Goal: Task Accomplishment & Management: Complete application form

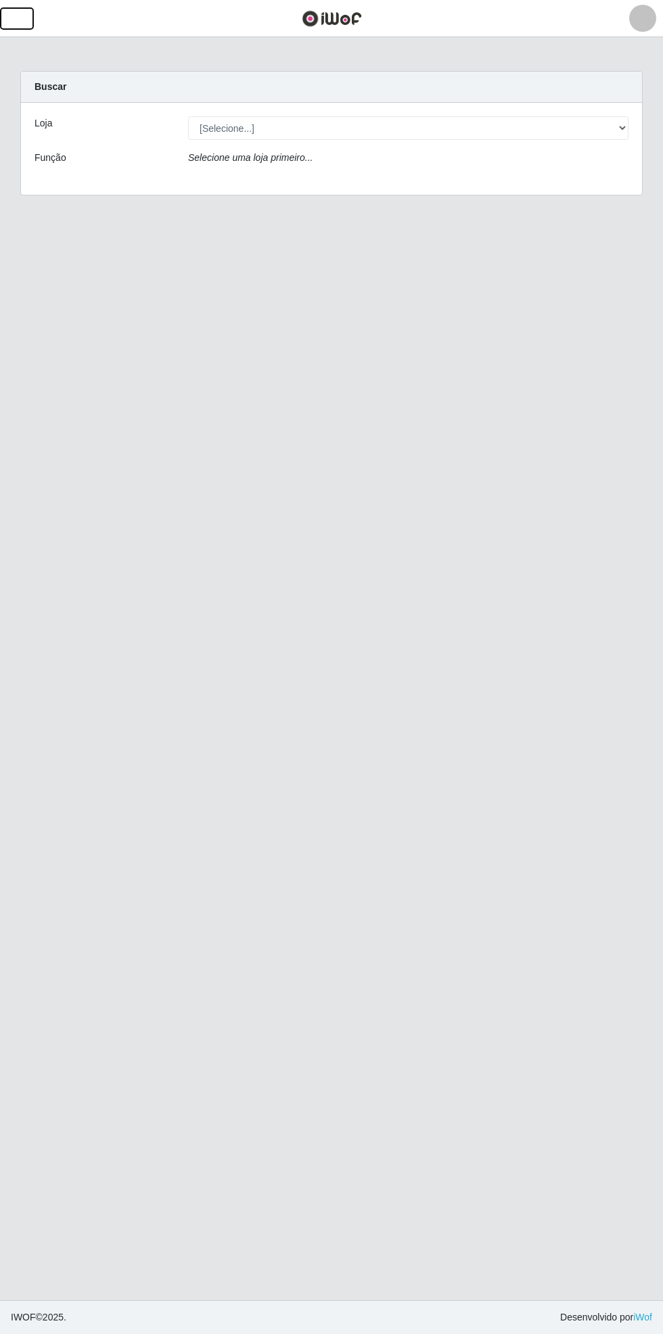
click at [32, 22] on button "button" at bounding box center [17, 18] width 34 height 22
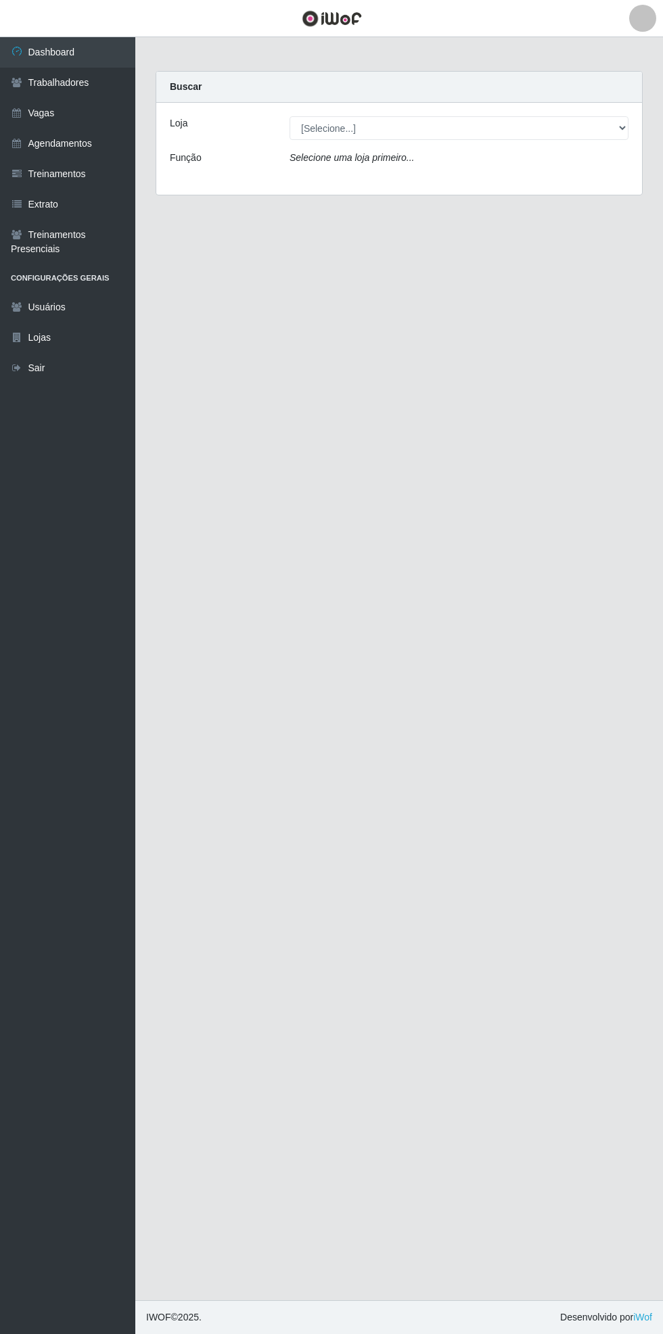
click at [64, 115] on link "Vagas" at bounding box center [67, 113] width 135 height 30
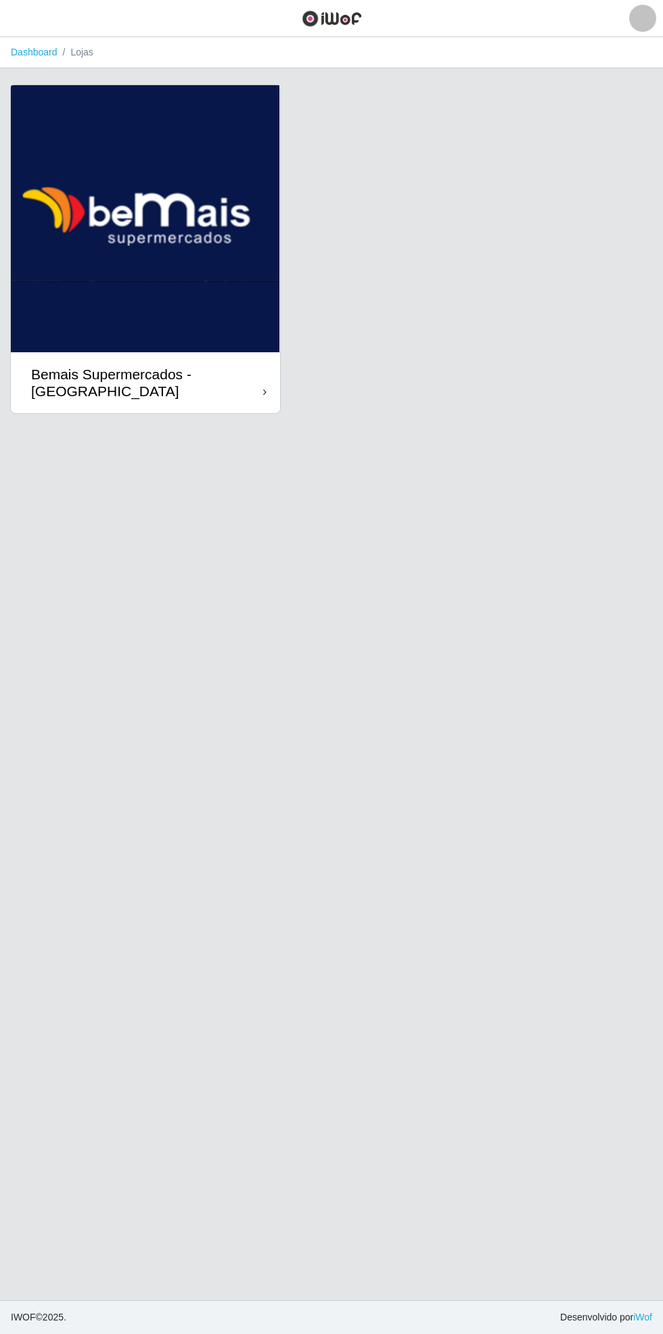
click at [263, 386] on div at bounding box center [264, 392] width 3 height 14
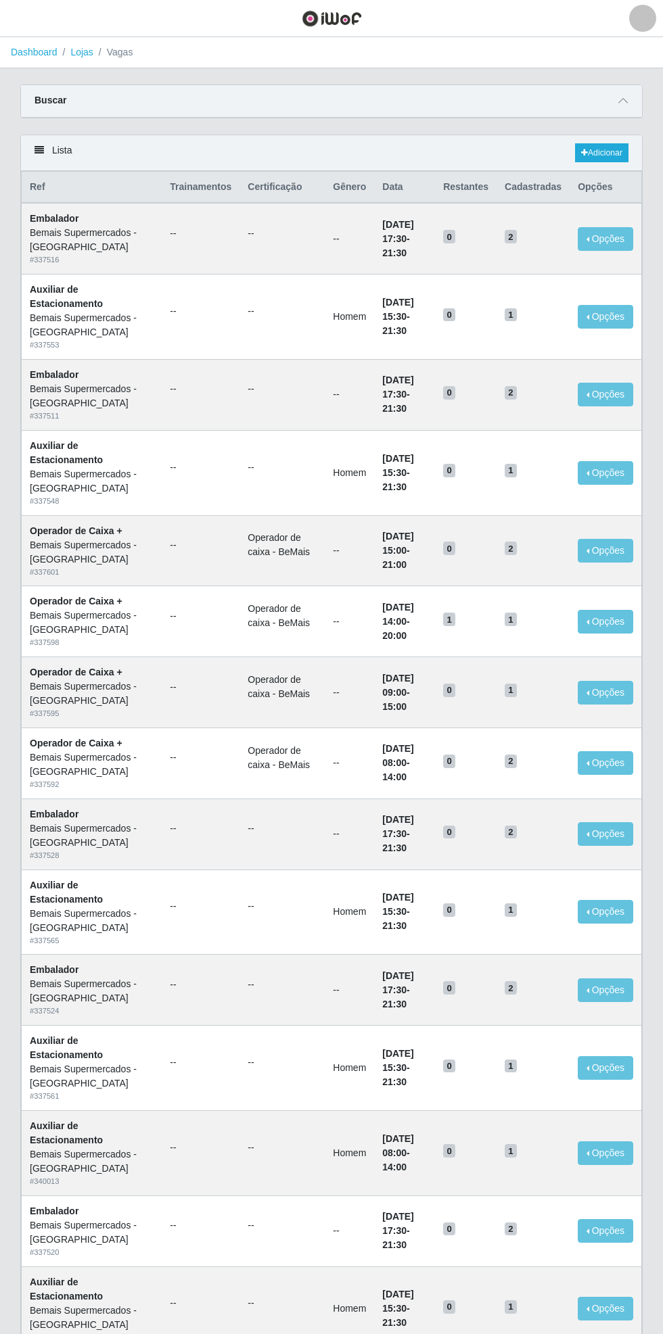
click at [645, 89] on div "Carregando... Buscar Início em Término em Função [Selecione...] ASG ASG + ASG +…" at bounding box center [331, 110] width 642 height 50
click at [626, 100] on icon at bounding box center [622, 100] width 9 height 9
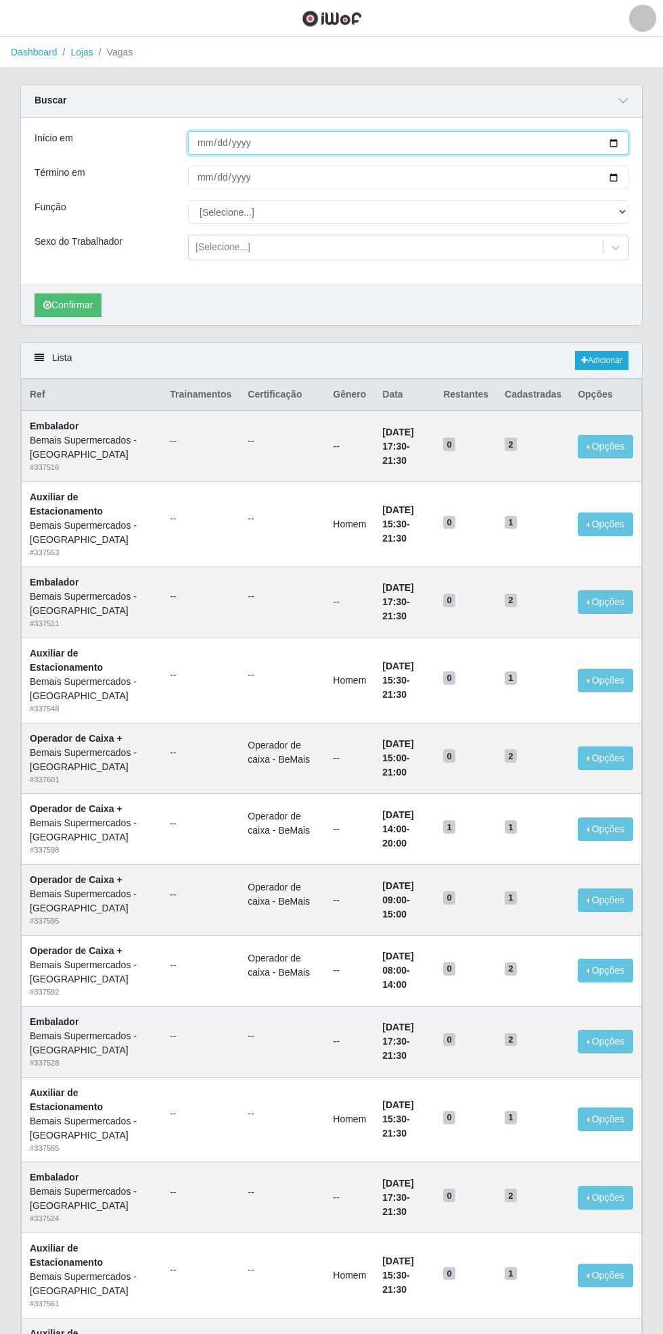
click at [623, 143] on input "Início em" at bounding box center [408, 143] width 440 height 24
type input "[DATE]"
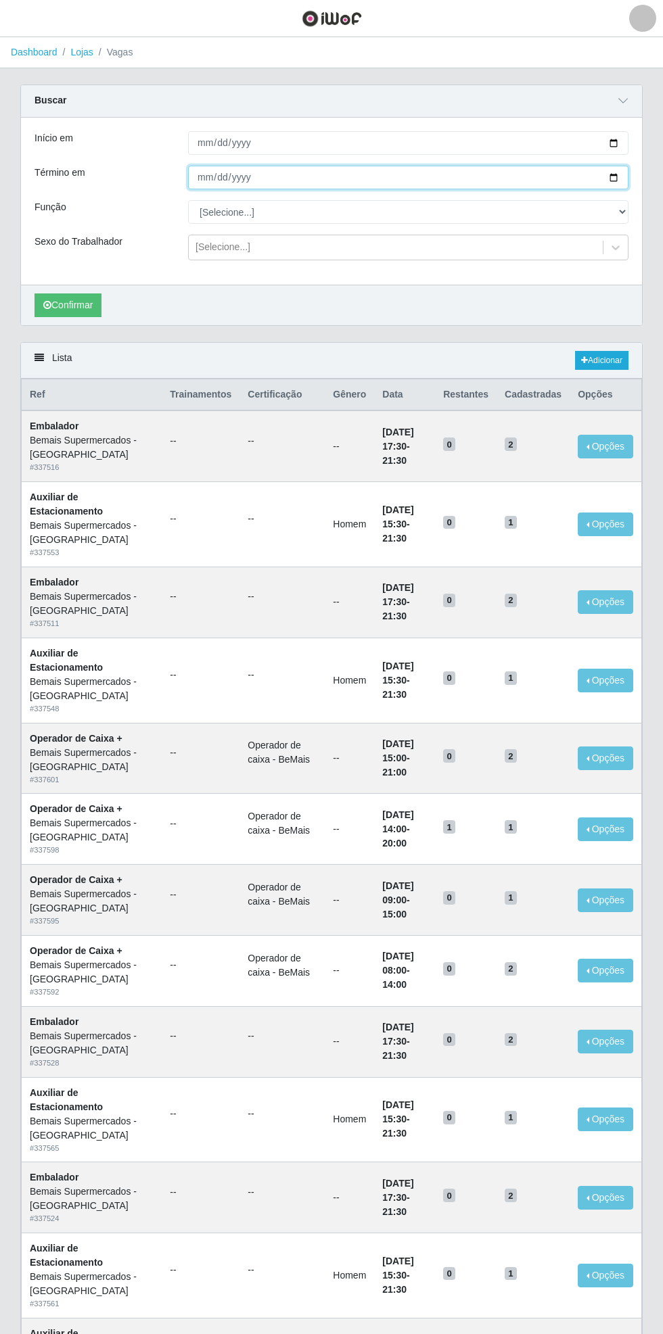
click at [625, 179] on input "Término em" at bounding box center [408, 178] width 440 height 24
type input "[DATE]"
click at [625, 212] on select "[Selecione...] ASG ASG + ASG ++ Auxiliar de Estacionamento Auxiliar de Estacion…" at bounding box center [408, 212] width 440 height 24
select select "104"
click at [188, 200] on select "[Selecione...] ASG ASG + ASG ++ Auxiliar de Estacionamento Auxiliar de Estacion…" at bounding box center [408, 212] width 440 height 24
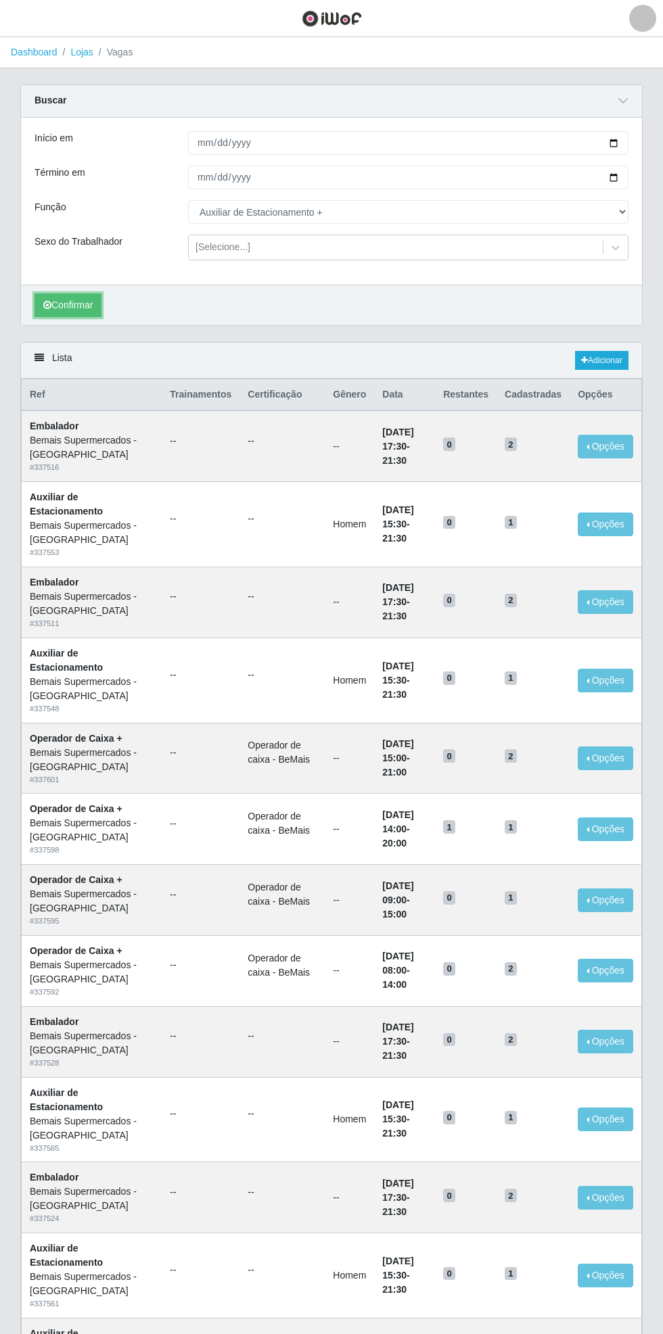
click at [72, 307] on button "Confirmar" at bounding box center [67, 305] width 67 height 24
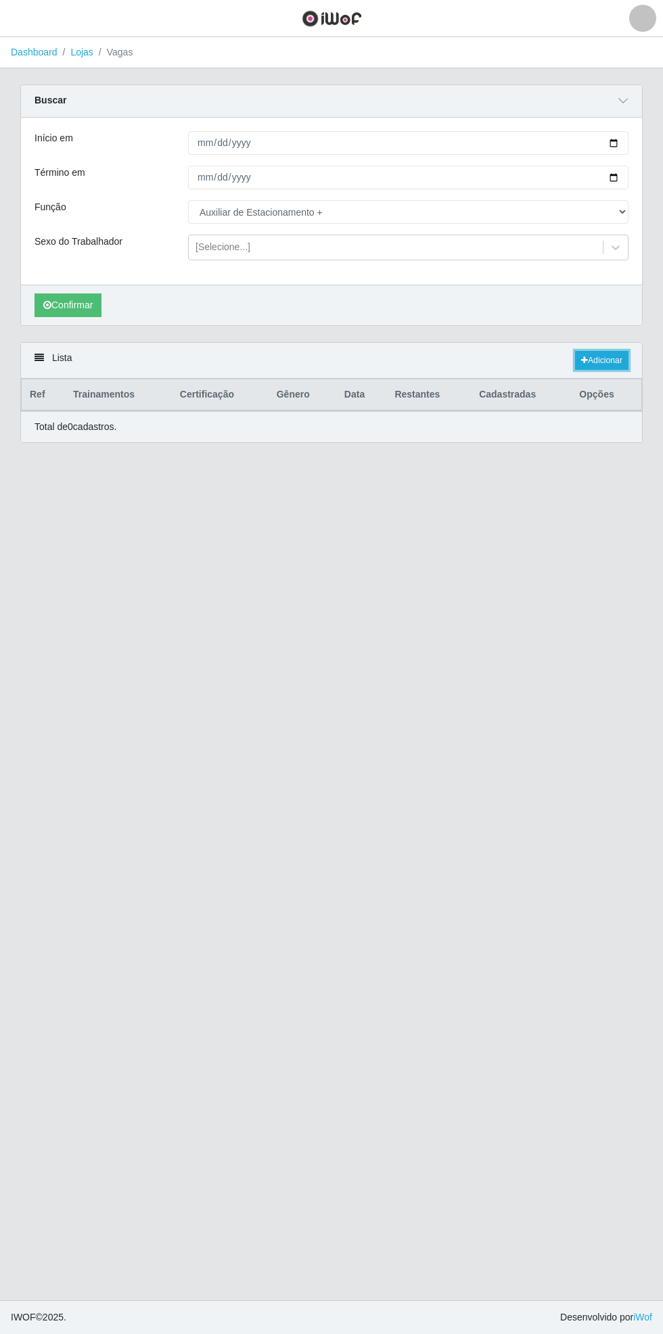
click at [611, 356] on link "Adicionar" at bounding box center [601, 360] width 53 height 19
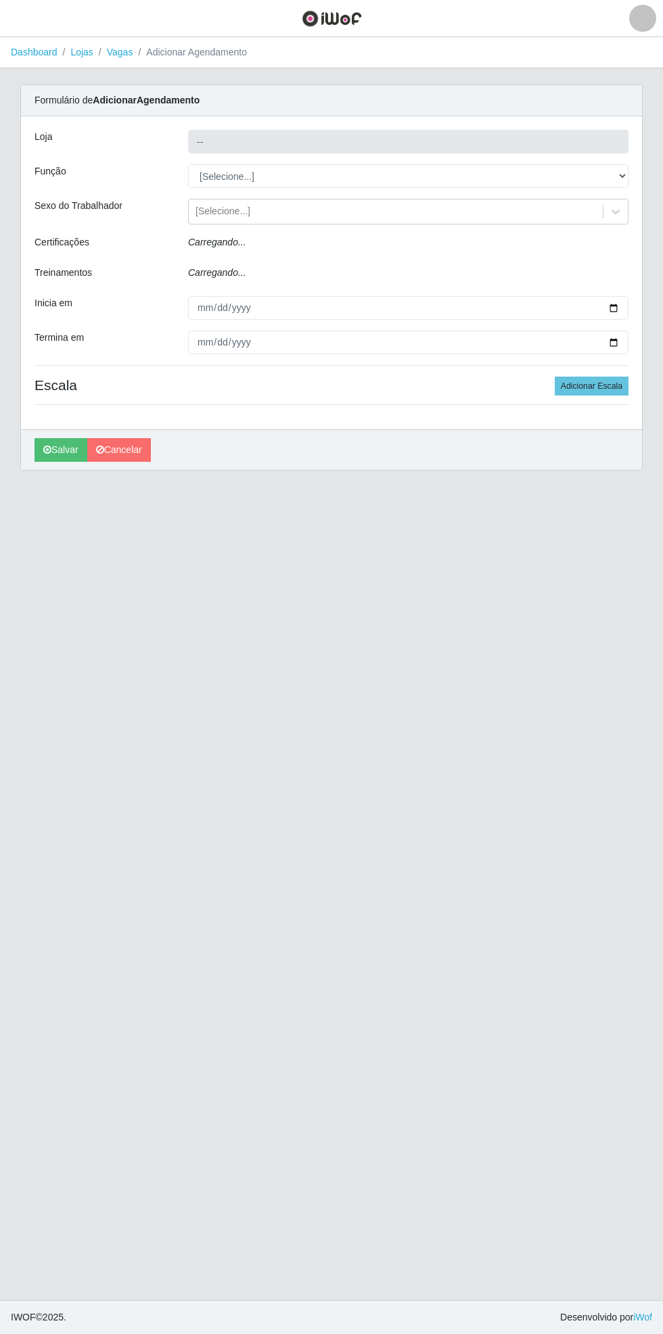
type input "Bemais Supermercados - [GEOGRAPHIC_DATA]"
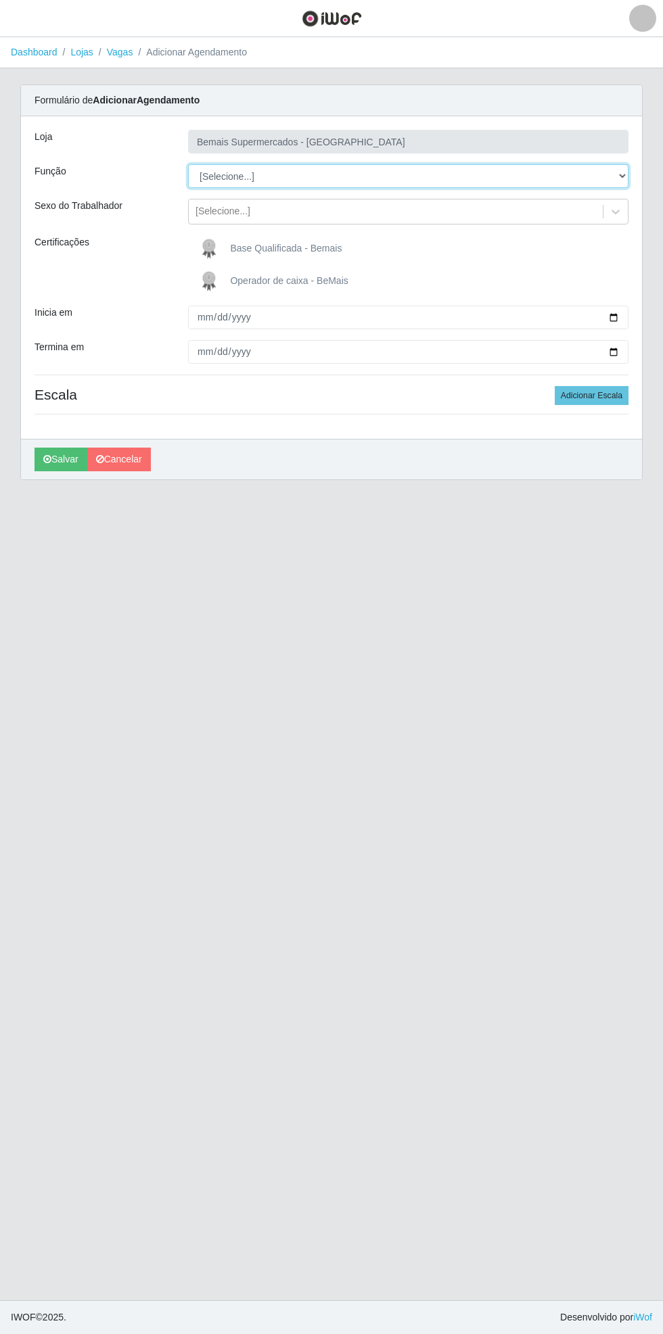
click at [627, 176] on select "[Selecione...] ASG ASG + ASG ++ Auxiliar de Estacionamento Auxiliar de Estacion…" at bounding box center [408, 176] width 440 height 24
select select "104"
click at [188, 164] on select "[Selecione...] ASG ASG + ASG ++ Auxiliar de Estacionamento Auxiliar de Estacion…" at bounding box center [408, 176] width 440 height 24
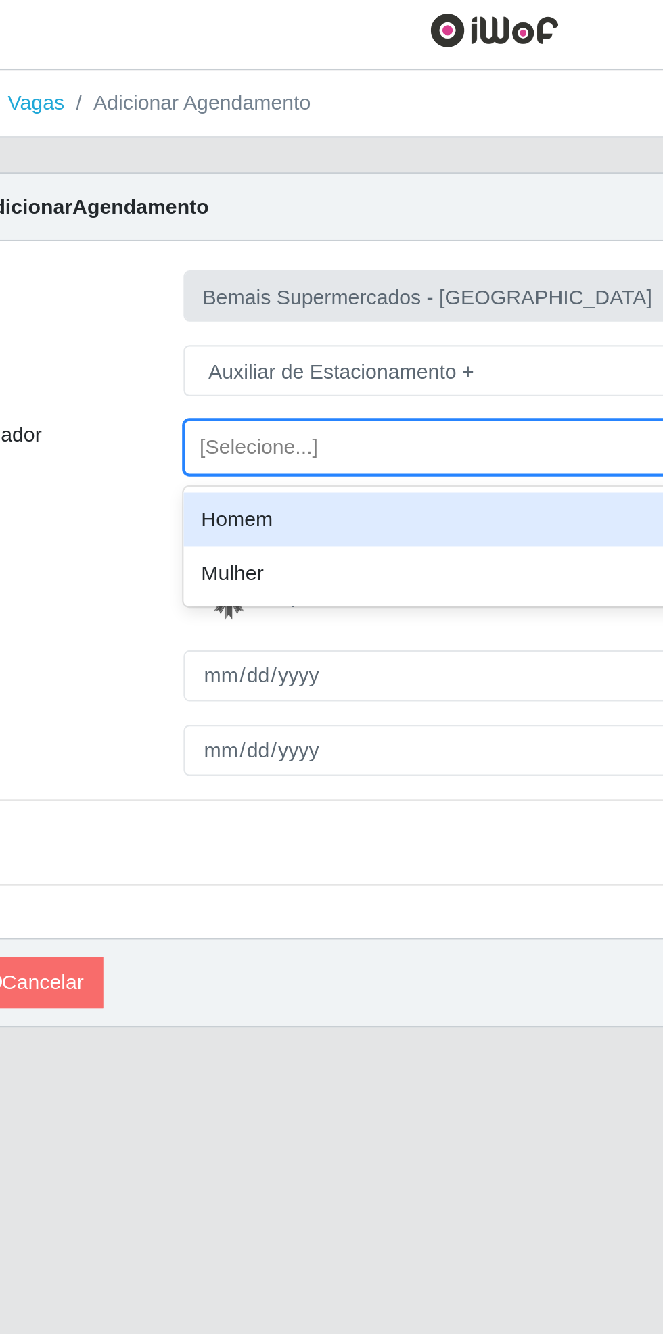
click at [299, 240] on div "Homem" at bounding box center [408, 245] width 440 height 25
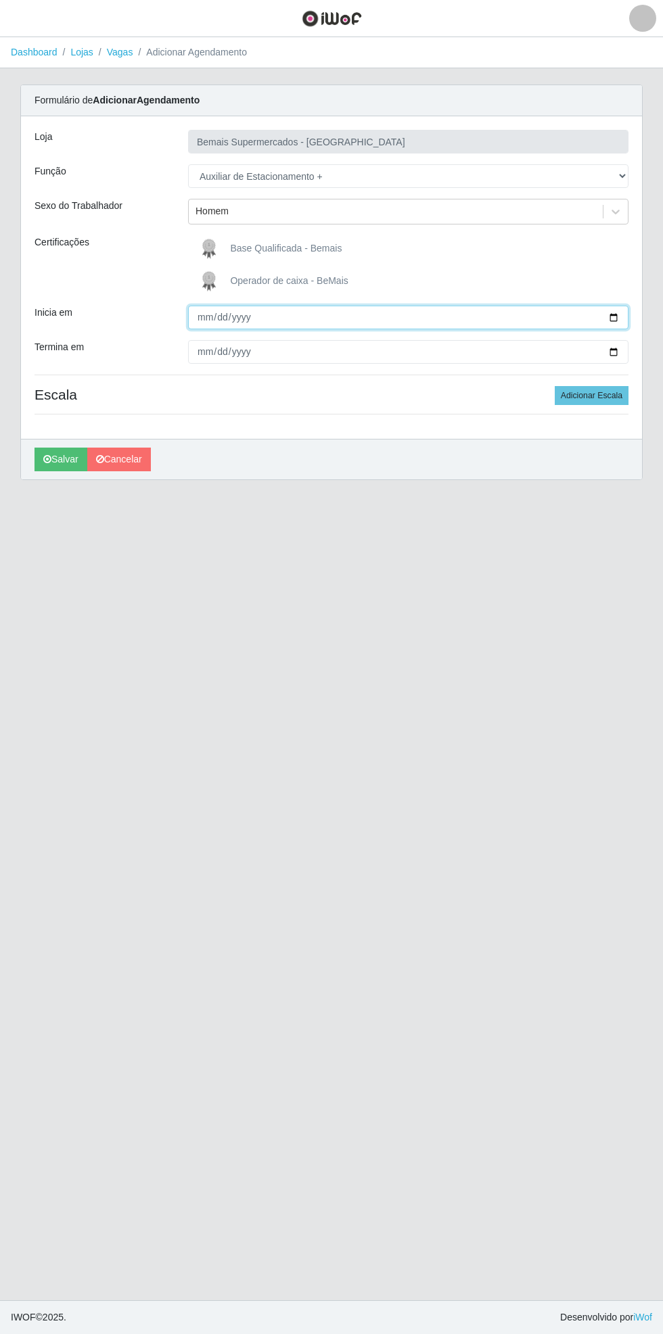
click at [625, 316] on input "Inicia em" at bounding box center [408, 318] width 440 height 24
type input "[DATE]"
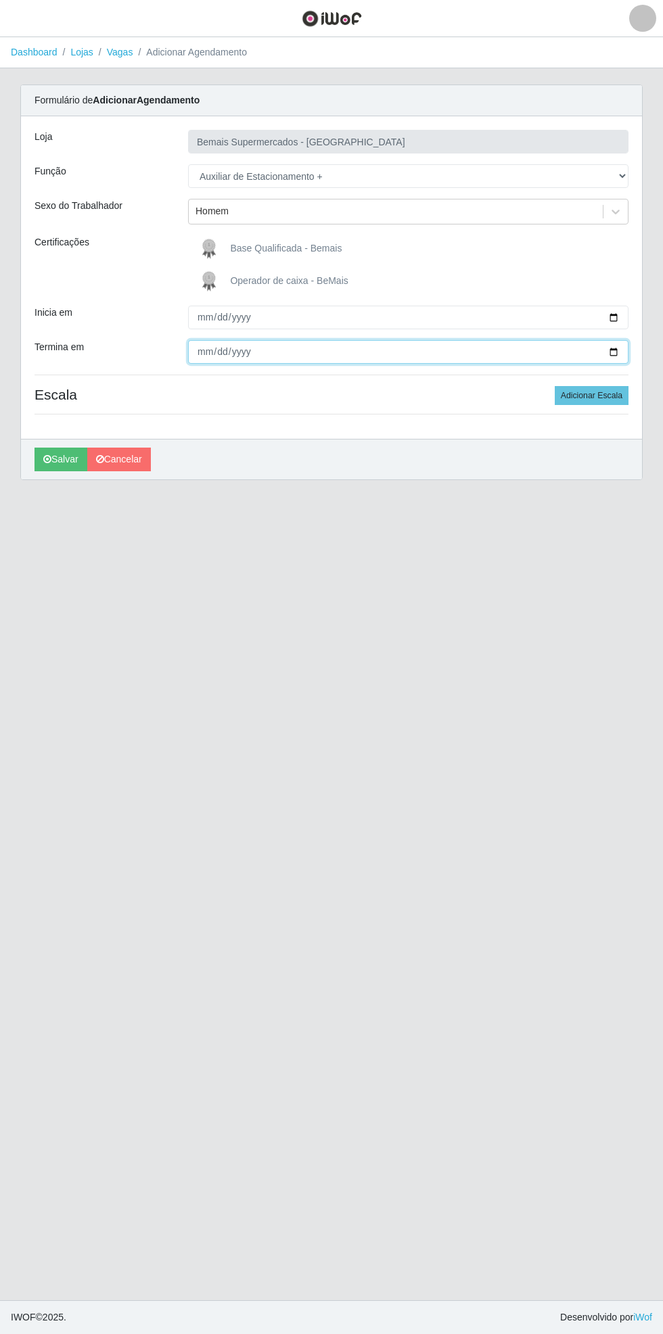
click at [623, 350] on input "Termina em" at bounding box center [408, 352] width 440 height 24
type input "[DATE]"
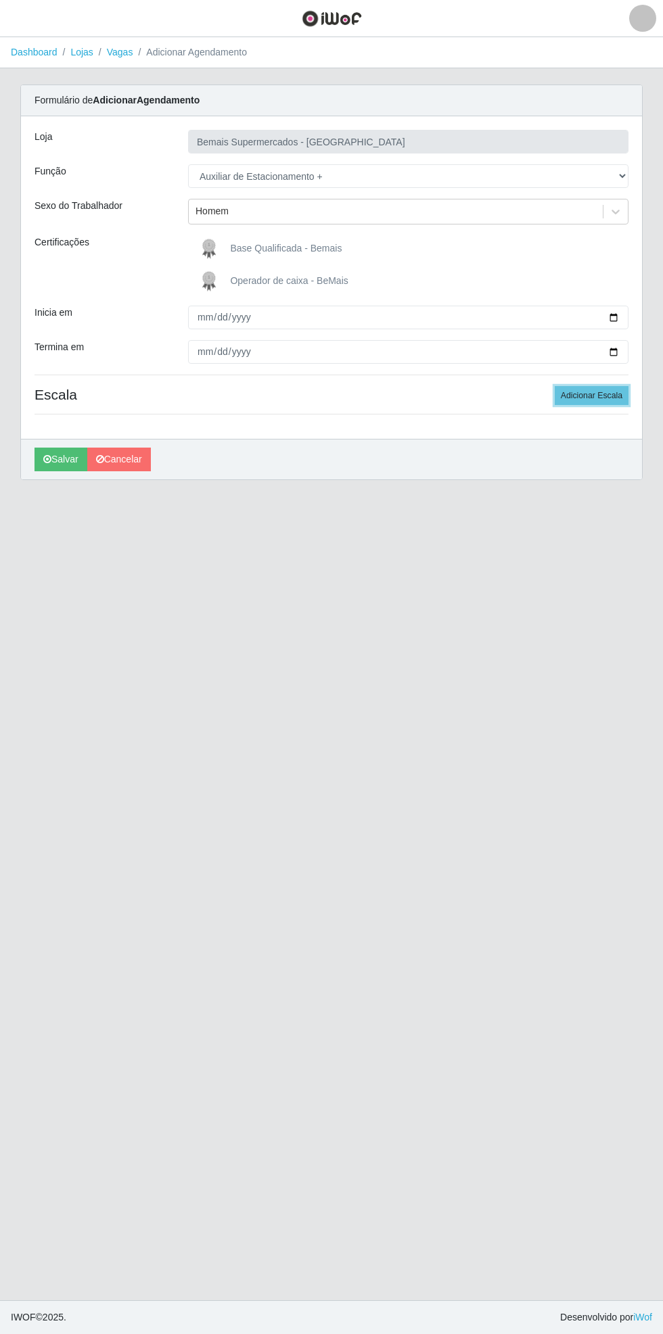
click at [611, 393] on button "Adicionar Escala" at bounding box center [591, 395] width 74 height 19
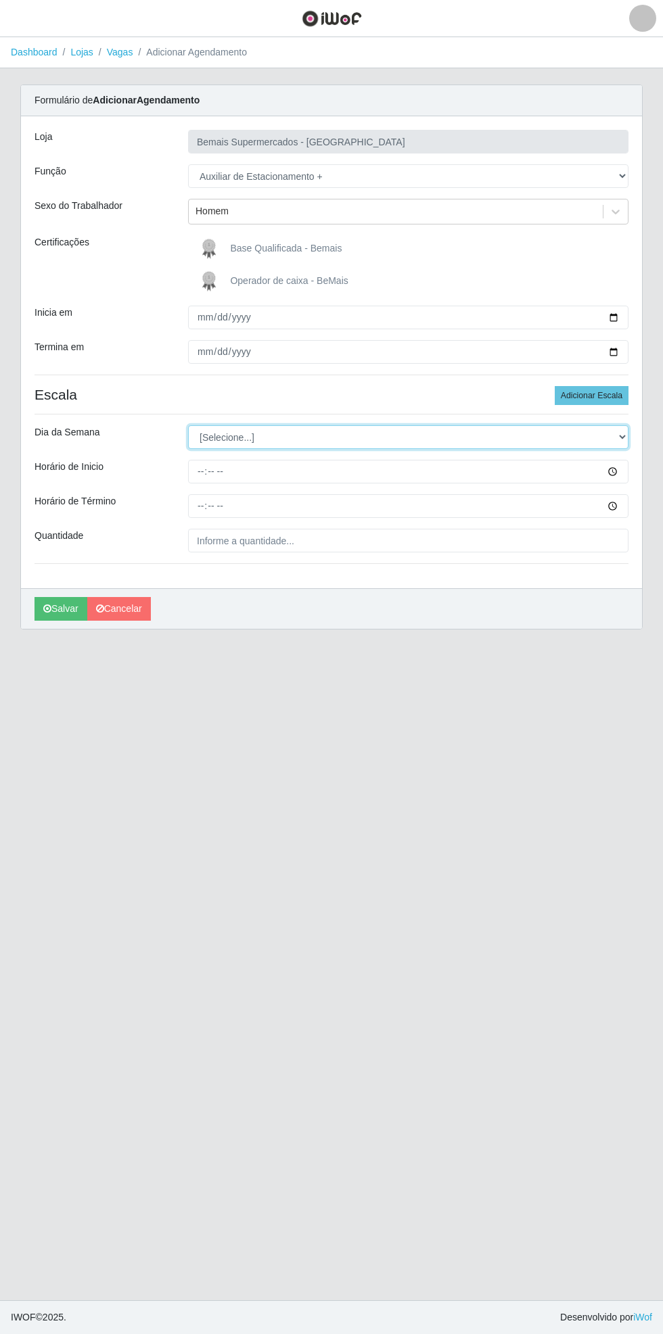
click at [623, 435] on select "[Selecione...] Segunda Terça Quarta Quinta Sexta Sábado Domingo" at bounding box center [408, 437] width 440 height 24
select select "6"
click at [188, 425] on select "[Selecione...] Segunda Terça Quarta Quinta Sexta Sábado Domingo" at bounding box center [408, 437] width 440 height 24
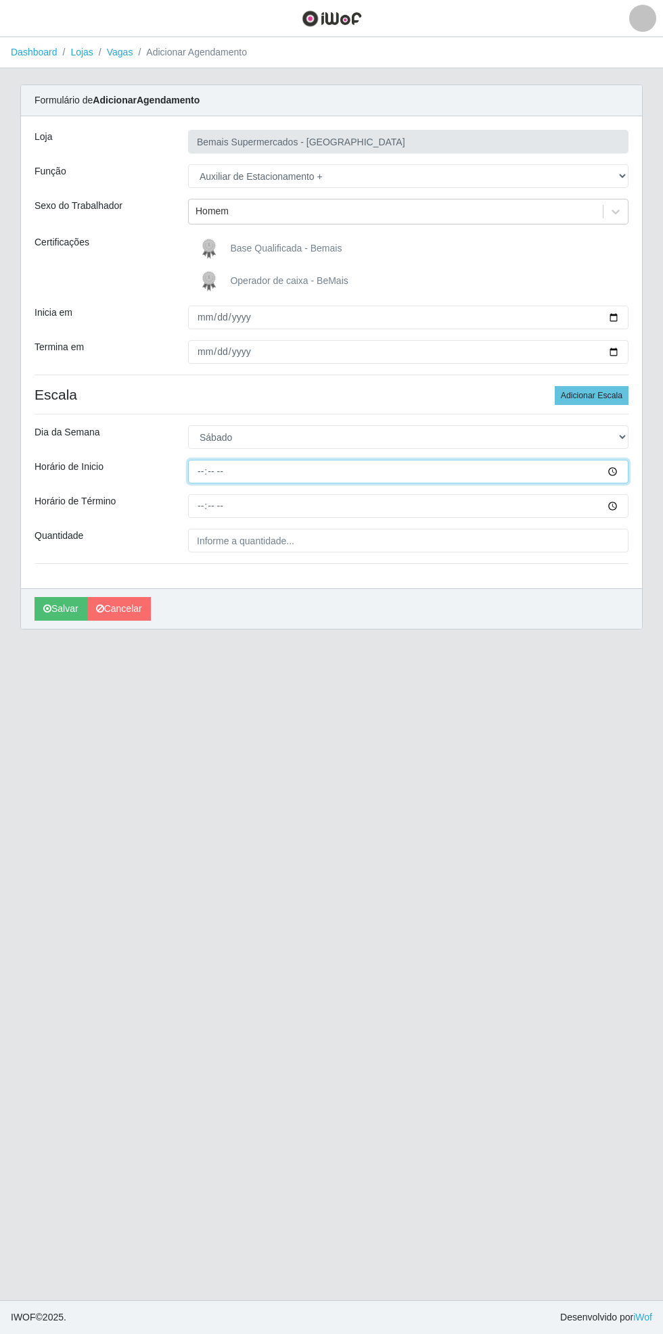
click at [623, 469] on input "Horário de Inicio" at bounding box center [408, 472] width 440 height 24
type input "15:30"
click at [623, 503] on input "Horário de Término" at bounding box center [408, 506] width 440 height 24
type input "21:30"
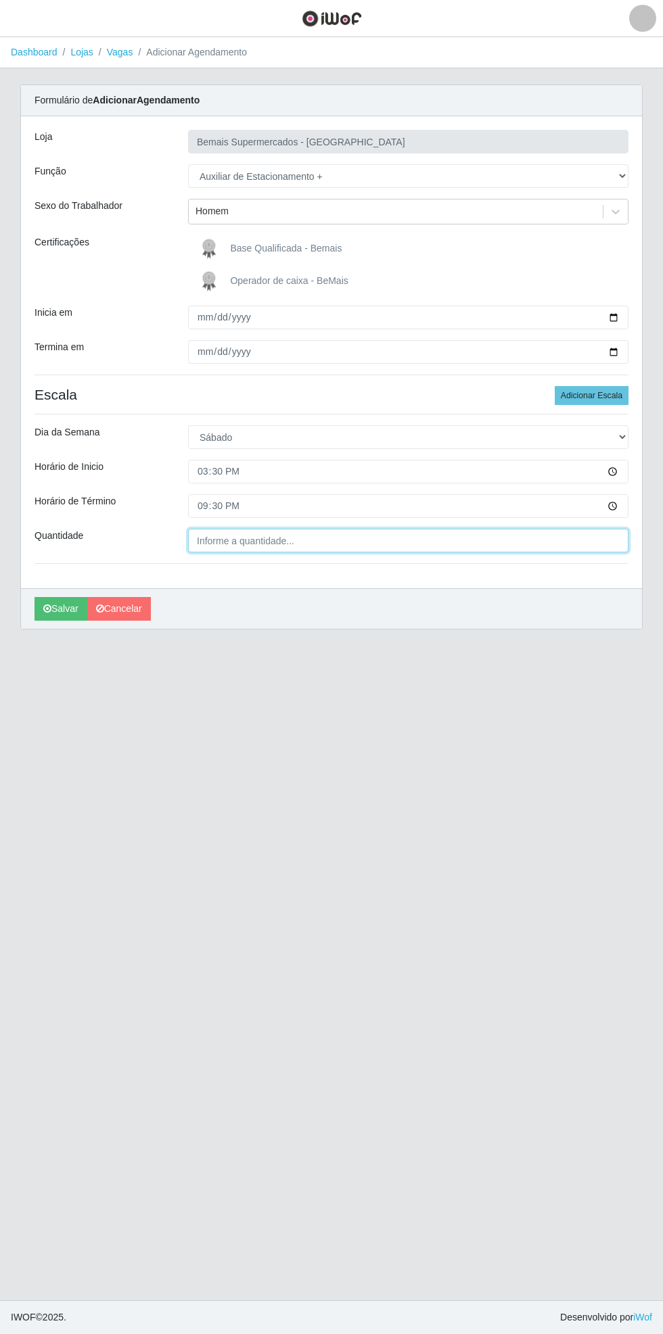
click at [322, 542] on input "Quantidade" at bounding box center [408, 541] width 440 height 24
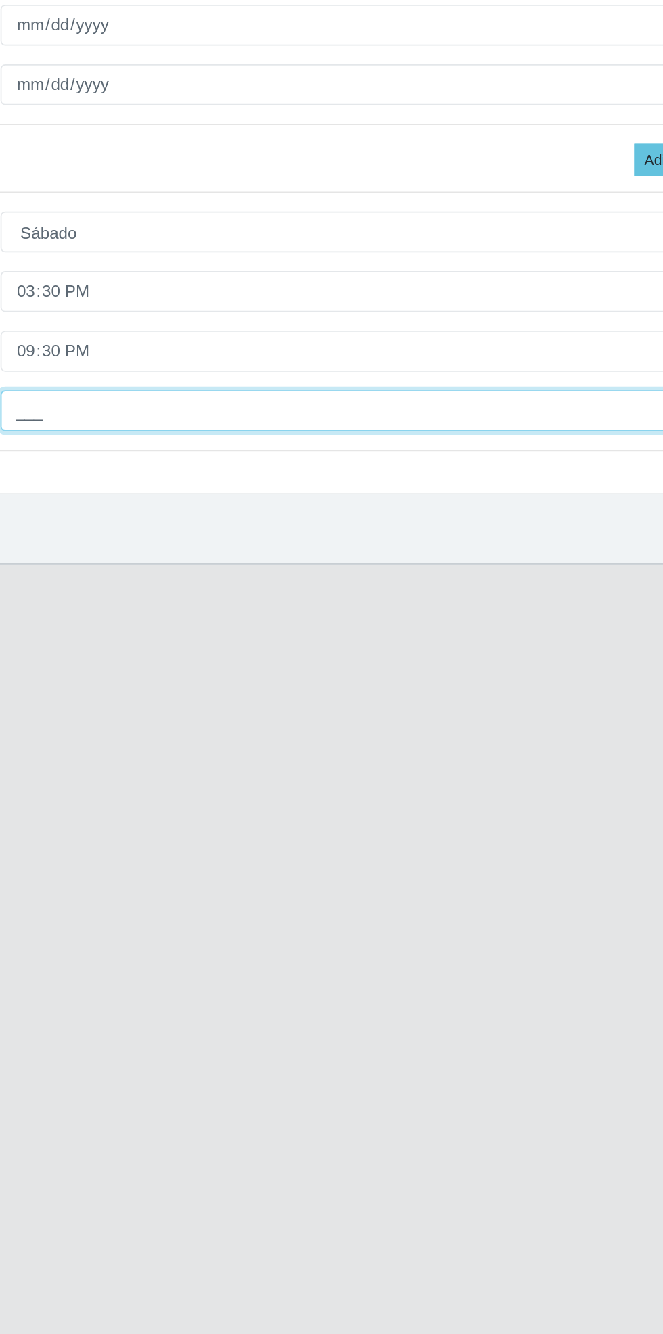
type input "1__"
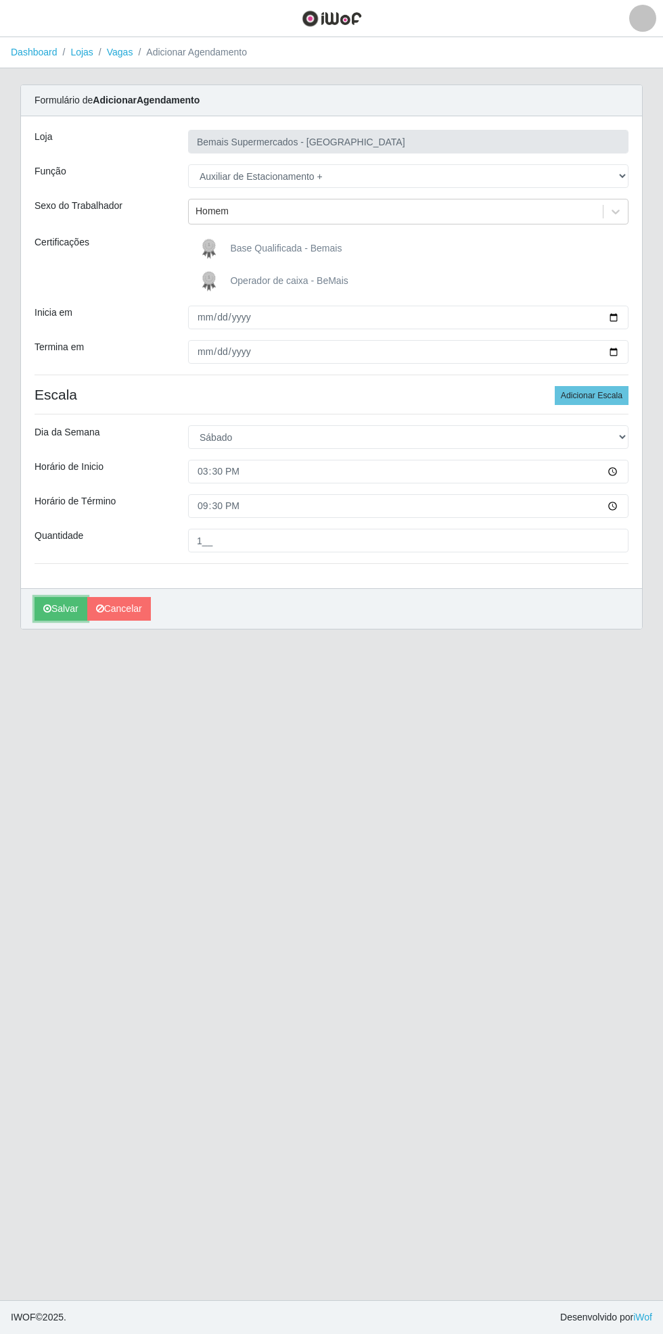
click at [47, 615] on button "Salvar" at bounding box center [60, 609] width 53 height 24
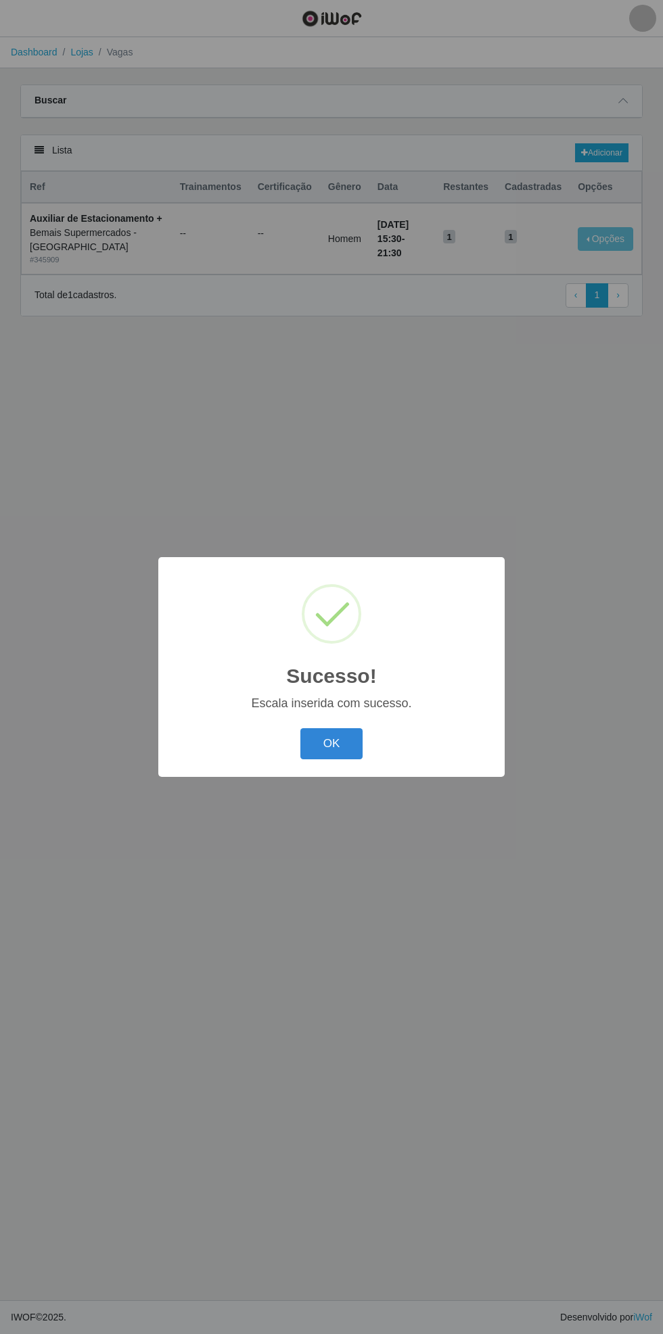
click at [331, 744] on button "OK" at bounding box center [331, 744] width 63 height 32
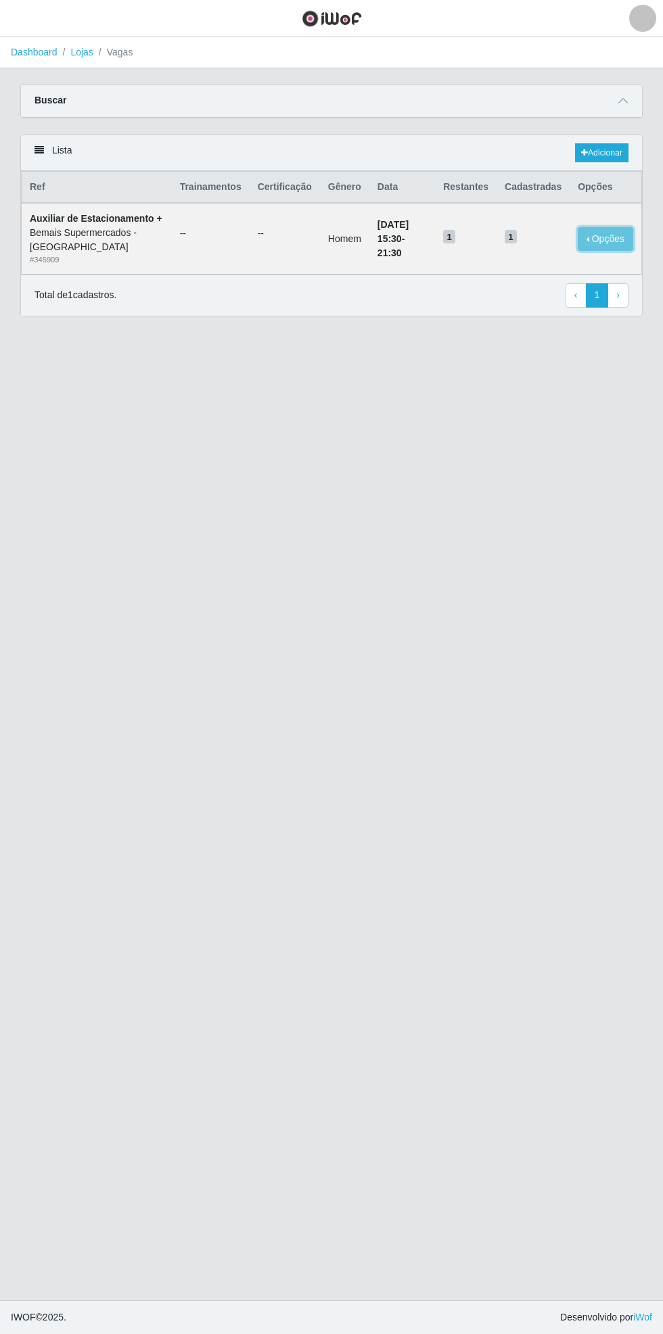
click at [622, 245] on button "Opções" at bounding box center [604, 239] width 55 height 24
click at [544, 267] on div "Deletar" at bounding box center [522, 265] width 80 height 14
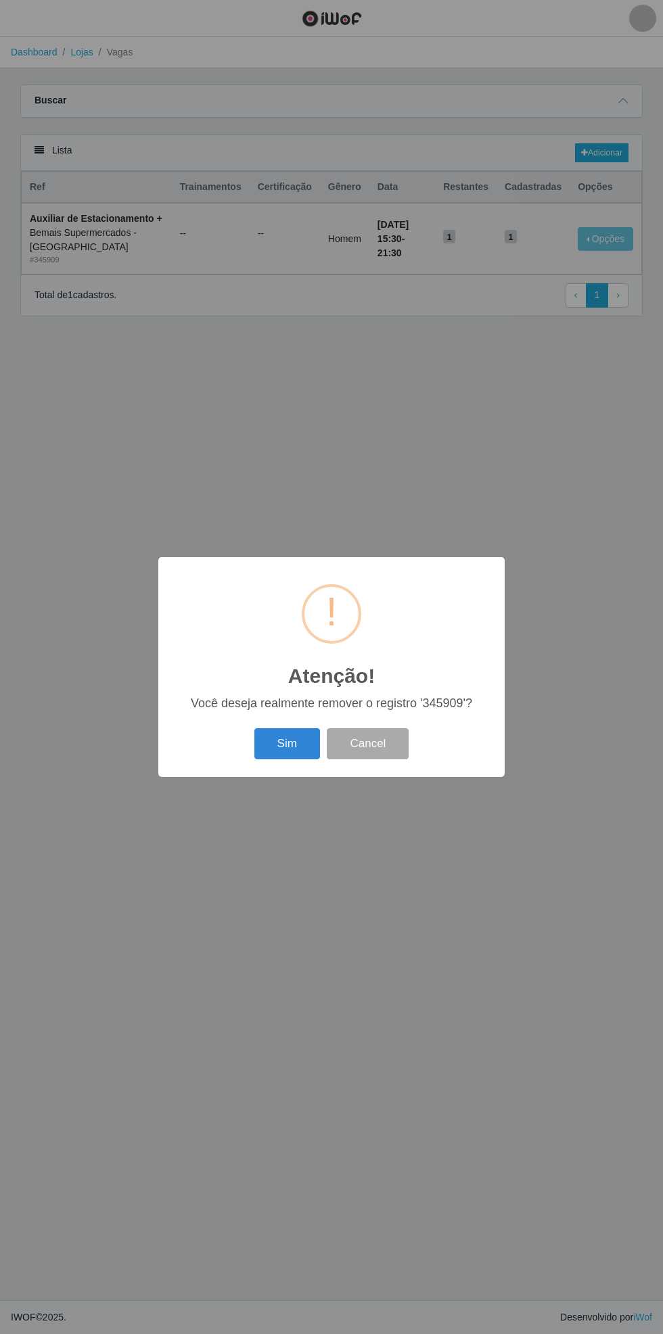
click at [284, 751] on button "Sim" at bounding box center [287, 744] width 66 height 32
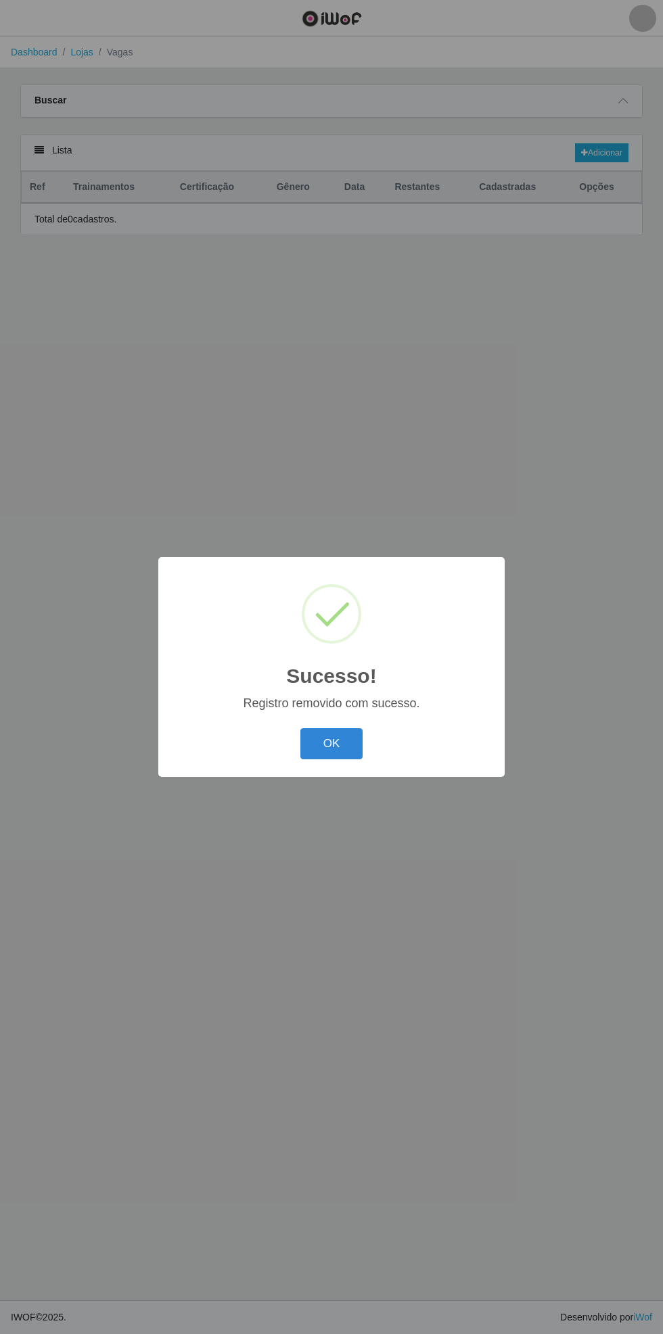
click at [348, 741] on button "OK" at bounding box center [331, 744] width 63 height 32
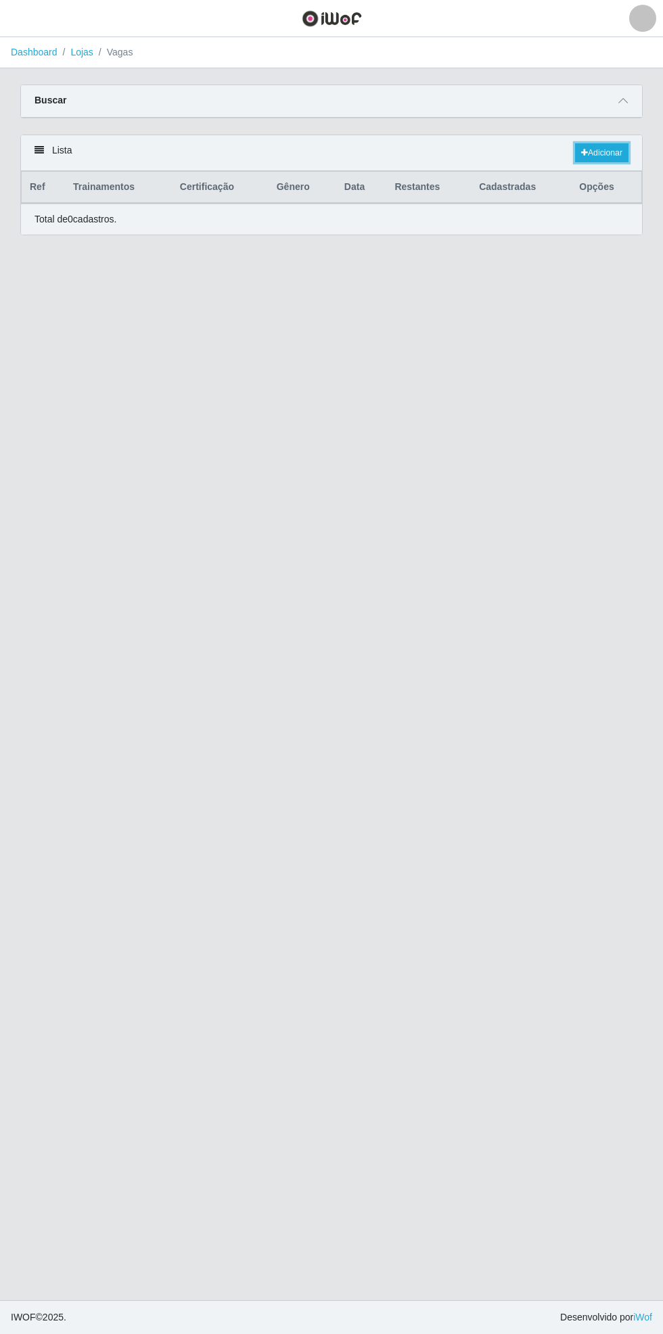
click at [616, 148] on link "Adicionar" at bounding box center [601, 152] width 53 height 19
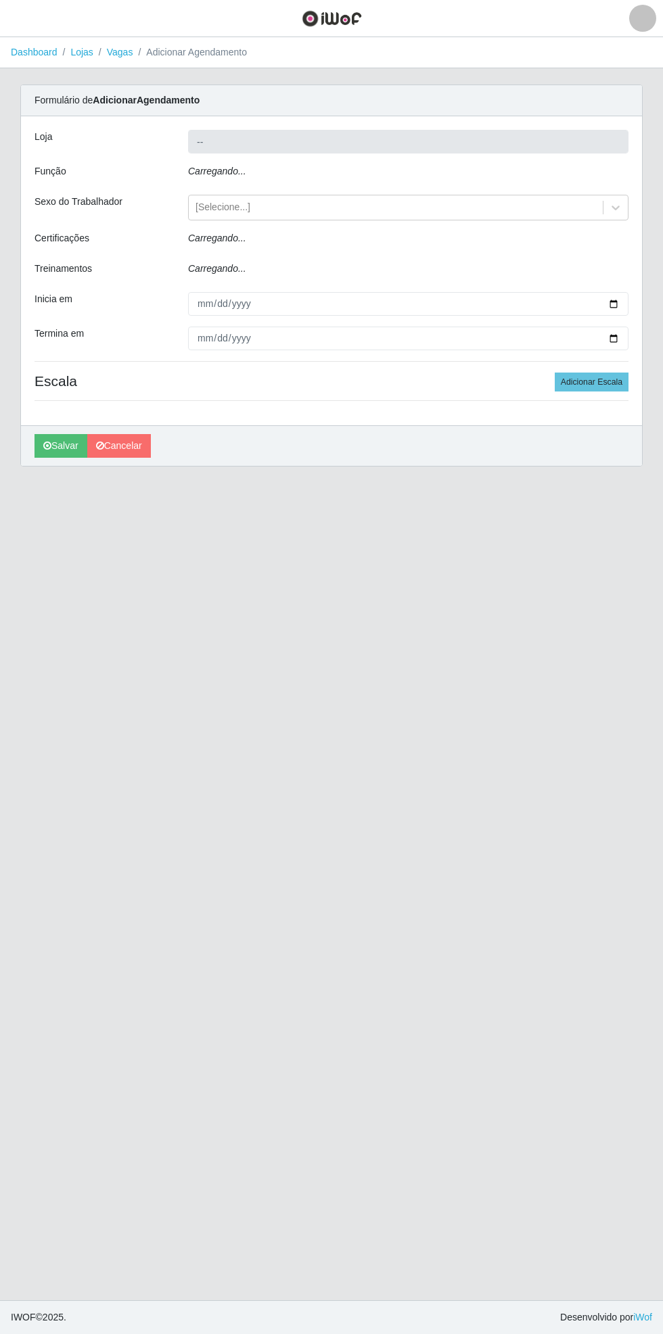
type input "Bemais Supermercados - [GEOGRAPHIC_DATA]"
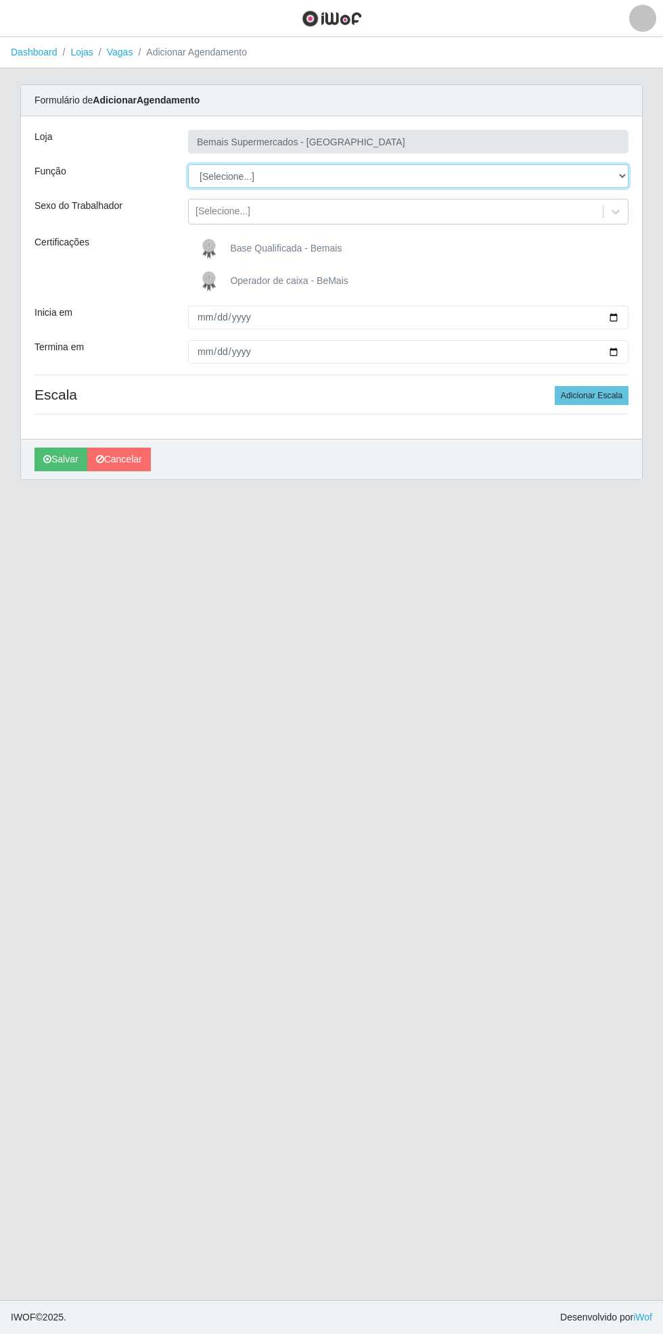
click at [623, 176] on select "[Selecione...] ASG ASG + ASG ++ Auxiliar de Estacionamento Auxiliar de Estacion…" at bounding box center [408, 176] width 440 height 24
click at [188, 164] on select "[Selecione...] ASG ASG + ASG ++ Auxiliar de Estacionamento Auxiliar de Estacion…" at bounding box center [408, 176] width 440 height 24
click at [621, 174] on select "[Selecione...] ASG ASG + ASG ++ Auxiliar de Estacionamento Auxiliar de Estacion…" at bounding box center [408, 176] width 440 height 24
select select "104"
click at [188, 164] on select "[Selecione...] ASG ASG + ASG ++ Auxiliar de Estacionamento Auxiliar de Estacion…" at bounding box center [408, 176] width 440 height 24
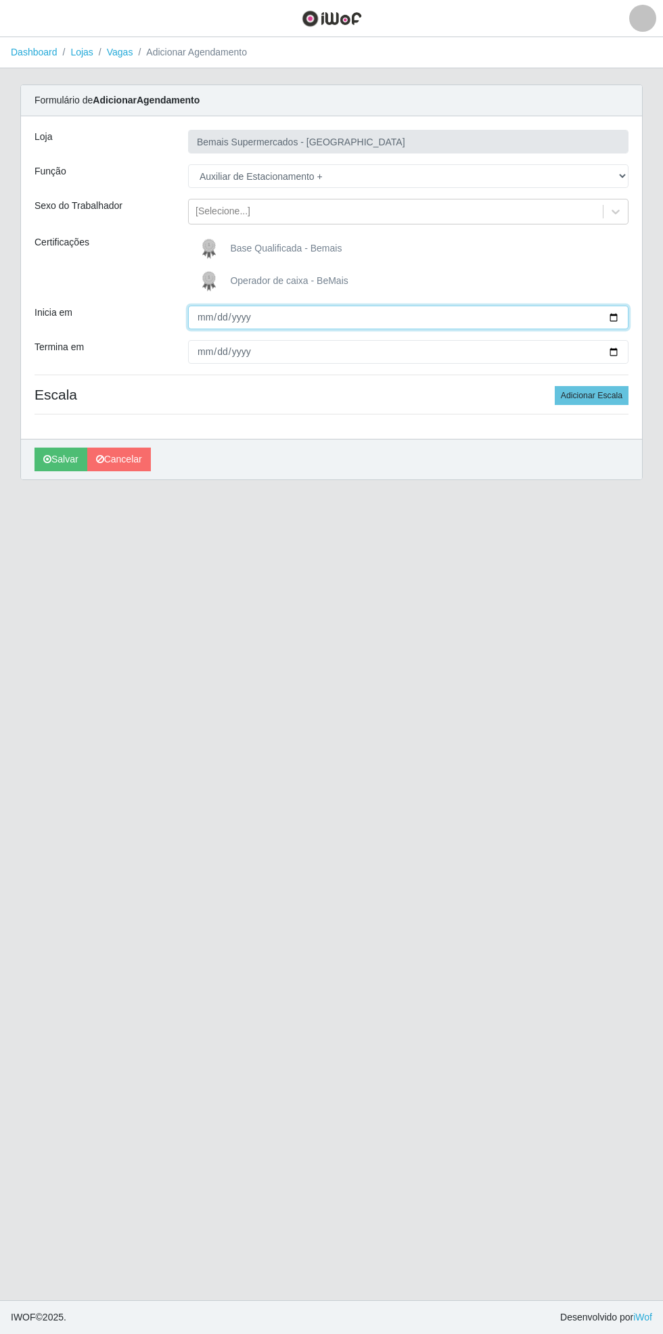
click at [622, 316] on input "Inicia em" at bounding box center [408, 318] width 440 height 24
type input "[DATE]"
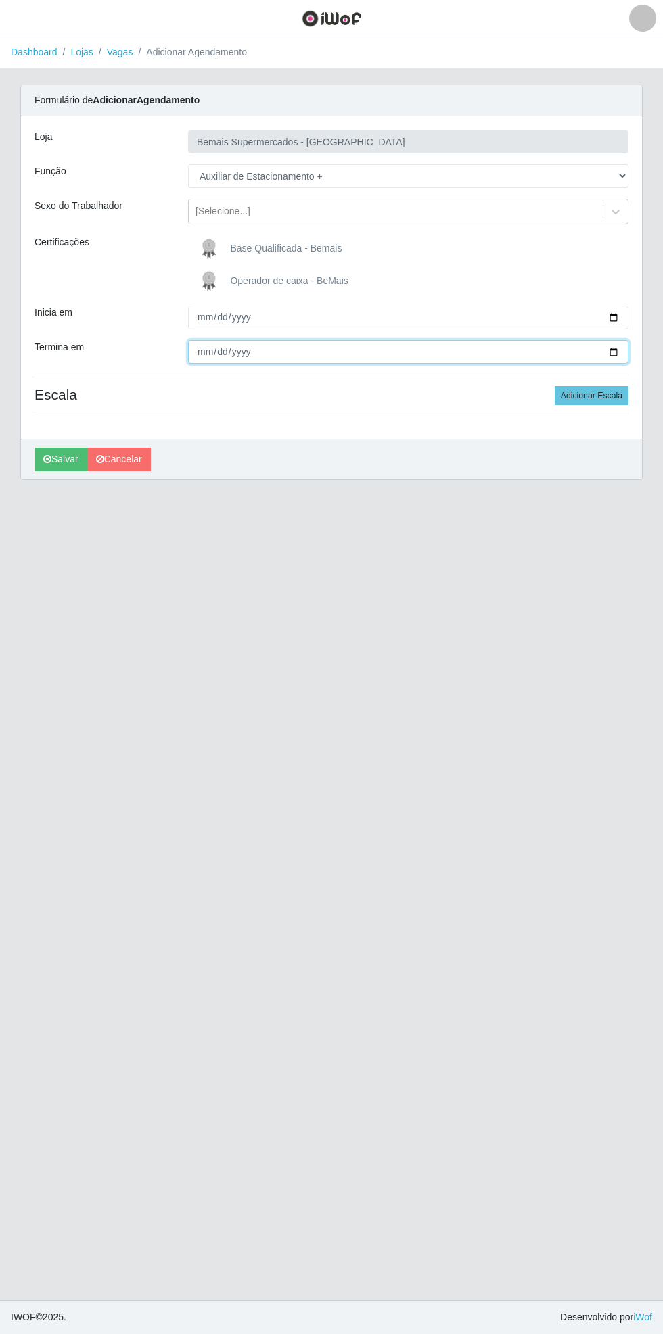
click at [626, 352] on input "Termina em" at bounding box center [408, 352] width 440 height 24
type input "[DATE]"
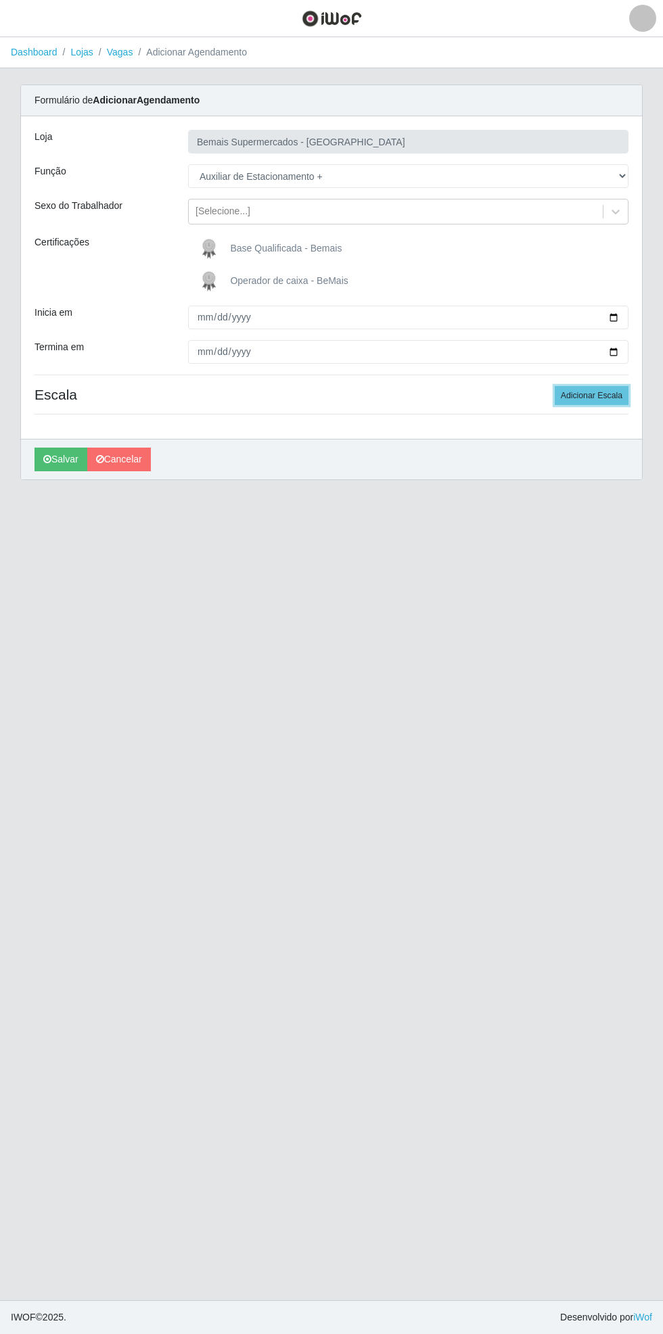
click at [610, 390] on button "Adicionar Escala" at bounding box center [591, 395] width 74 height 19
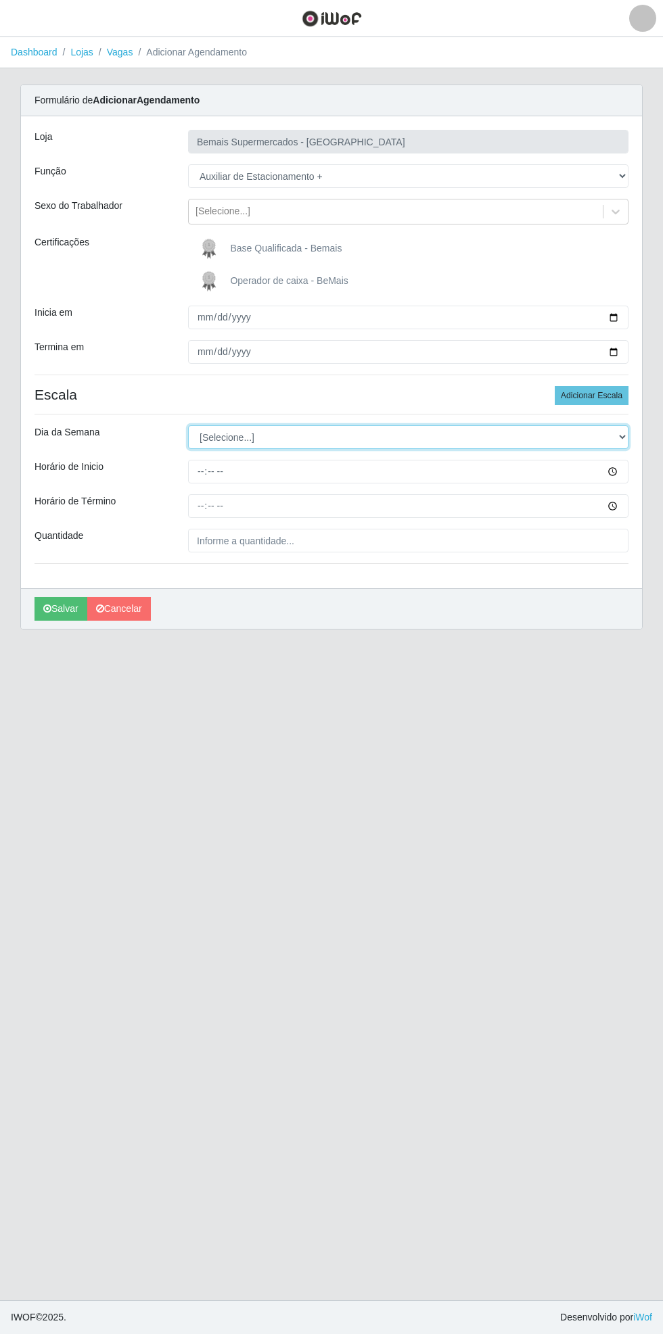
click at [621, 435] on select "[Selecione...] Segunda Terça Quarta Quinta Sexta Sábado Domingo" at bounding box center [408, 437] width 440 height 24
select select "6"
click at [188, 425] on select "[Selecione...] Segunda Terça Quarta Quinta Sexta Sábado Domingo" at bounding box center [408, 437] width 440 height 24
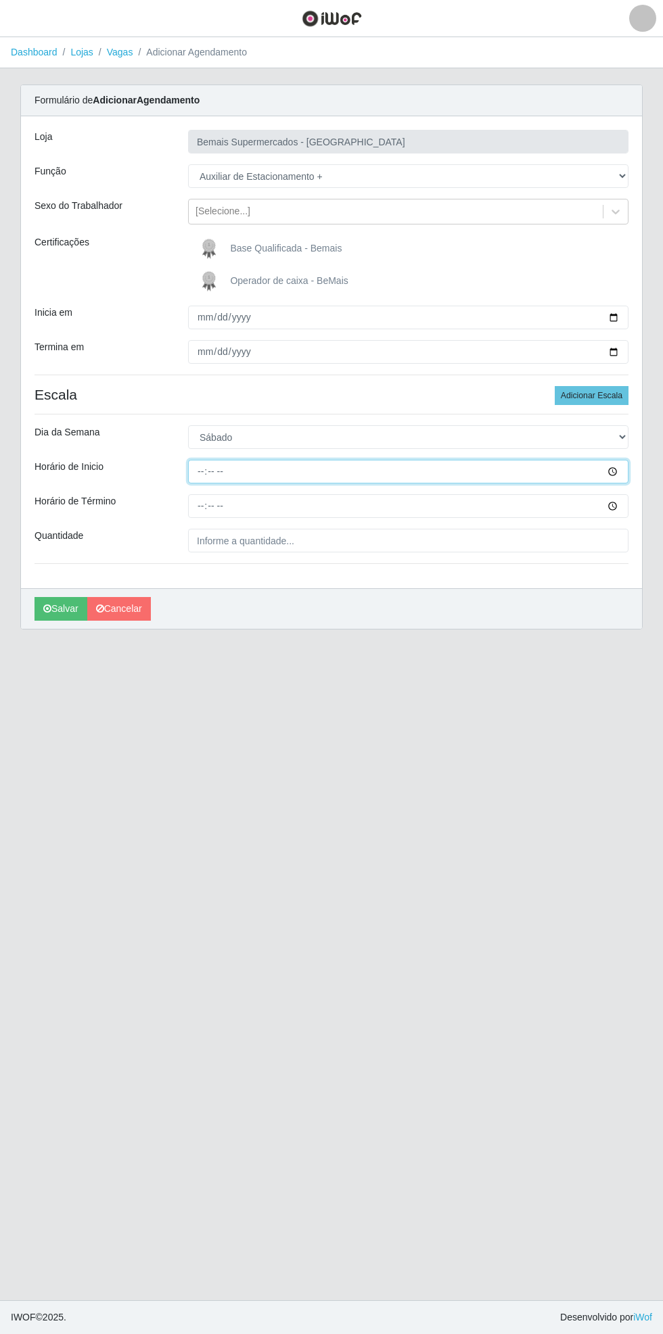
click at [621, 471] on input "Horário de Inicio" at bounding box center [408, 472] width 440 height 24
type input "15:30"
click at [625, 505] on input "Horário de Término" at bounding box center [408, 506] width 440 height 24
type input "21:30"
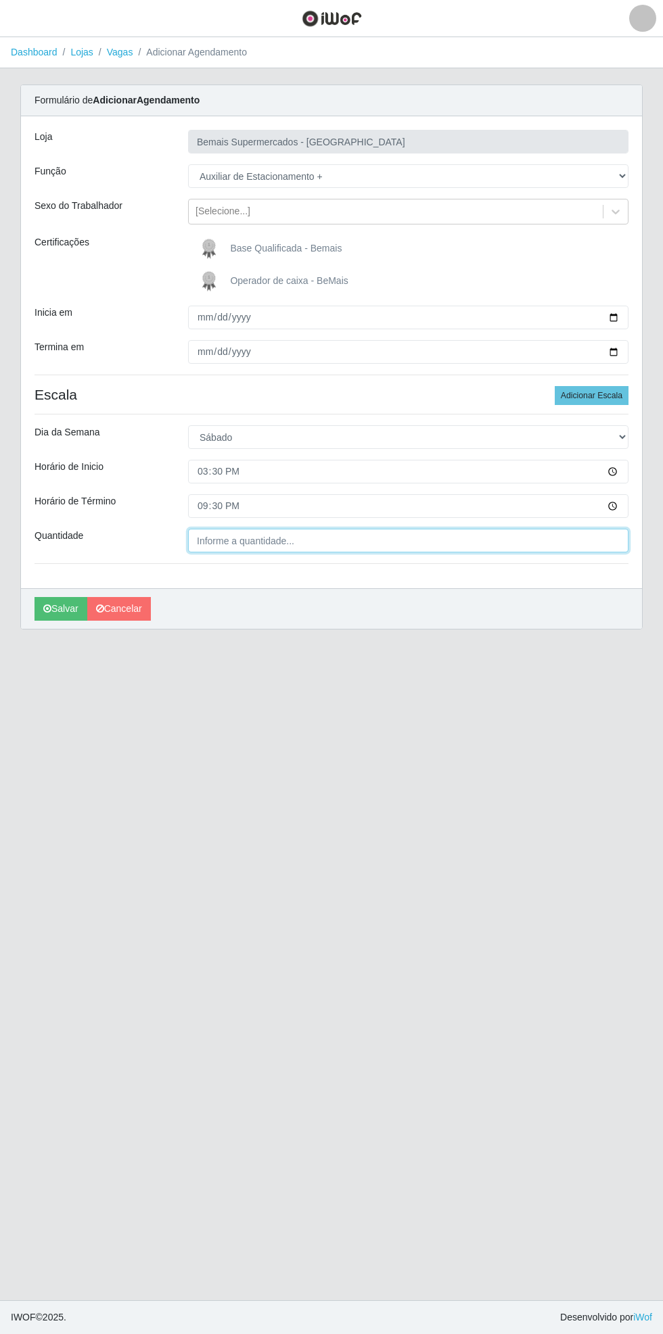
click at [350, 544] on input "Quantidade" at bounding box center [408, 541] width 440 height 24
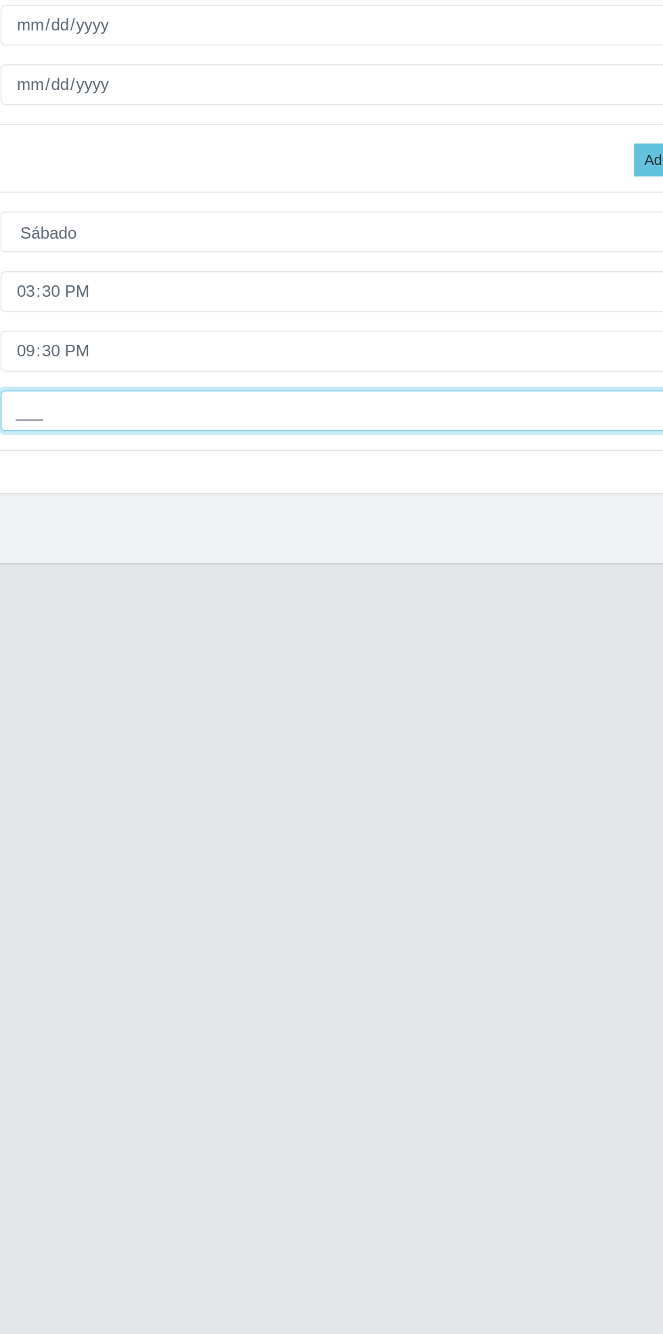
type input "1__"
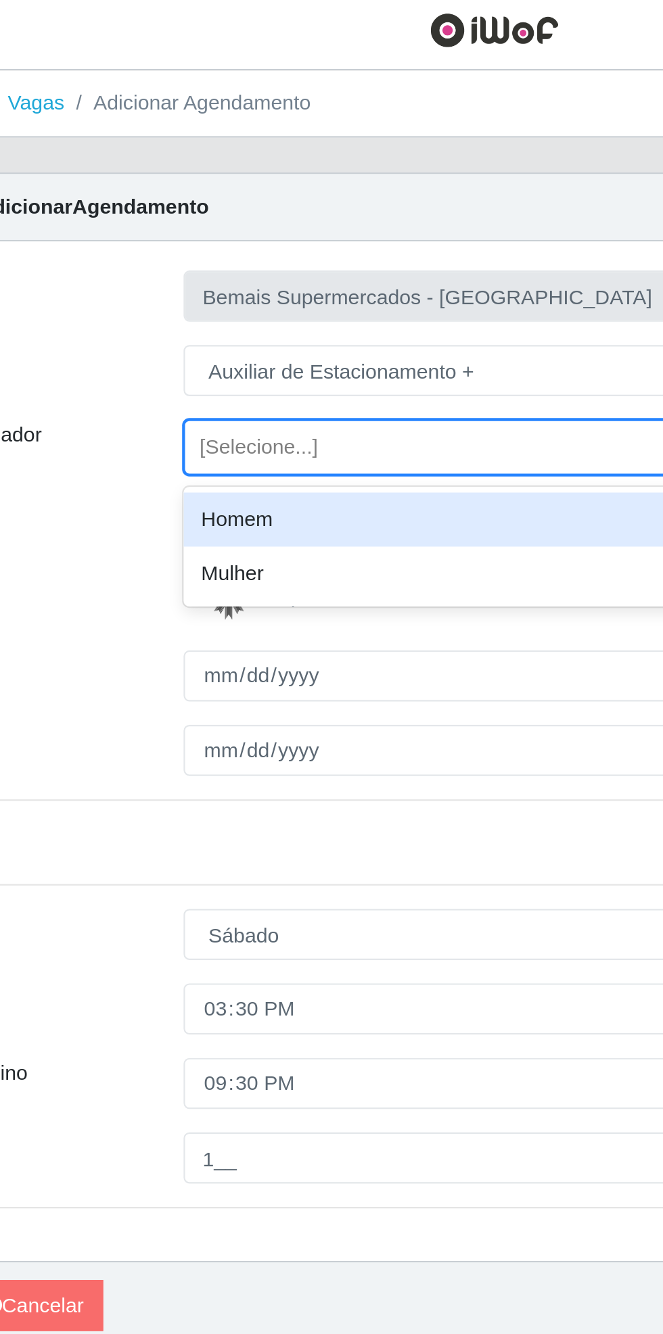
click at [239, 242] on div "Homem" at bounding box center [408, 245] width 440 height 25
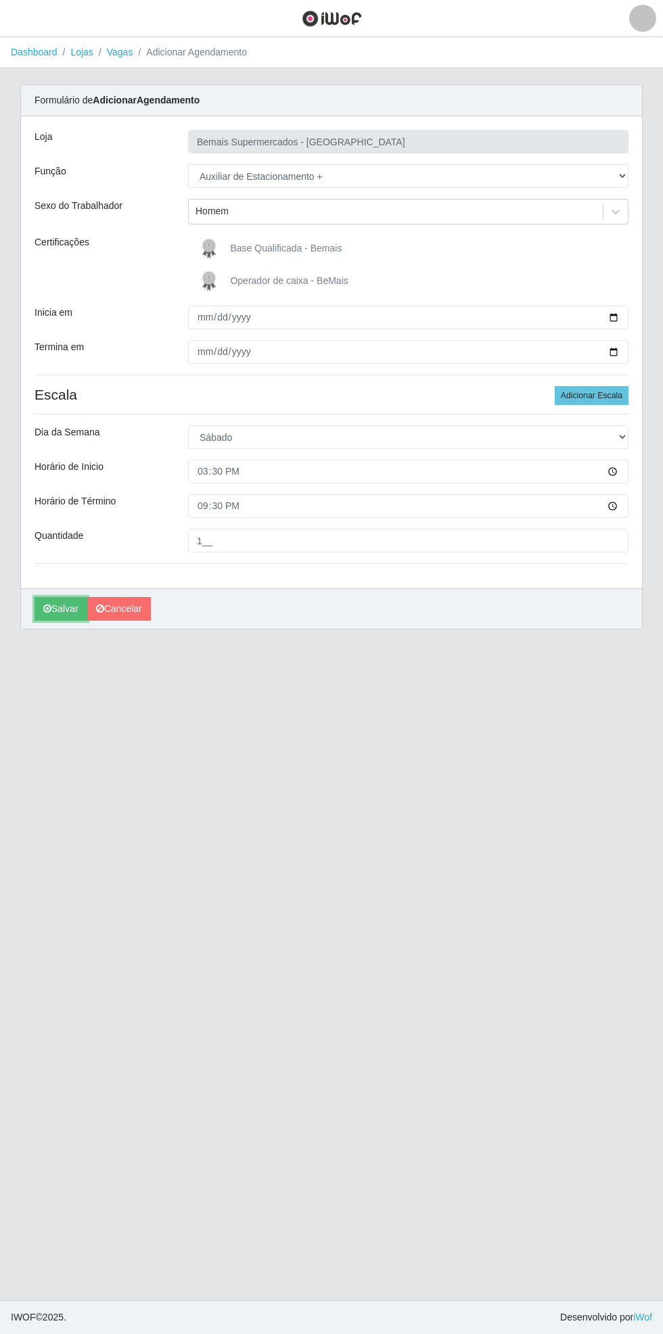
click at [45, 614] on button "Salvar" at bounding box center [60, 609] width 53 height 24
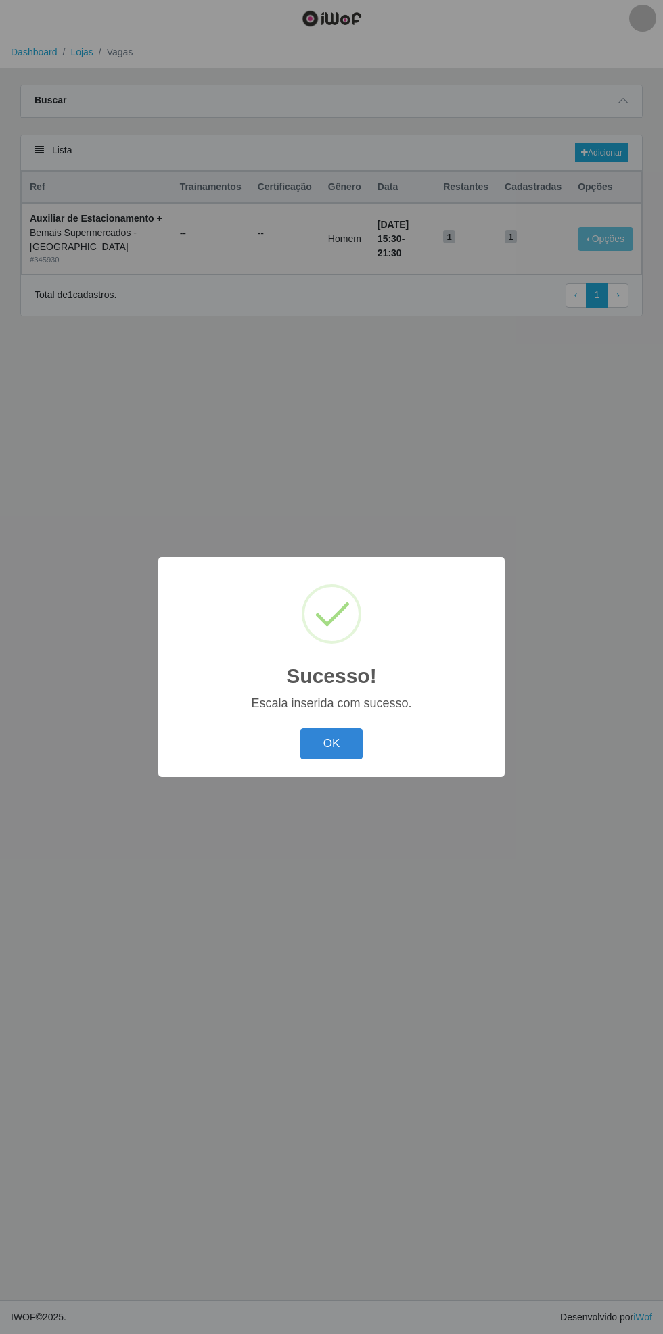
click at [331, 744] on button "OK" at bounding box center [331, 744] width 63 height 32
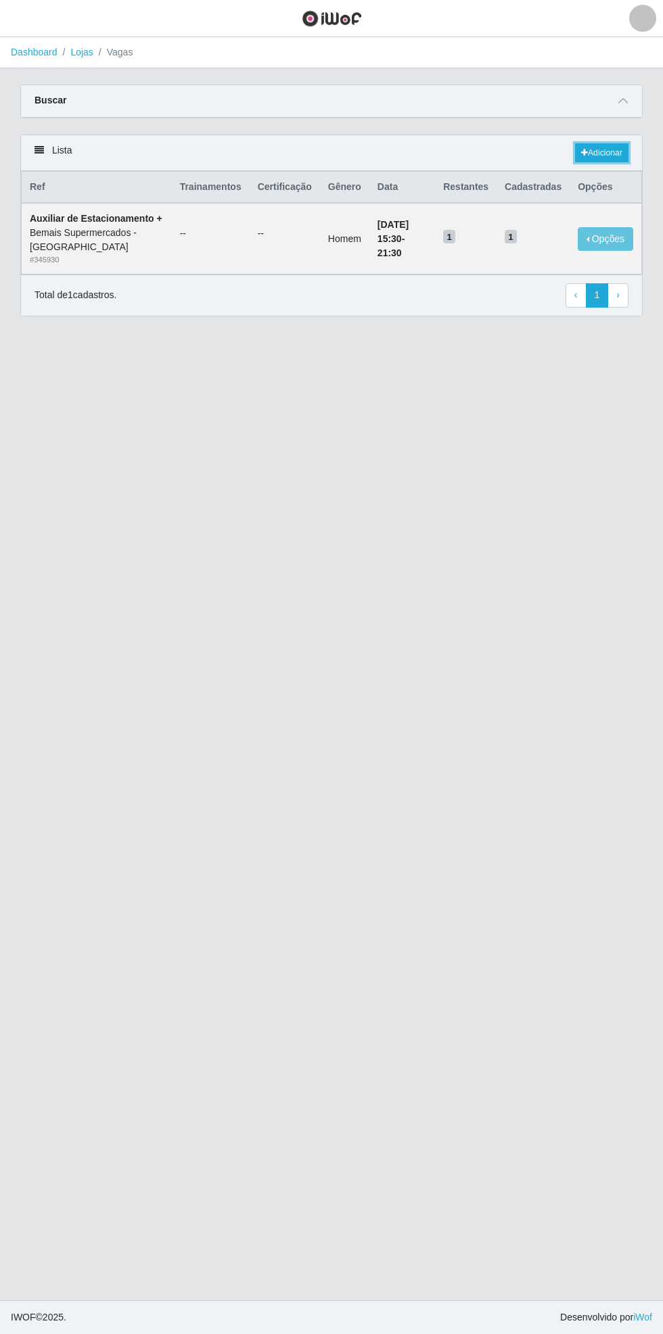
click at [627, 149] on link "Adicionar" at bounding box center [601, 152] width 53 height 19
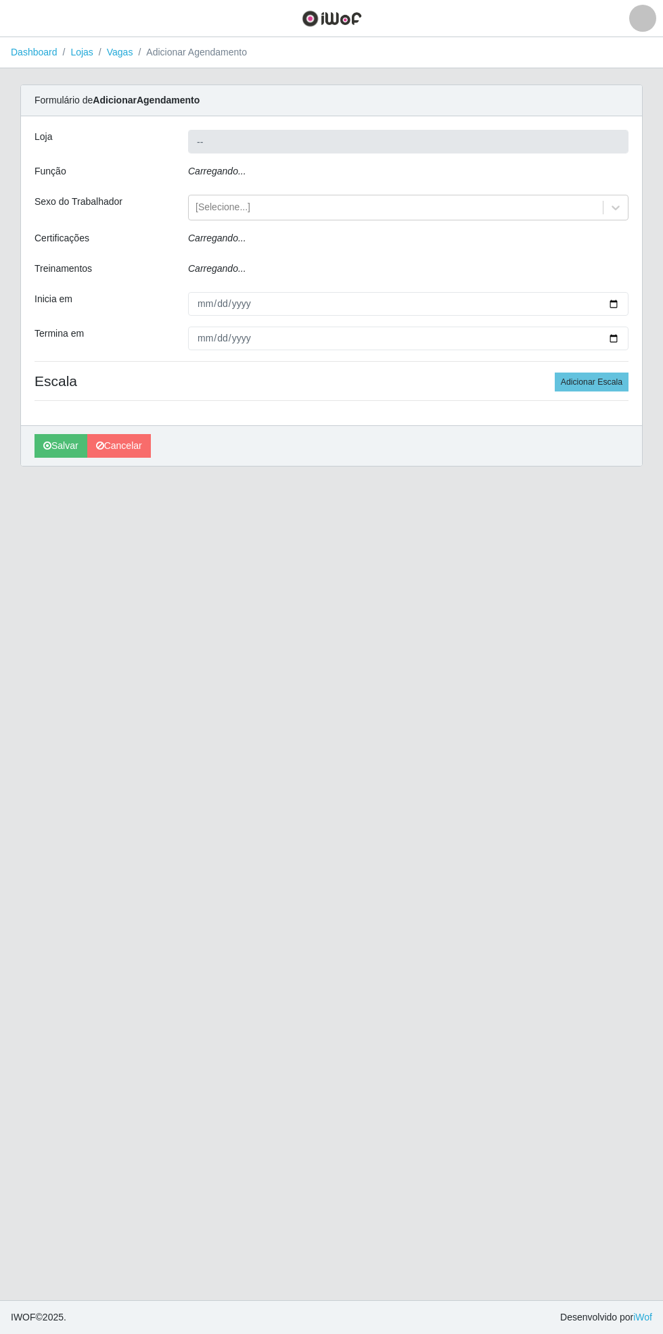
type input "Bemais Supermercados - [GEOGRAPHIC_DATA]"
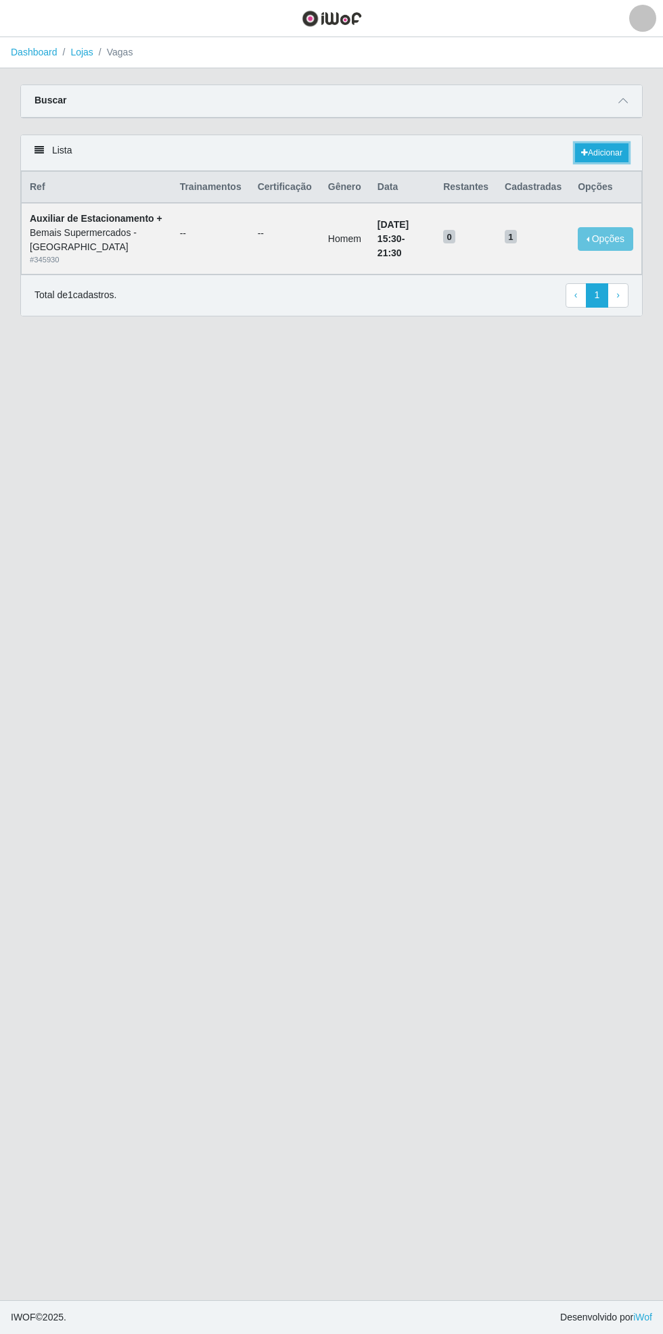
click at [611, 155] on link "Adicionar" at bounding box center [601, 152] width 53 height 19
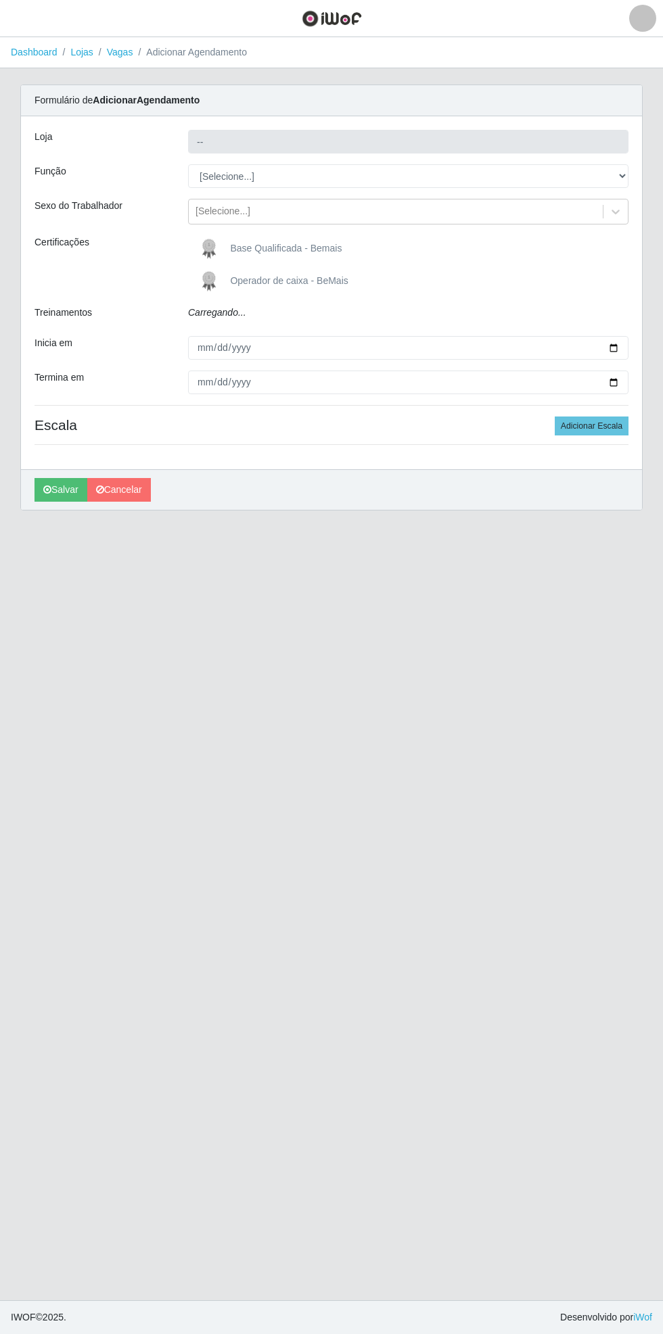
type input "Bemais Supermercados - [GEOGRAPHIC_DATA]"
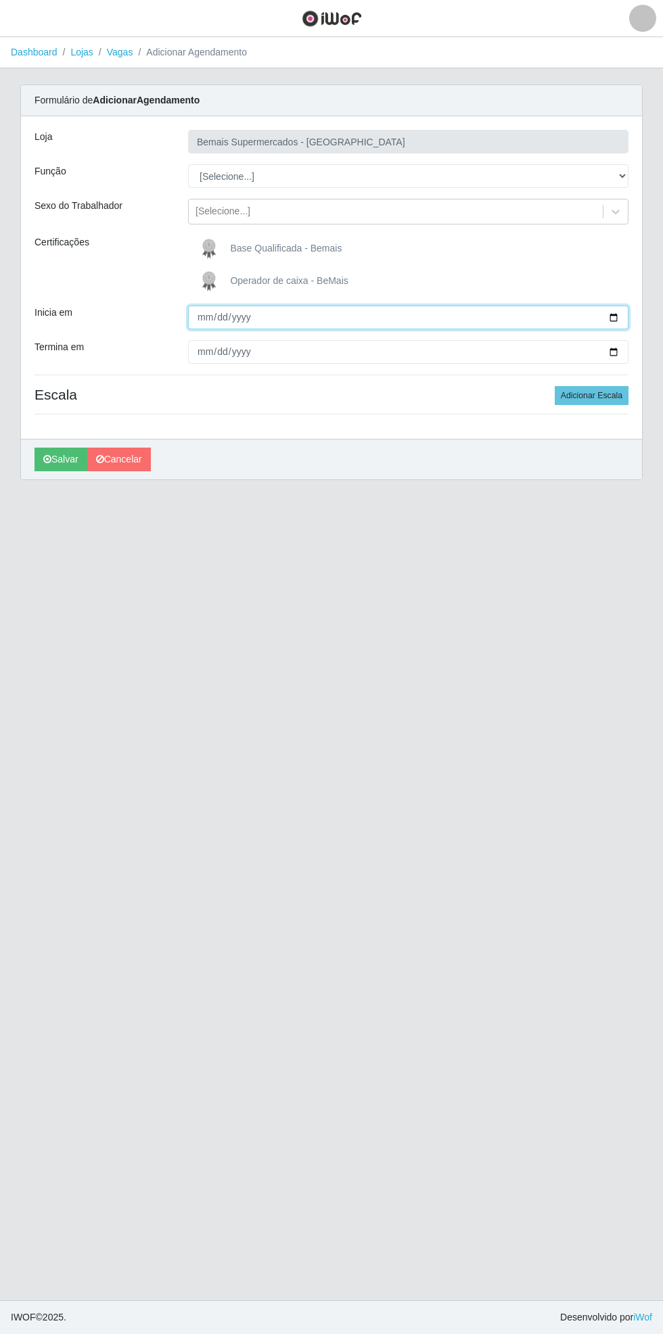
click at [623, 314] on input "Inicia em" at bounding box center [408, 318] width 440 height 24
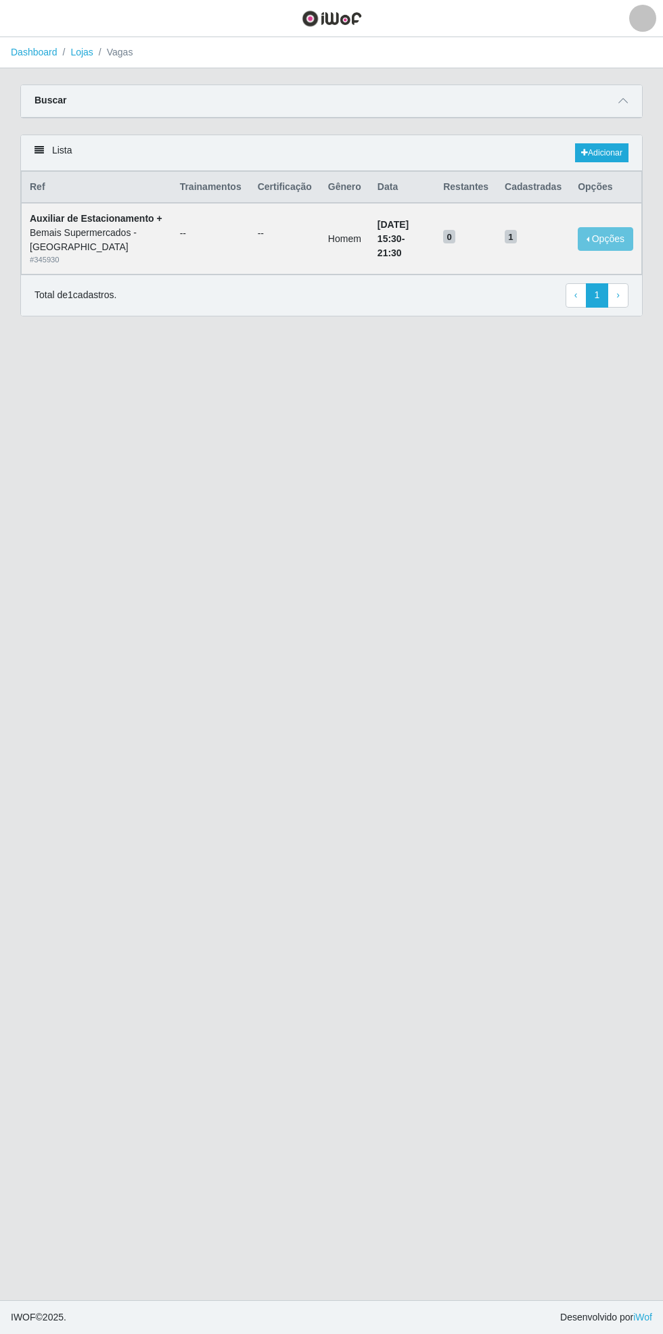
click at [629, 99] on span at bounding box center [623, 101] width 16 height 16
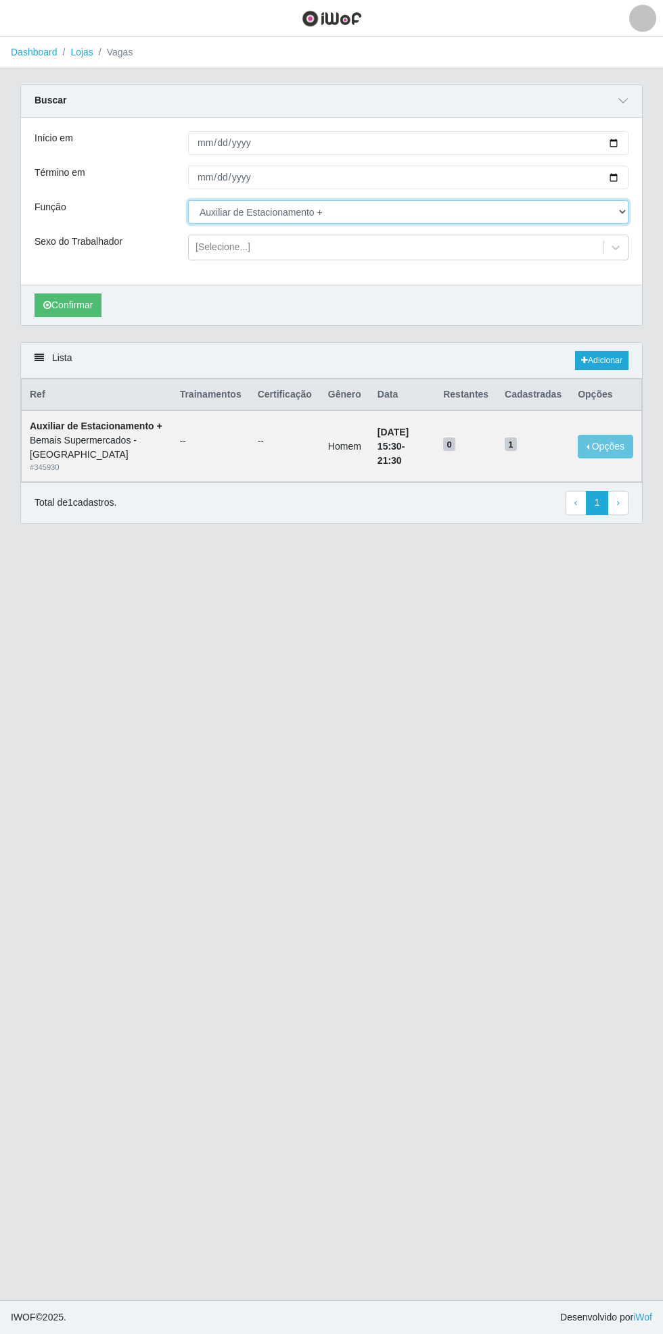
click at [625, 212] on select "[Selecione...] ASG ASG + ASG ++ Auxiliar de Estacionamento Auxiliar de Estacion…" at bounding box center [408, 212] width 440 height 24
select select "70"
click at [188, 200] on select "[Selecione...] ASG ASG + ASG ++ Auxiliar de Estacionamento Auxiliar de Estacion…" at bounding box center [408, 212] width 440 height 24
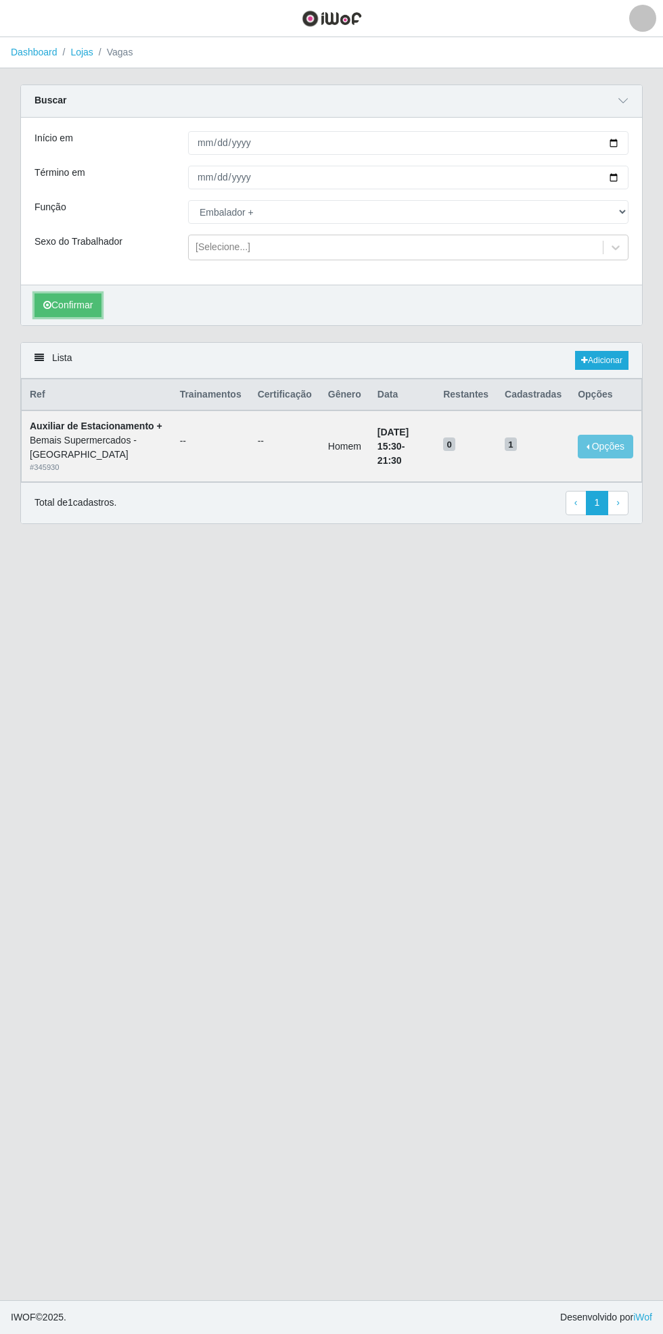
click at [70, 304] on button "Confirmar" at bounding box center [67, 305] width 67 height 24
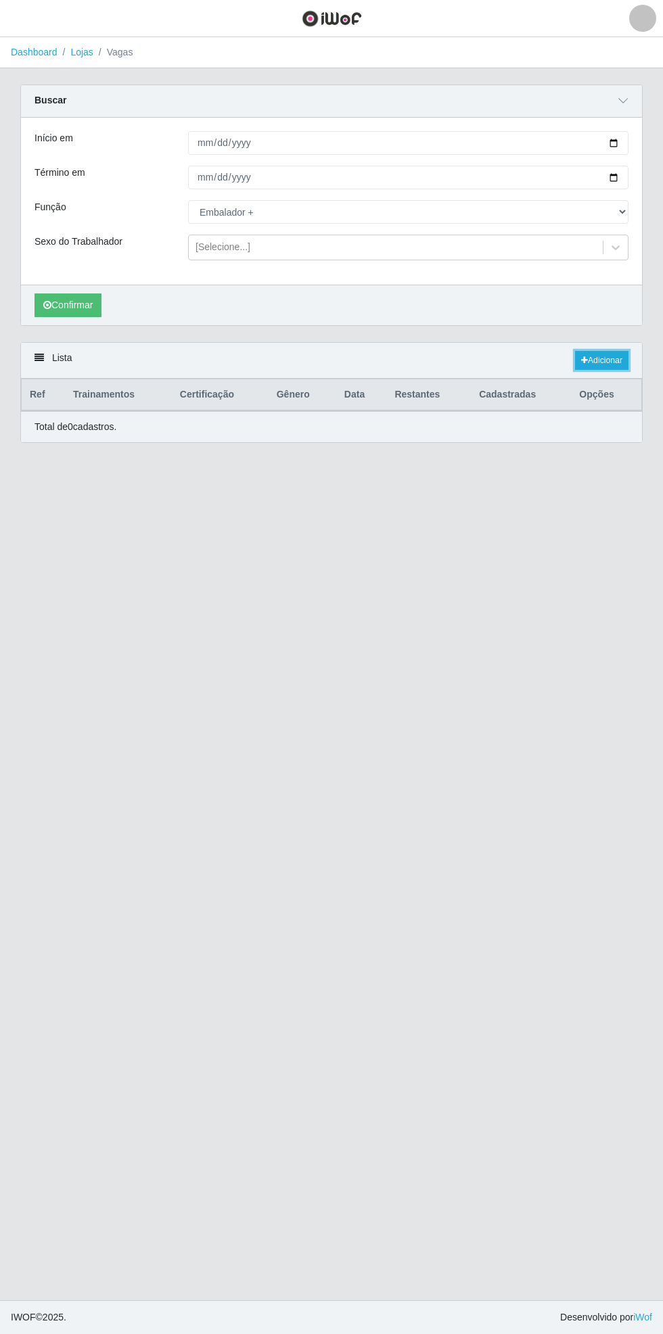
click at [607, 360] on link "Adicionar" at bounding box center [601, 360] width 53 height 19
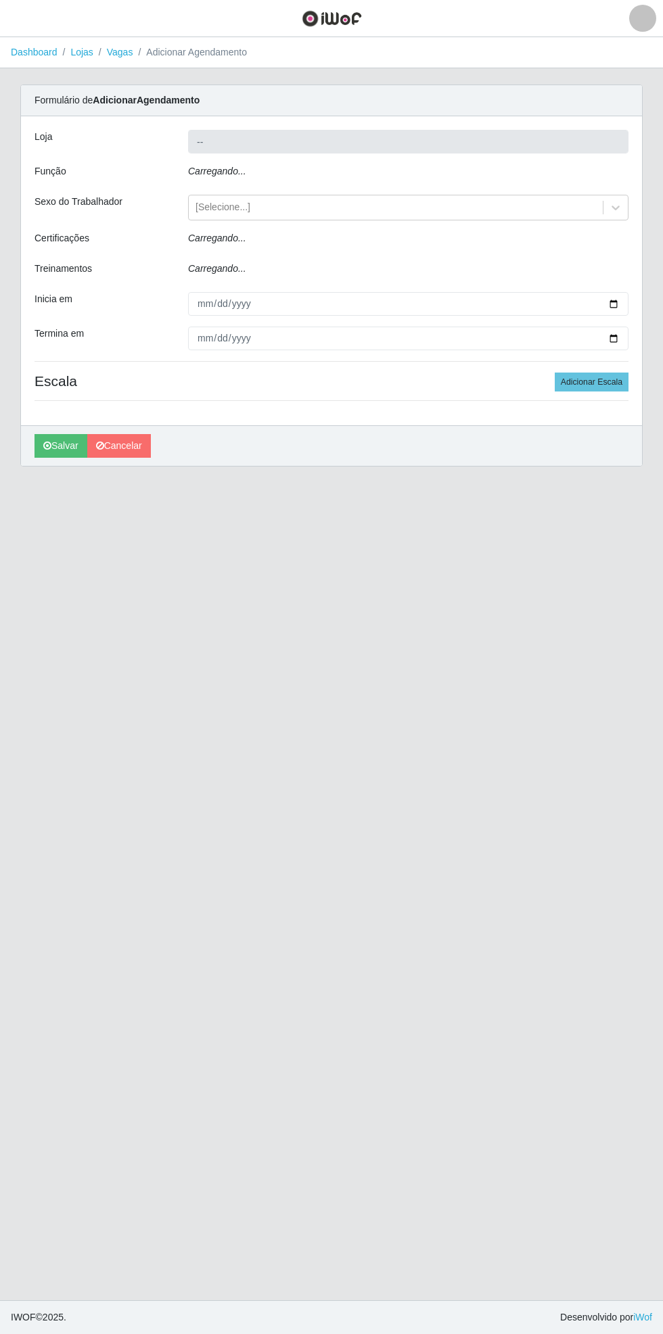
type input "Bemais Supermercados - [GEOGRAPHIC_DATA]"
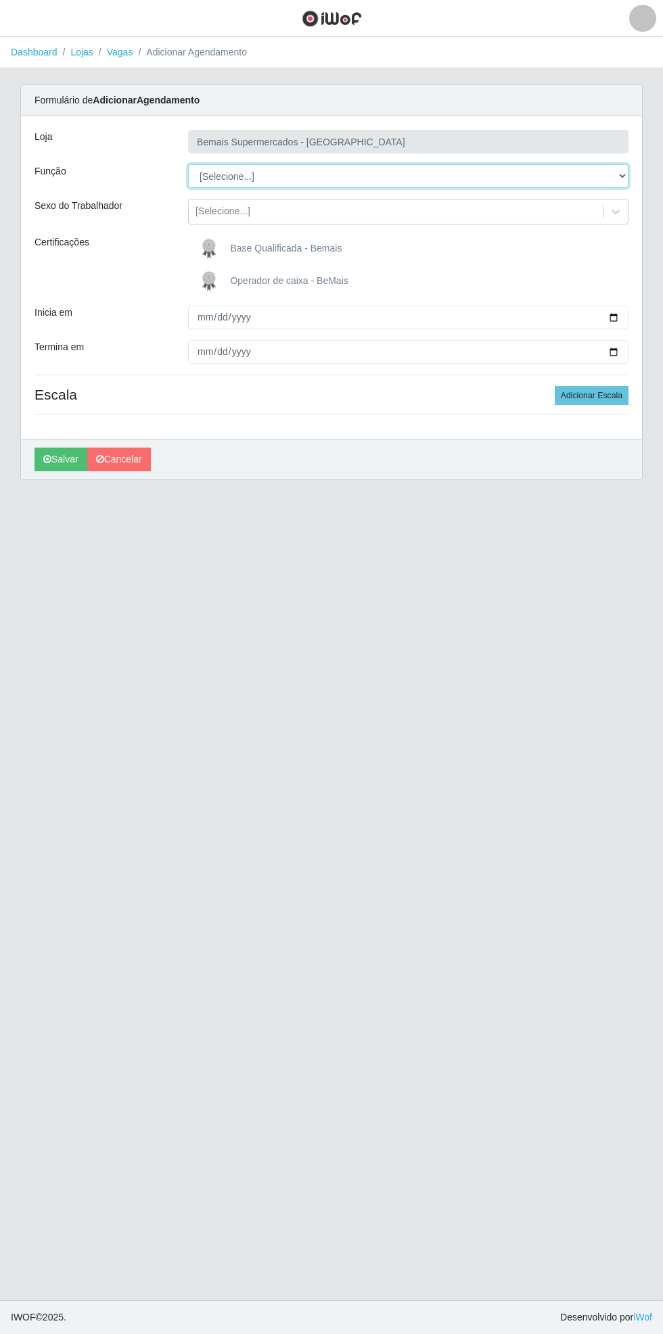
click at [621, 171] on select "[Selecione...] ASG ASG + ASG ++ Auxiliar de Estacionamento Auxiliar de Estacion…" at bounding box center [408, 176] width 440 height 24
select select "70"
click at [188, 164] on select "[Selecione...] ASG ASG + ASG ++ Auxiliar de Estacionamento Auxiliar de Estacion…" at bounding box center [408, 176] width 440 height 24
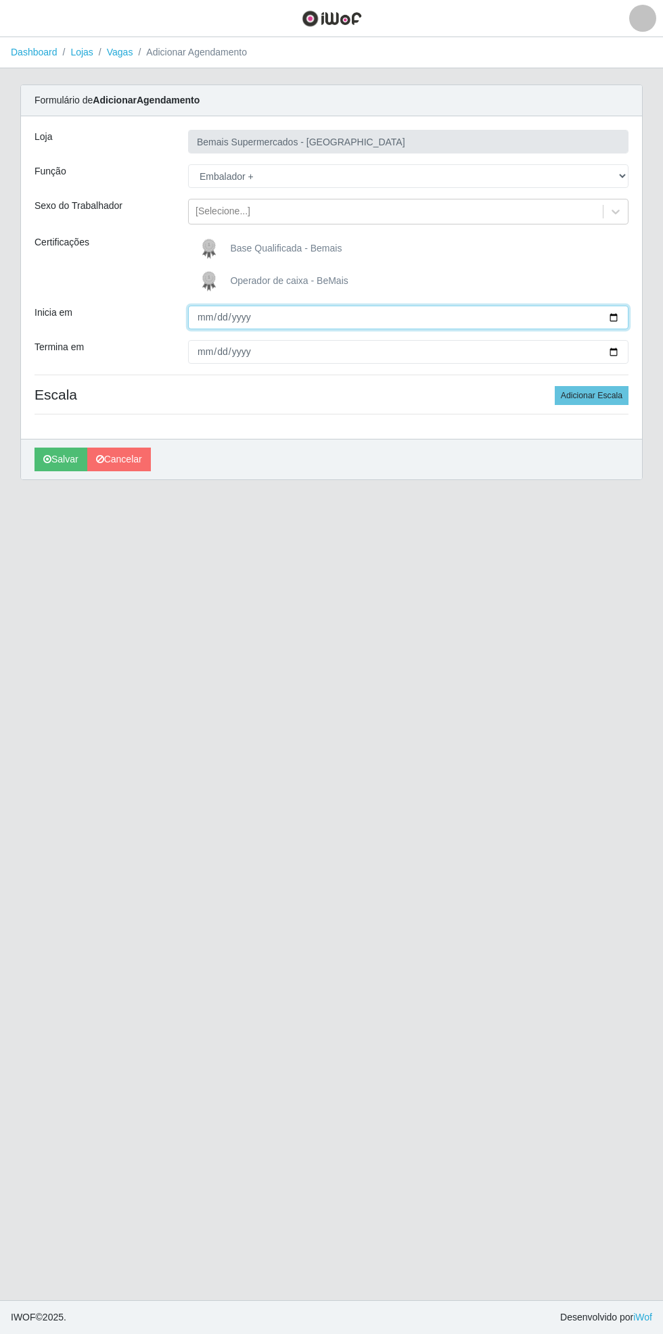
click at [624, 316] on input "Inicia em" at bounding box center [408, 318] width 440 height 24
type input "[DATE]"
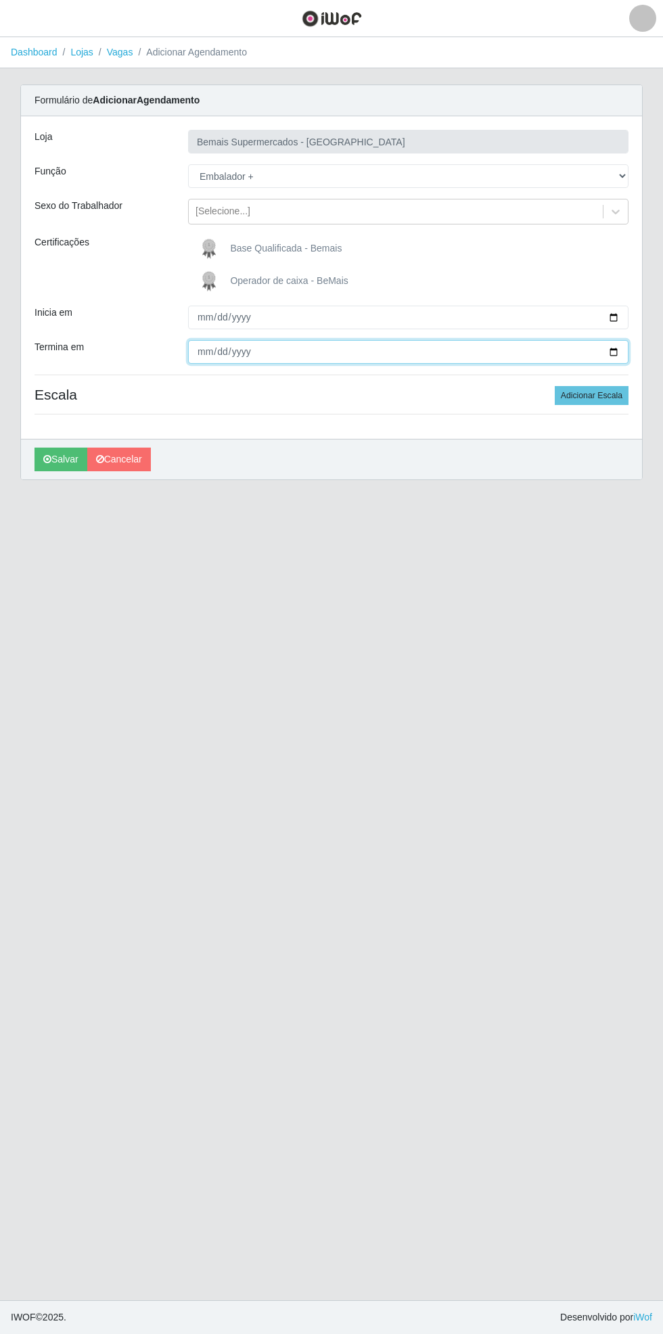
click at [622, 352] on input "Termina em" at bounding box center [408, 352] width 440 height 24
type input "[DATE]"
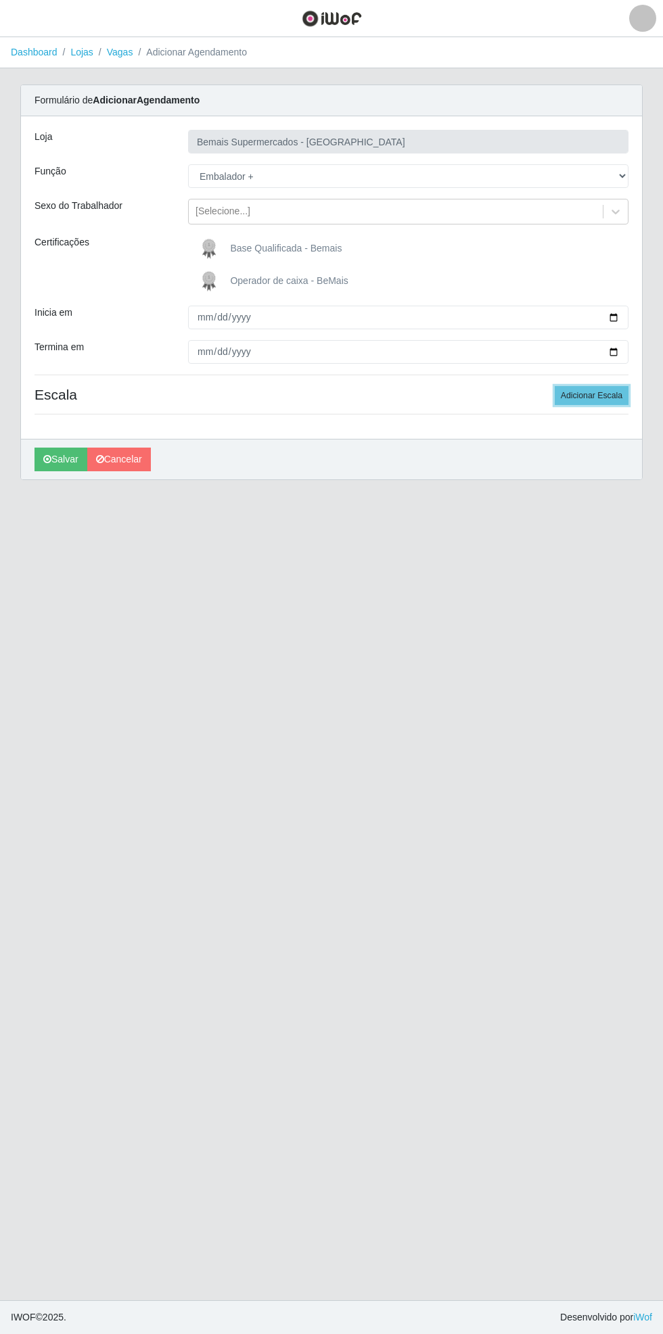
click at [606, 399] on button "Adicionar Escala" at bounding box center [591, 395] width 74 height 19
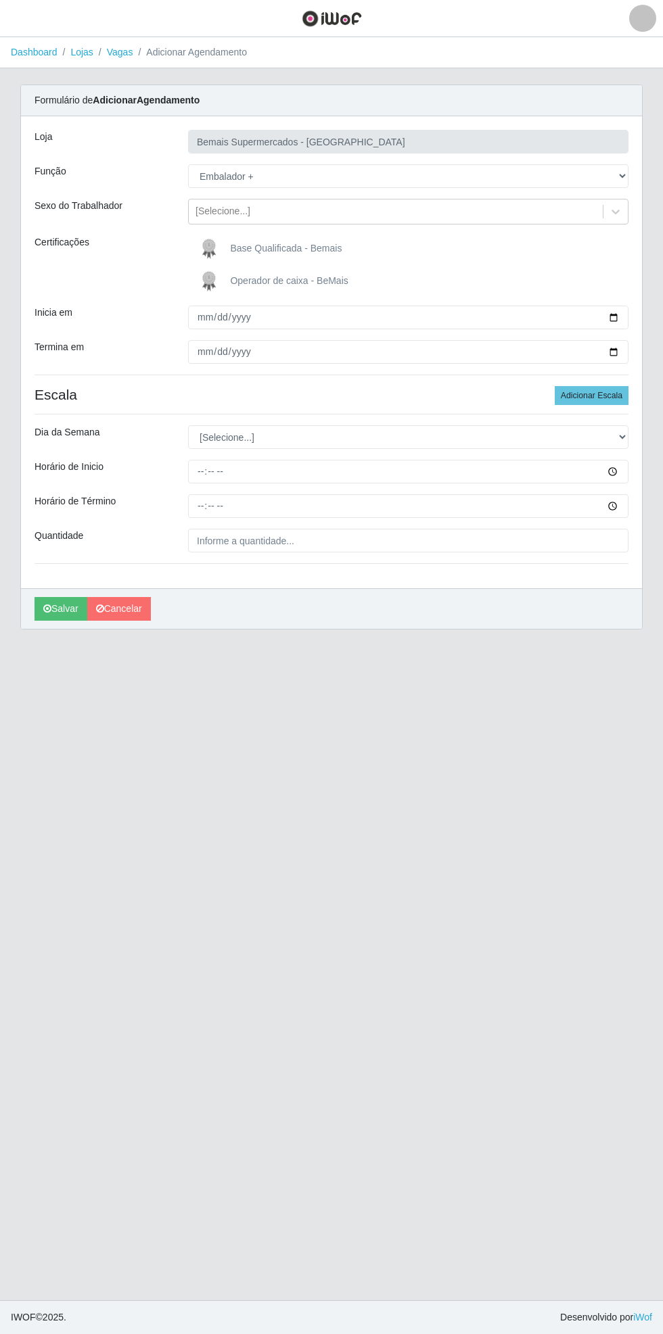
click at [646, 435] on div "Carregando... Formulário de Adicionar Agendamento Loja Bemais Supermercados - C…" at bounding box center [331, 365] width 642 height 561
click at [645, 436] on div "Carregando... Formulário de Adicionar Agendamento Loja Bemais Supermercados - C…" at bounding box center [331, 365] width 642 height 561
click at [621, 435] on select "[Selecione...] Segunda Terça Quarta Quinta Sexta Sábado Domingo" at bounding box center [408, 437] width 440 height 24
select select "6"
click at [188, 425] on select "[Selecione...] Segunda Terça Quarta Quinta Sexta Sábado Domingo" at bounding box center [408, 437] width 440 height 24
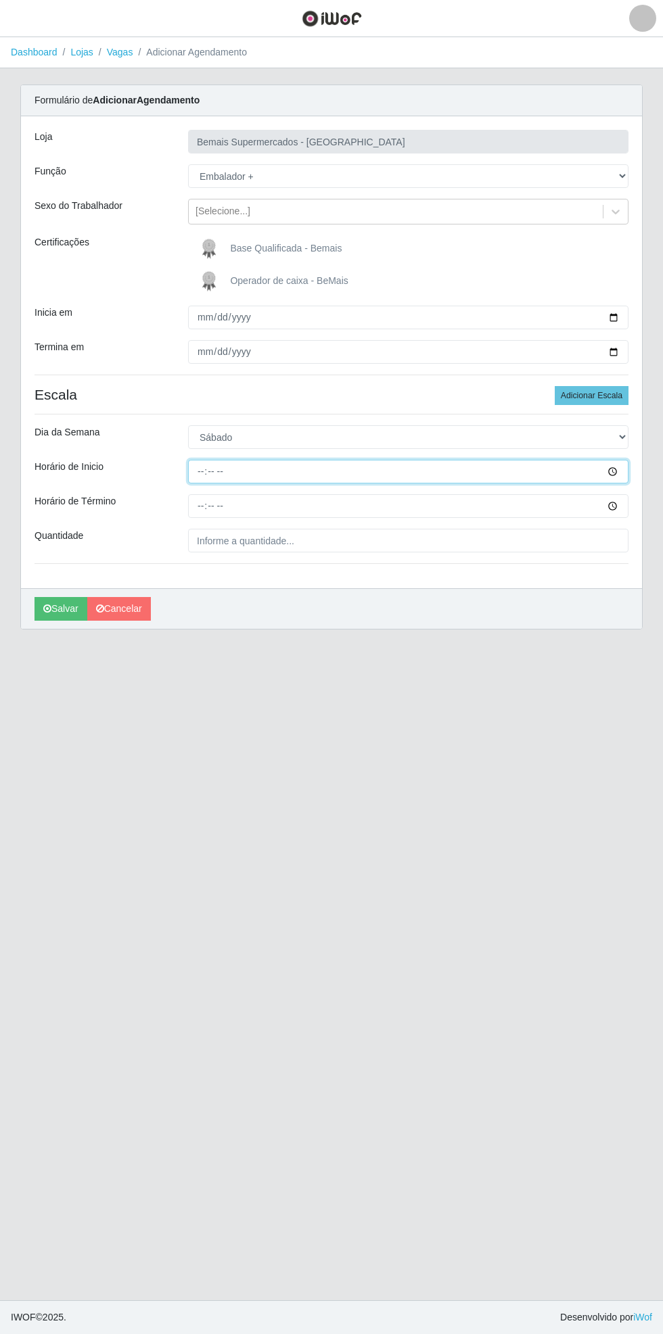
click at [625, 471] on input "Horário de Inicio" at bounding box center [408, 472] width 440 height 24
type input "08:00"
click at [626, 504] on input "Horário de Término" at bounding box center [408, 506] width 440 height 24
type input "13:00"
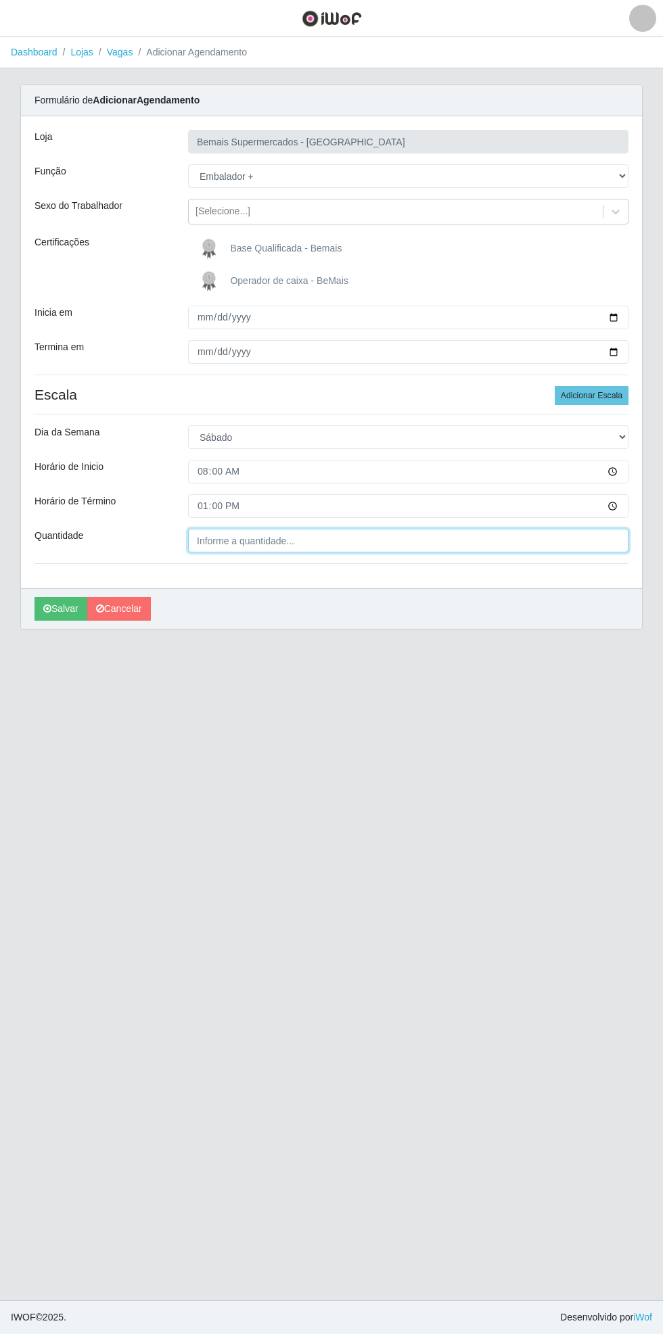
click at [319, 540] on input "Quantidade" at bounding box center [408, 541] width 440 height 24
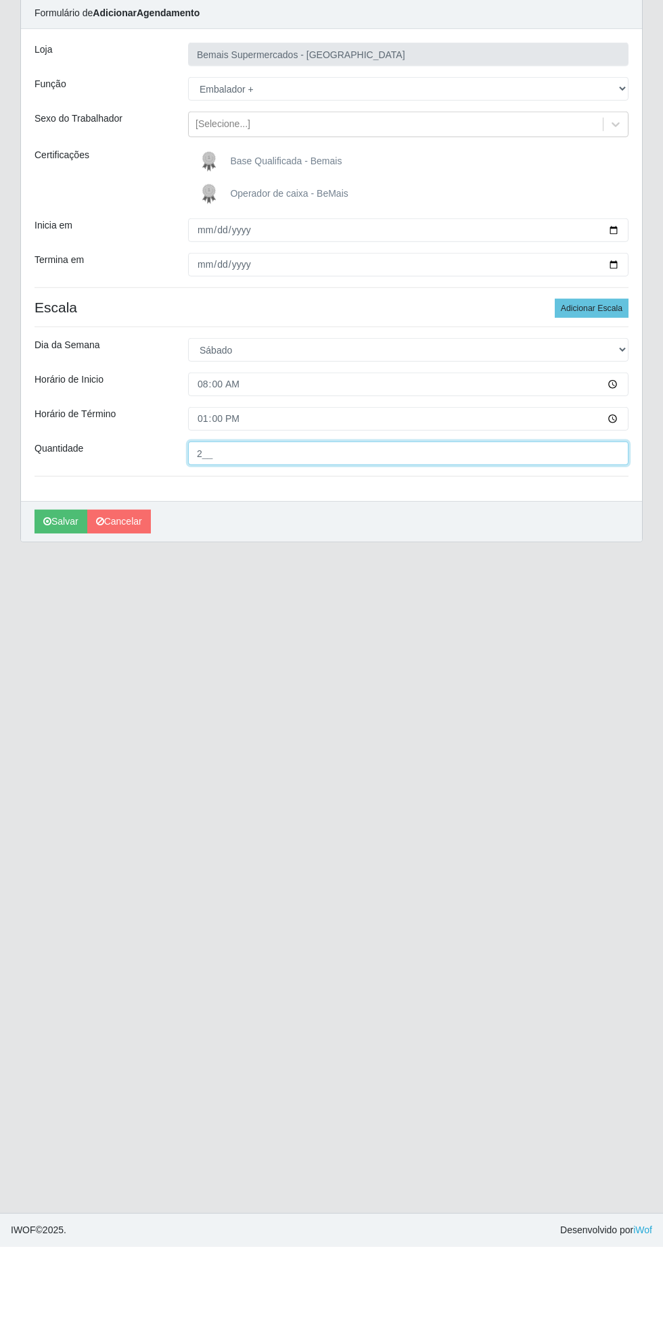
type input "2__"
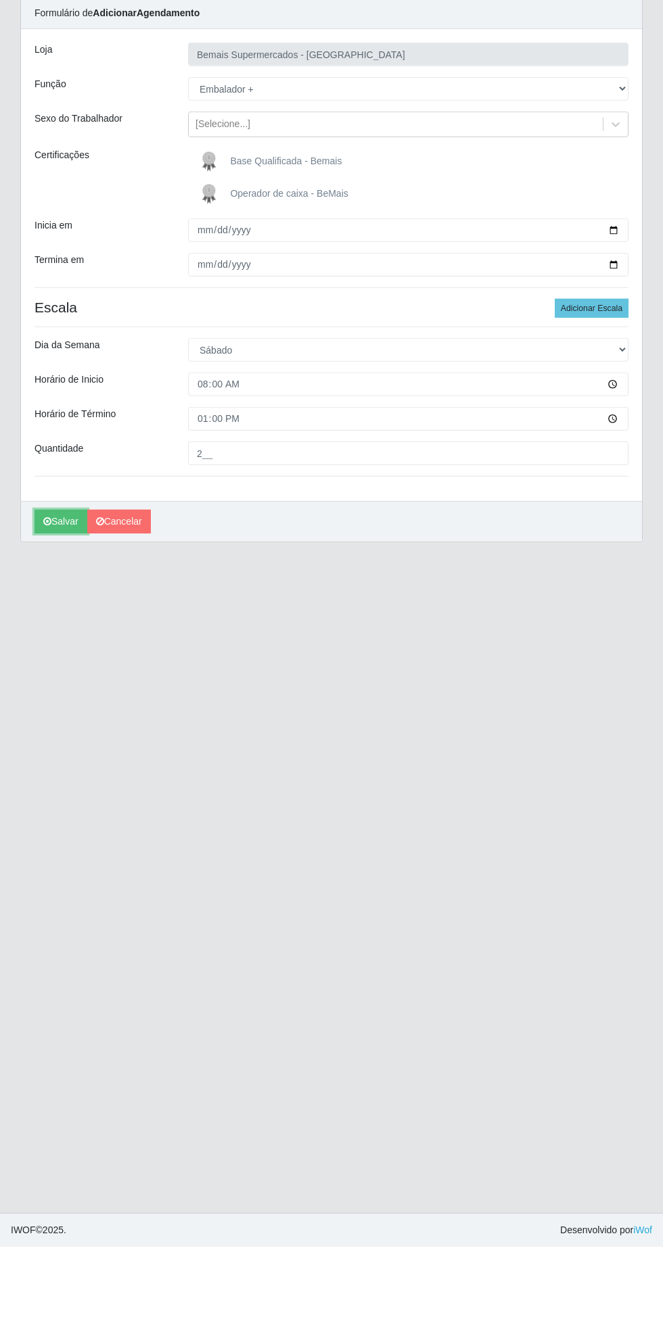
click at [47, 607] on icon "submit" at bounding box center [47, 608] width 8 height 9
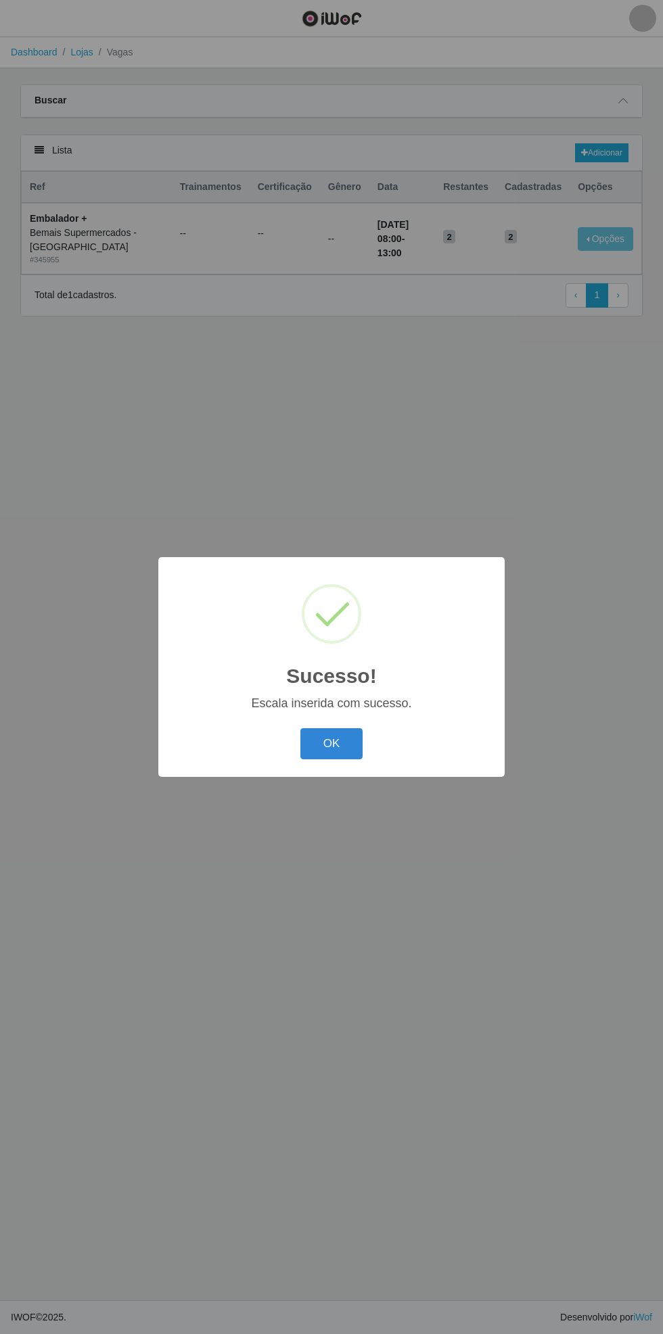
click at [354, 741] on button "OK" at bounding box center [331, 744] width 63 height 32
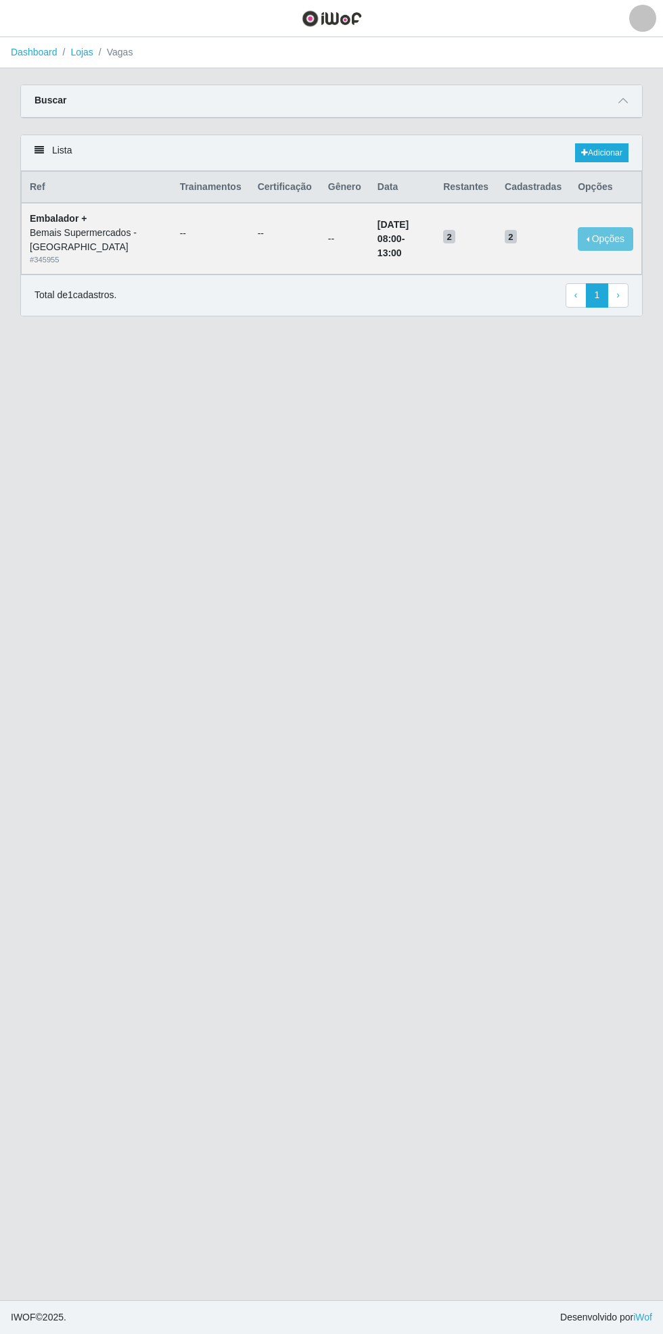
click at [625, 97] on icon at bounding box center [622, 100] width 9 height 9
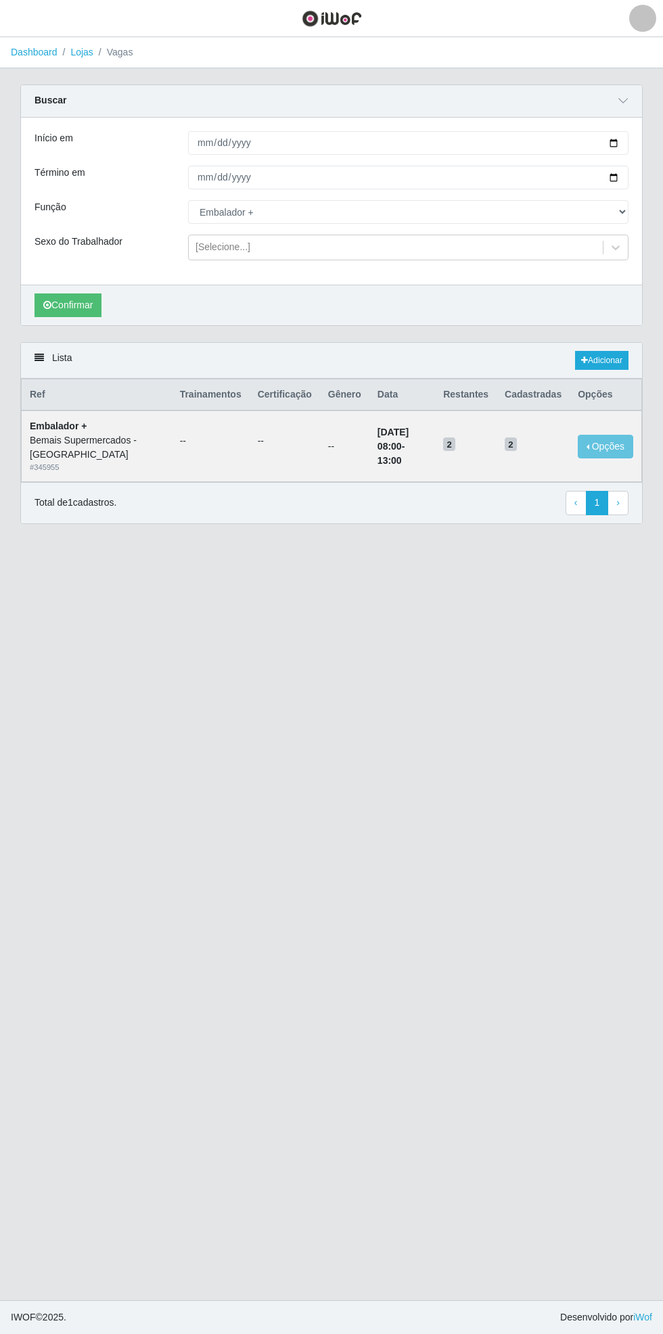
click at [648, 136] on div "Carregando... Buscar Início em [DATE] Término em [DATE] Função [Selecione...] A…" at bounding box center [331, 214] width 642 height 258
click at [626, 139] on input "[DATE]" at bounding box center [408, 143] width 440 height 24
type input "[DATE]"
click at [625, 180] on input "[DATE]" at bounding box center [408, 178] width 440 height 24
type input "[DATE]"
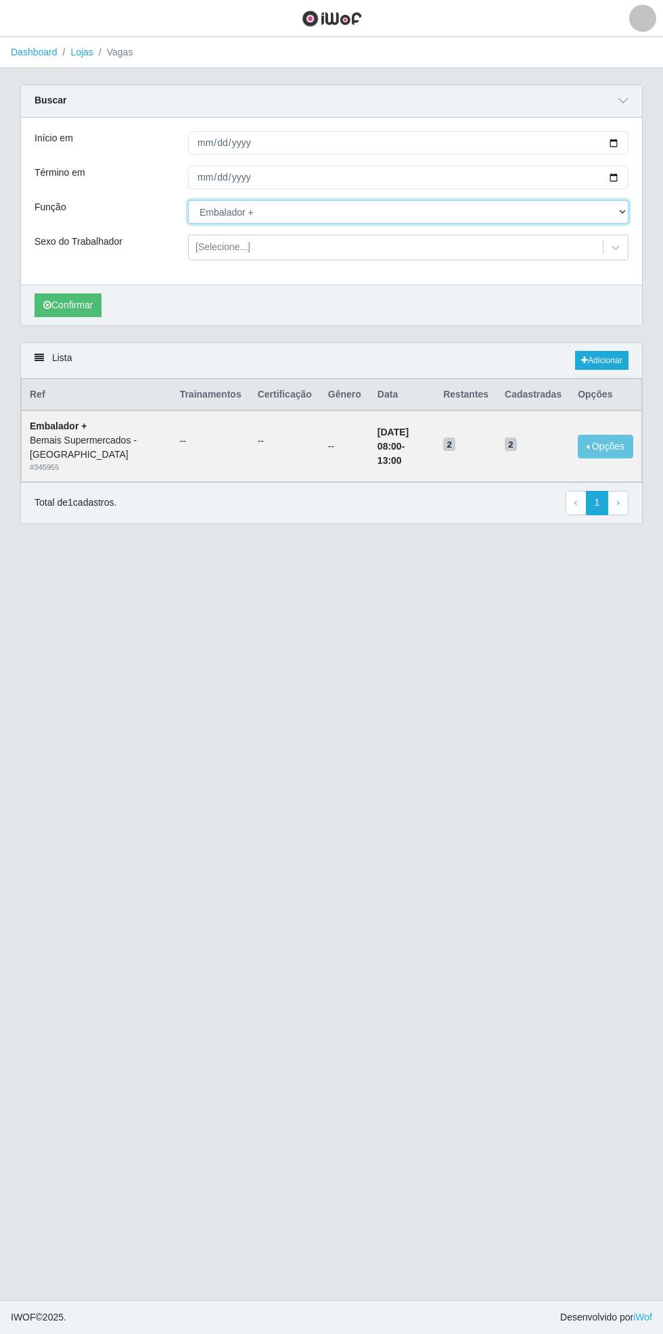
click at [623, 214] on select "[Selecione...] ASG ASG + ASG ++ Auxiliar de Estacionamento Auxiliar de Estacion…" at bounding box center [408, 212] width 440 height 24
select select "104"
click at [188, 200] on select "[Selecione...] ASG ASG + ASG ++ Auxiliar de Estacionamento Auxiliar de Estacion…" at bounding box center [408, 212] width 440 height 24
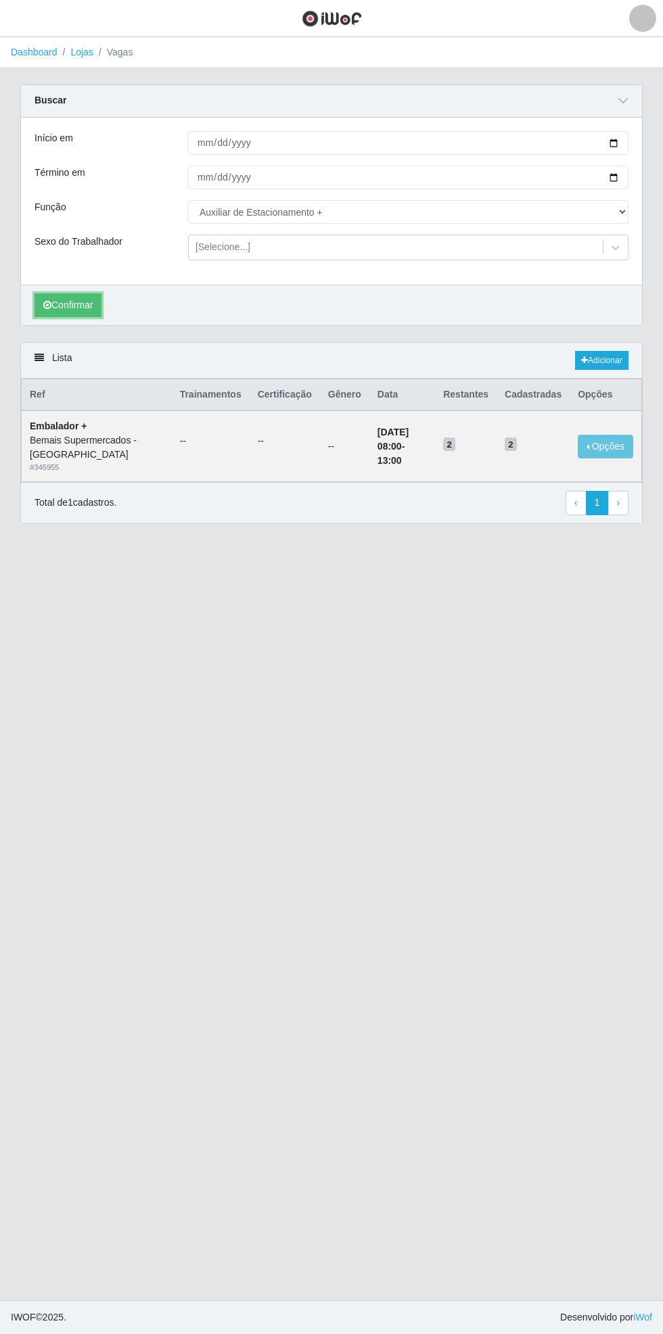
click at [85, 305] on button "Confirmar" at bounding box center [67, 305] width 67 height 24
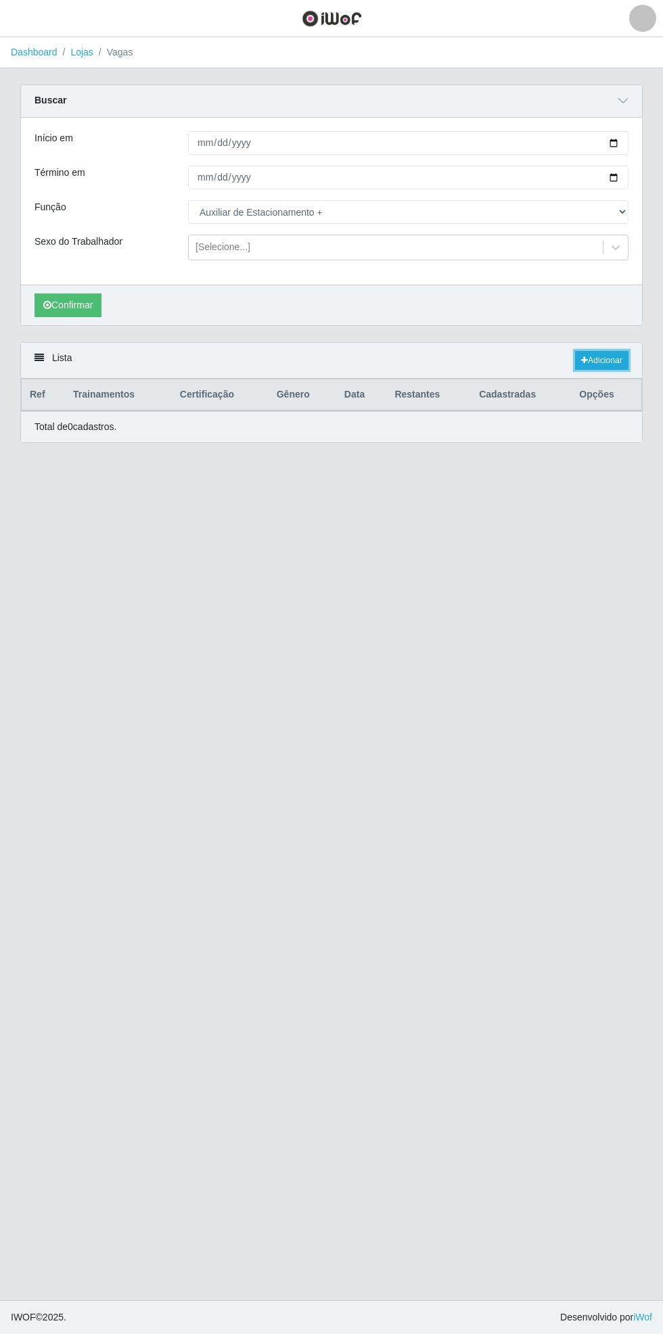
click at [611, 358] on link "Adicionar" at bounding box center [601, 360] width 53 height 19
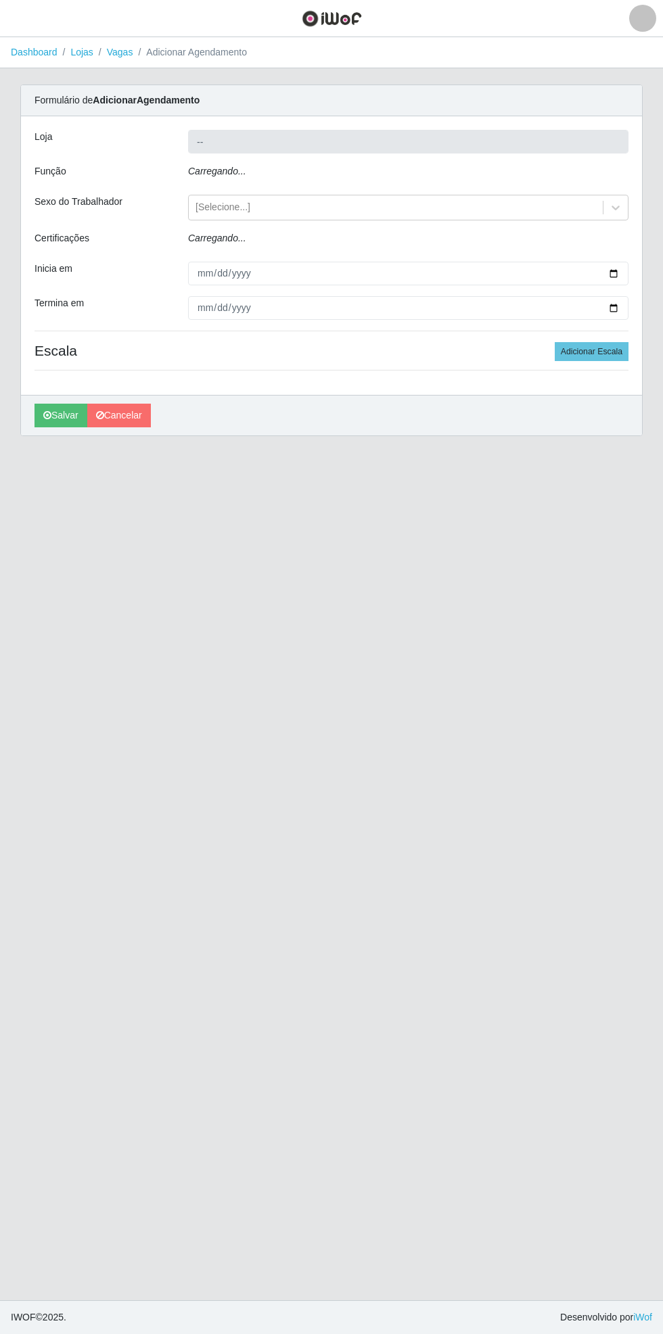
type input "Bemais Supermercados - [GEOGRAPHIC_DATA]"
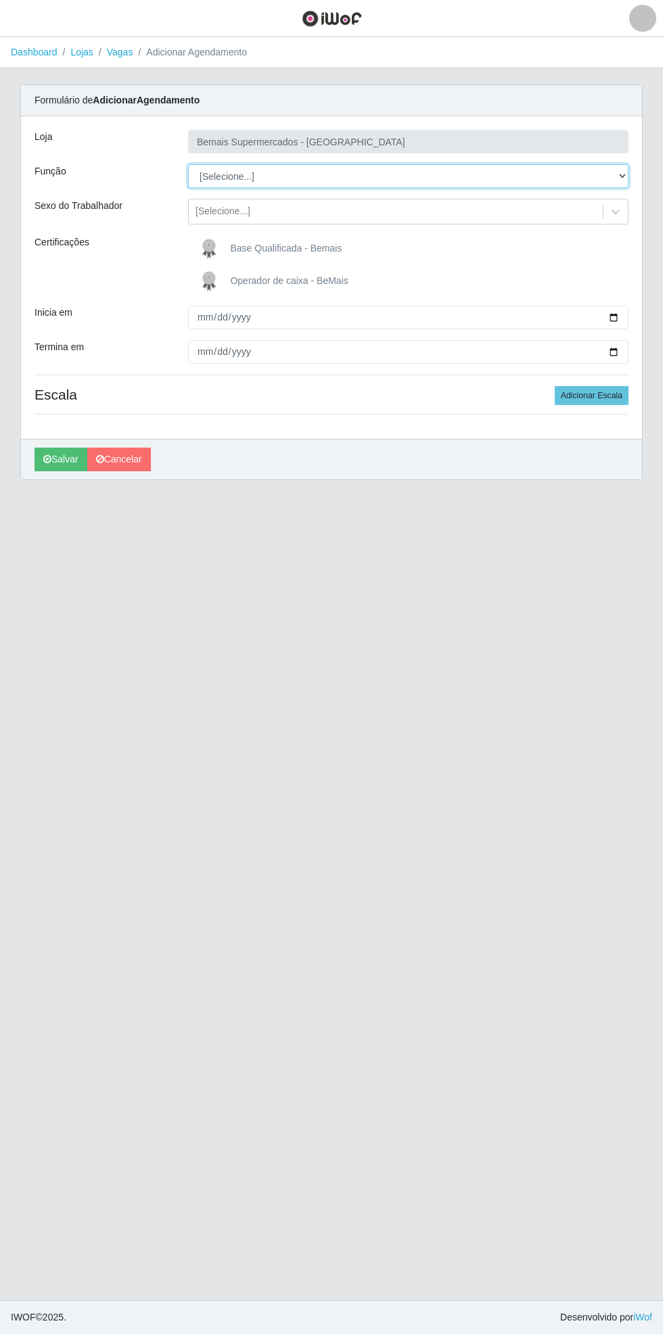
click at [618, 181] on select "[Selecione...] ASG ASG + ASG ++ Auxiliar de Estacionamento Auxiliar de Estacion…" at bounding box center [408, 176] width 440 height 24
select select "104"
click at [188, 164] on select "[Selecione...] ASG ASG + ASG ++ Auxiliar de Estacionamento Auxiliar de Estacion…" at bounding box center [408, 176] width 440 height 24
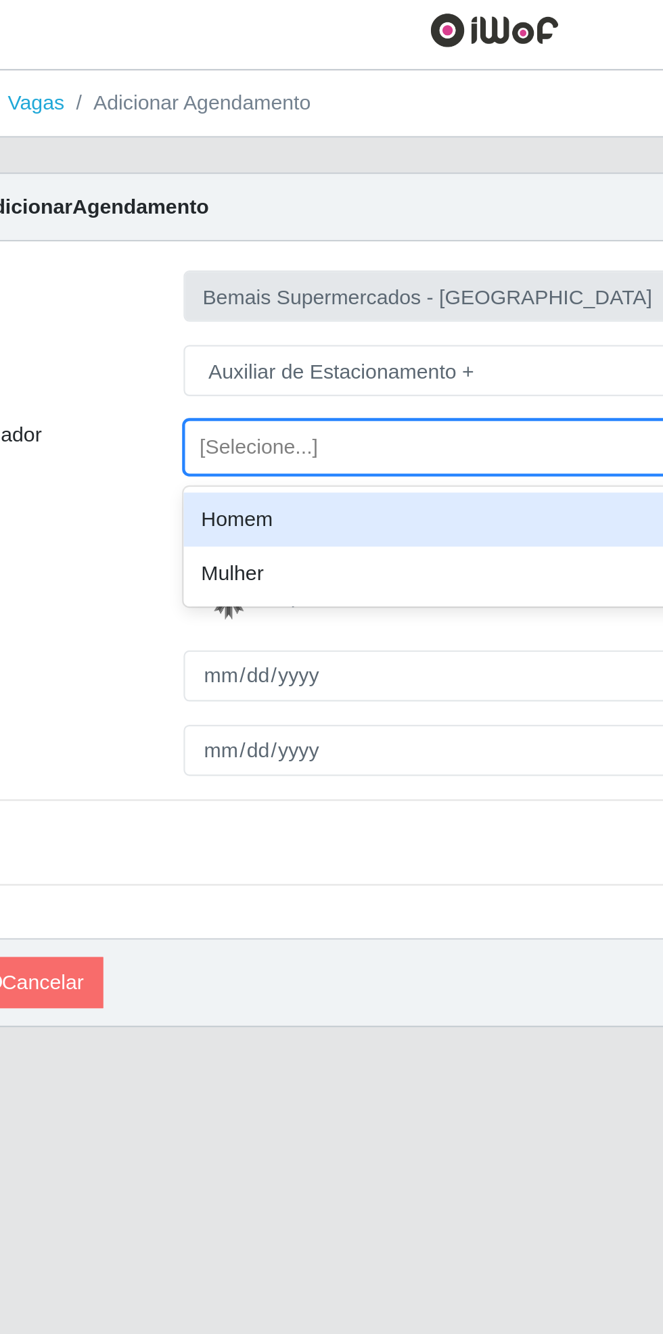
click at [302, 242] on div "Homem" at bounding box center [408, 245] width 440 height 25
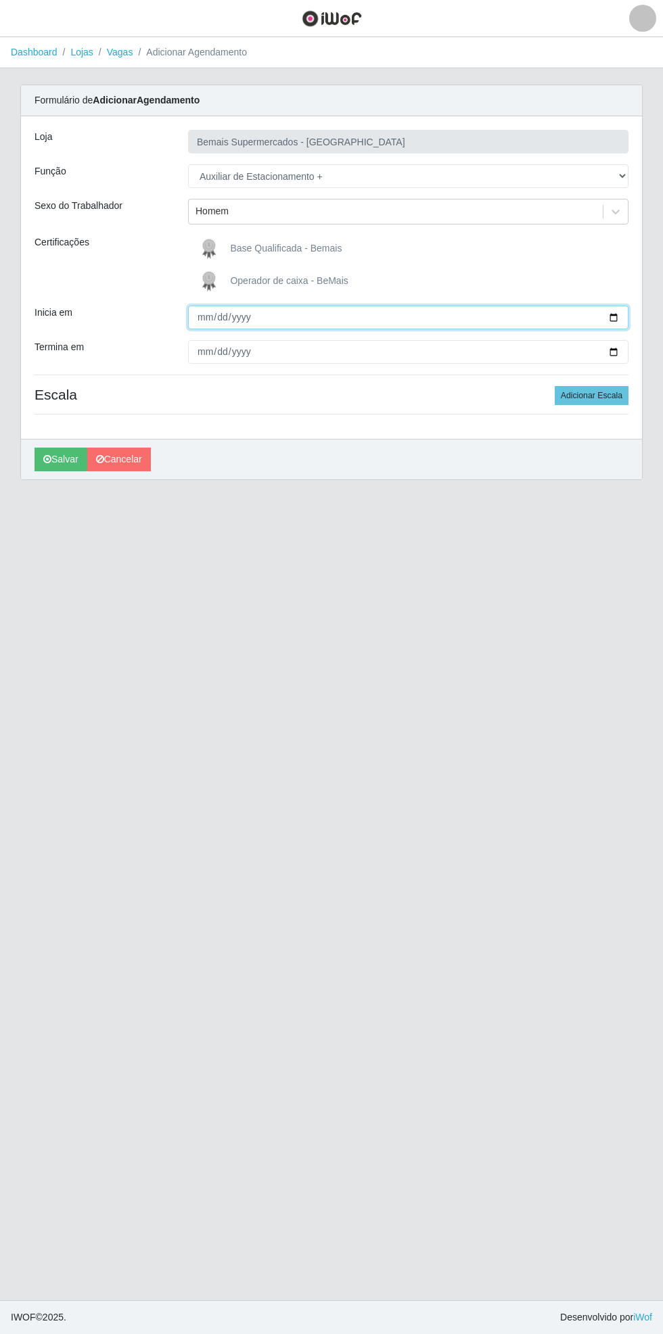
click at [627, 319] on input "Inicia em" at bounding box center [408, 318] width 440 height 24
type input "[DATE]"
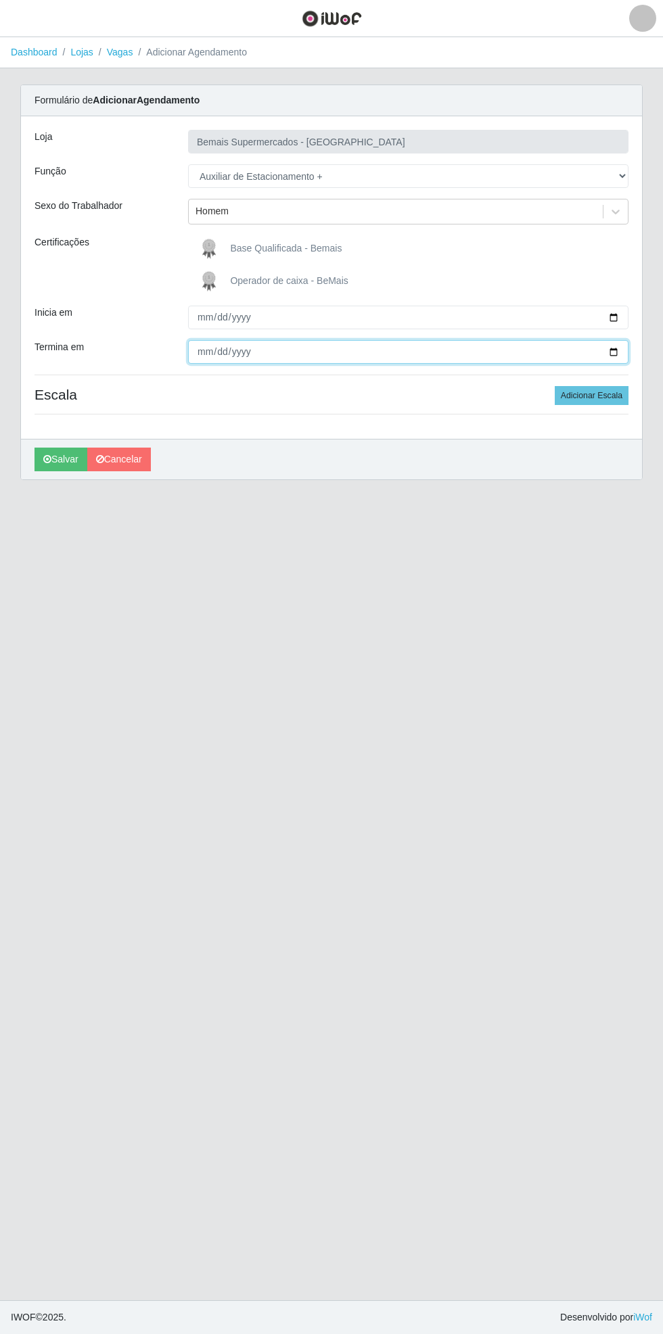
click at [620, 352] on input "Termina em" at bounding box center [408, 352] width 440 height 24
type input "[DATE]"
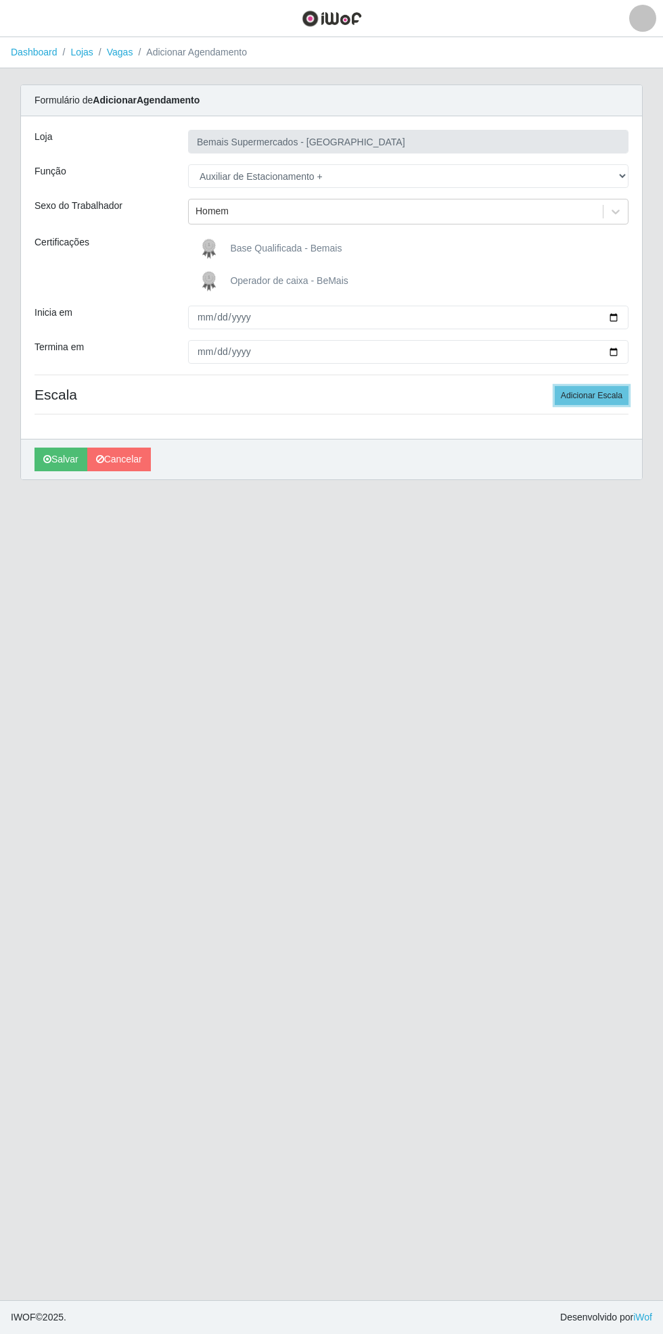
click at [604, 391] on button "Adicionar Escala" at bounding box center [591, 395] width 74 height 19
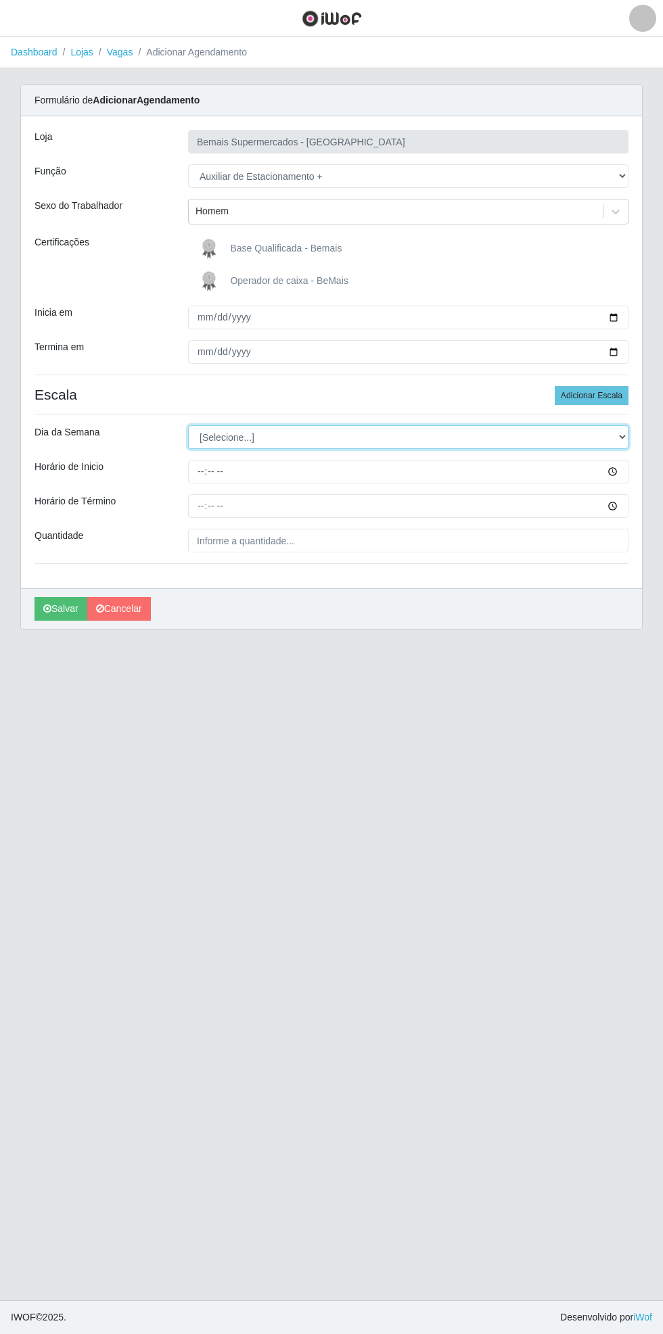
click at [622, 433] on select "[Selecione...] Segunda Terça Quarta Quinta Sexta Sábado Domingo" at bounding box center [408, 437] width 440 height 24
select select "6"
click at [188, 425] on select "[Selecione...] Segunda Terça Quarta Quinta Sexta Sábado Domingo" at bounding box center [408, 437] width 440 height 24
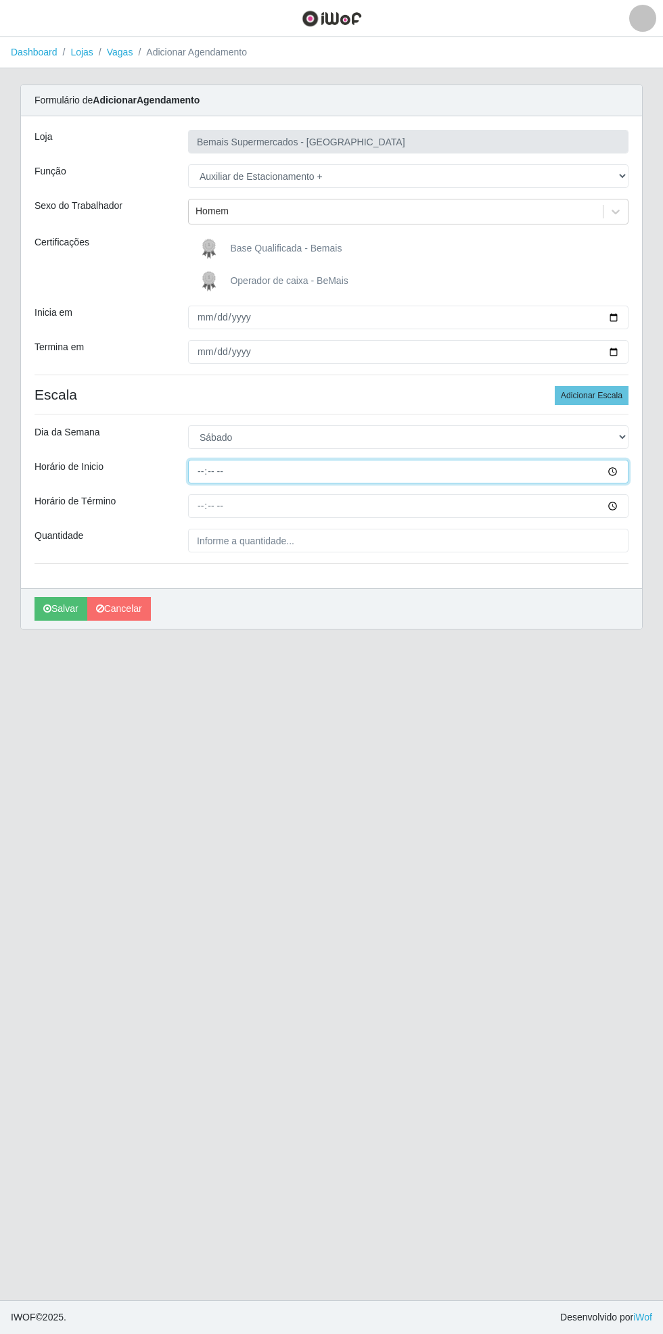
click at [622, 471] on input "Horário de Inicio" at bounding box center [408, 472] width 440 height 24
type input "15:30"
click at [622, 505] on input "Horário de Término" at bounding box center [408, 506] width 440 height 24
type input "21:30"
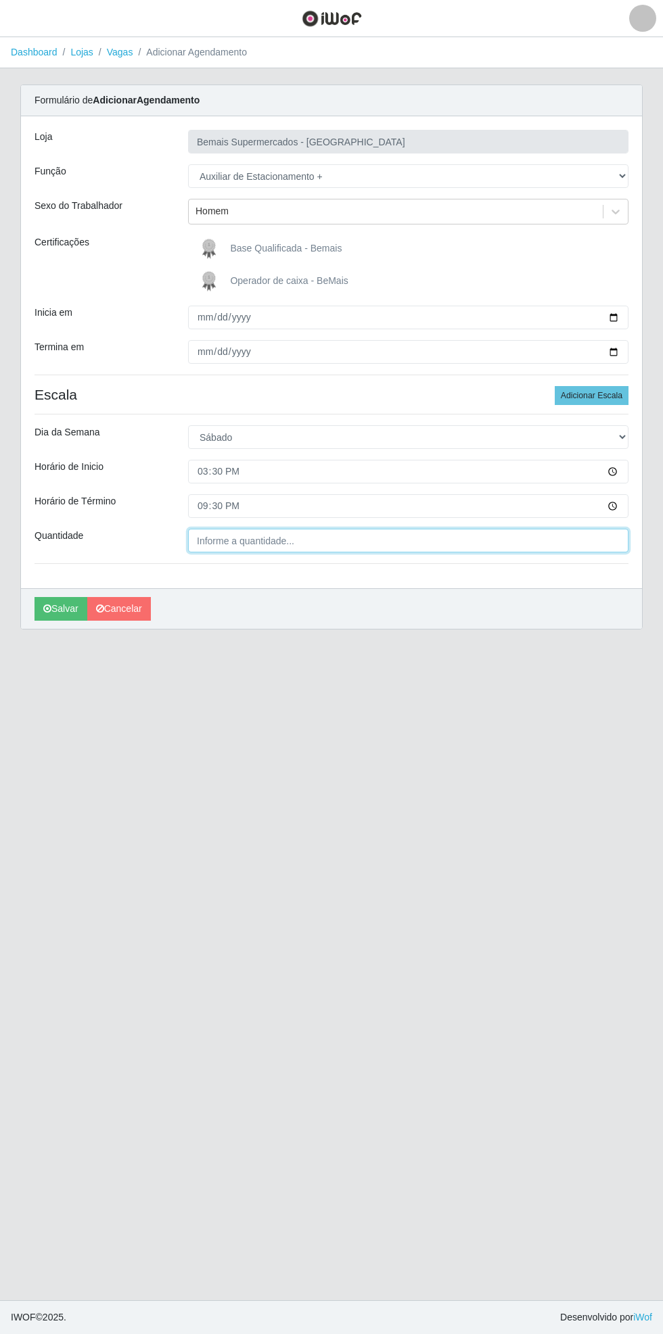
click at [314, 542] on input "Quantidade" at bounding box center [408, 541] width 440 height 24
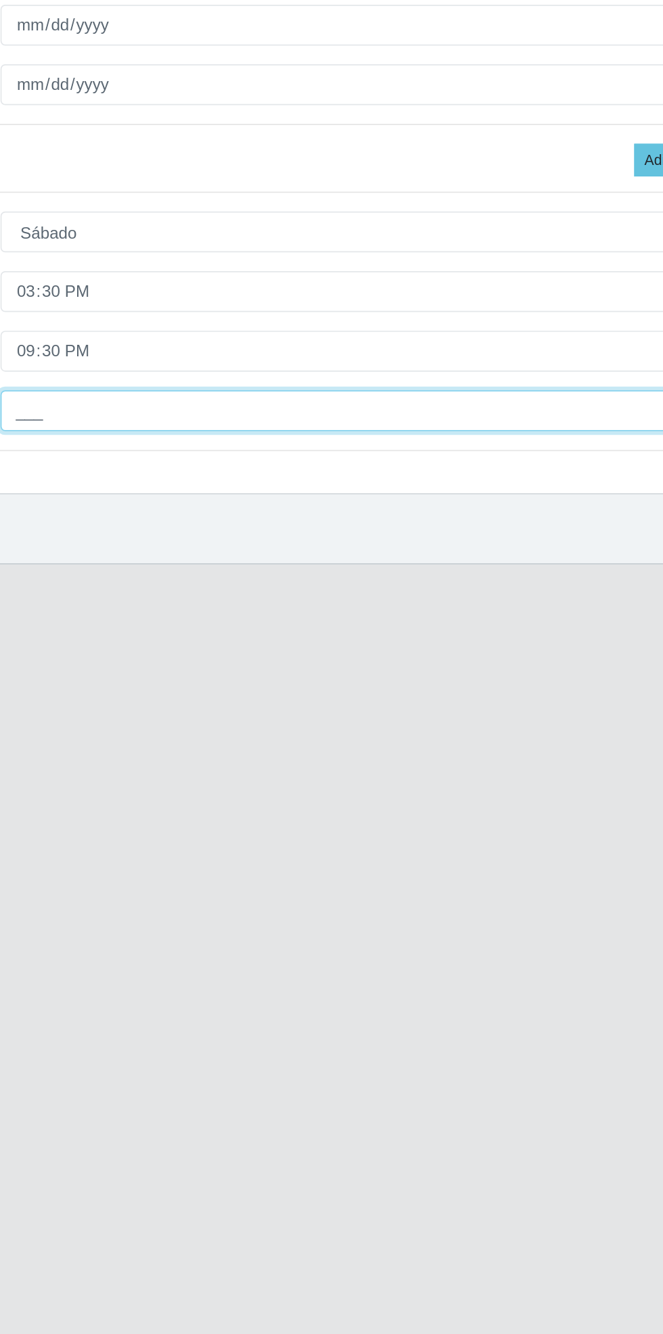
type input "1__"
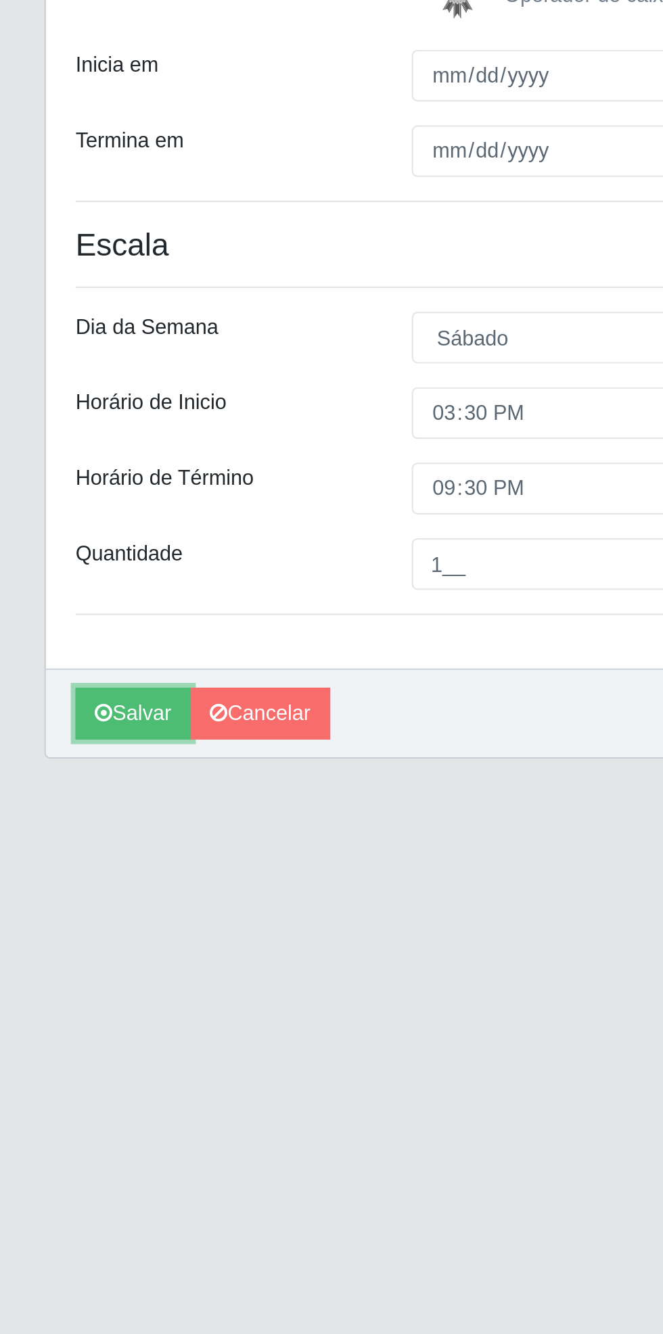
click at [59, 608] on button "Salvar" at bounding box center [60, 609] width 53 height 24
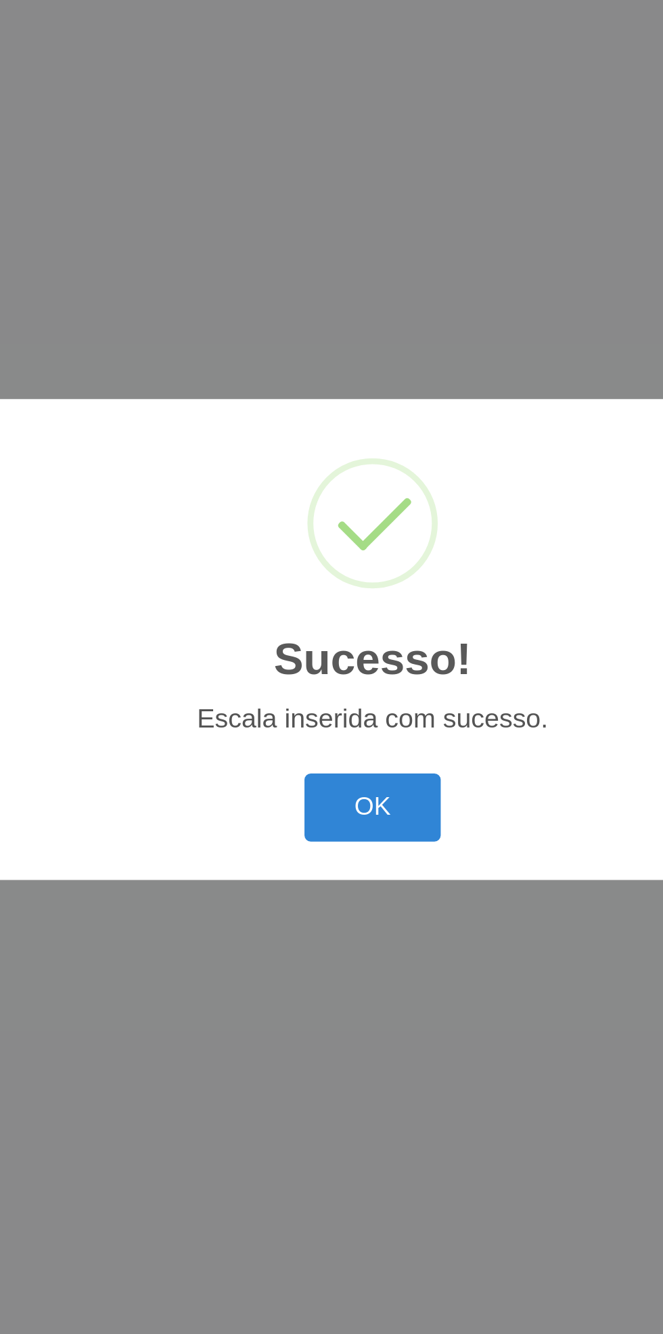
click at [335, 745] on button "OK" at bounding box center [331, 744] width 63 height 32
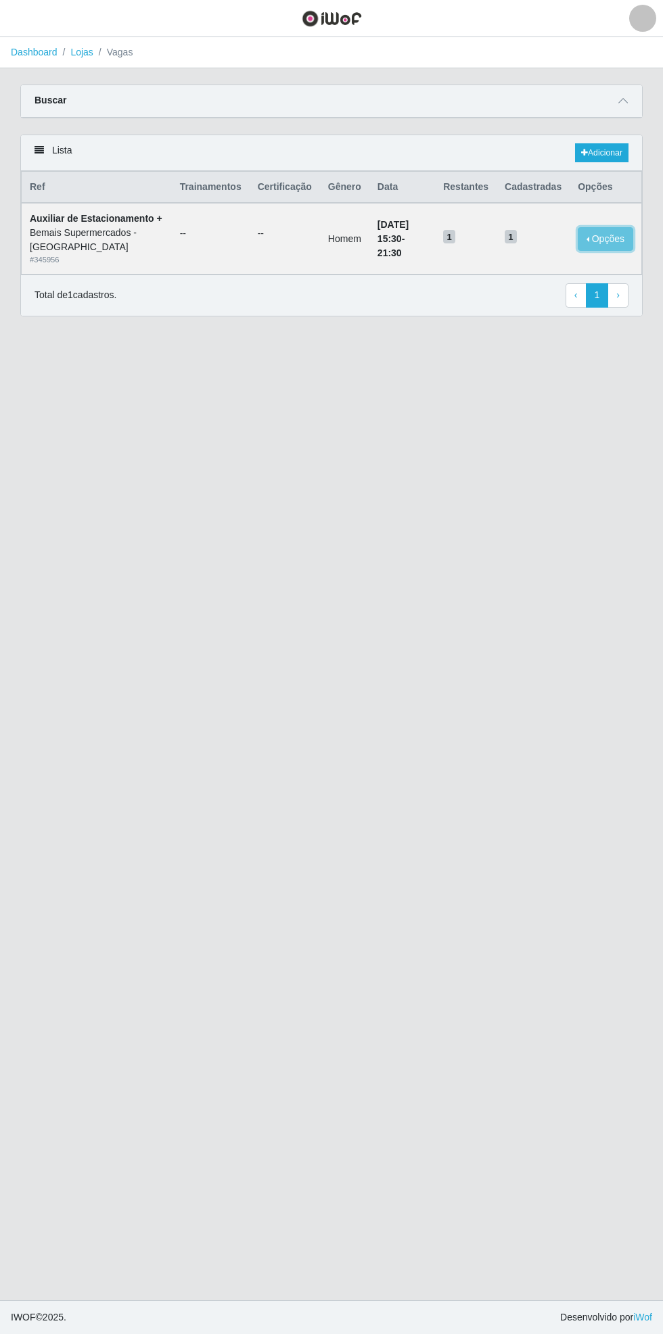
click at [613, 250] on button "Opções" at bounding box center [604, 239] width 55 height 24
click at [519, 270] on div "Deletar" at bounding box center [522, 265] width 80 height 14
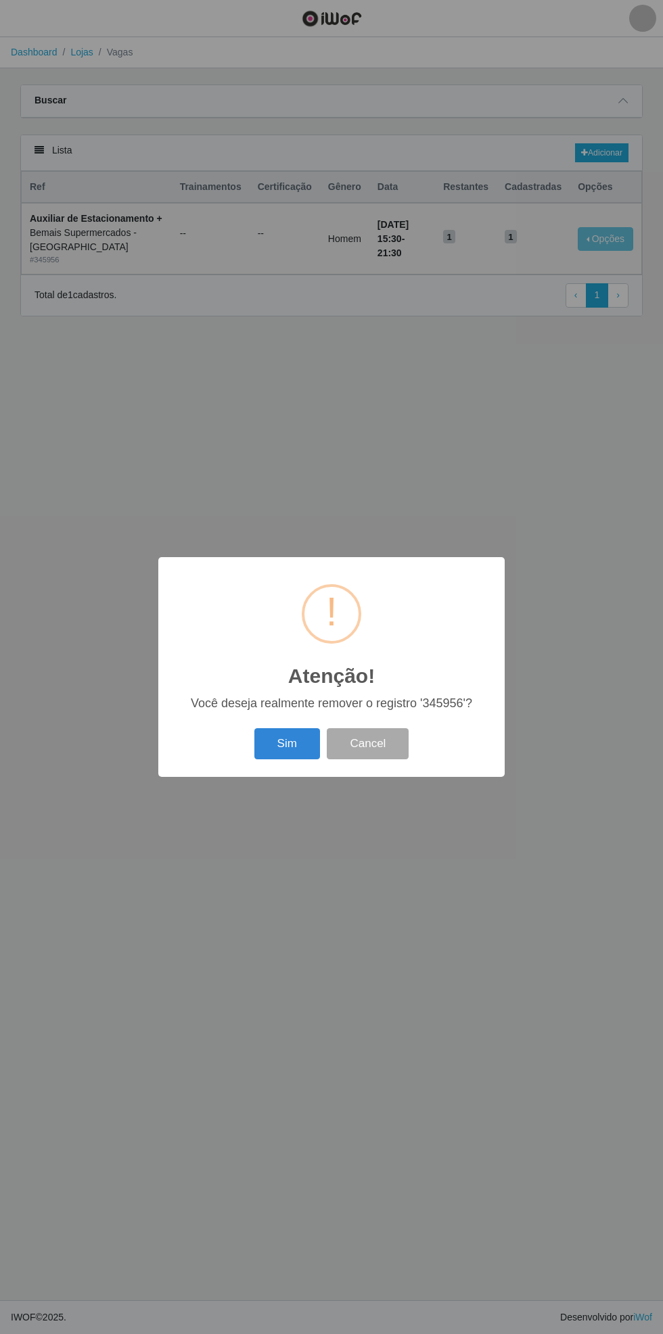
click at [274, 748] on button "Sim" at bounding box center [287, 744] width 66 height 32
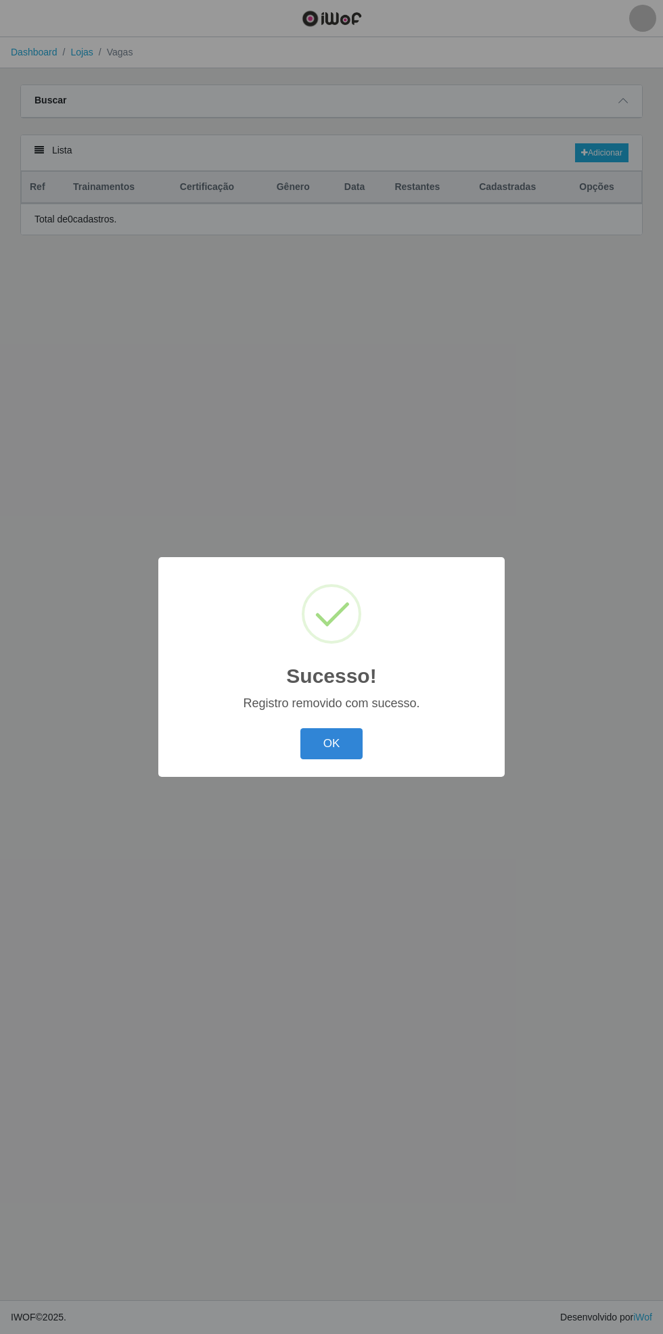
click at [335, 745] on button "OK" at bounding box center [331, 744] width 63 height 32
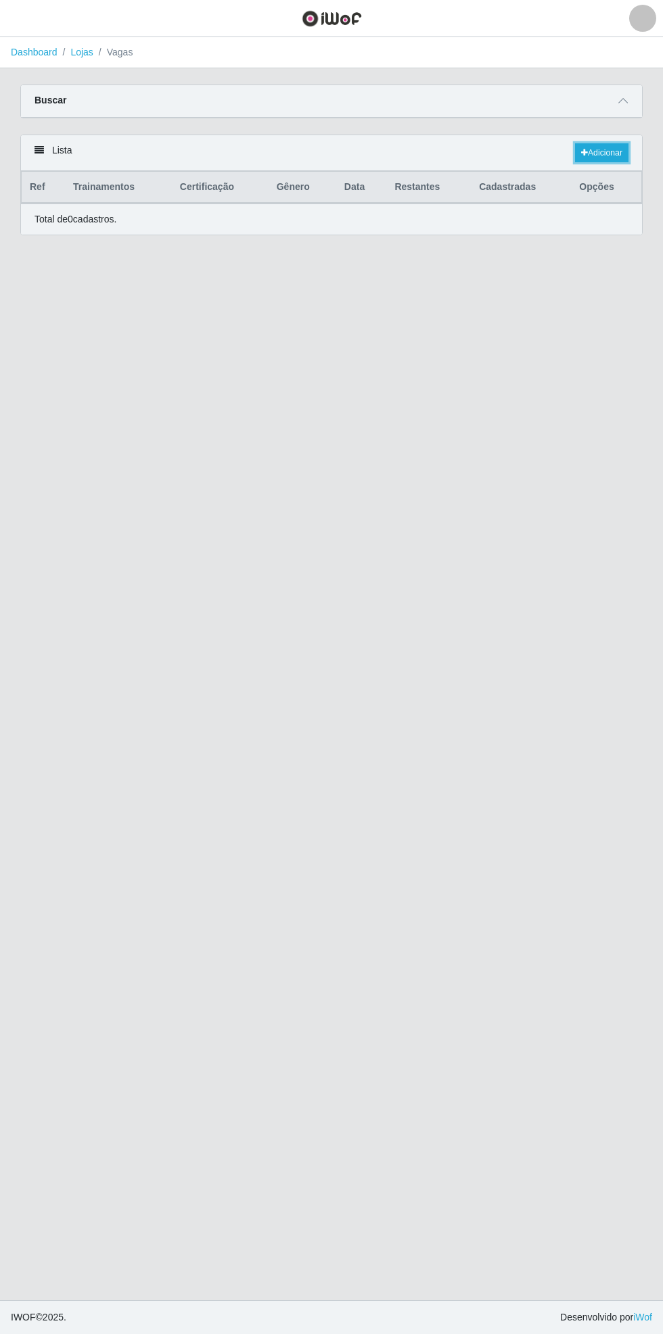
click at [599, 145] on link "Adicionar" at bounding box center [601, 152] width 53 height 19
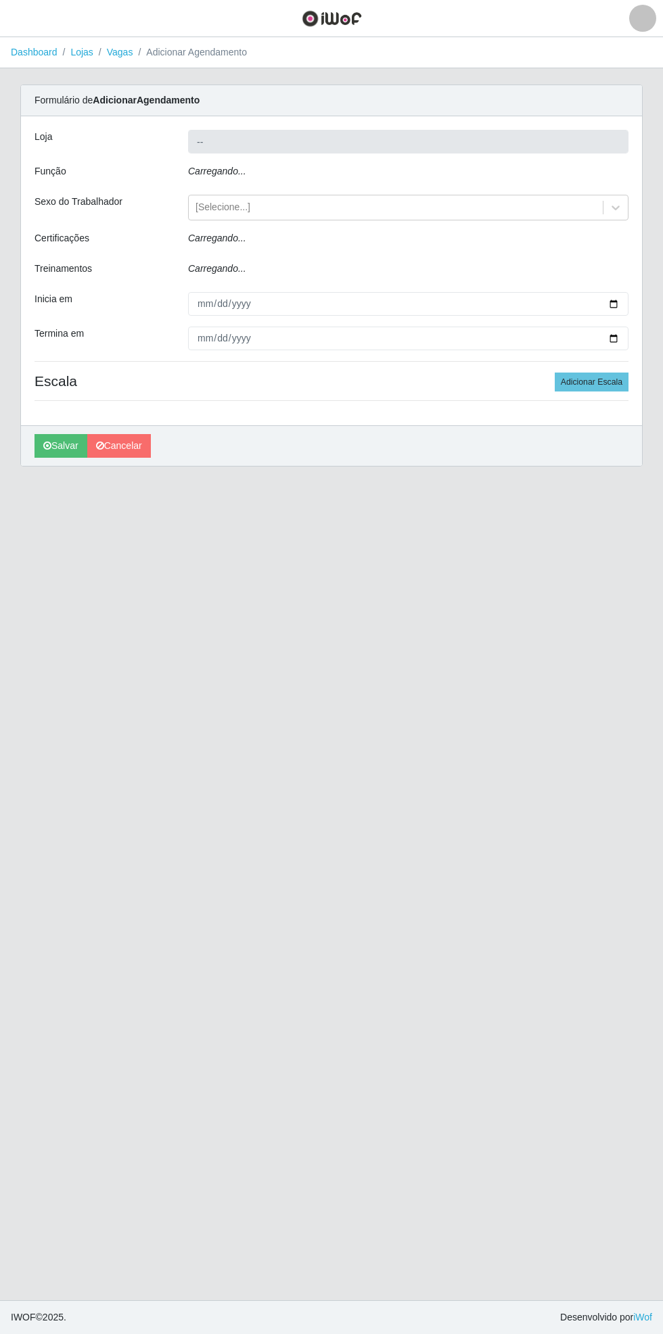
type input "Bemais Supermercados - [GEOGRAPHIC_DATA]"
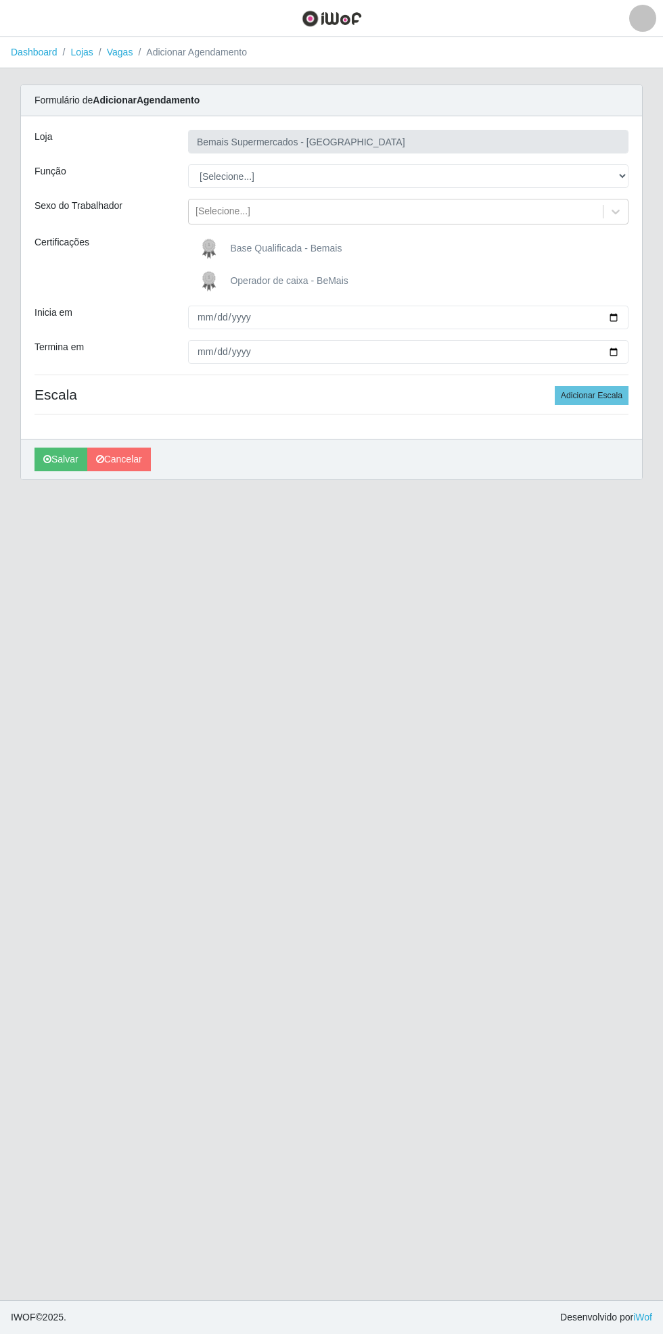
click at [645, 168] on div "Carregando... Formulário de Adicionar Agendamento Loja Bemais Supermercados - C…" at bounding box center [331, 291] width 642 height 412
click at [625, 174] on select "[Selecione...] ASG ASG + ASG ++ Auxiliar de Estacionamento Auxiliar de Estacion…" at bounding box center [408, 176] width 440 height 24
select select "104"
click at [188, 164] on select "[Selecione...] ASG ASG + ASG ++ Auxiliar de Estacionamento Auxiliar de Estacion…" at bounding box center [408, 176] width 440 height 24
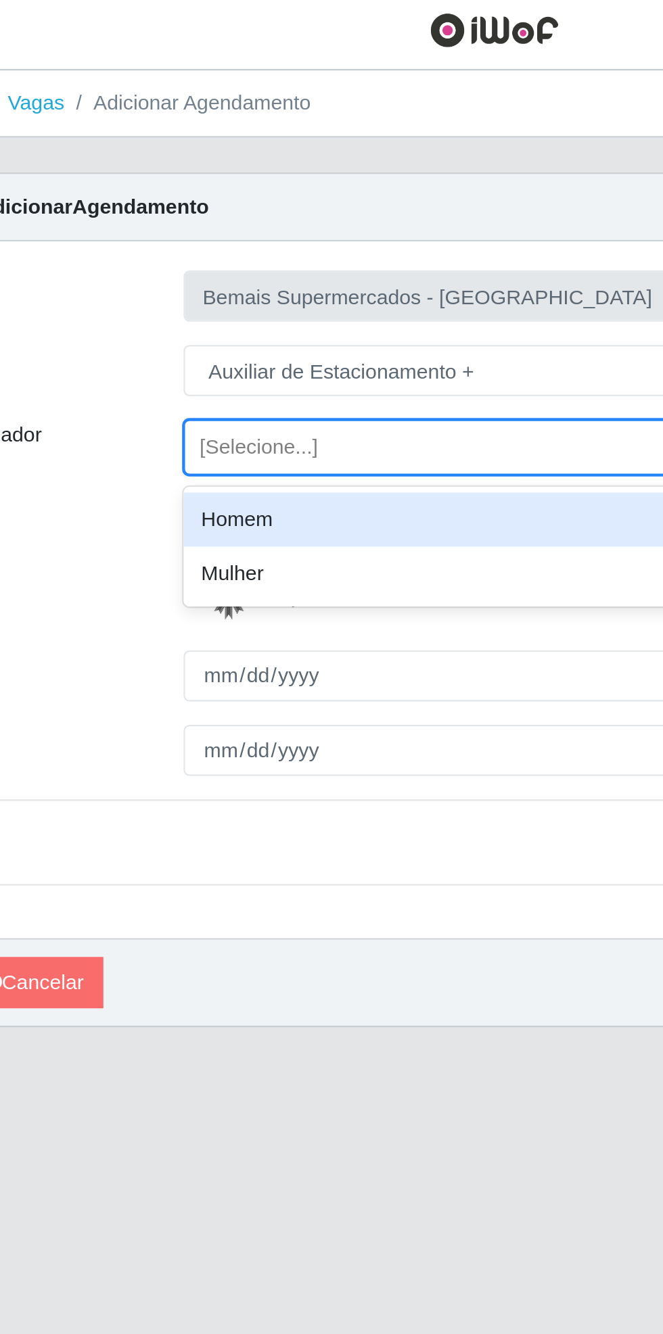
click at [271, 242] on div "Homem" at bounding box center [408, 245] width 440 height 25
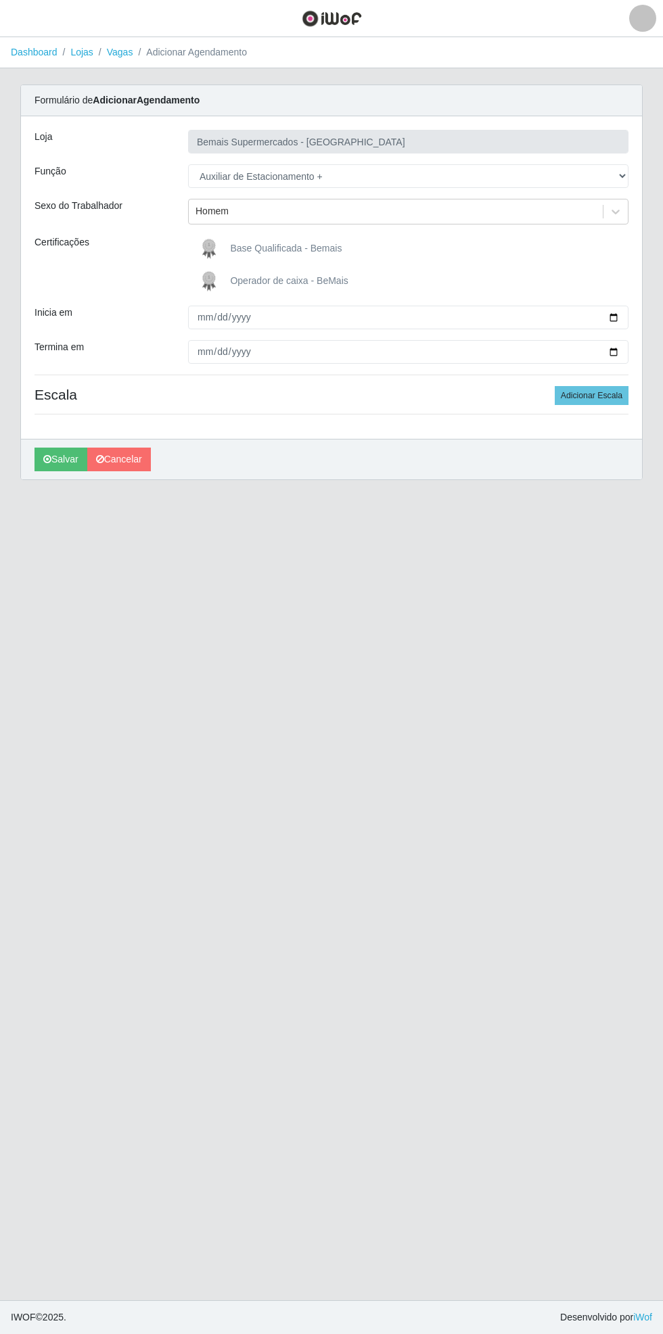
click at [641, 314] on div "Loja Bemais Supermercados - [GEOGRAPHIC_DATA] Função [Selecione...] ASG ASG + A…" at bounding box center [331, 277] width 621 height 323
click at [623, 316] on input "Inicia em" at bounding box center [408, 318] width 440 height 24
type input "[DATE]"
click at [624, 353] on input "Termina em" at bounding box center [408, 352] width 440 height 24
type input "[DATE]"
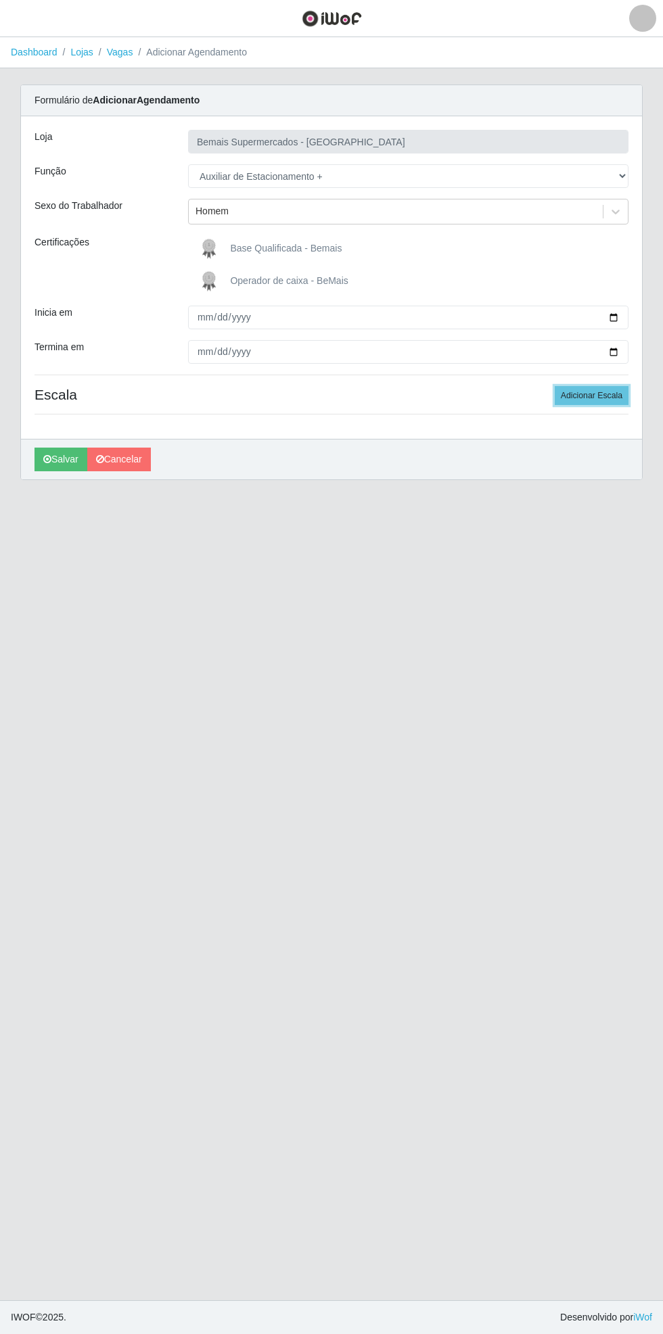
click at [615, 399] on button "Adicionar Escala" at bounding box center [591, 395] width 74 height 19
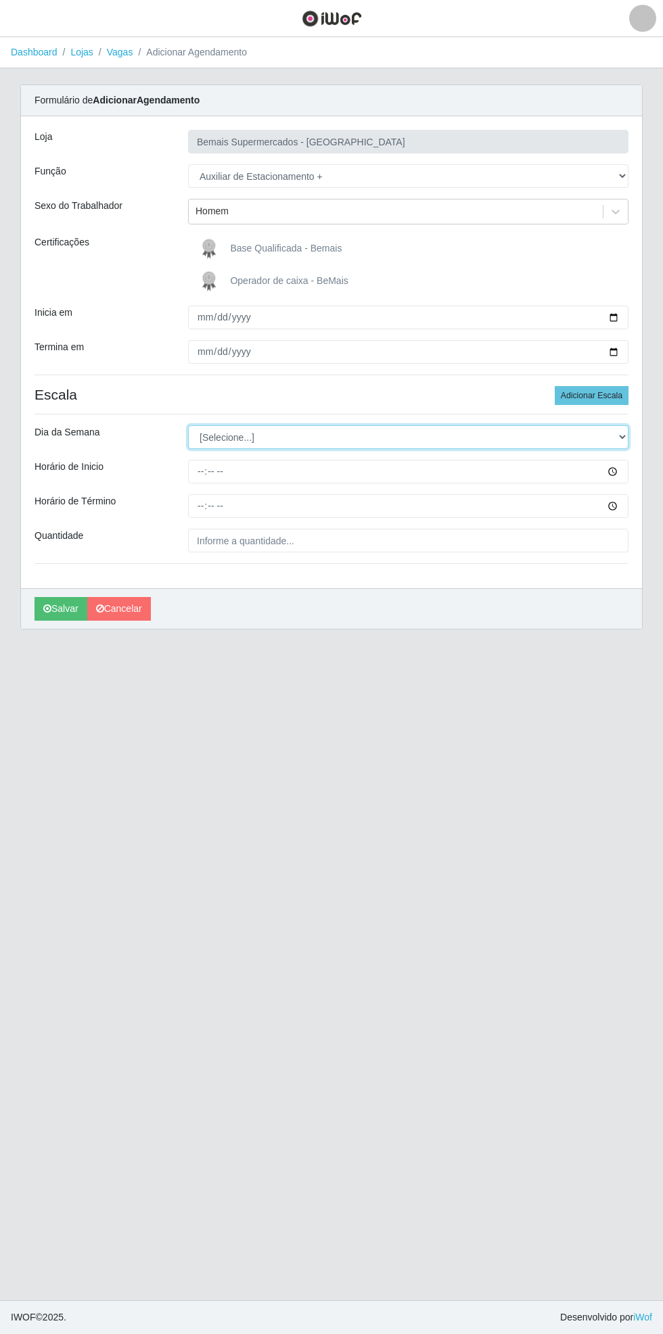
click at [623, 433] on select "[Selecione...] Segunda Terça Quarta Quinta Sexta Sábado Domingo" at bounding box center [408, 437] width 440 height 24
select select "6"
click at [188, 425] on select "[Selecione...] Segunda Terça Quarta Quinta Sexta Sábado Domingo" at bounding box center [408, 437] width 440 height 24
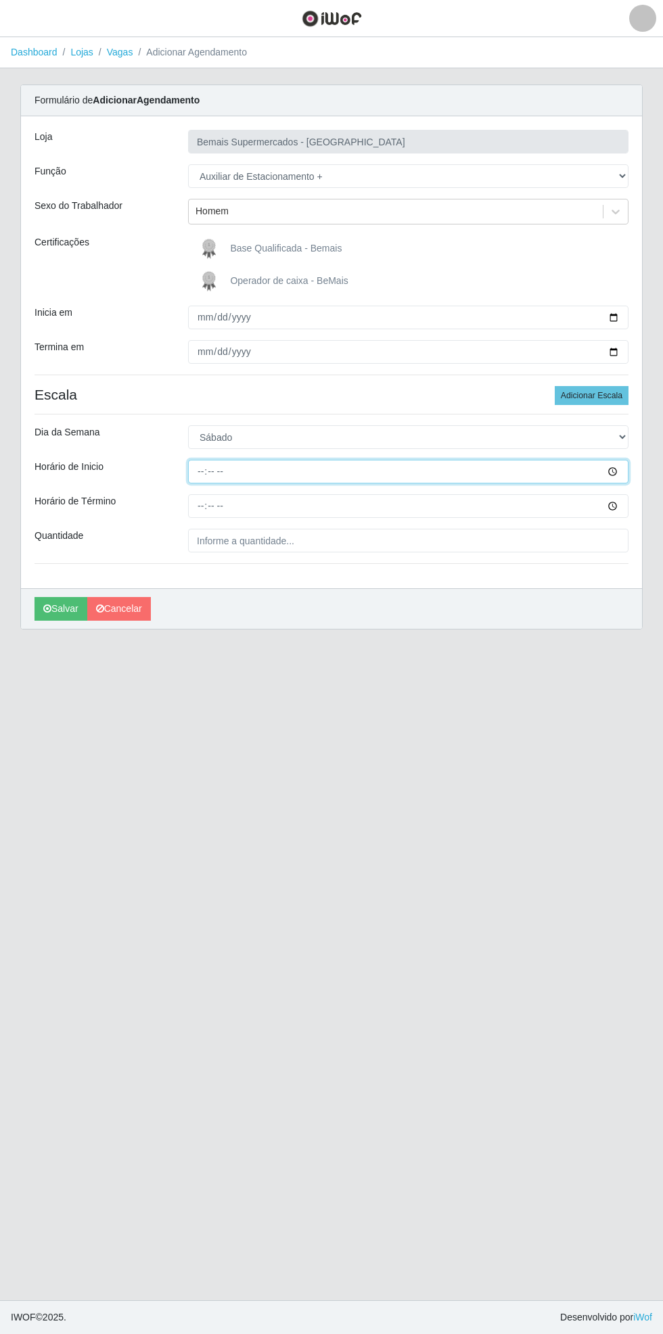
click at [623, 471] on input "Horário de Inicio" at bounding box center [408, 472] width 440 height 24
type input "15:30"
click at [621, 506] on input "Horário de Término" at bounding box center [408, 506] width 440 height 24
type input "21:30"
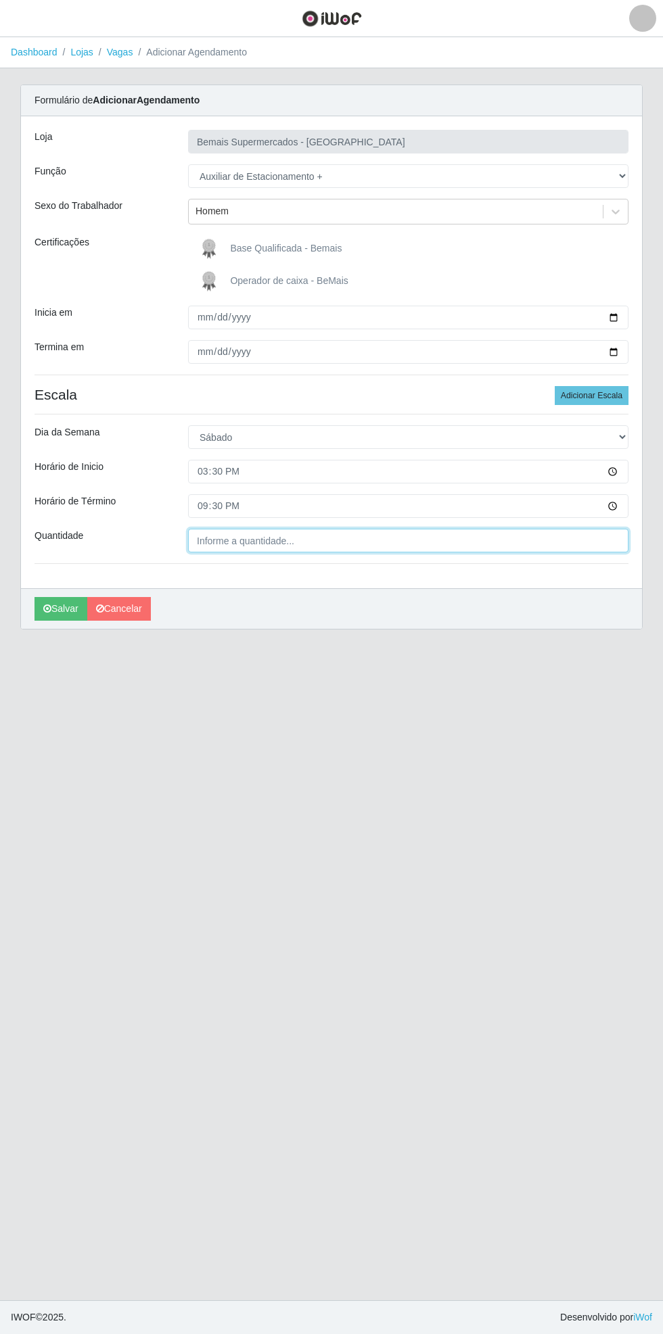
click at [350, 540] on input "Quantidade" at bounding box center [408, 541] width 440 height 24
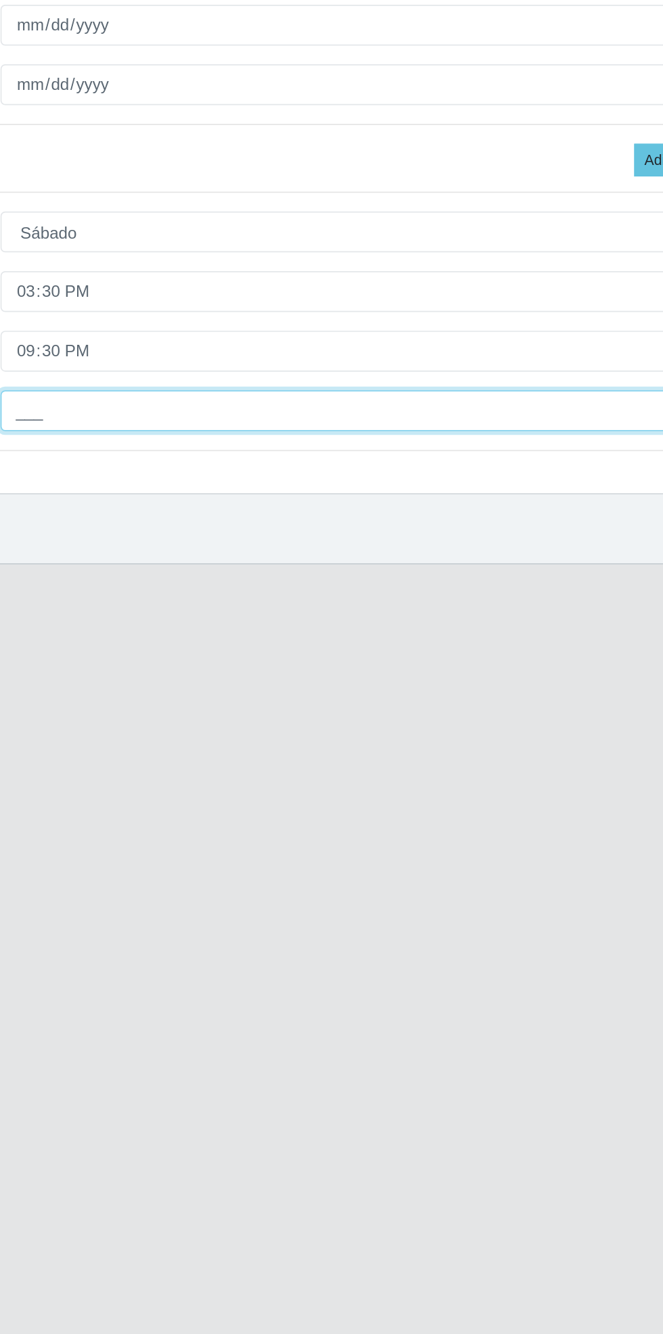
type input "1__"
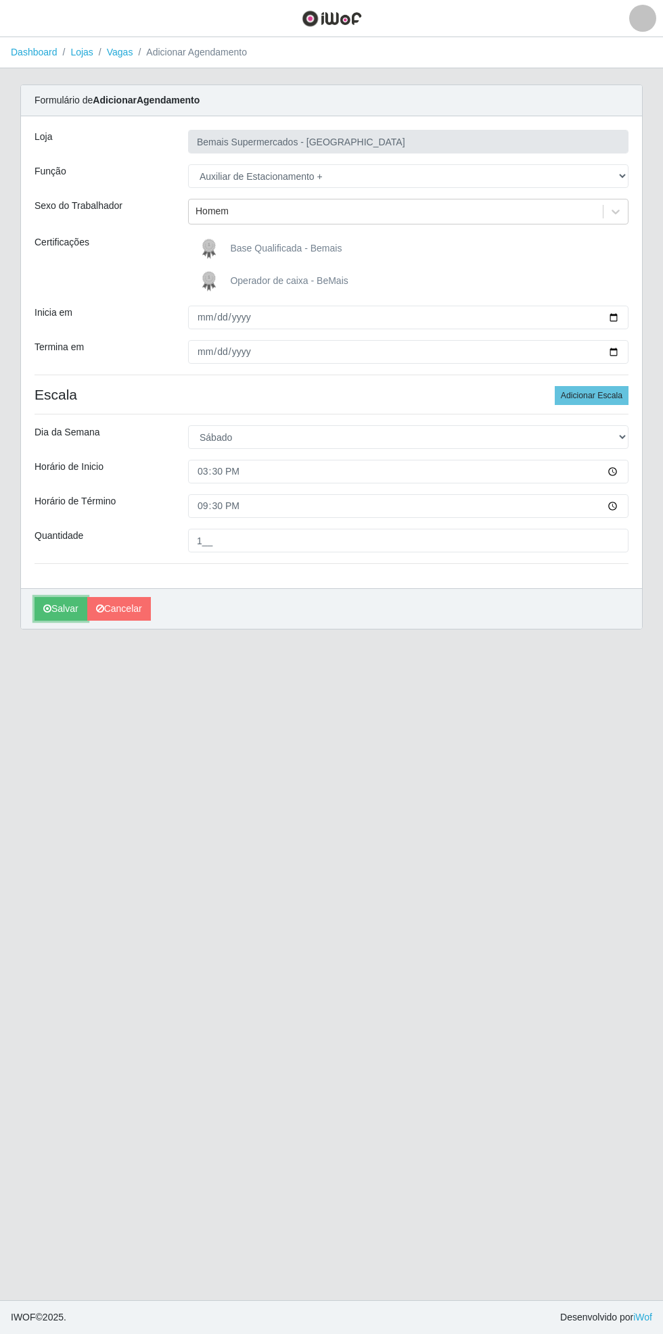
click at [64, 608] on button "Salvar" at bounding box center [60, 609] width 53 height 24
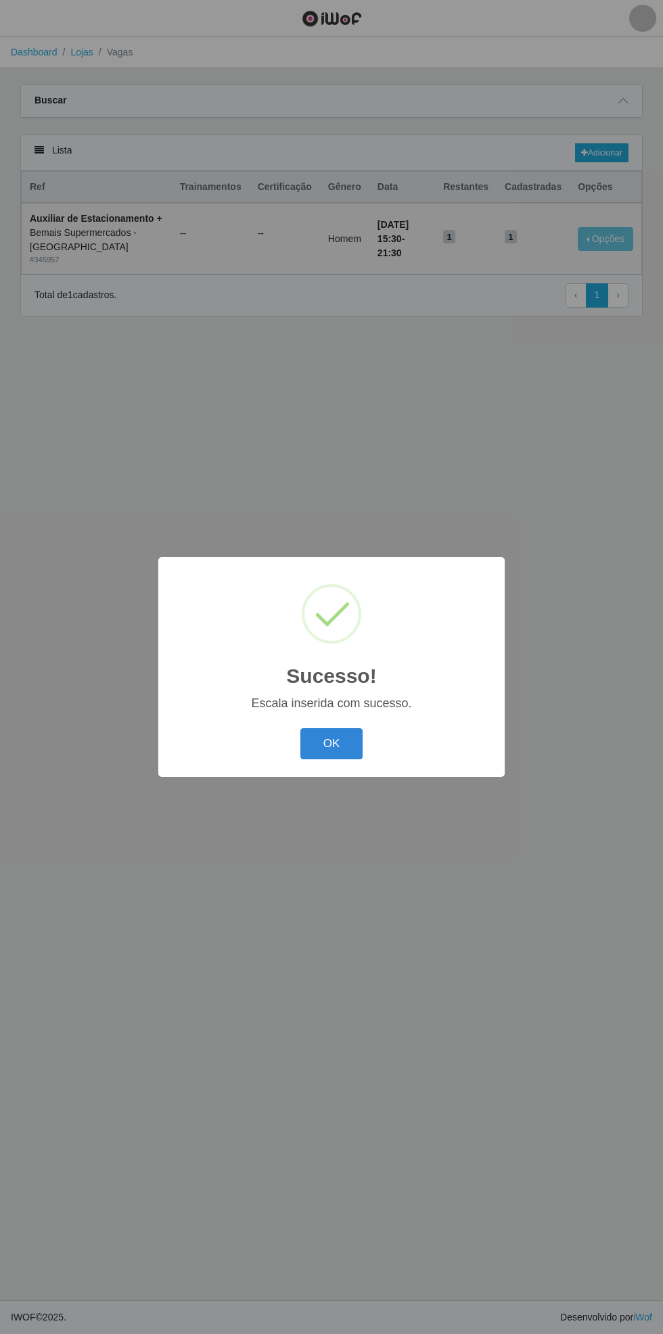
click at [339, 755] on button "OK" at bounding box center [331, 744] width 63 height 32
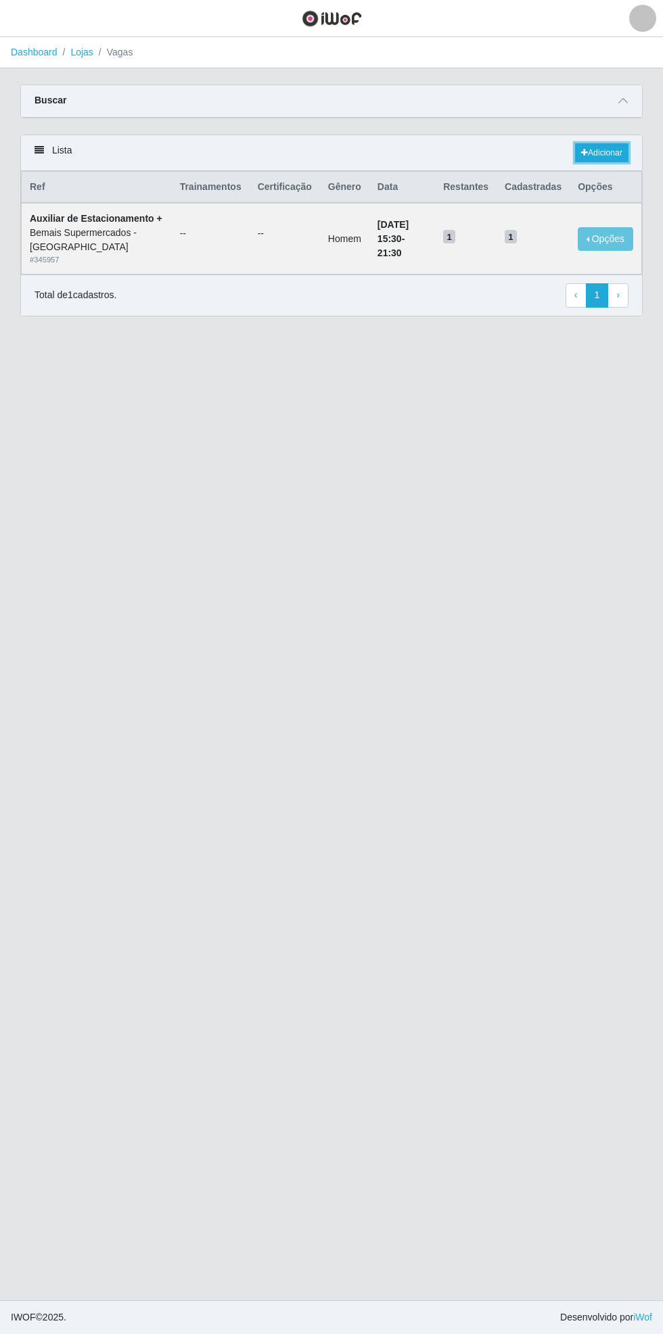
click at [600, 151] on link "Adicionar" at bounding box center [601, 152] width 53 height 19
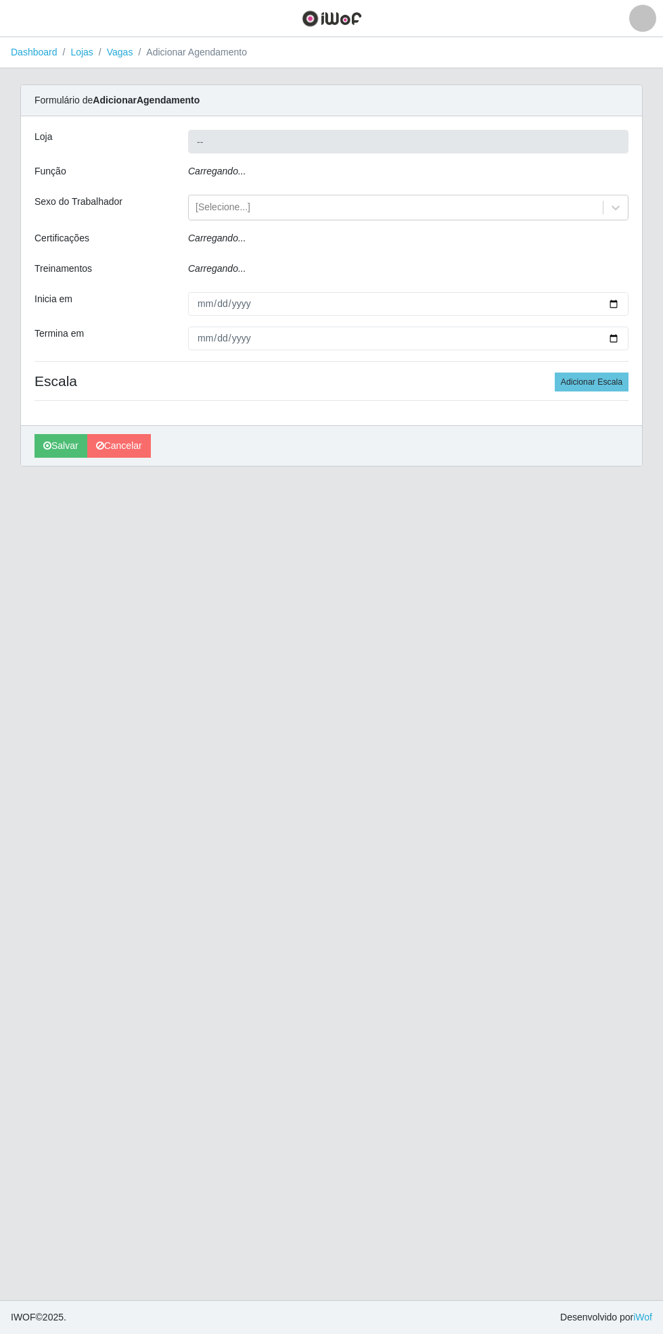
type input "Bemais Supermercados - [GEOGRAPHIC_DATA]"
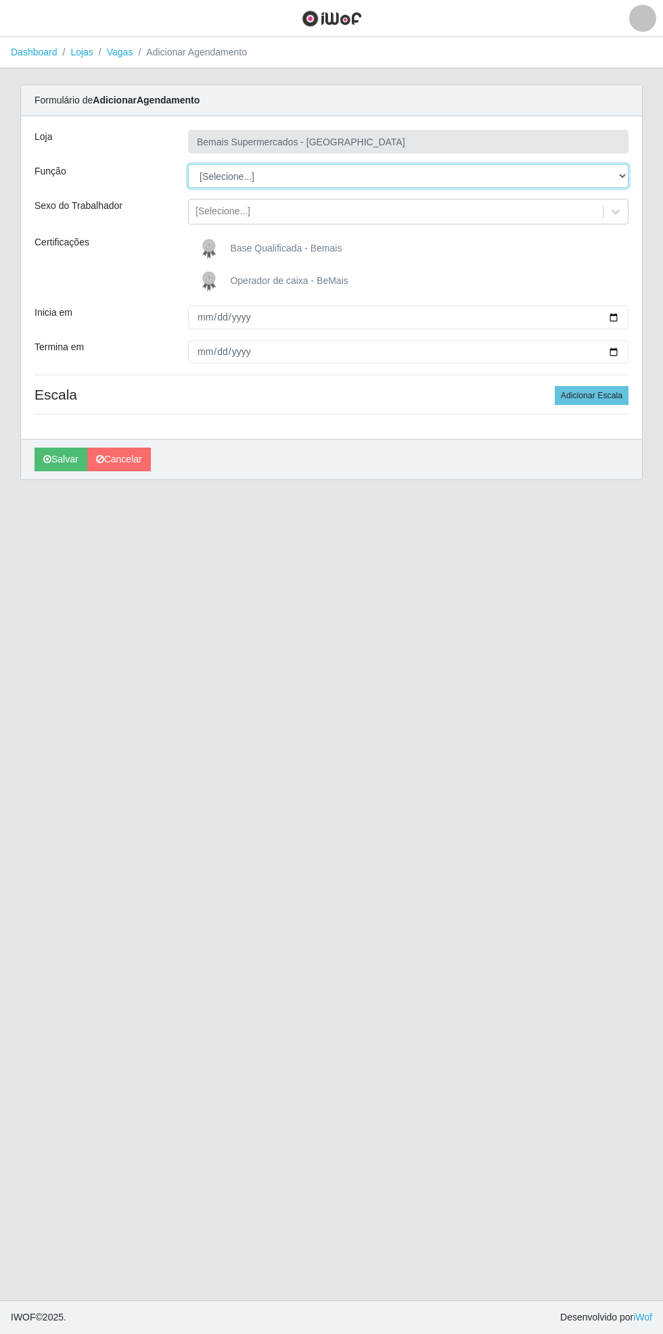
click at [623, 176] on select "[Selecione...] ASG ASG + ASG ++ Auxiliar de Estacionamento Auxiliar de Estacion…" at bounding box center [408, 176] width 440 height 24
select select "70"
click at [188, 164] on select "[Selecione...] ASG ASG + ASG ++ Auxiliar de Estacionamento Auxiliar de Estacion…" at bounding box center [408, 176] width 440 height 24
click at [642, 314] on div "Carregando... Formulário de Adicionar Agendamento Loja Bemais Supermercados - C…" at bounding box center [331, 291] width 642 height 412
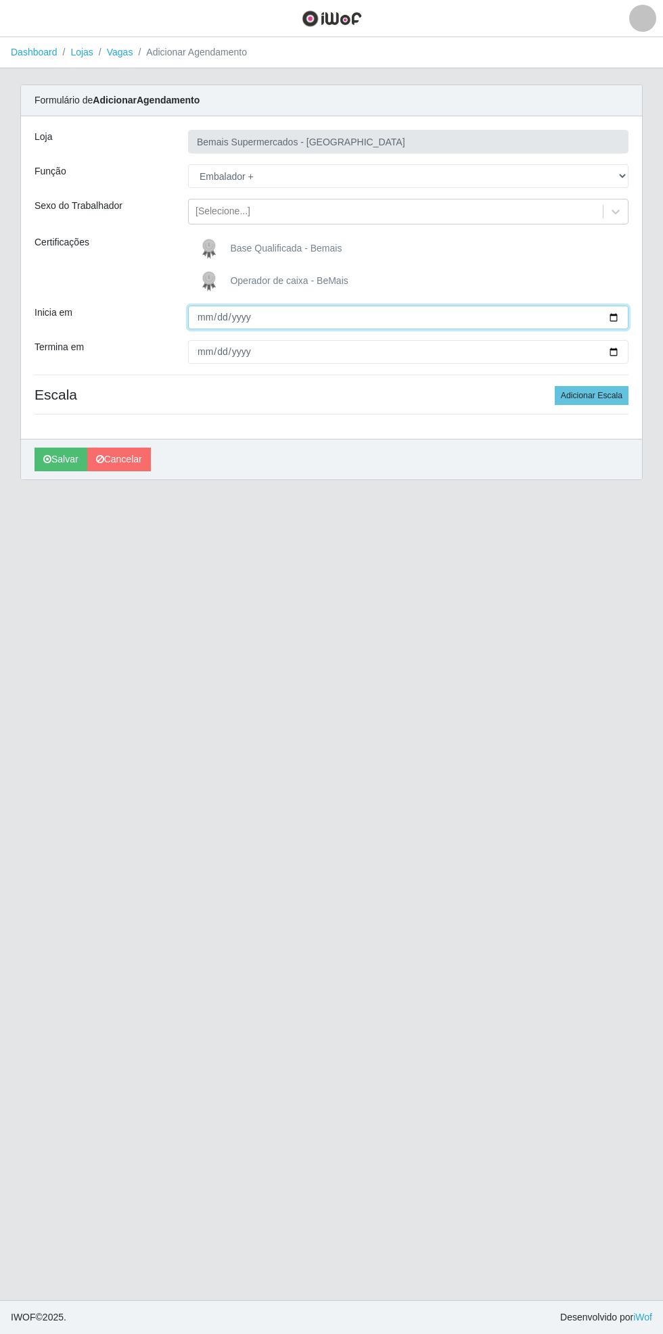
click at [621, 316] on input "Inicia em" at bounding box center [408, 318] width 440 height 24
type input "[DATE]"
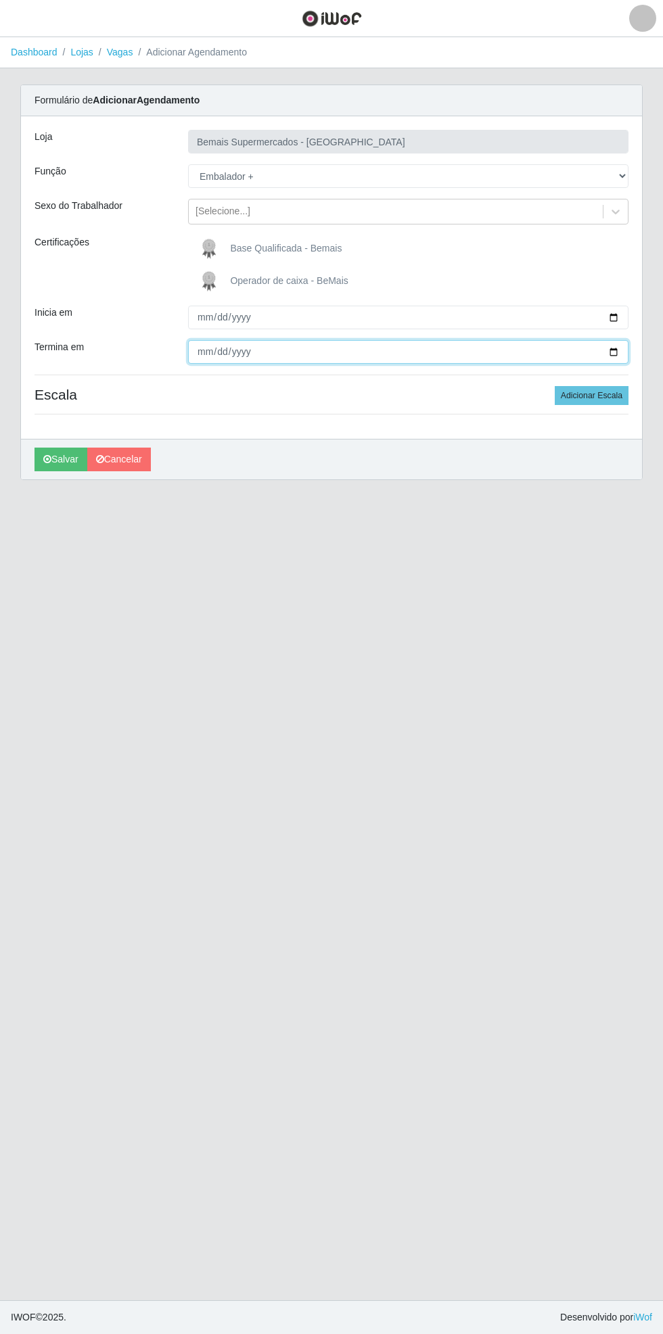
click at [623, 352] on input "Termina em" at bounding box center [408, 352] width 440 height 24
type input "[DATE]"
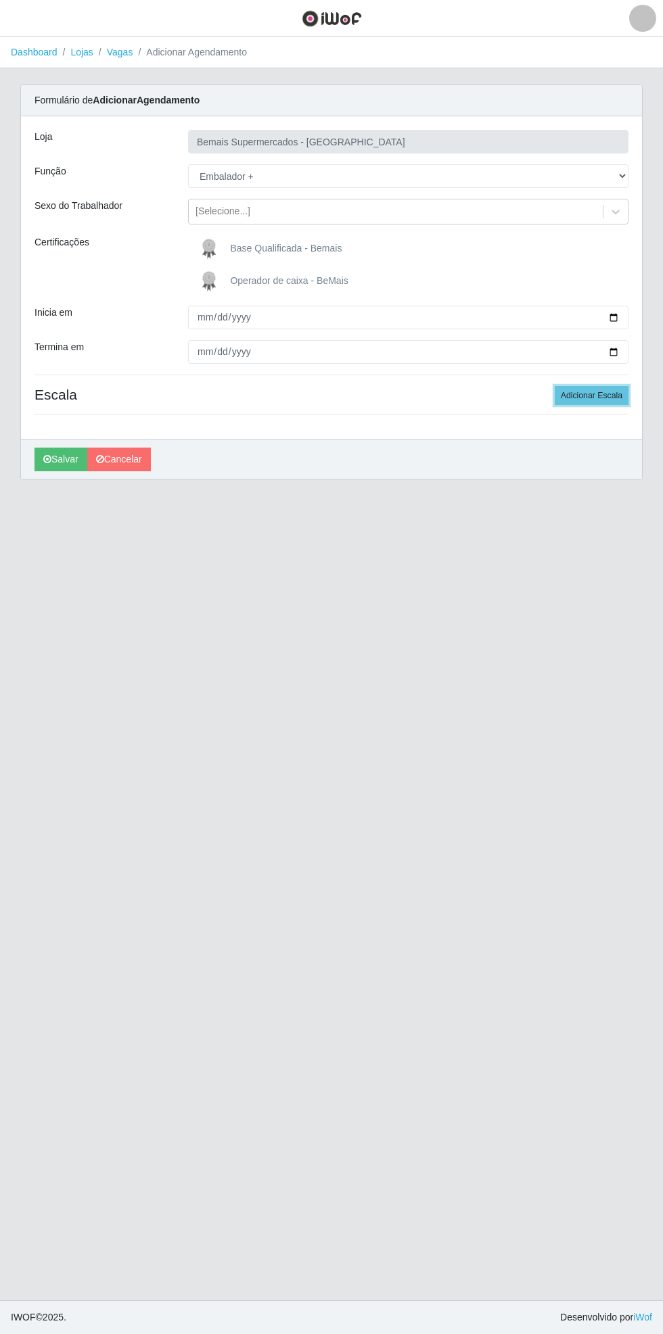
click at [596, 400] on button "Adicionar Escala" at bounding box center [591, 395] width 74 height 19
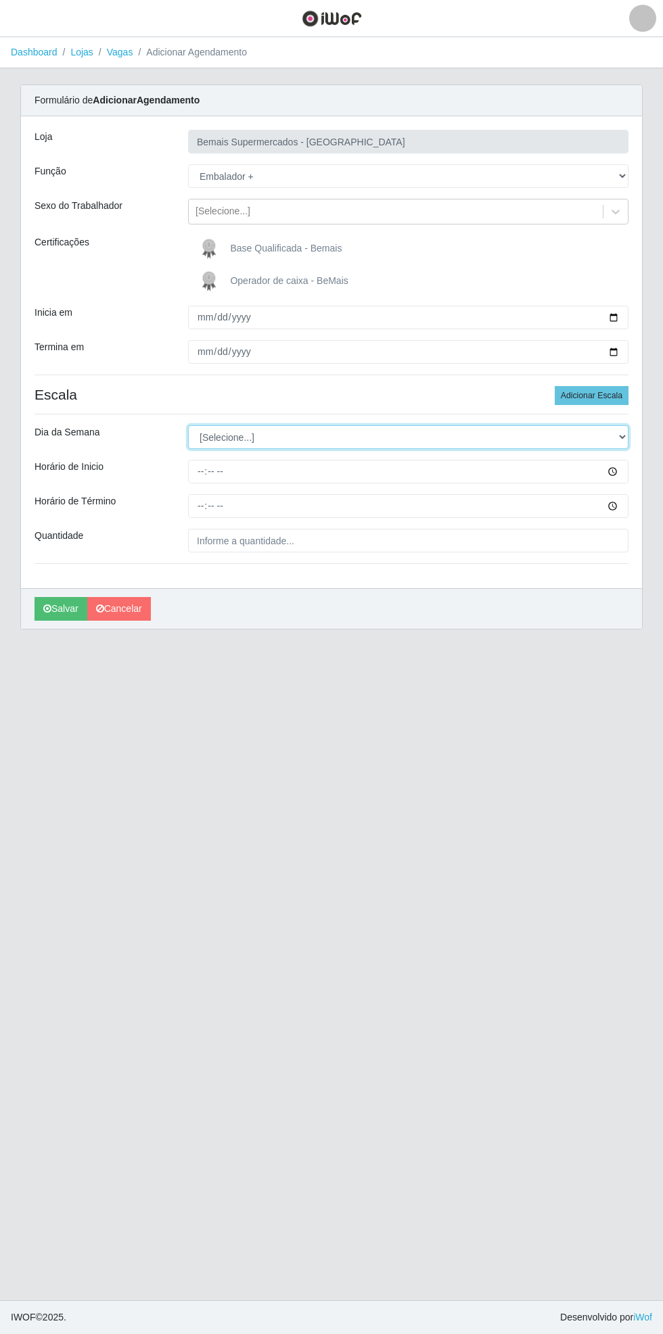
click at [621, 436] on select "[Selecione...] Segunda Terça Quarta Quinta Sexta Sábado Domingo" at bounding box center [408, 437] width 440 height 24
select select "6"
click at [188, 425] on select "[Selecione...] Segunda Terça Quarta Quinta Sexta Sábado Domingo" at bounding box center [408, 437] width 440 height 24
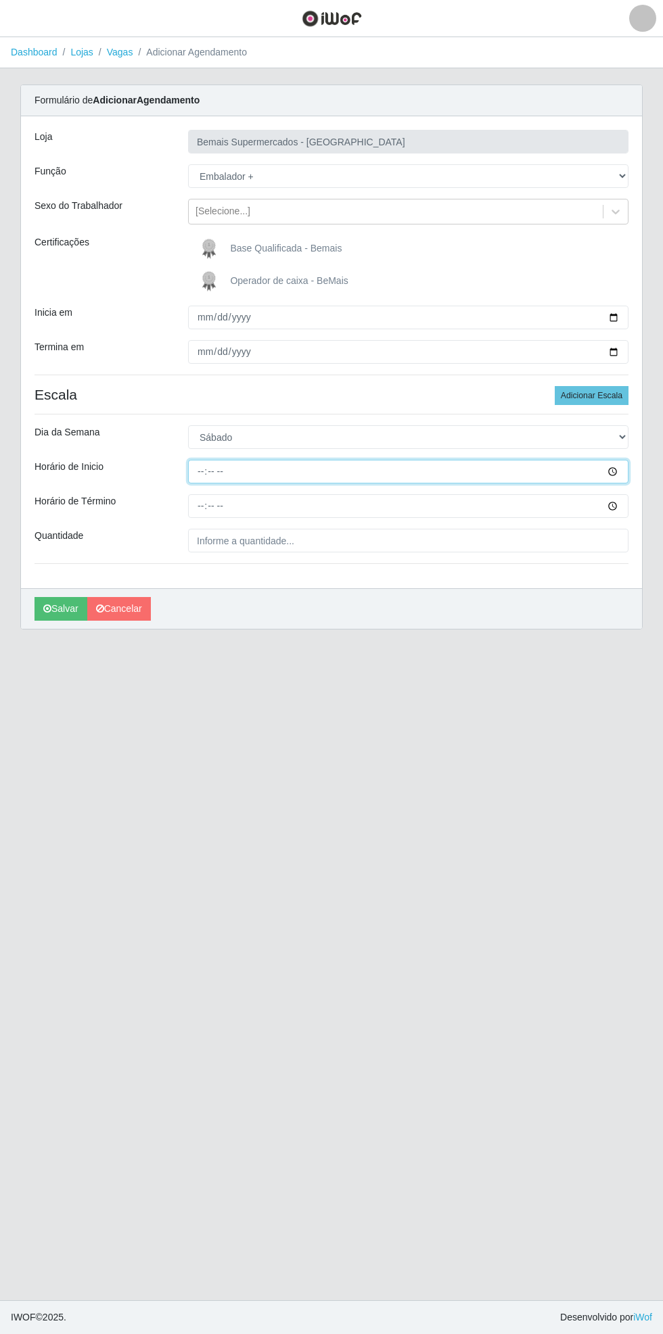
click at [621, 471] on input "Horário de Inicio" at bounding box center [408, 472] width 440 height 24
type input "08:00"
click at [627, 511] on input "Horário de Término" at bounding box center [408, 506] width 440 height 24
type input "13:00"
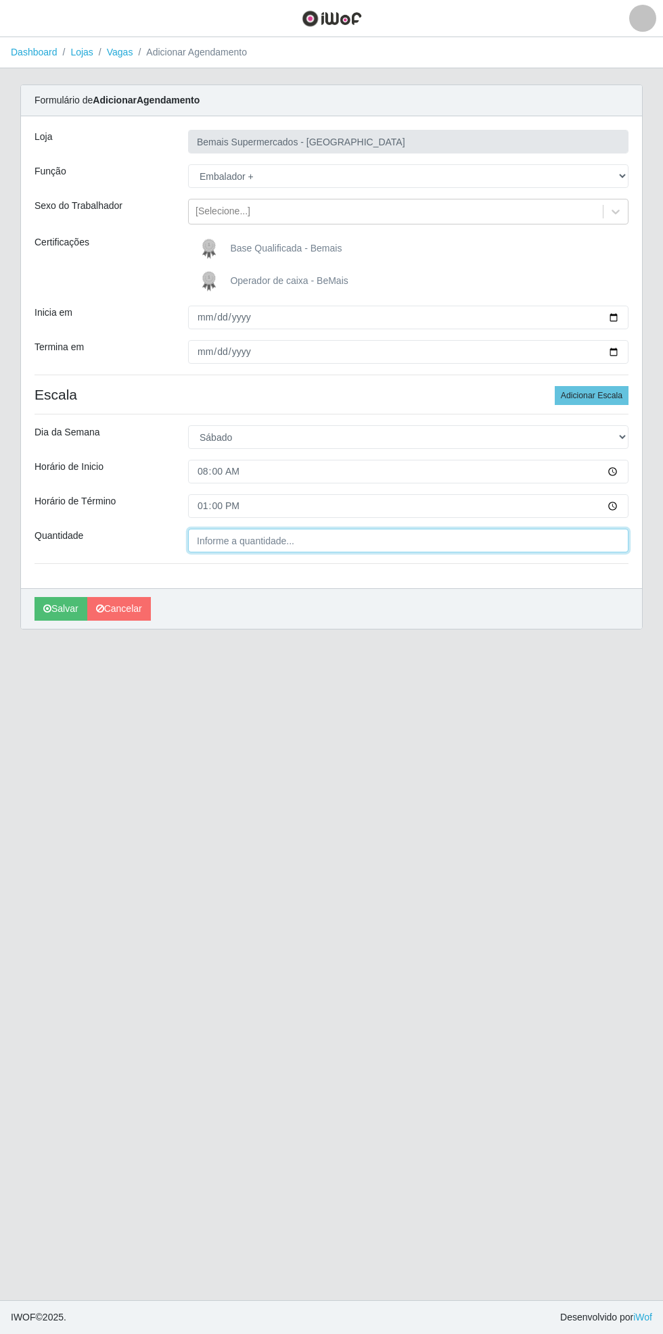
click at [335, 540] on input "Quantidade" at bounding box center [408, 541] width 440 height 24
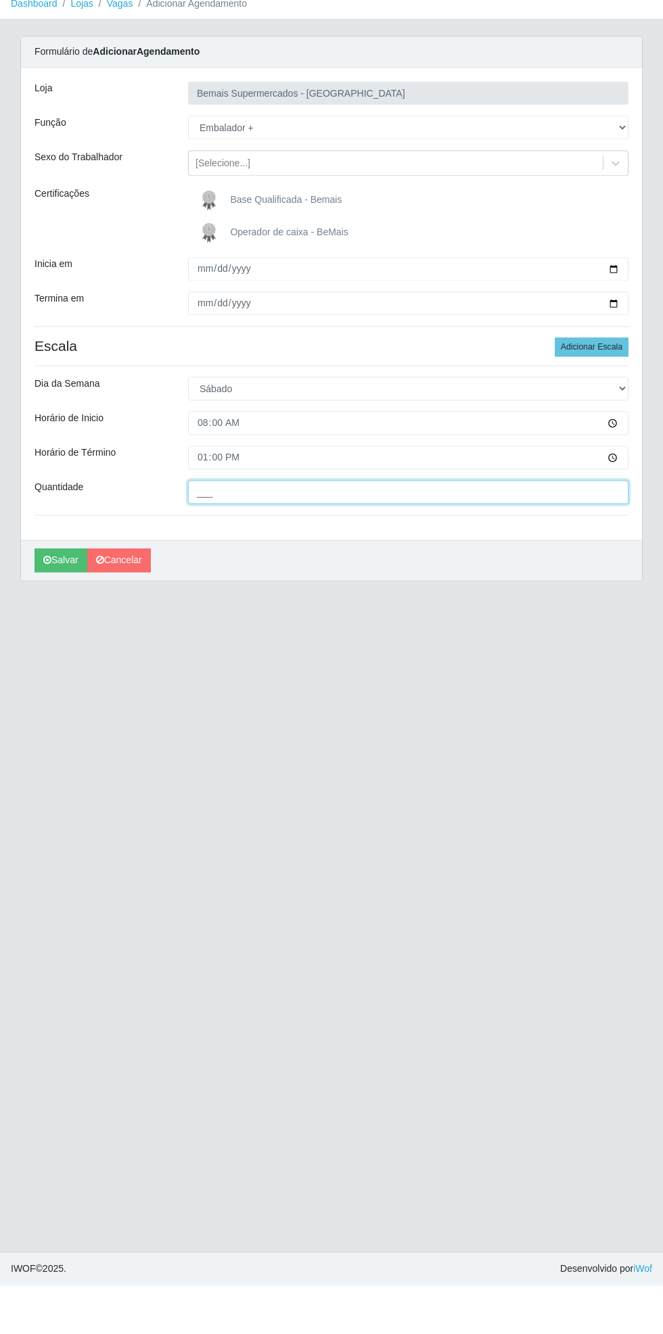
type input "2__"
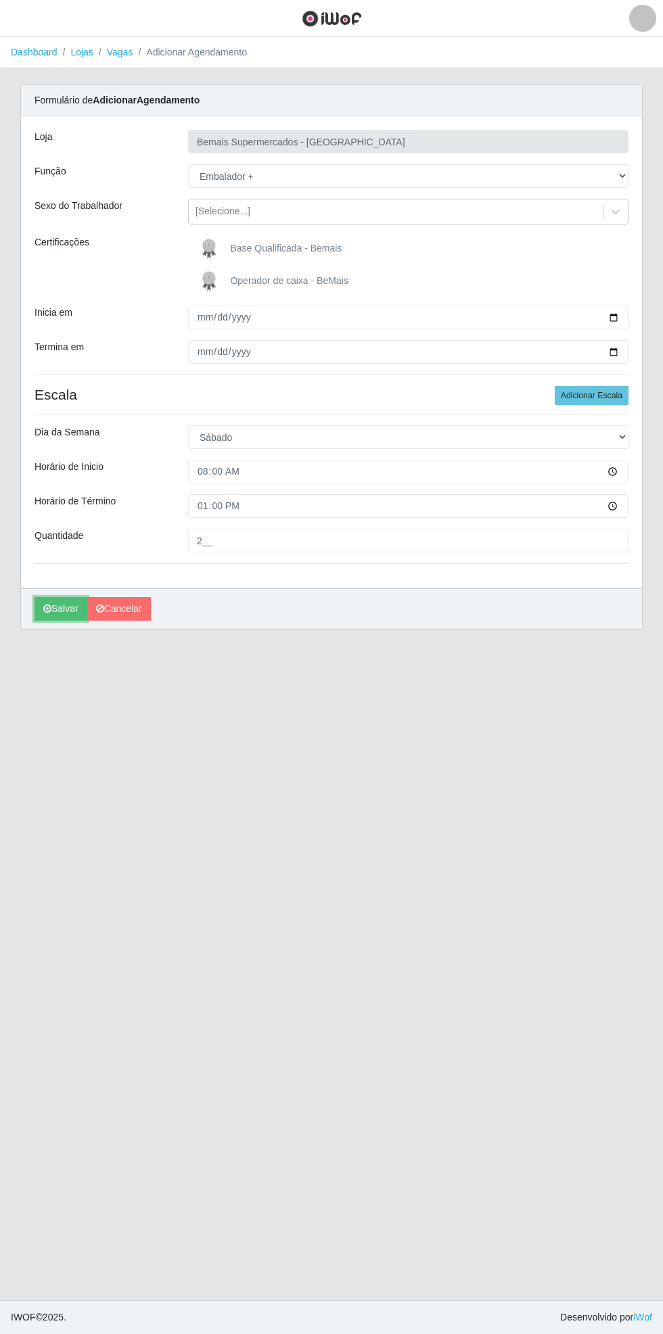
click at [50, 618] on button "Salvar" at bounding box center [60, 609] width 53 height 24
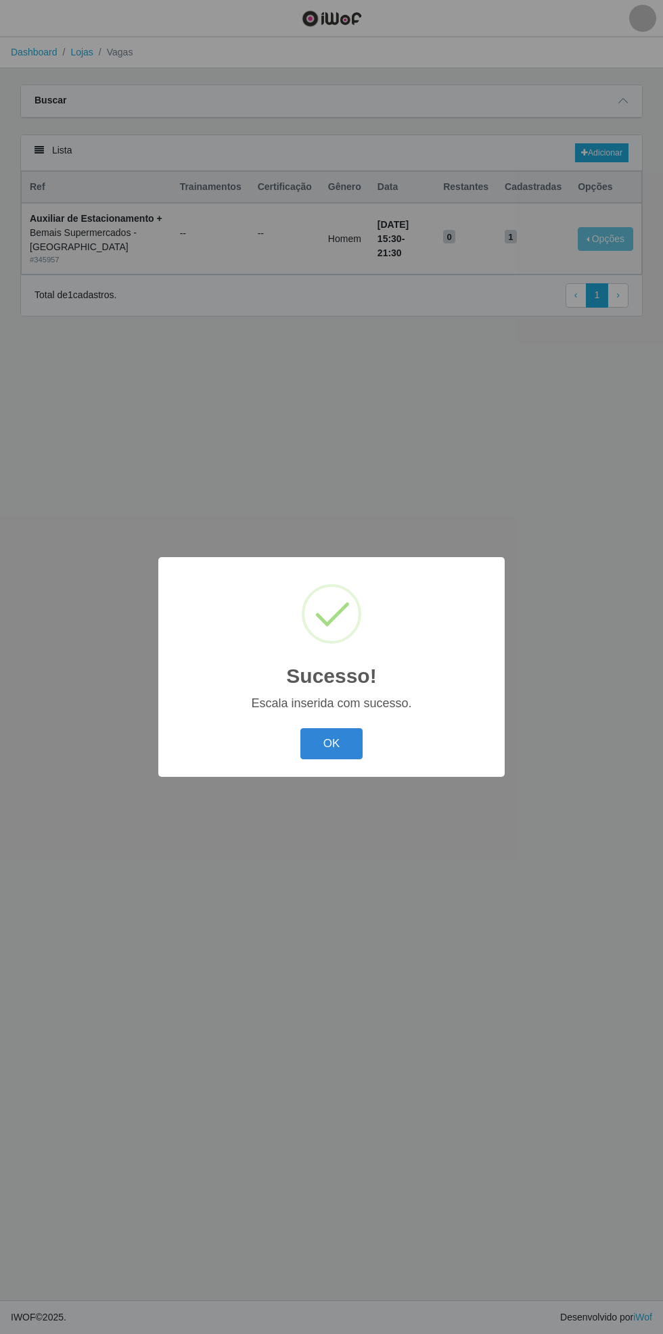
click at [357, 758] on button "OK" at bounding box center [331, 744] width 63 height 32
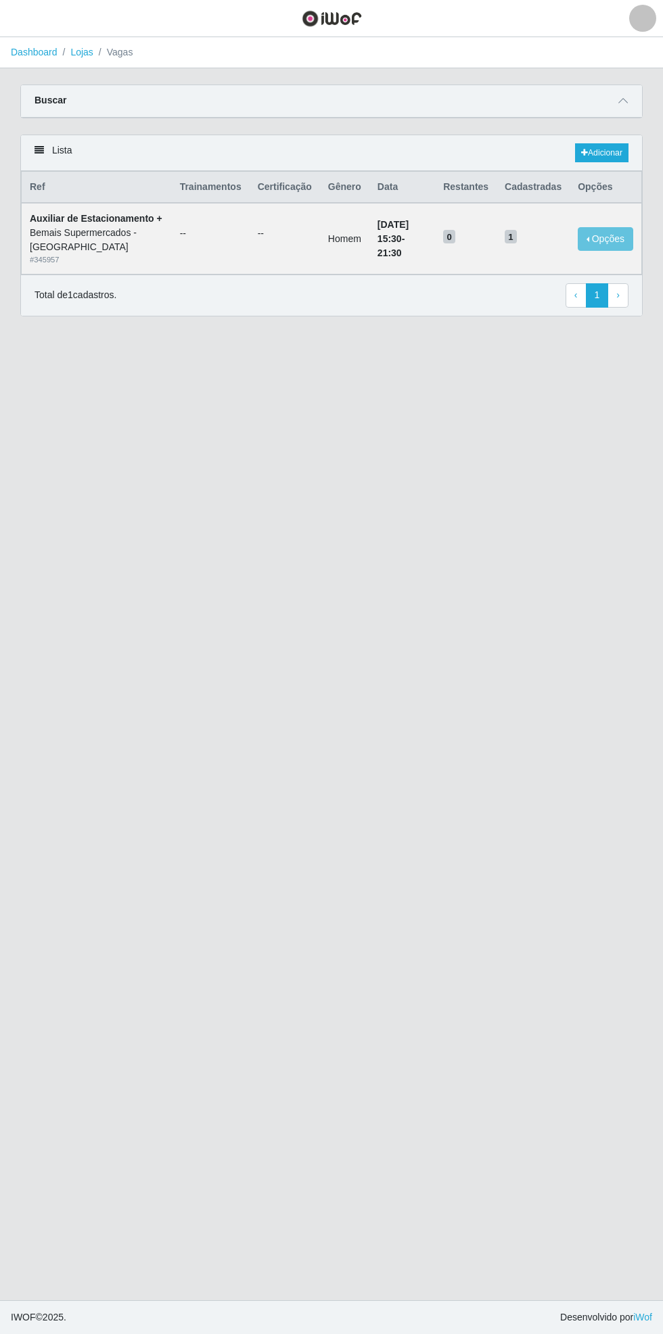
click at [623, 100] on icon at bounding box center [622, 100] width 9 height 9
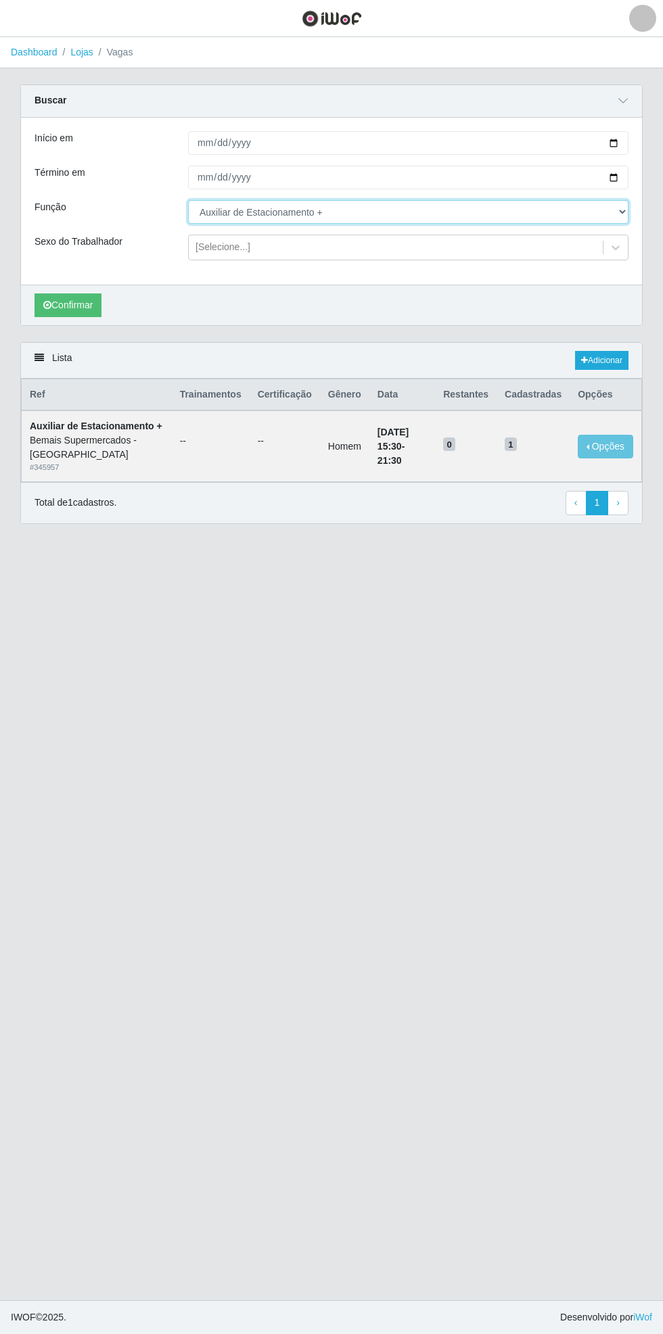
click at [625, 211] on select "[Selecione...] ASG ASG + ASG ++ Auxiliar de Estacionamento Auxiliar de Estacion…" at bounding box center [408, 212] width 440 height 24
select select "70"
click at [188, 200] on select "[Selecione...] ASG ASG + ASG ++ Auxiliar de Estacionamento Auxiliar de Estacion…" at bounding box center [408, 212] width 440 height 24
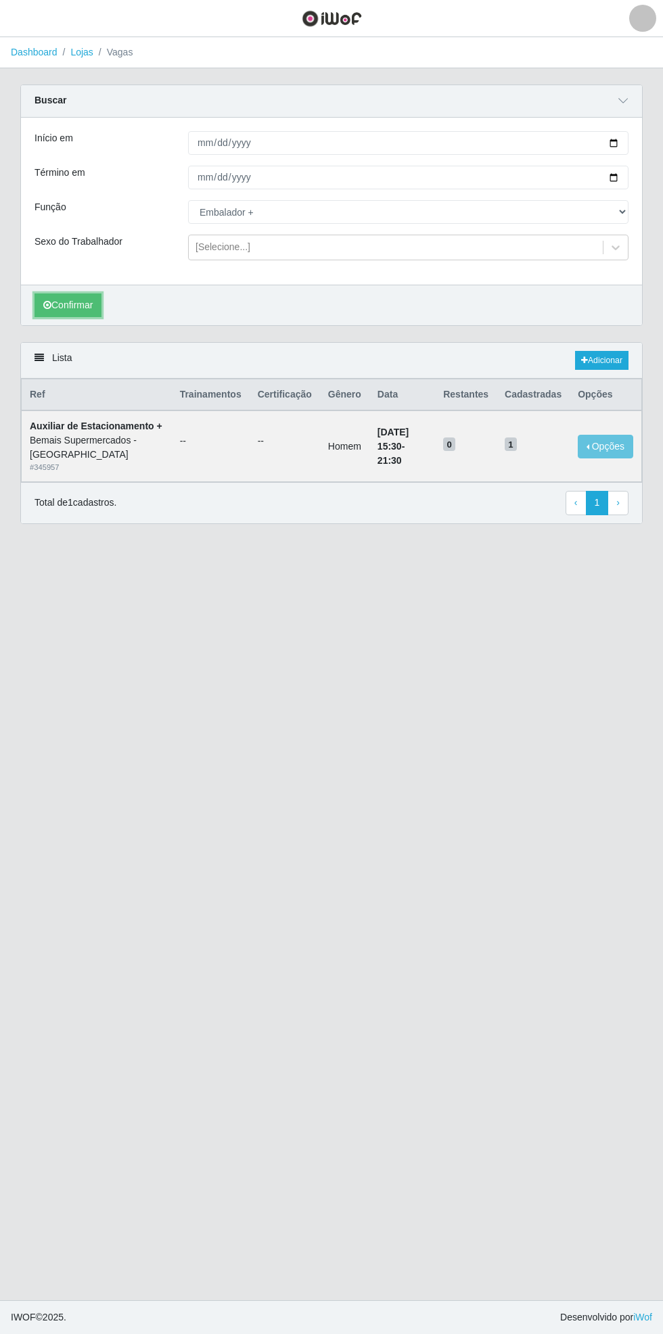
click at [76, 305] on button "Confirmar" at bounding box center [67, 305] width 67 height 24
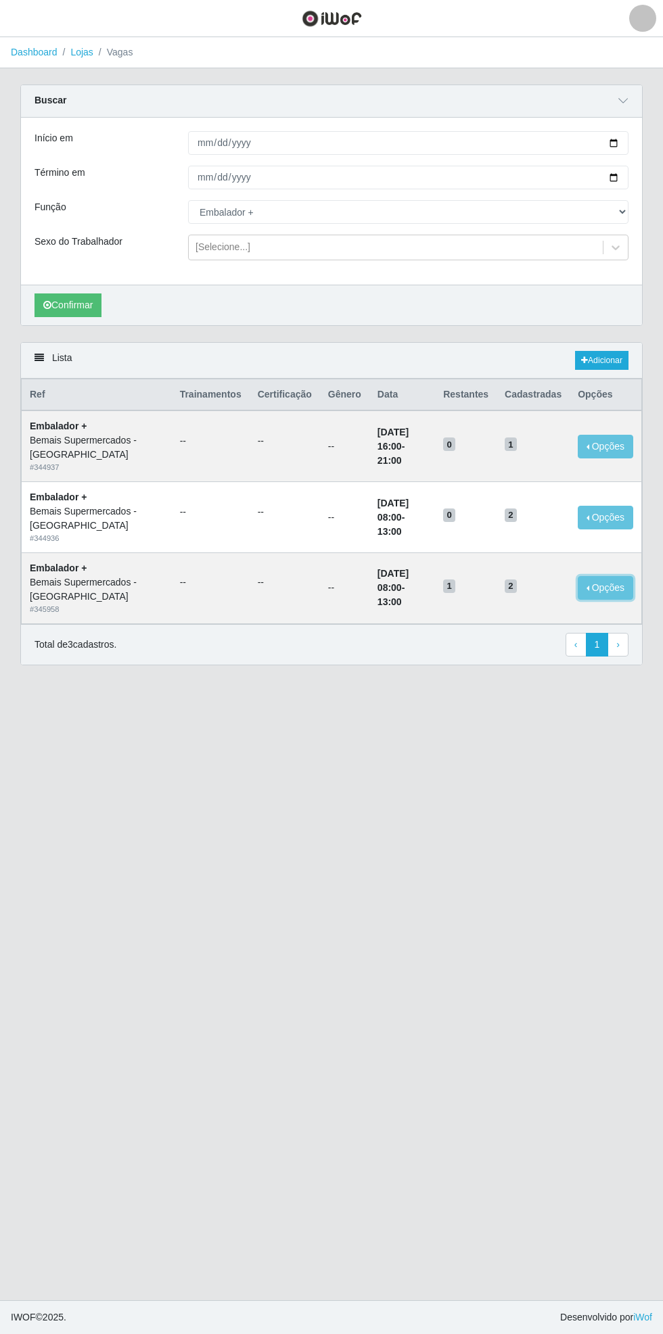
click at [614, 592] on button "Opções" at bounding box center [604, 588] width 55 height 24
click at [567, 751] on main "Dashboard Lojas Vagas Carregando... Buscar Início em [DATE] Término em [DATE] F…" at bounding box center [331, 668] width 663 height 1263
click at [55, 308] on button "Confirmar" at bounding box center [67, 305] width 67 height 24
click at [613, 589] on button "Opções" at bounding box center [604, 588] width 55 height 24
click at [617, 589] on button "Opções" at bounding box center [604, 588] width 55 height 24
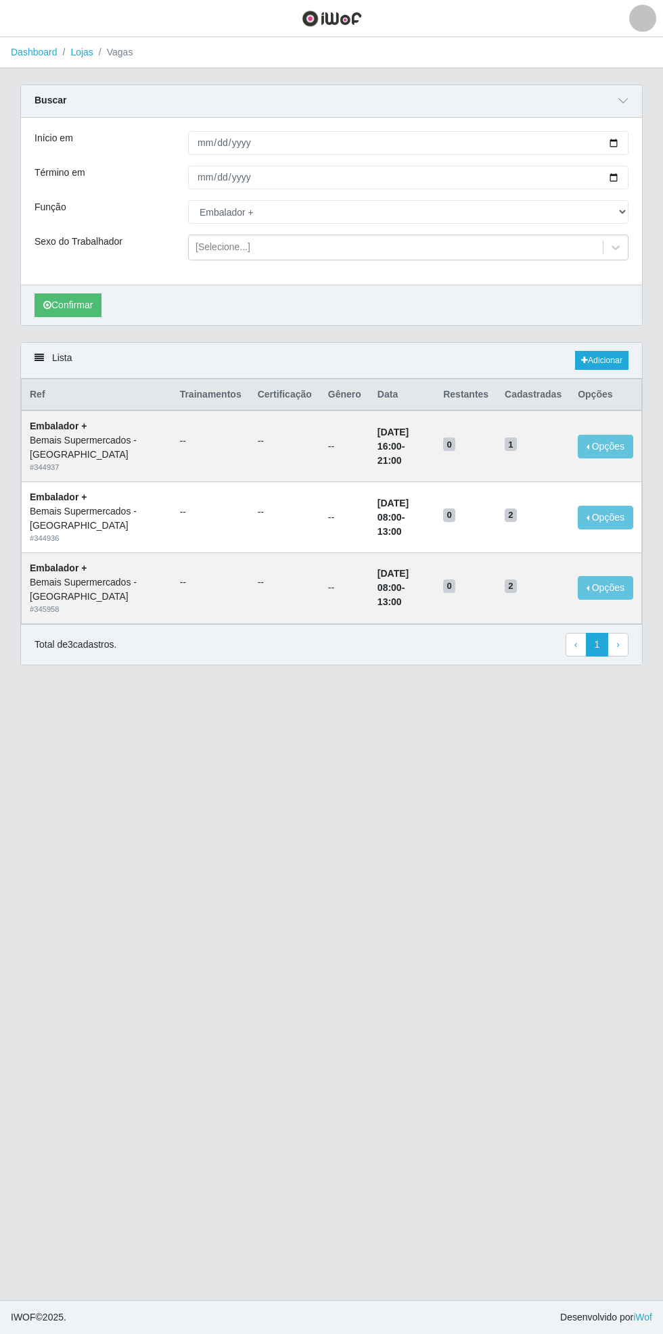
click at [55, 14] on header "Perfil Alterar Senha Sair" at bounding box center [331, 18] width 663 height 37
click at [39, 52] on link "Dashboard" at bounding box center [34, 52] width 47 height 11
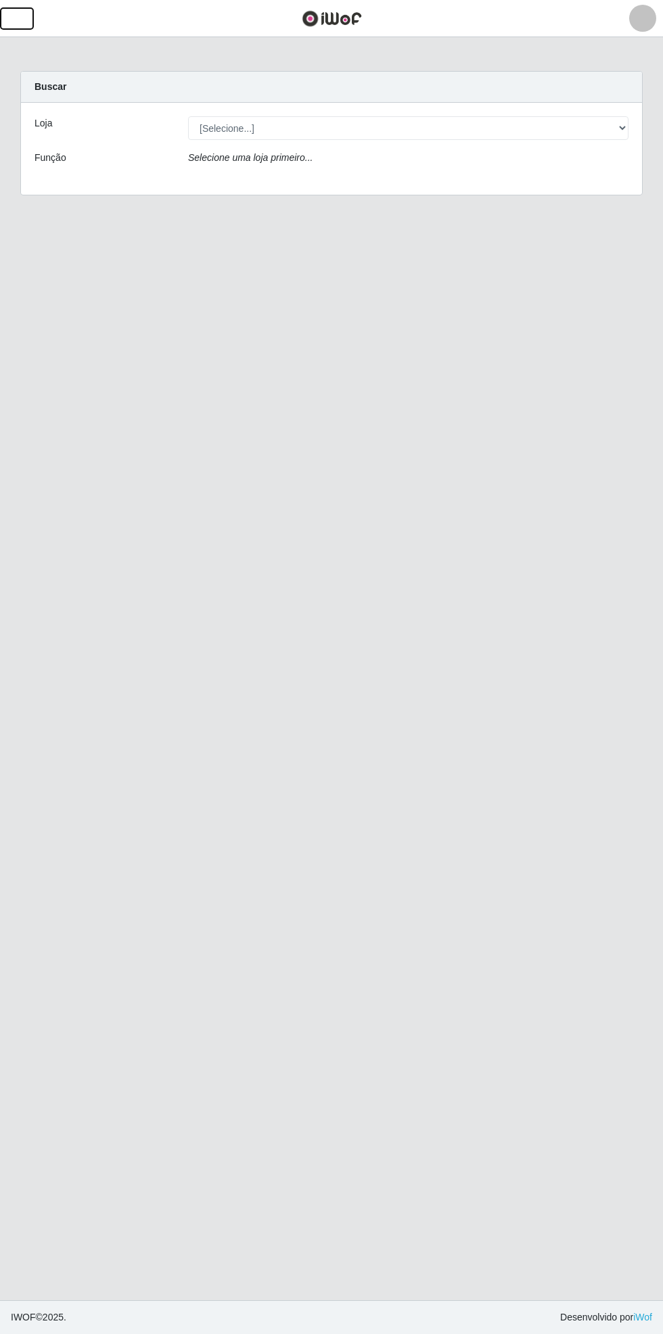
click at [31, 26] on button "button" at bounding box center [17, 18] width 34 height 22
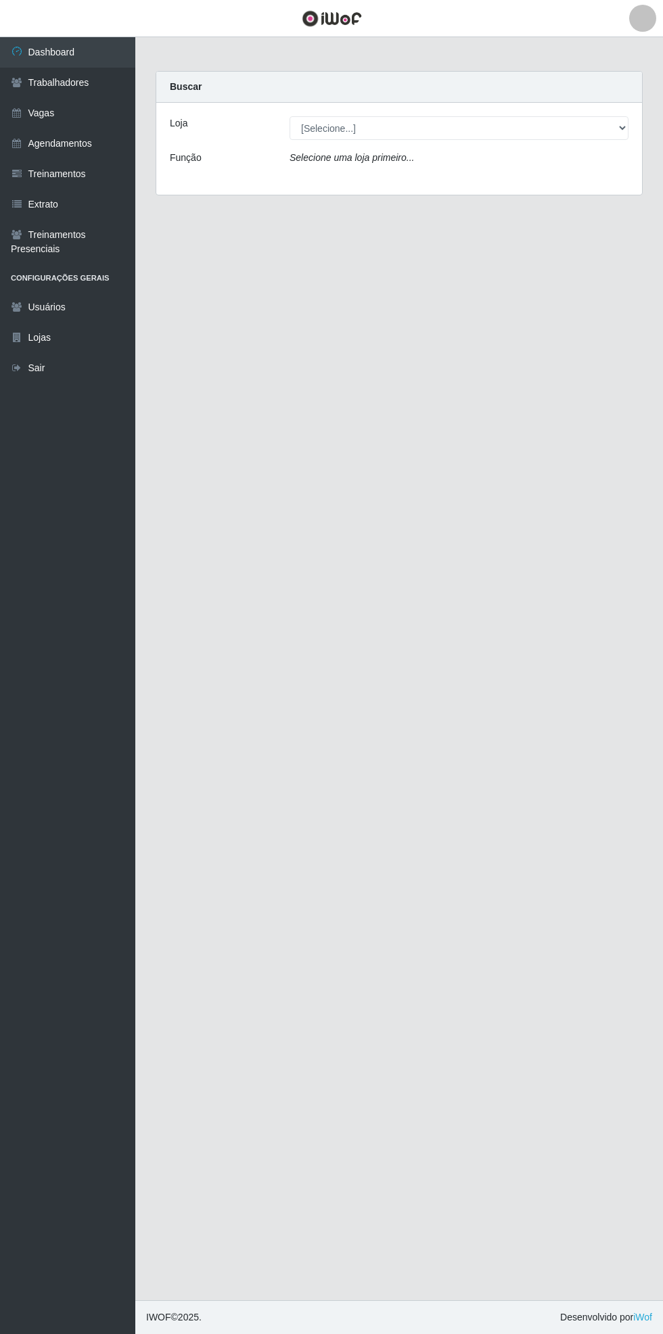
click at [101, 141] on link "Agendamentos" at bounding box center [67, 143] width 135 height 30
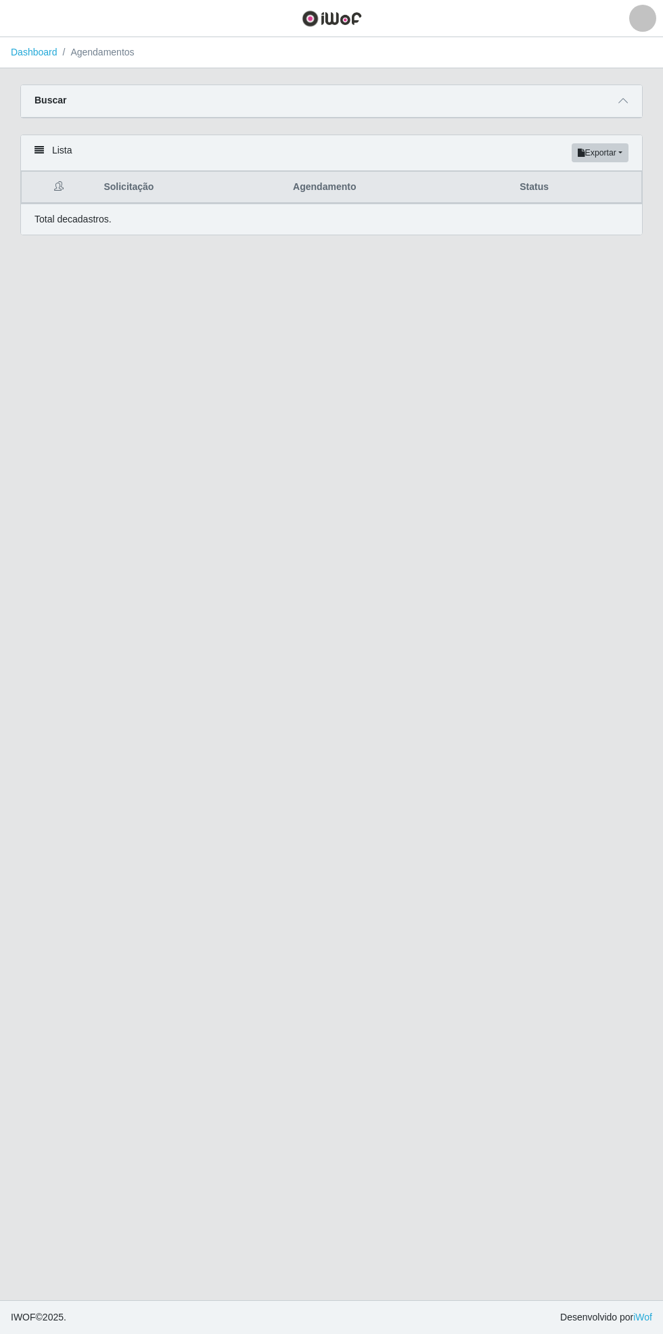
click at [628, 100] on span at bounding box center [623, 101] width 16 height 16
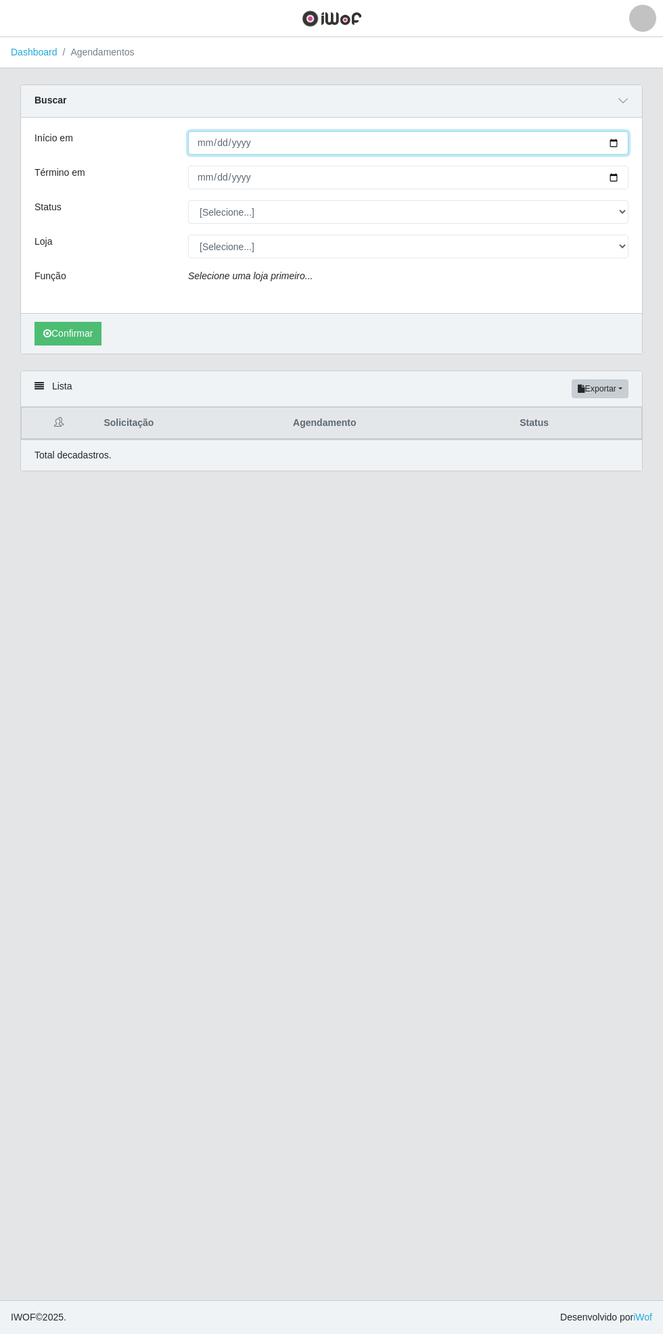
click at [623, 141] on input "Início em" at bounding box center [408, 143] width 440 height 24
type input "[DATE]"
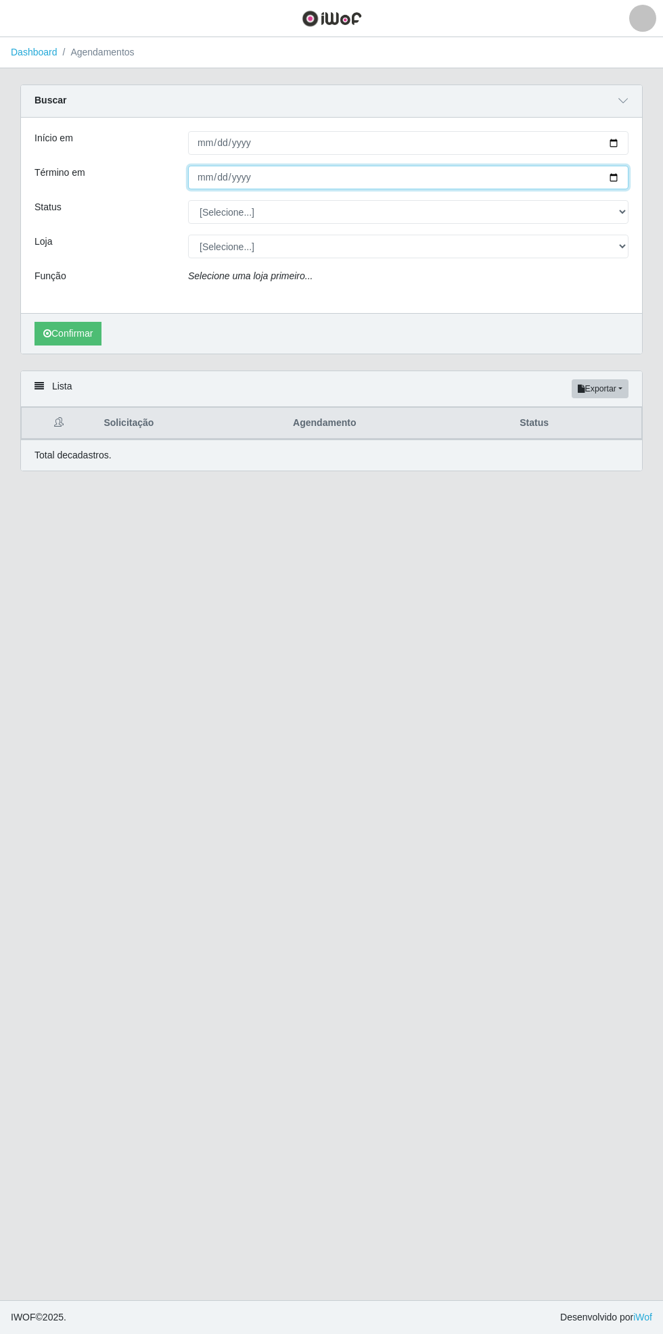
click at [625, 183] on input "Término em" at bounding box center [408, 178] width 440 height 24
type input "[DATE]"
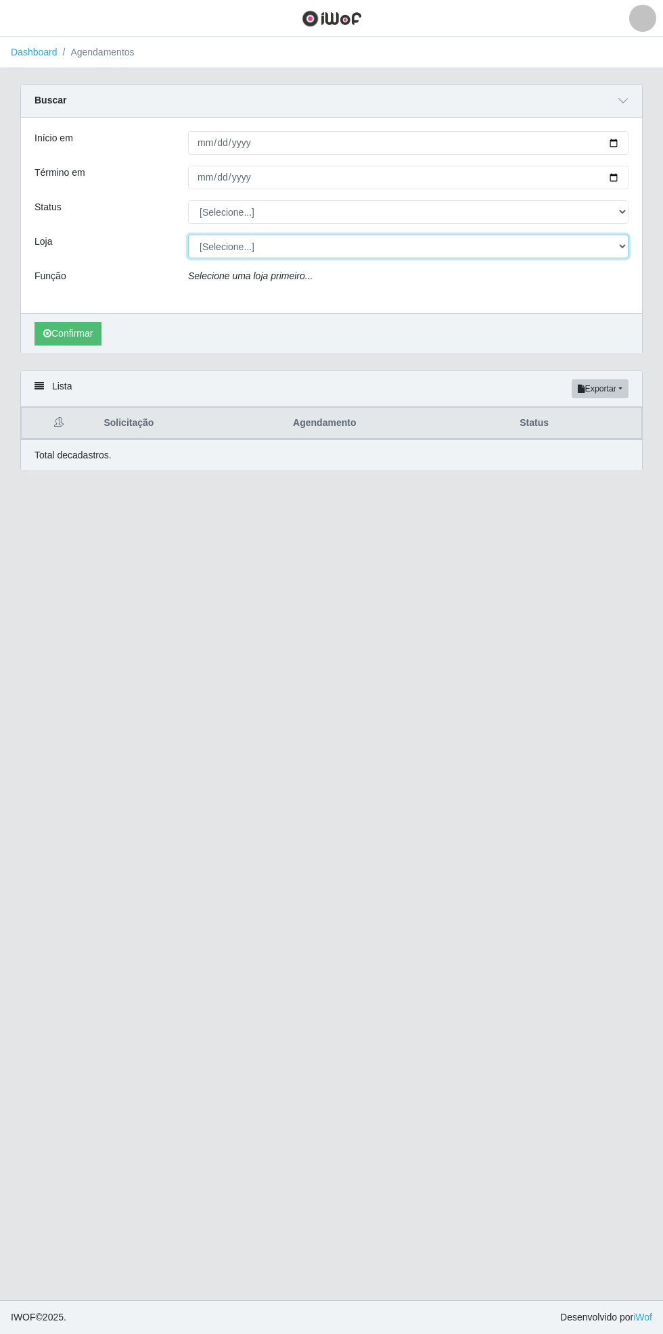
click at [625, 245] on select "[Selecione...] Bemais Supermercados - [GEOGRAPHIC_DATA]" at bounding box center [408, 247] width 440 height 24
select select "250"
click at [188, 235] on select "[Selecione...] Bemais Supermercados - [GEOGRAPHIC_DATA]" at bounding box center [408, 247] width 440 height 24
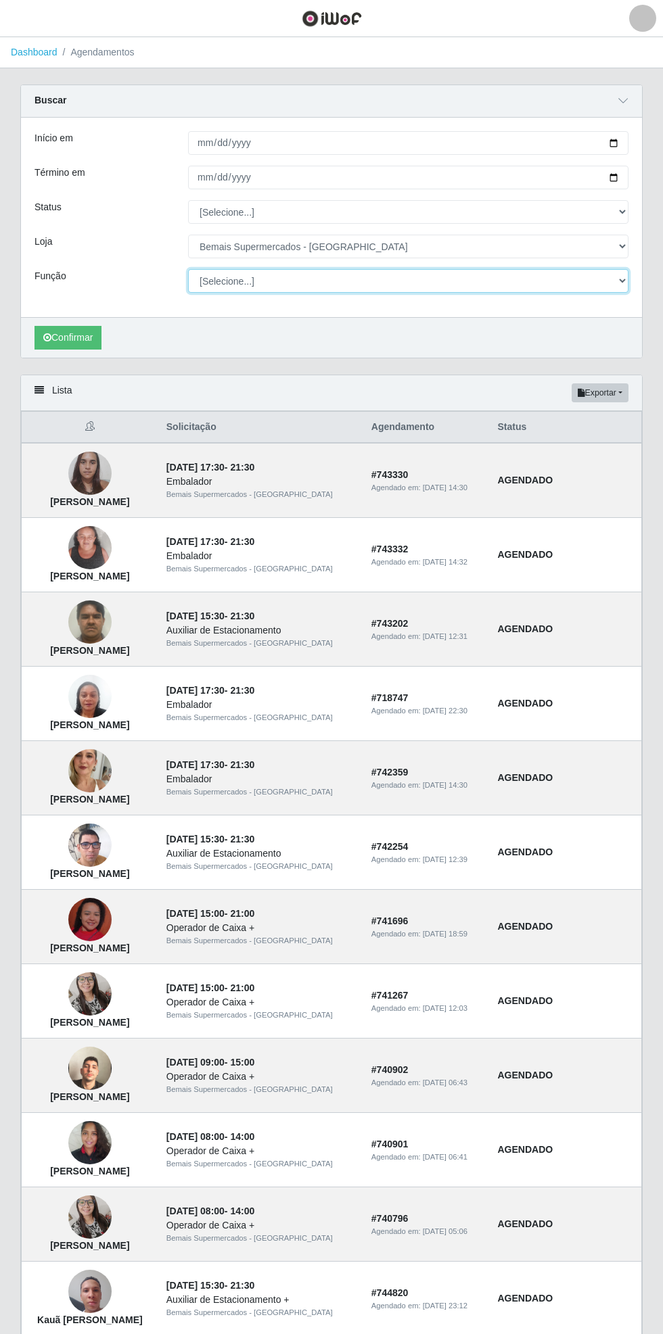
click at [621, 289] on select "[Selecione...] ASG ASG + ASG ++ Auxiliar de Estacionamento Auxiliar de Estacion…" at bounding box center [408, 281] width 440 height 24
select select "70"
click at [188, 269] on select "[Selecione...] ASG ASG + ASG ++ Auxiliar de Estacionamento Auxiliar de Estacion…" at bounding box center [408, 281] width 440 height 24
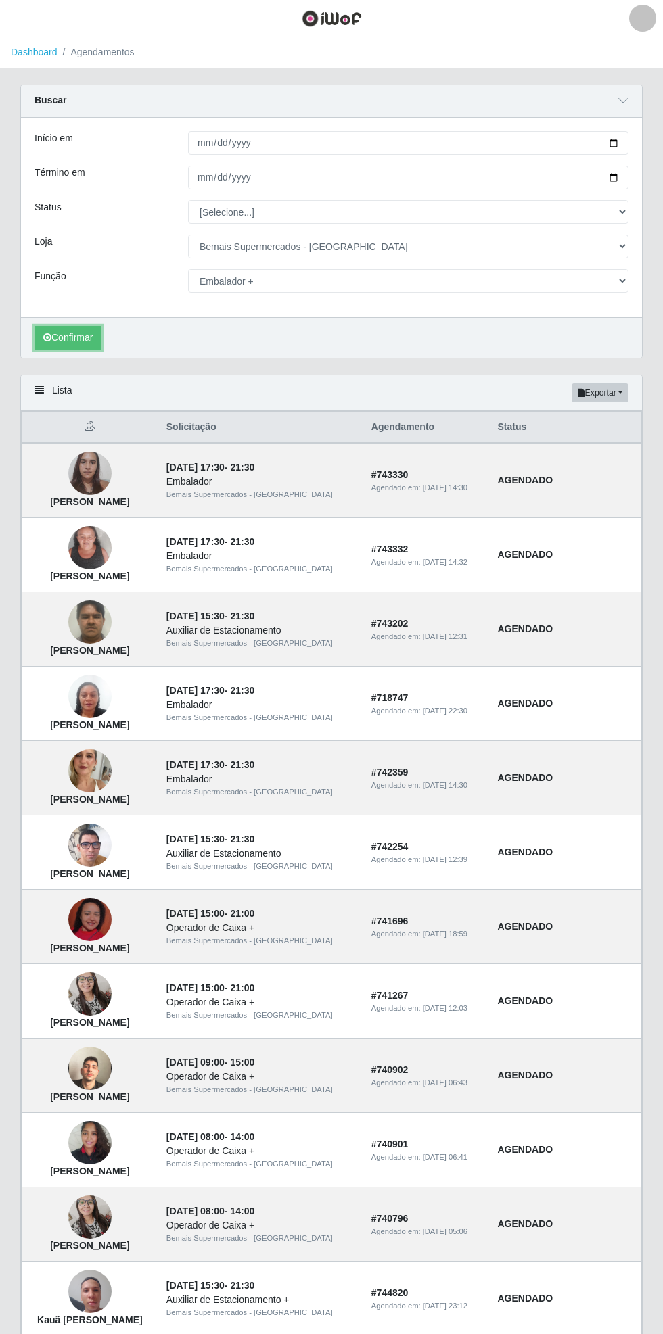
click at [66, 337] on button "Confirmar" at bounding box center [67, 338] width 67 height 24
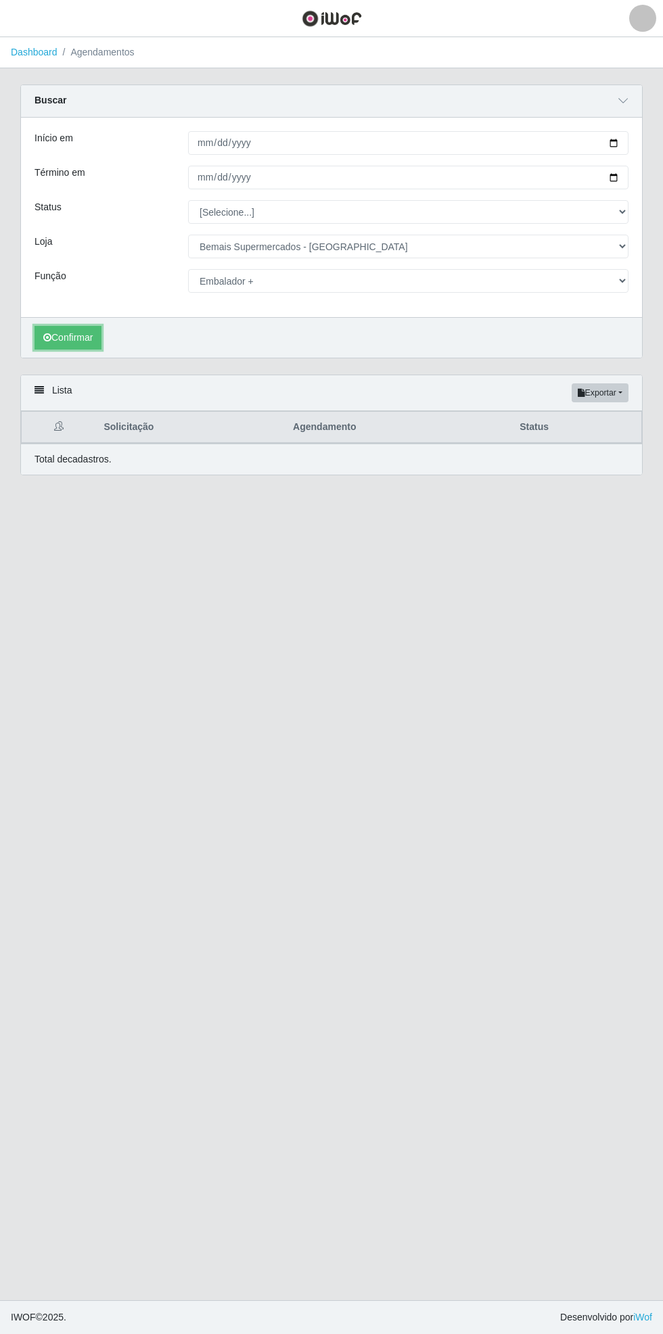
click at [72, 343] on button "Confirmar" at bounding box center [67, 338] width 67 height 24
click at [83, 335] on button "Confirmar" at bounding box center [67, 338] width 67 height 24
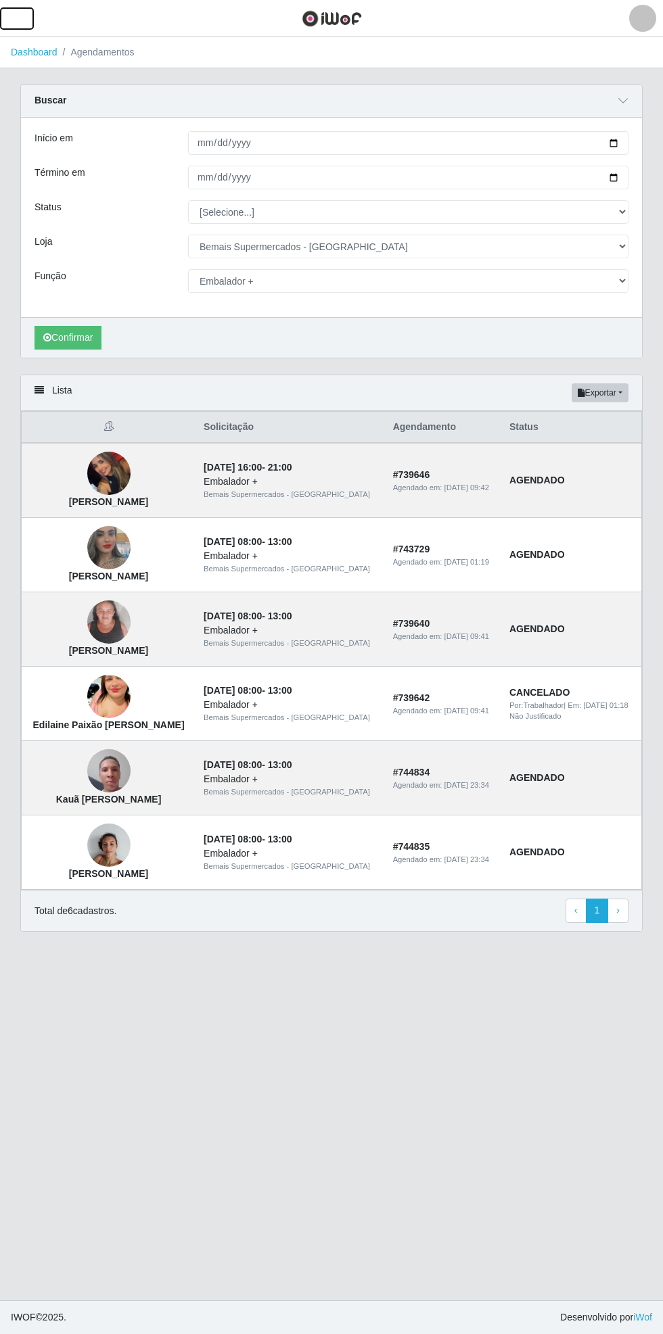
click at [20, 20] on span "button" at bounding box center [17, 19] width 18 height 16
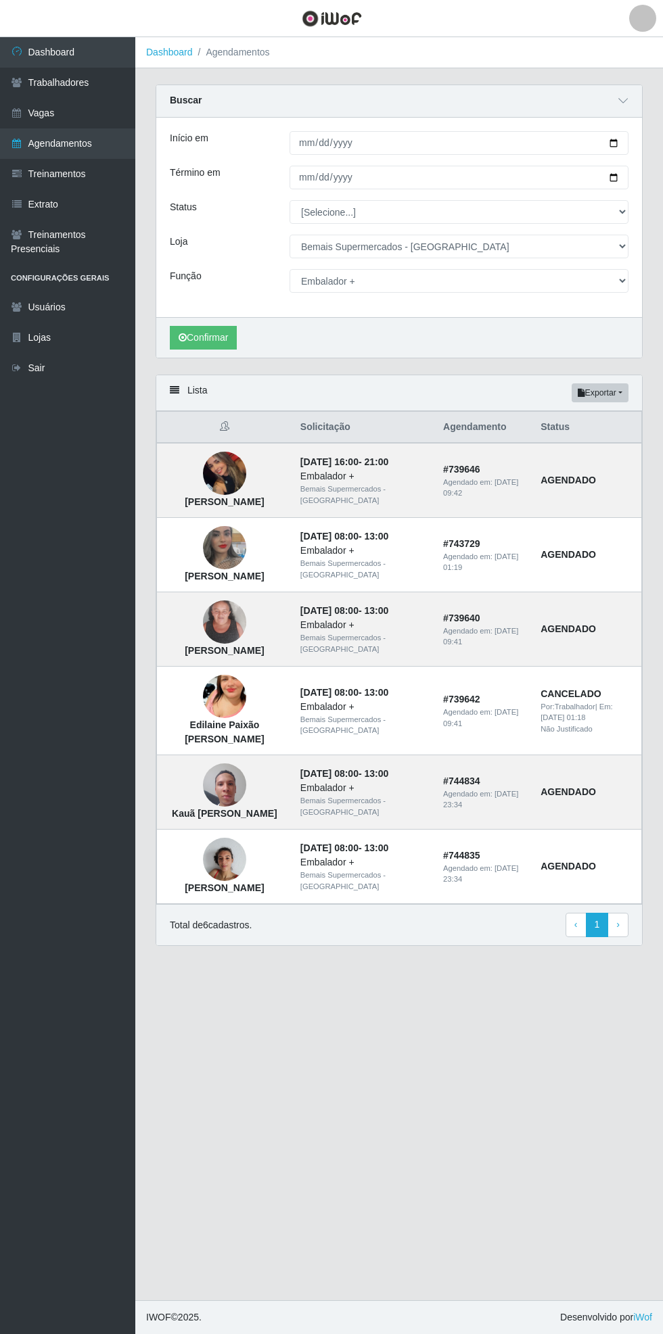
click at [90, 91] on link "Trabalhadores" at bounding box center [67, 83] width 135 height 30
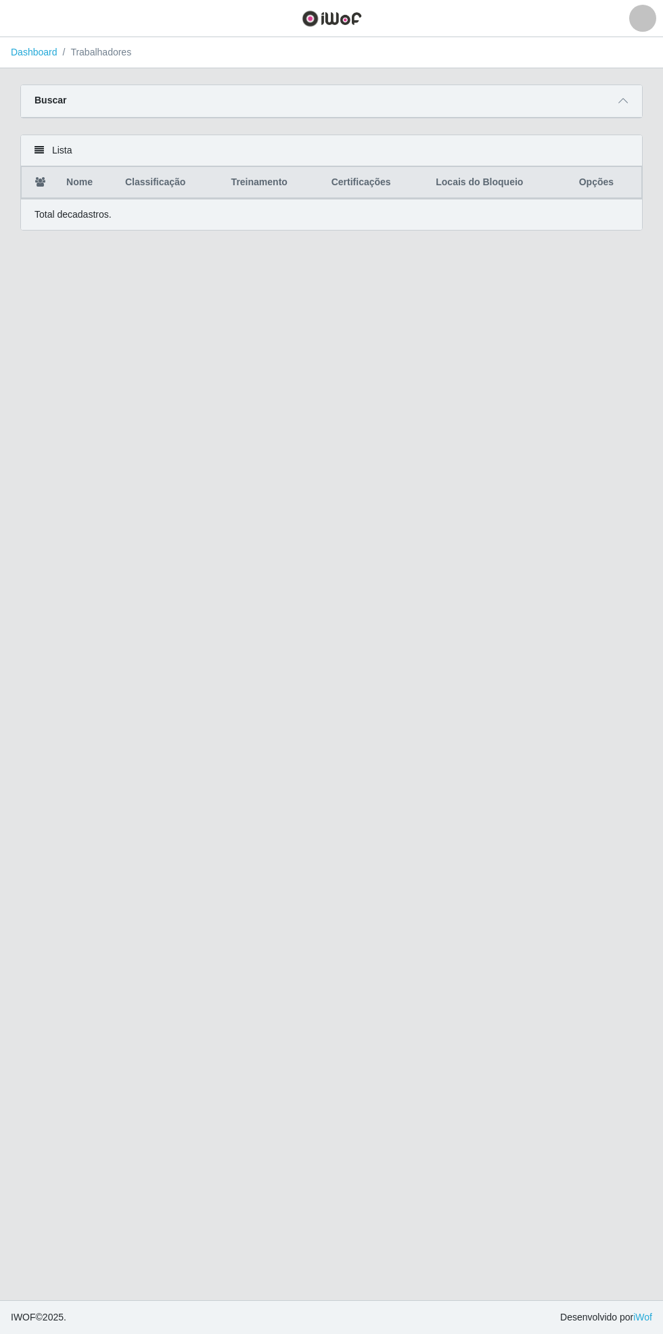
click at [622, 106] on span at bounding box center [623, 101] width 16 height 16
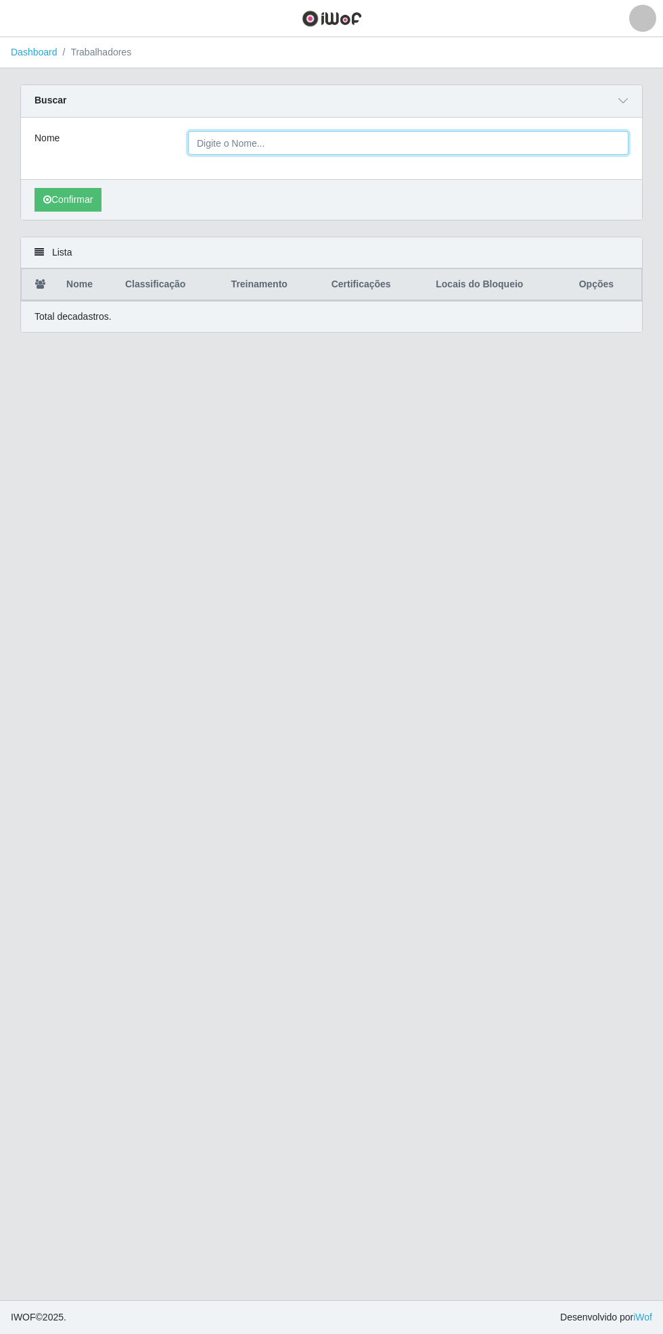
click at [586, 142] on input "Nome" at bounding box center [408, 143] width 440 height 24
type input "[PERSON_NAME]"
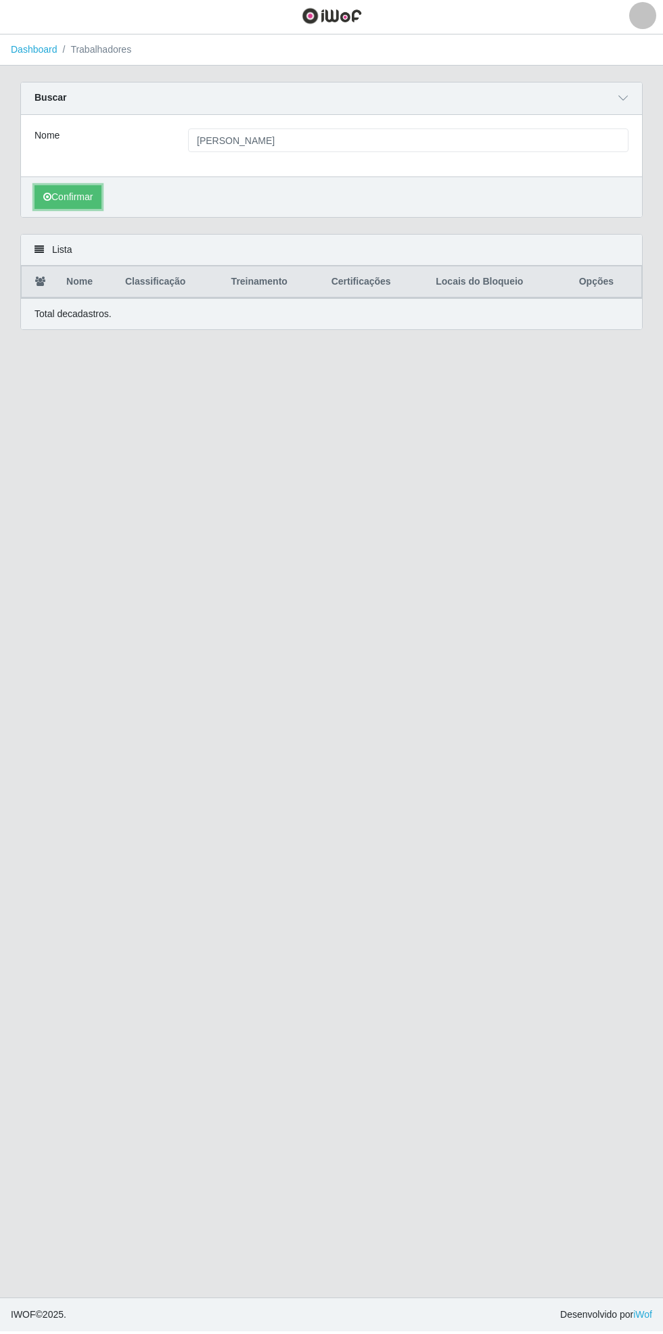
click at [77, 200] on button "Confirmar" at bounding box center [67, 200] width 67 height 24
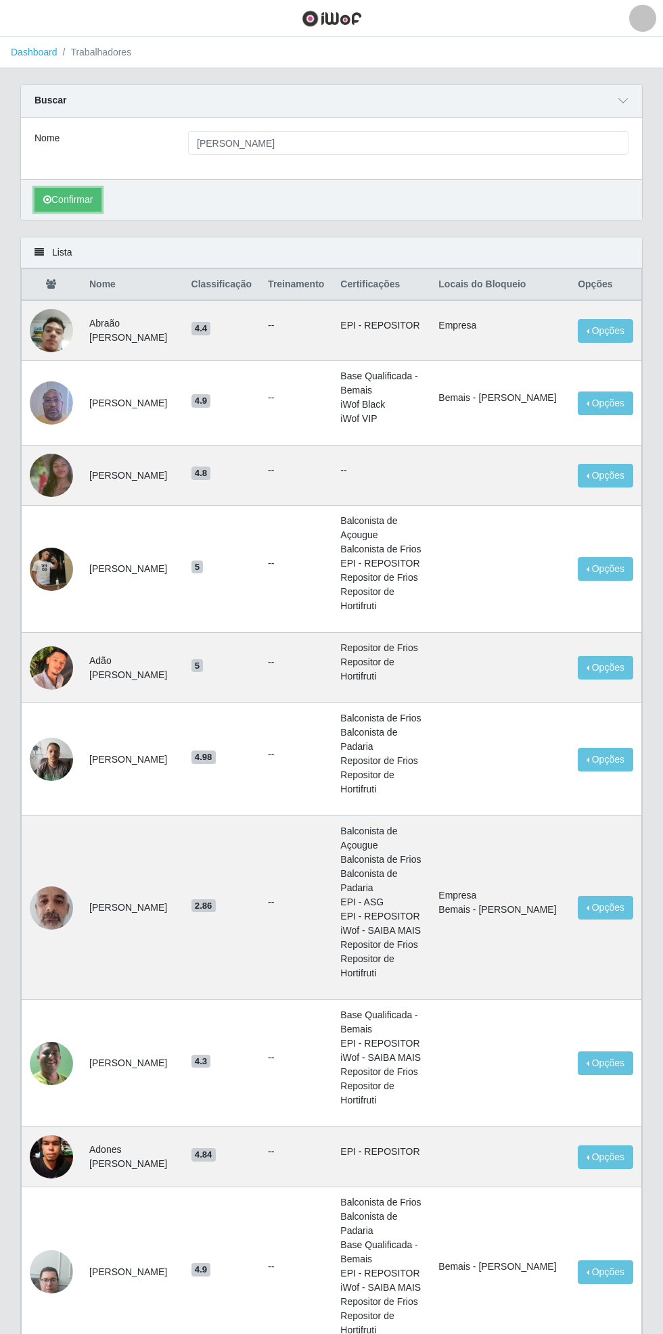
click at [47, 202] on icon "submit" at bounding box center [47, 199] width 8 height 9
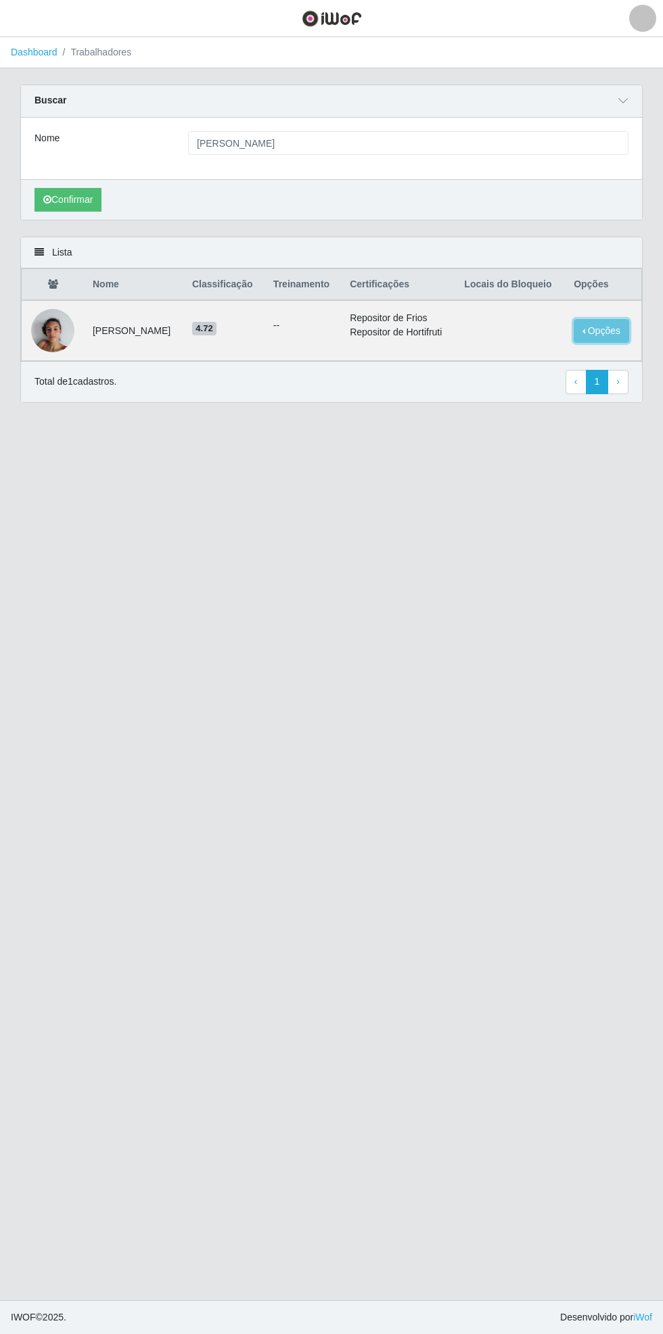
click at [614, 329] on button "Opções" at bounding box center [600, 331] width 55 height 24
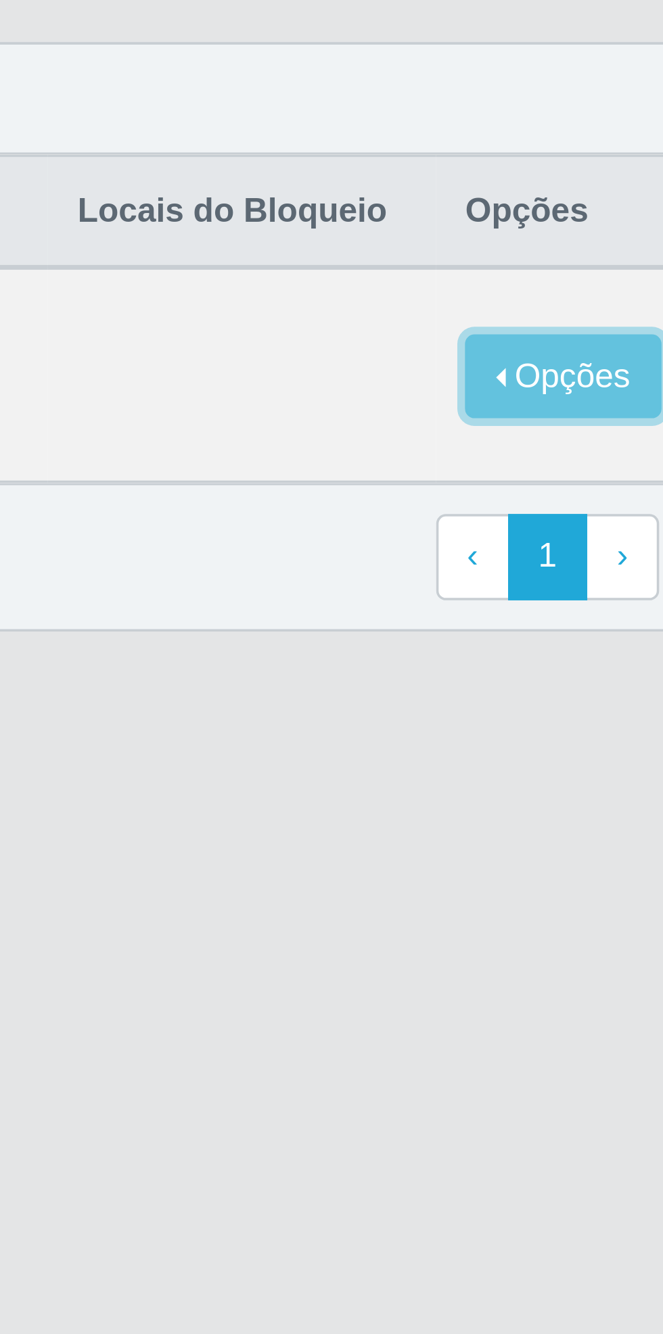
click at [602, 327] on button "Opções" at bounding box center [600, 331] width 55 height 24
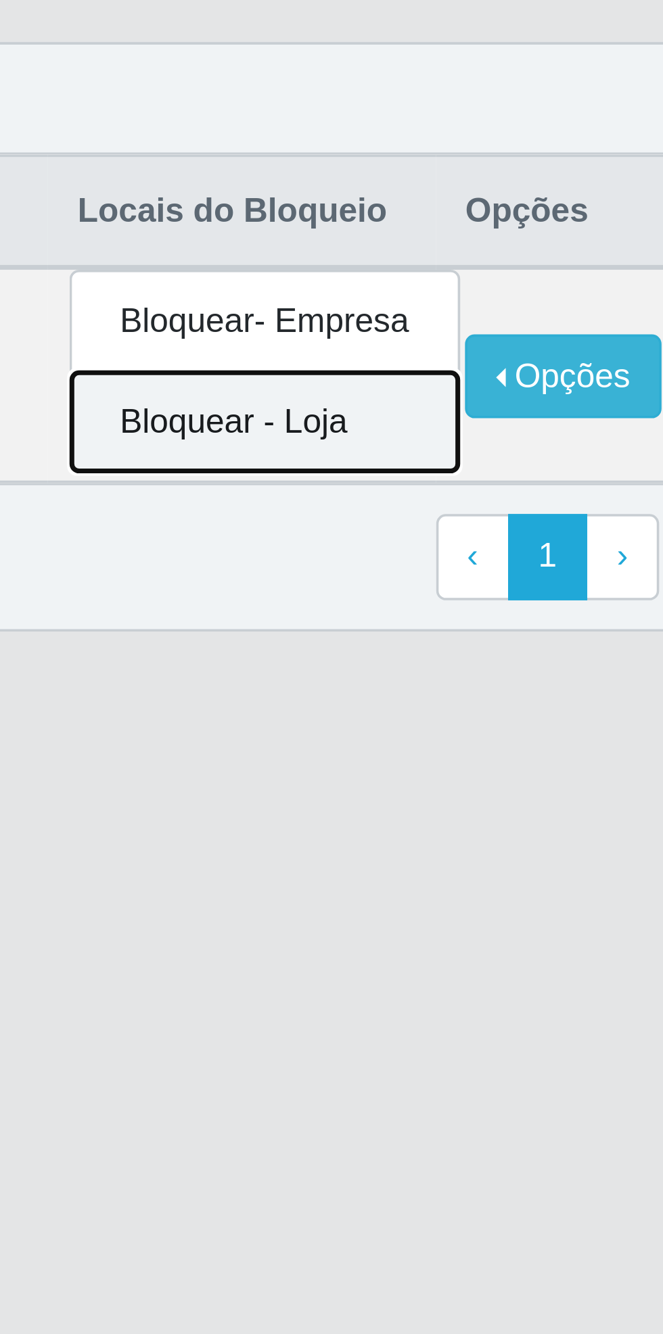
click at [527, 343] on button "Bloquear - Loja" at bounding box center [516, 344] width 109 height 28
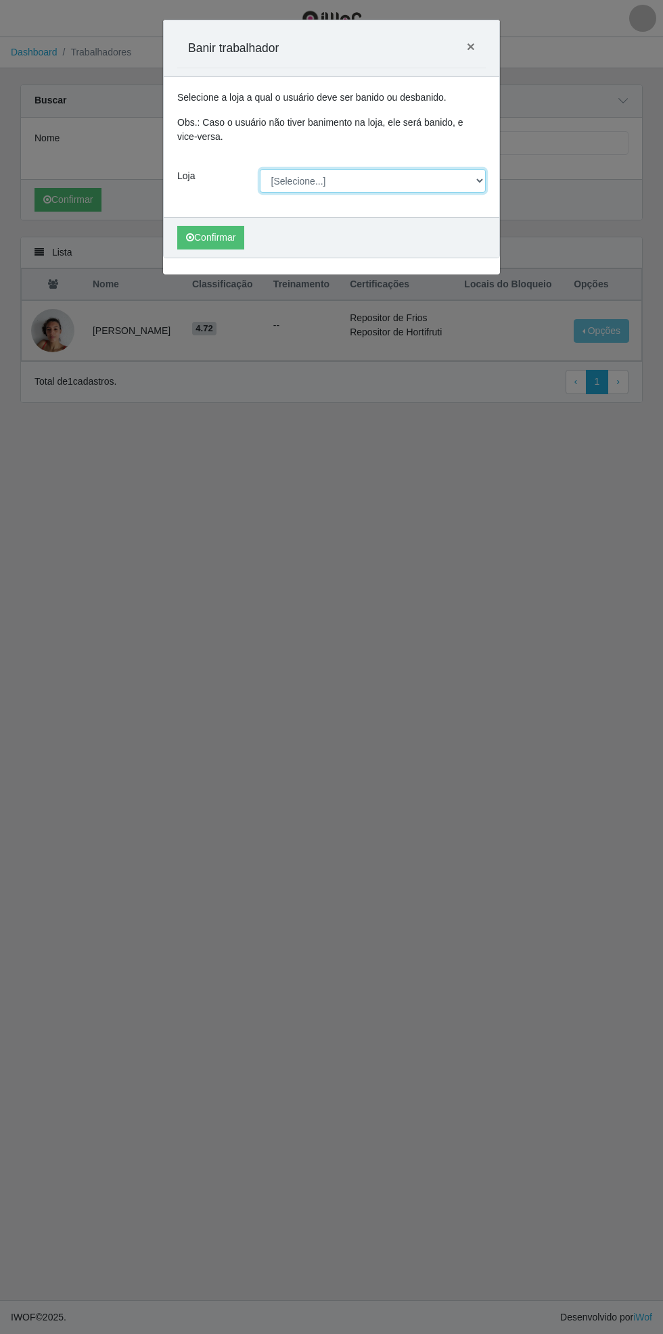
click at [480, 180] on select "[Selecione...] Bemais Supermercados - [GEOGRAPHIC_DATA]" at bounding box center [373, 181] width 227 height 24
select select "250"
click at [260, 169] on select "[Selecione...] Bemais Supermercados - [GEOGRAPHIC_DATA]" at bounding box center [373, 181] width 227 height 24
click at [220, 237] on button "Confirmar" at bounding box center [210, 238] width 67 height 24
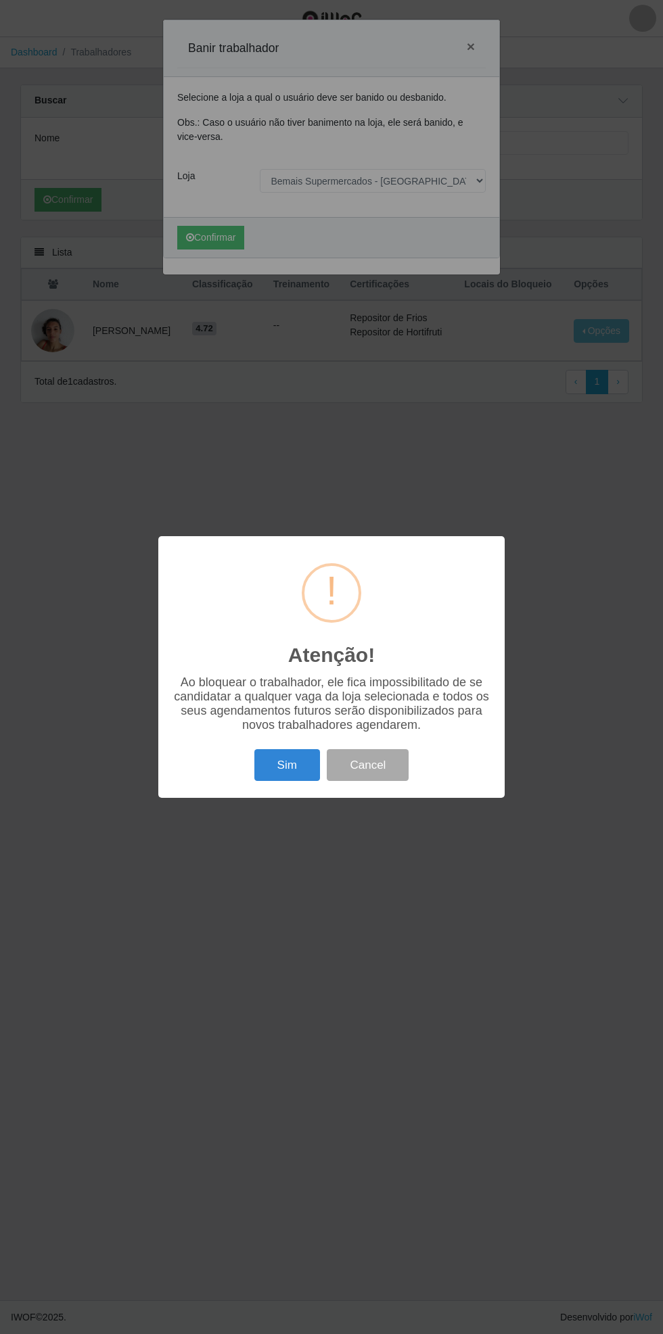
click at [275, 769] on button "Sim" at bounding box center [287, 765] width 66 height 32
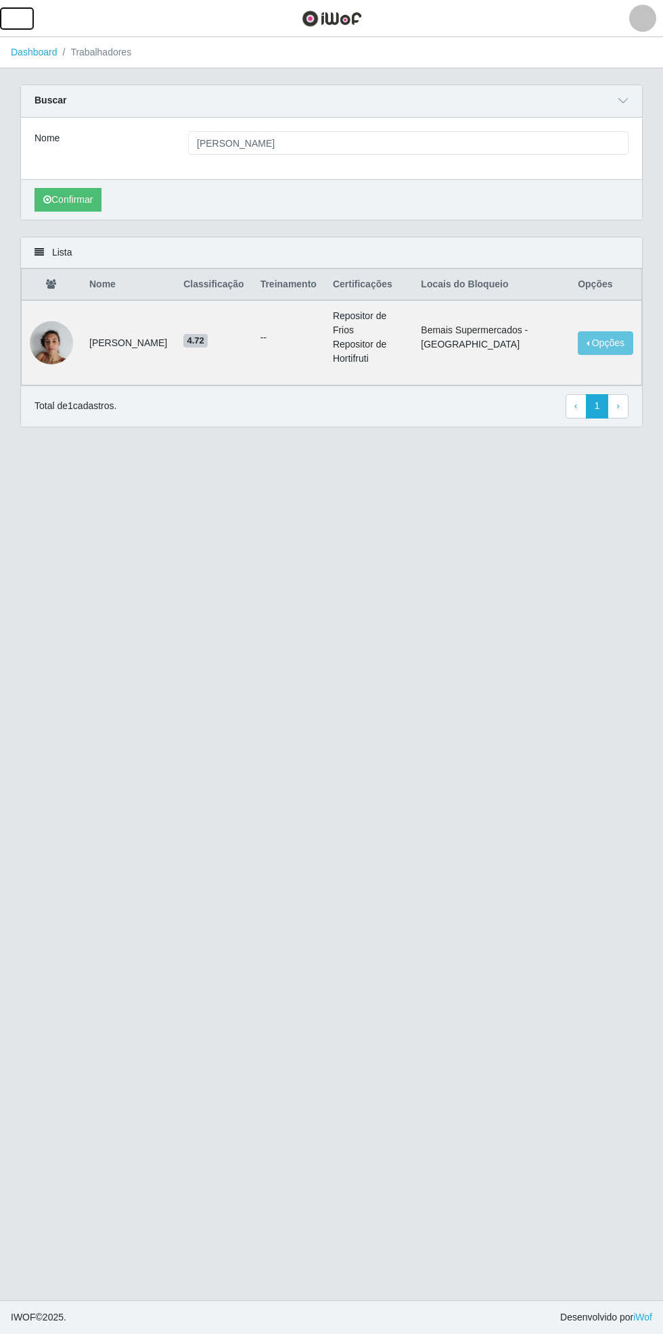
click at [28, 20] on button "button" at bounding box center [17, 18] width 34 height 22
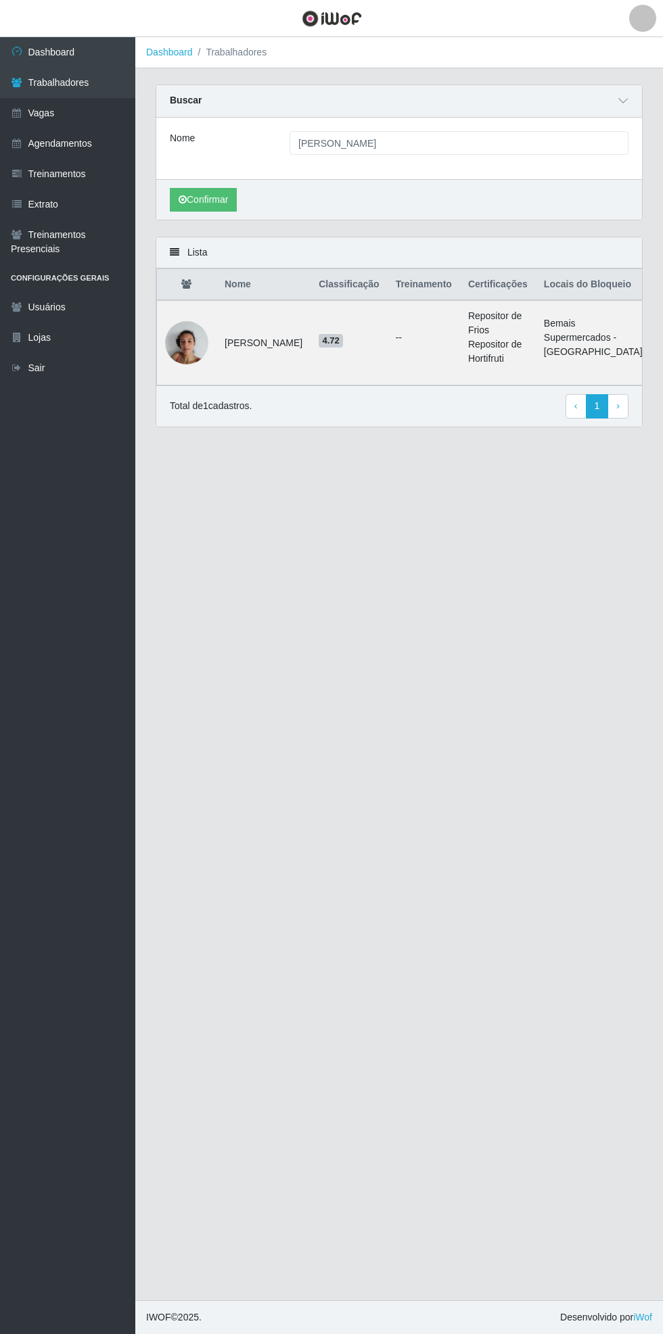
click at [66, 117] on link "Vagas" at bounding box center [67, 113] width 135 height 30
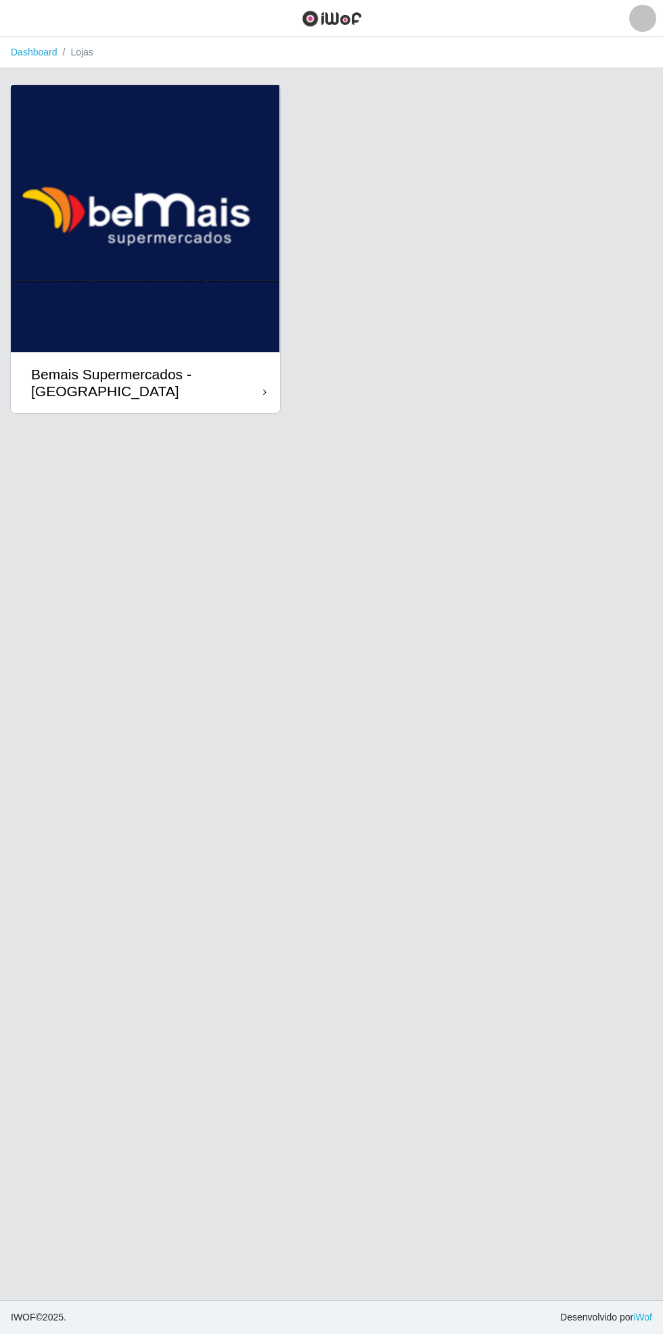
click at [255, 387] on div "Bemais Supermercados - [GEOGRAPHIC_DATA]" at bounding box center [147, 383] width 232 height 34
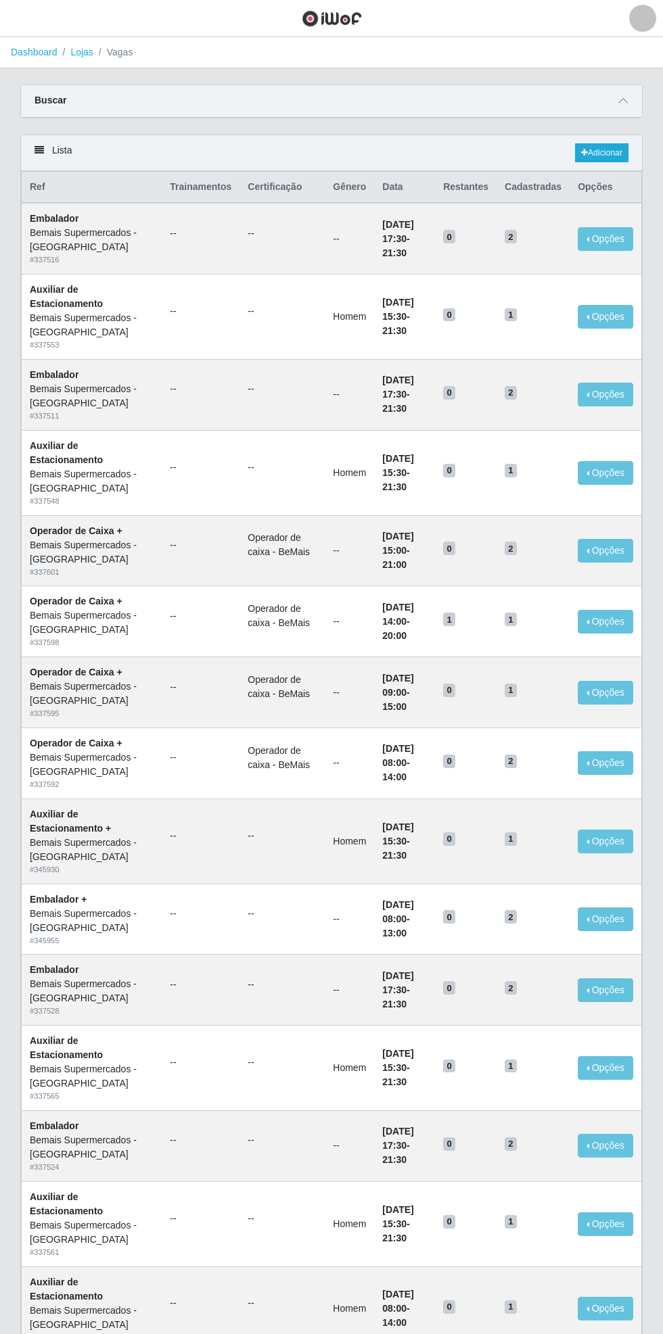
click at [627, 100] on icon at bounding box center [622, 100] width 9 height 9
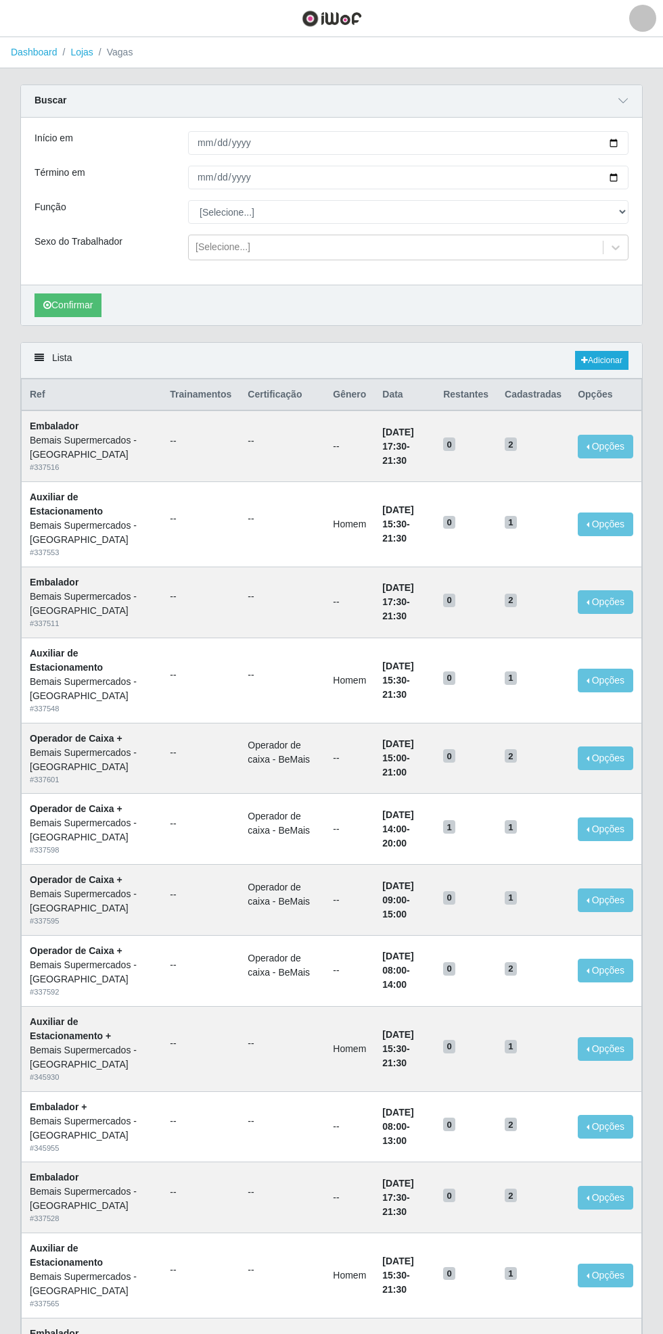
click at [642, 135] on div "Carregando... Buscar Início em Término em Função [Selecione...] ASG ASG + ASG +…" at bounding box center [331, 214] width 642 height 258
click at [620, 149] on input "Início em" at bounding box center [408, 143] width 440 height 24
type input "[DATE]"
click at [621, 178] on input "Término em" at bounding box center [408, 178] width 440 height 24
type input "[DATE]"
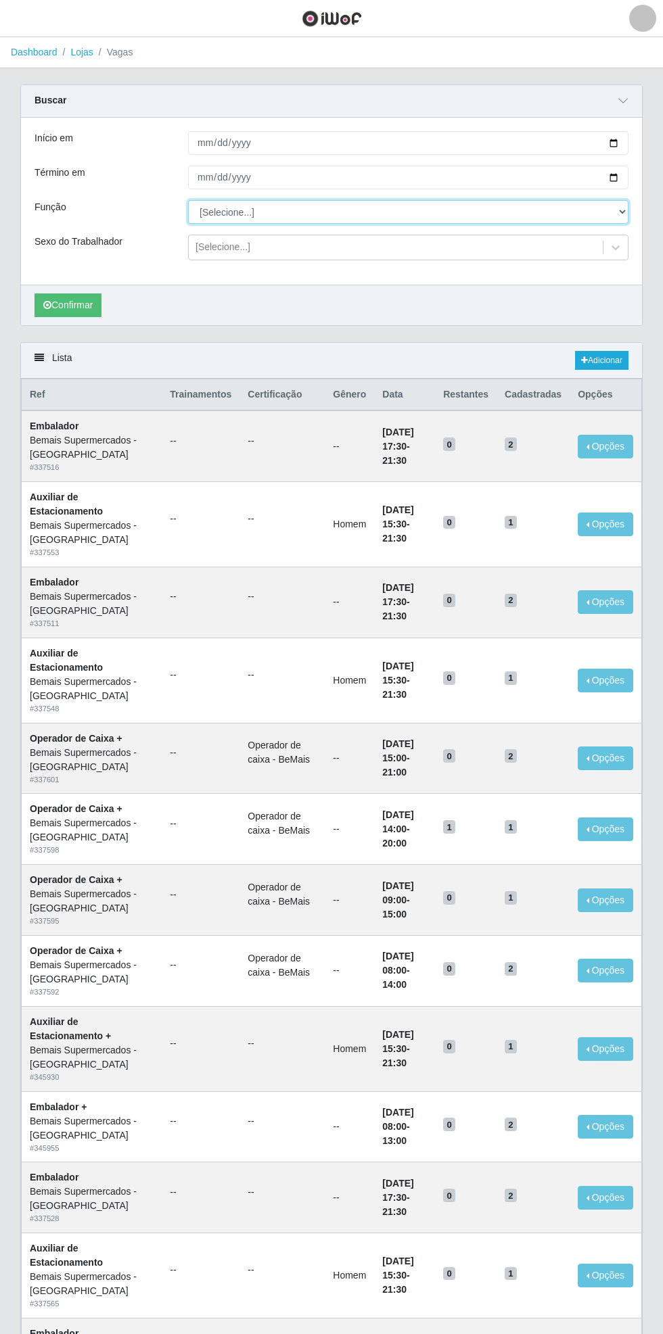
click at [619, 222] on select "[Selecione...] ASG ASG + ASG ++ Auxiliar de Estacionamento Auxiliar de Estacion…" at bounding box center [408, 212] width 440 height 24
select select "70"
click at [188, 200] on select "[Selecione...] ASG ASG + ASG ++ Auxiliar de Estacionamento Auxiliar de Estacion…" at bounding box center [408, 212] width 440 height 24
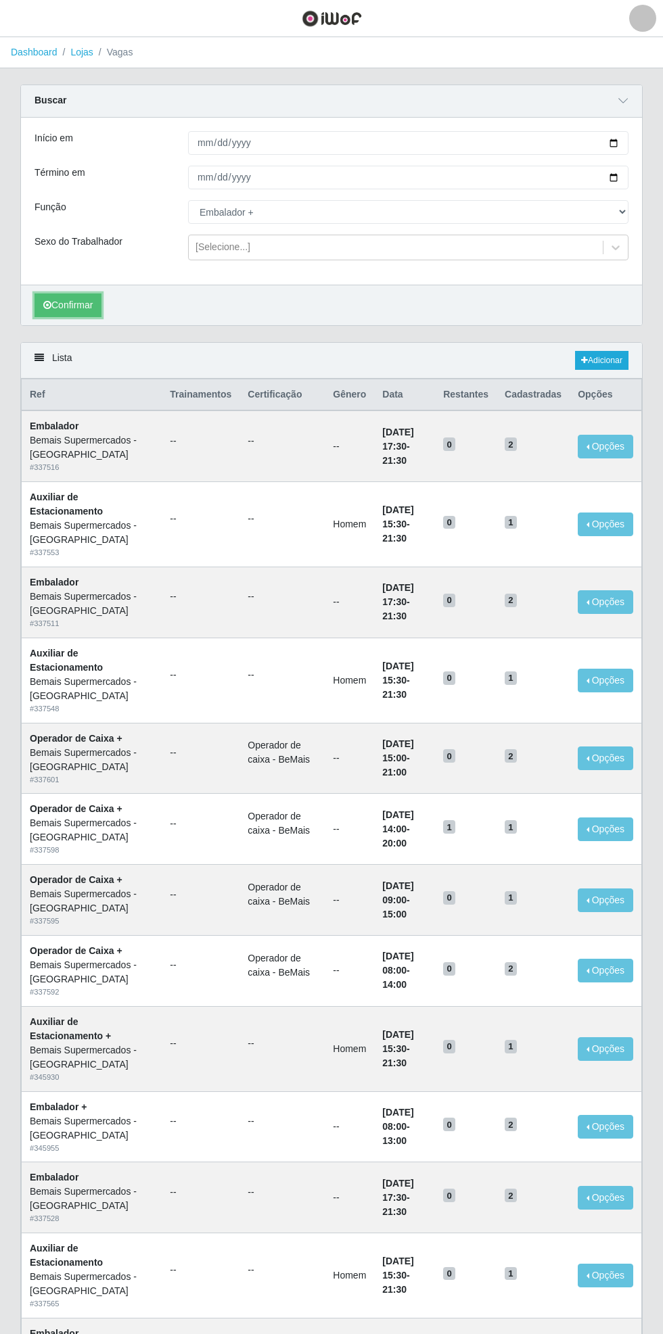
click at [71, 309] on button "Confirmar" at bounding box center [67, 305] width 67 height 24
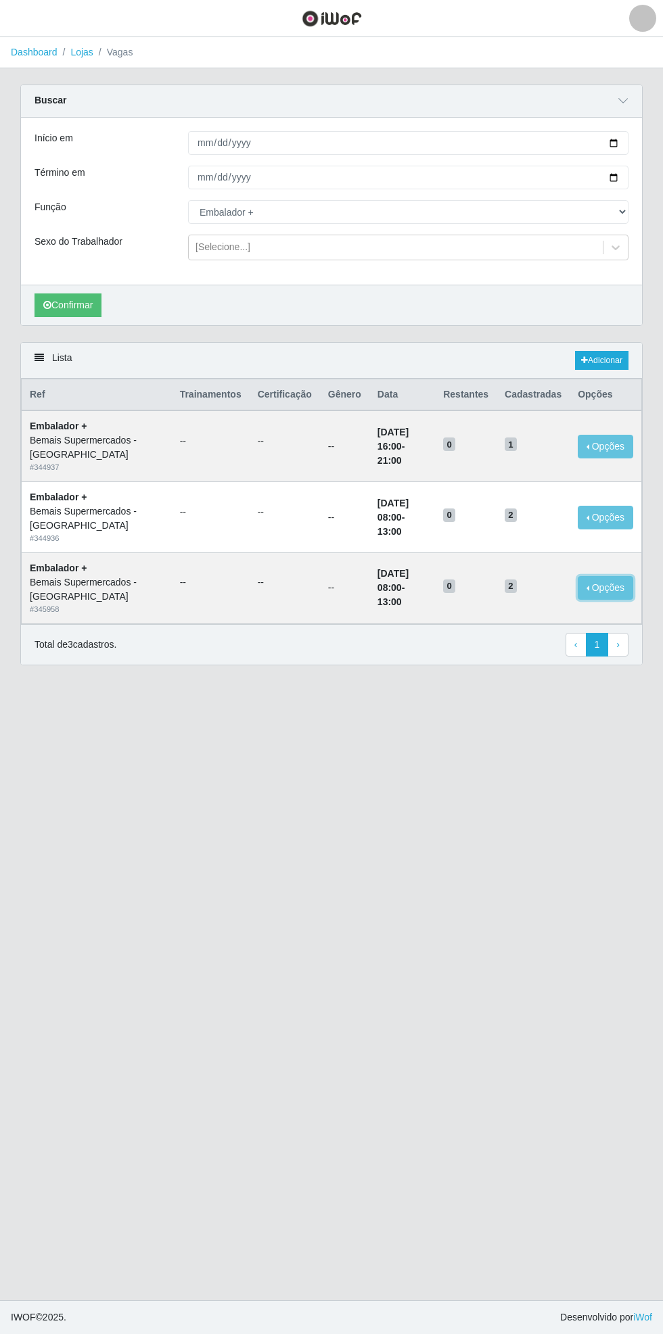
click at [611, 581] on button "Opções" at bounding box center [604, 588] width 55 height 24
click at [18, 15] on span "button" at bounding box center [17, 19] width 18 height 16
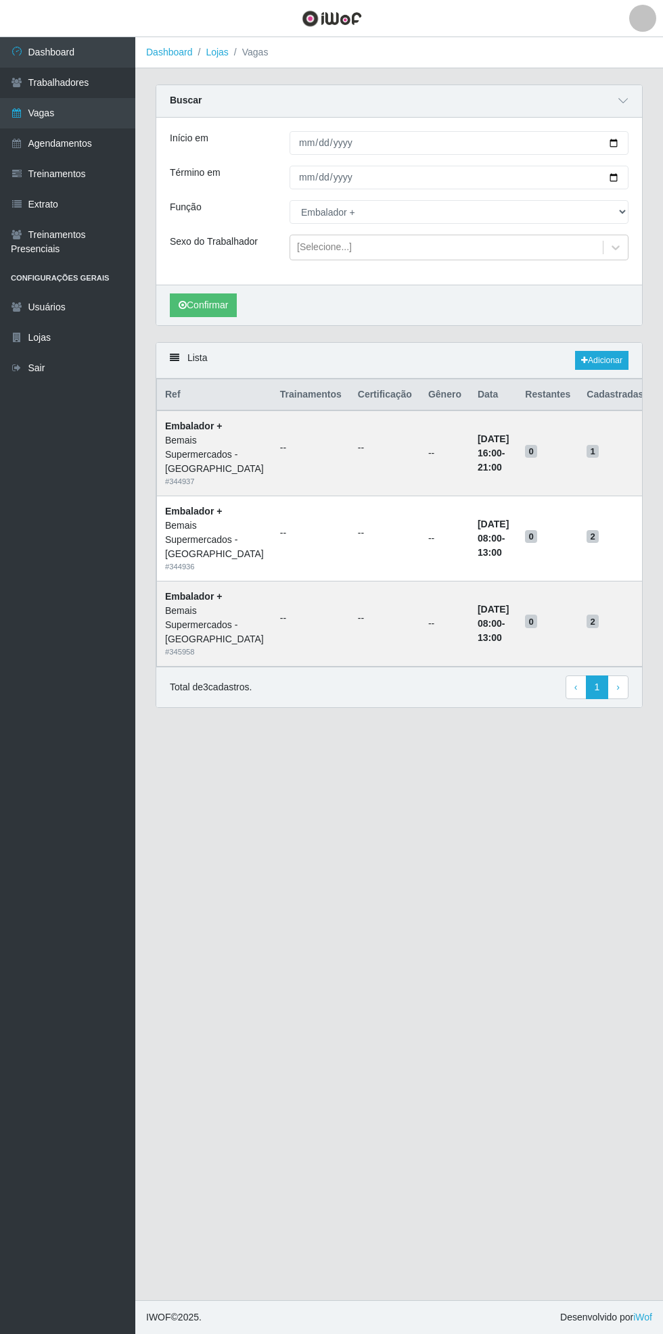
click at [108, 104] on link "Vagas" at bounding box center [67, 113] width 135 height 30
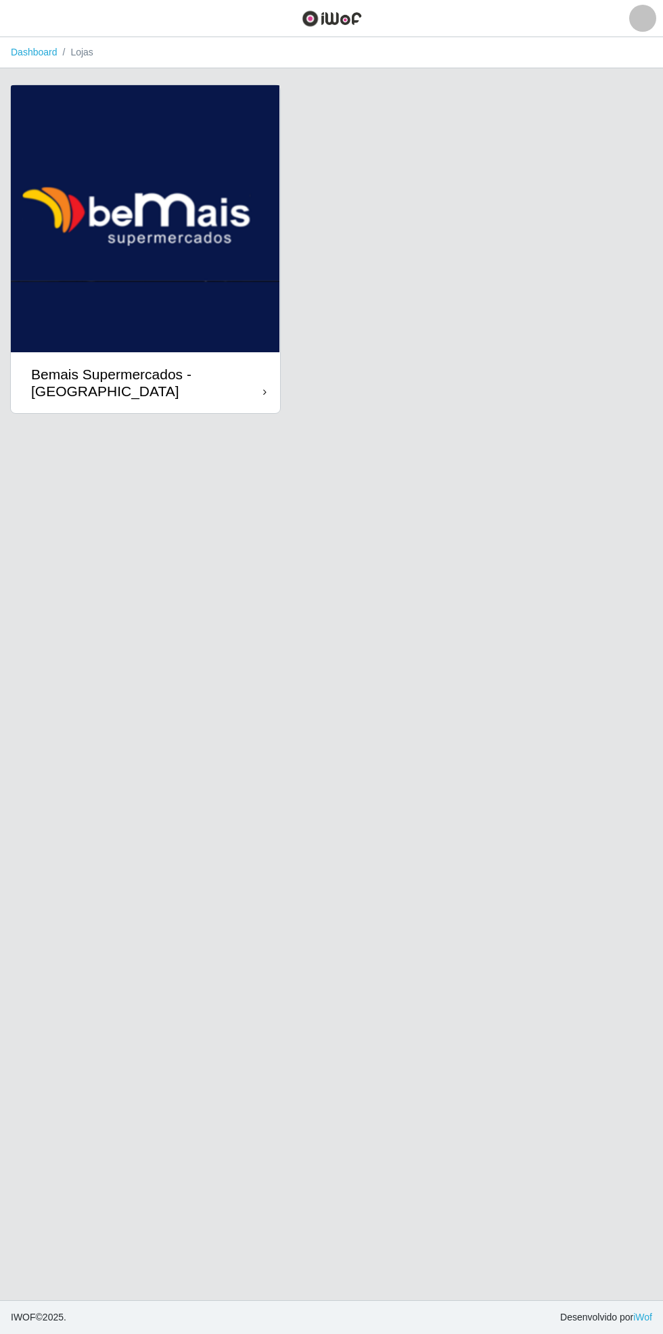
click at [260, 387] on div "Bemais Supermercados - [GEOGRAPHIC_DATA]" at bounding box center [147, 383] width 232 height 34
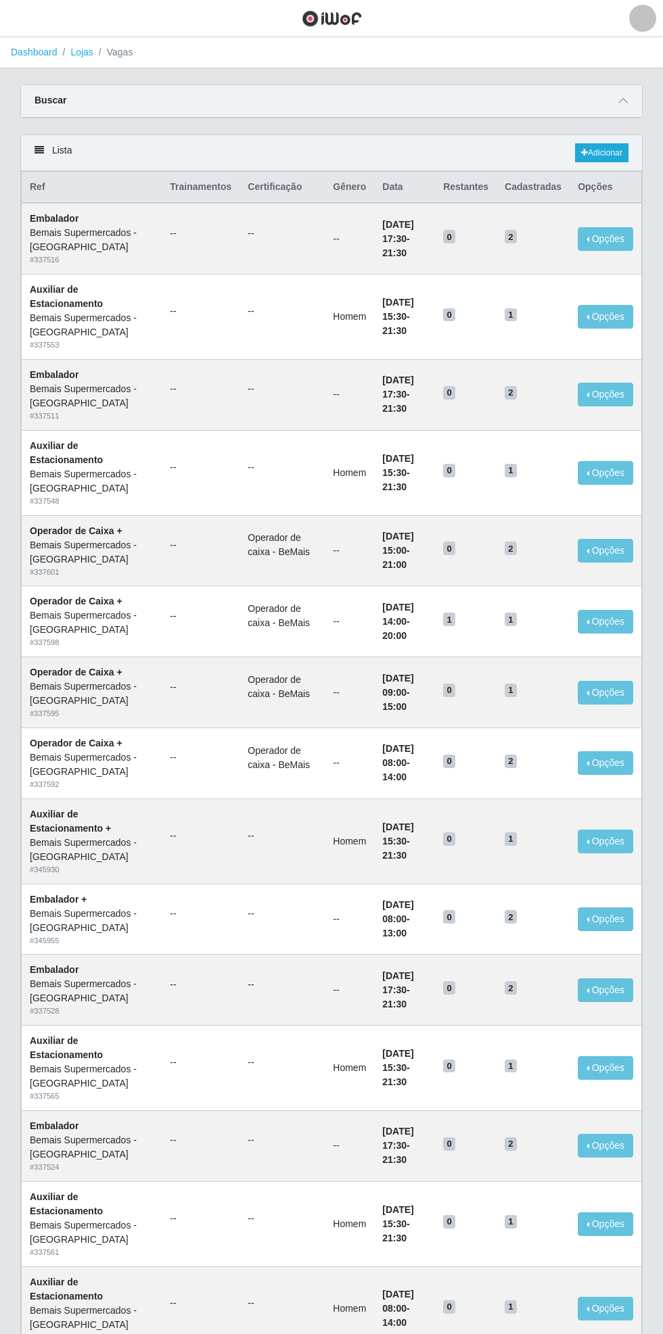
click at [623, 100] on icon at bounding box center [622, 100] width 9 height 9
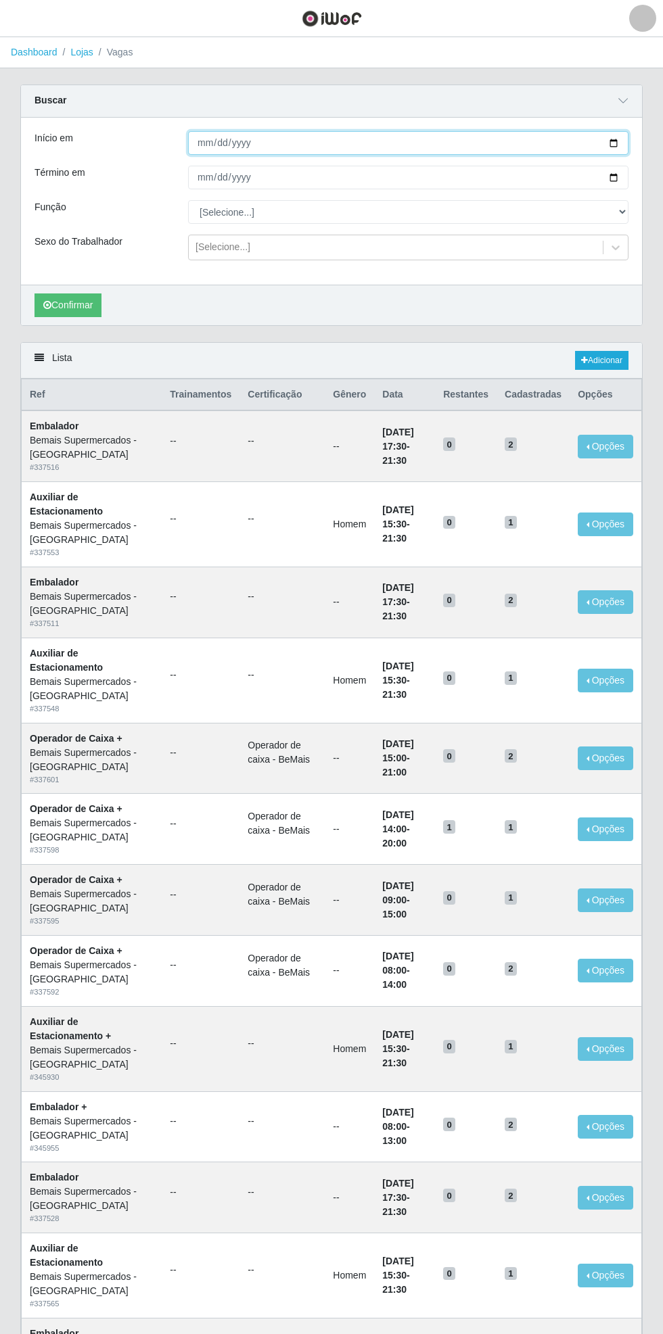
click at [623, 141] on input "Início em" at bounding box center [408, 143] width 440 height 24
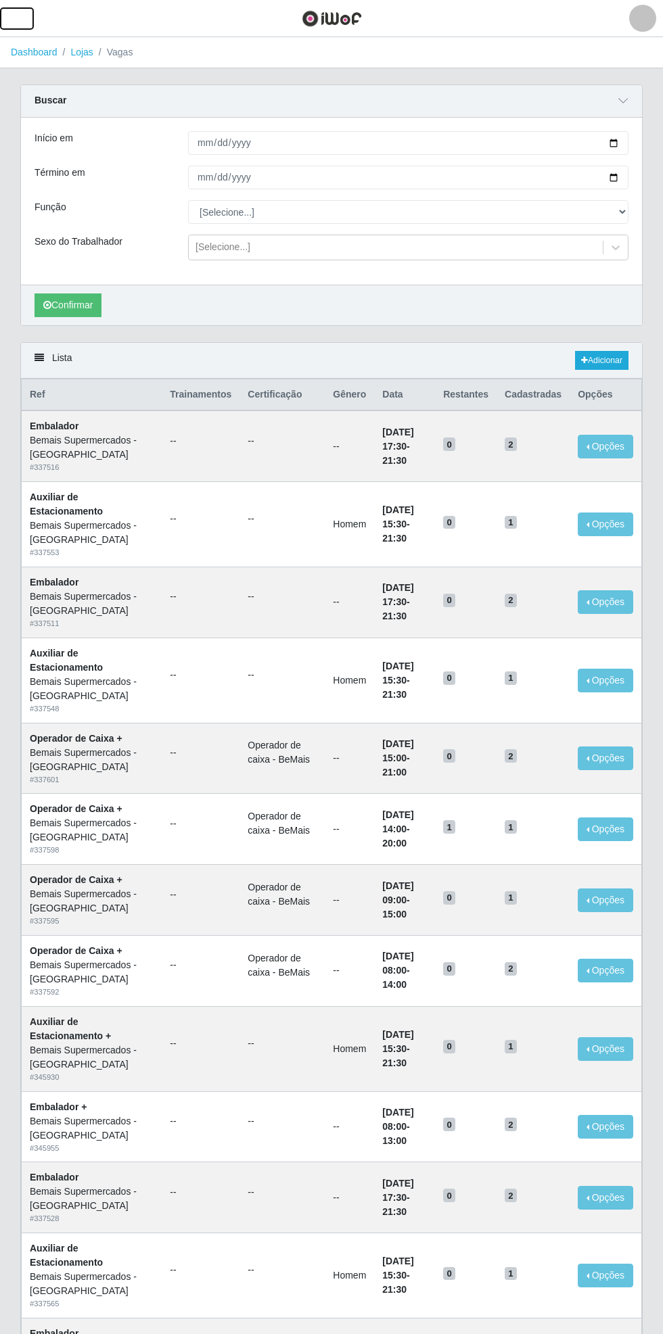
click at [17, 19] on span "button" at bounding box center [17, 19] width 18 height 16
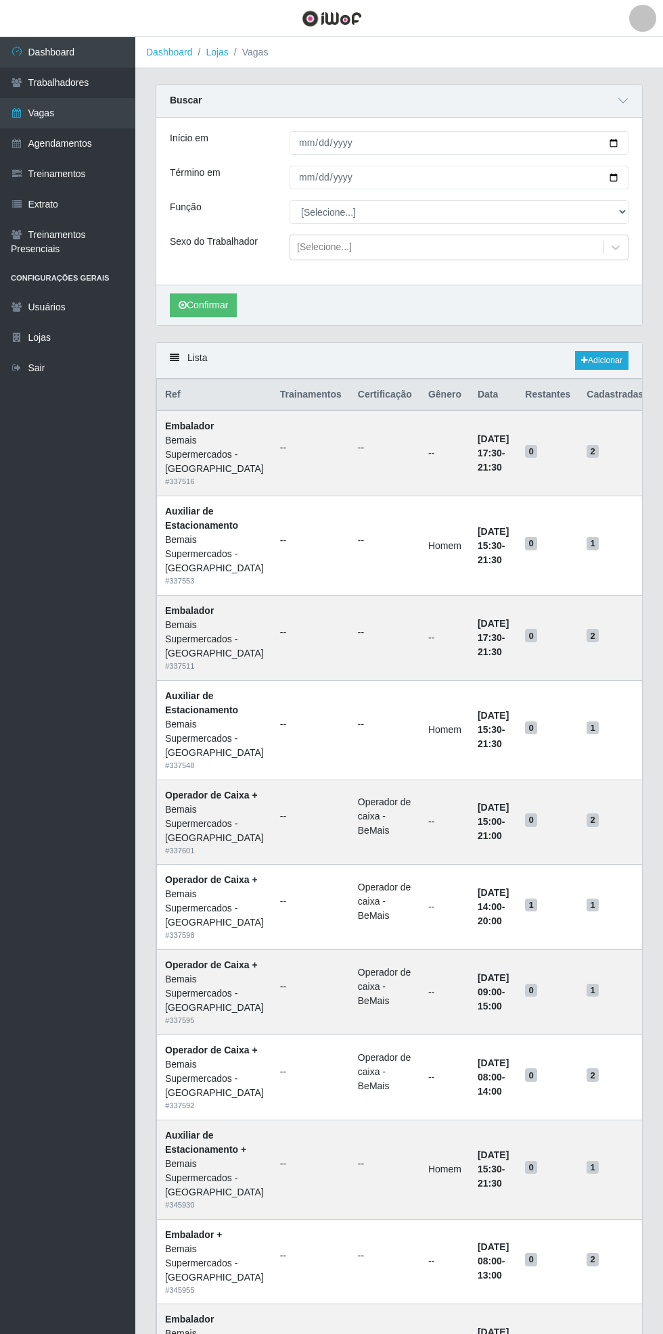
click at [105, 80] on link "Trabalhadores" at bounding box center [67, 83] width 135 height 30
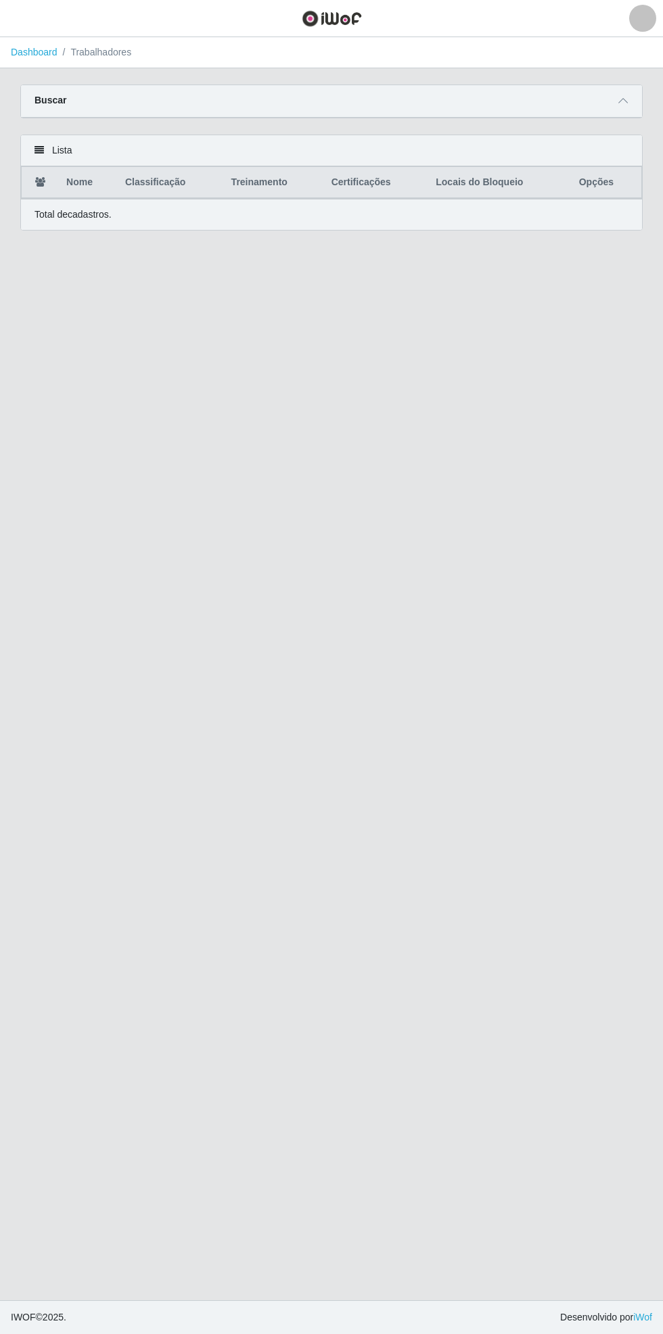
click at [623, 96] on icon at bounding box center [622, 100] width 9 height 9
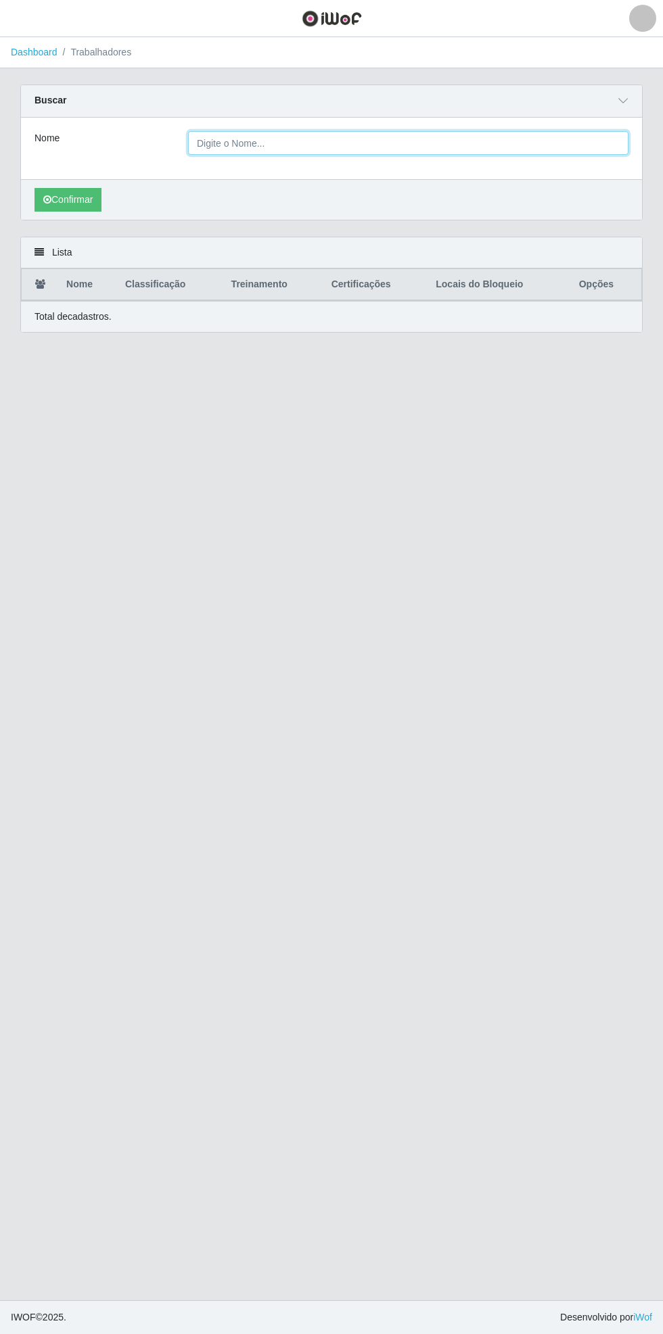
click at [610, 142] on input "Nome" at bounding box center [408, 143] width 440 height 24
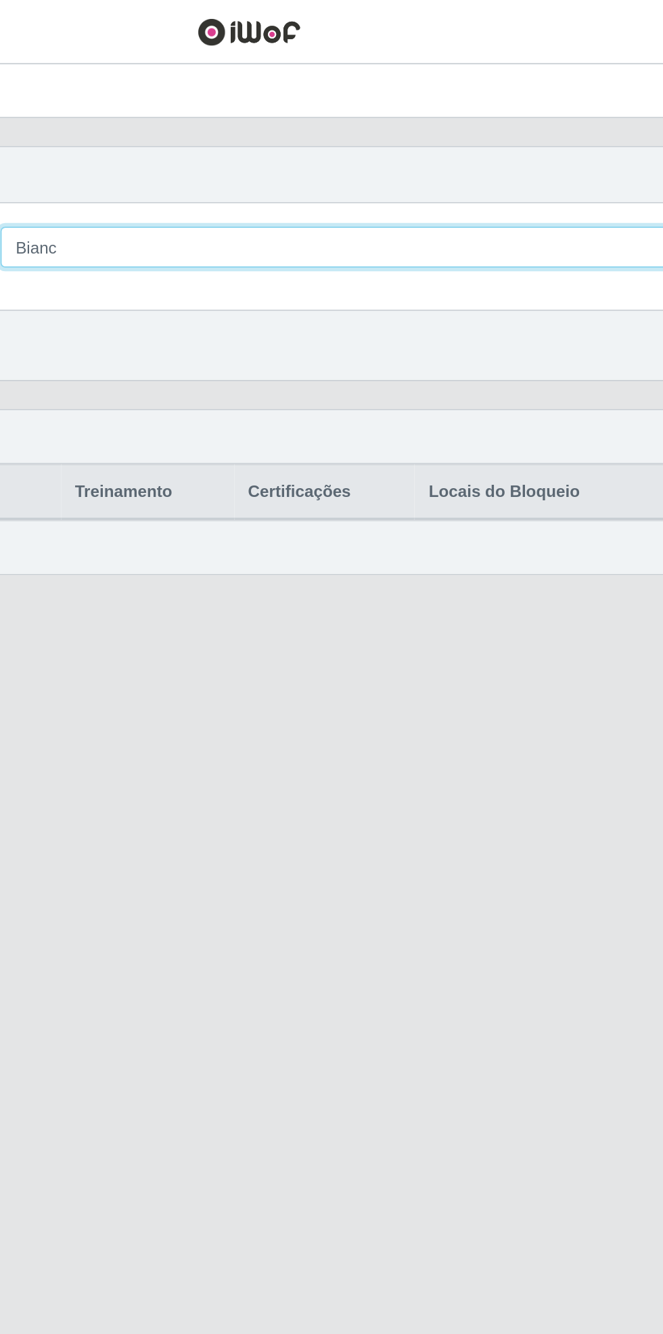
type input "[PERSON_NAME]"
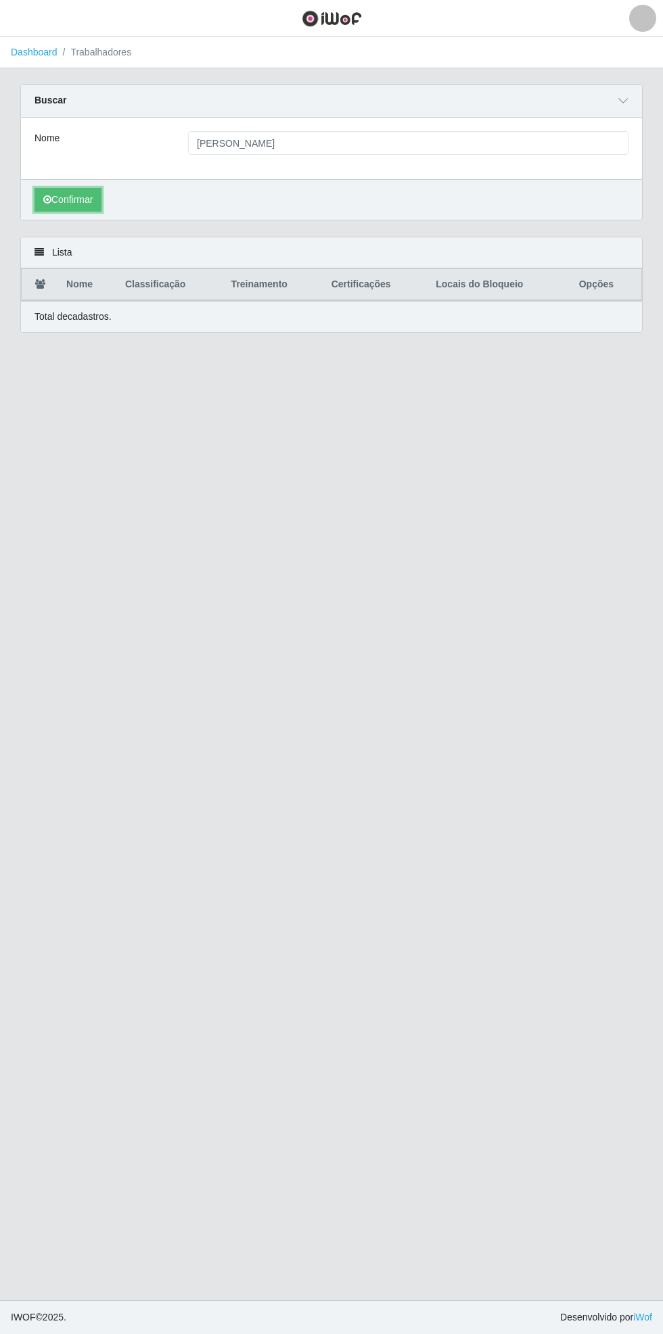
click at [70, 198] on button "Confirmar" at bounding box center [67, 200] width 67 height 24
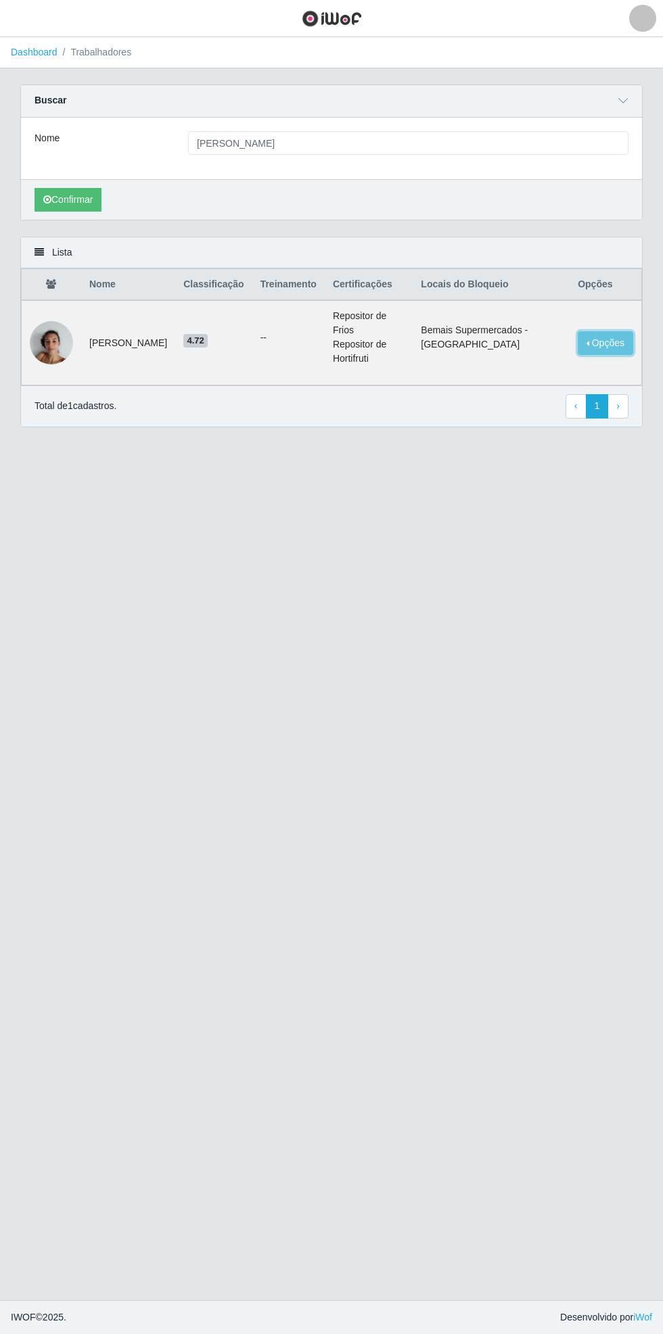
click at [615, 332] on button "Opções" at bounding box center [604, 343] width 55 height 24
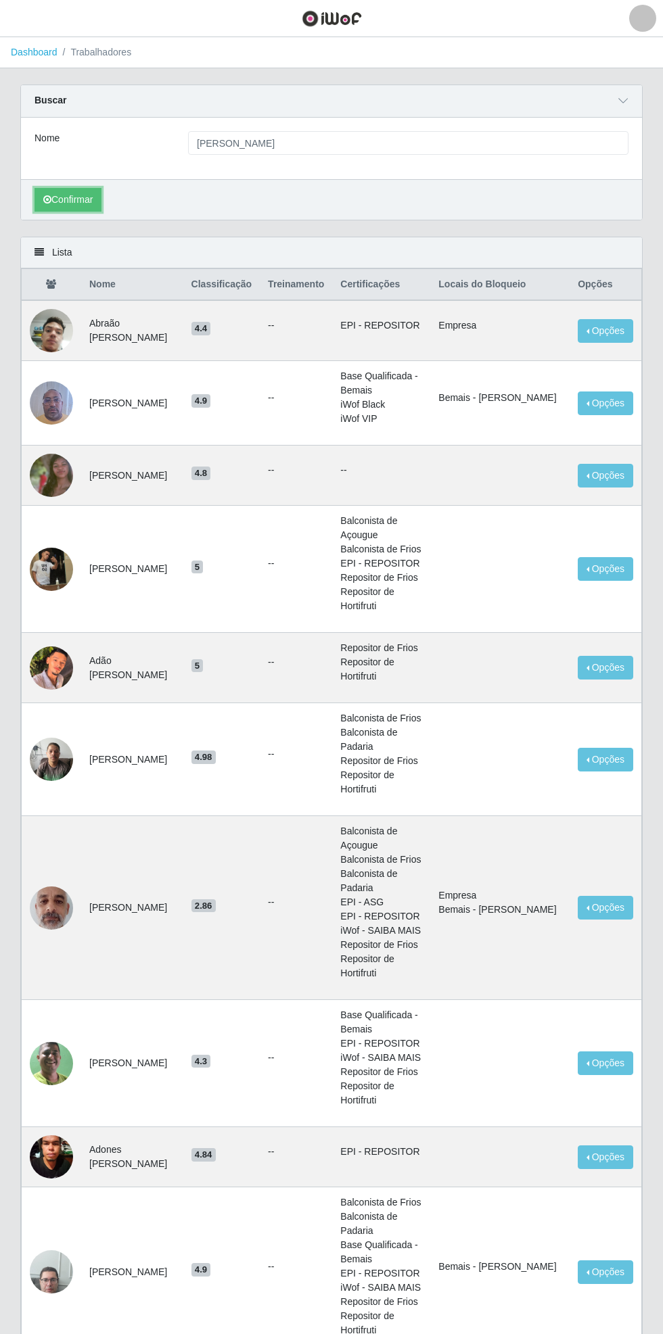
click at [58, 203] on button "Confirmar" at bounding box center [67, 200] width 67 height 24
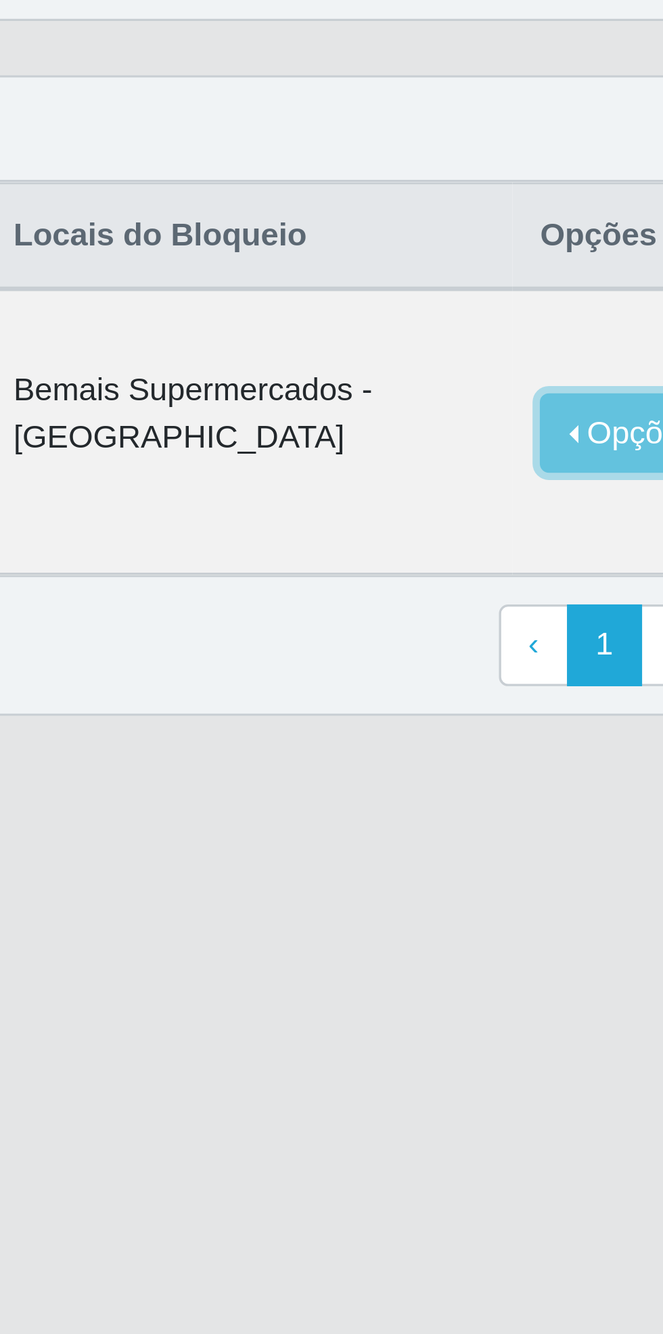
click at [599, 331] on button "Opções" at bounding box center [604, 343] width 55 height 24
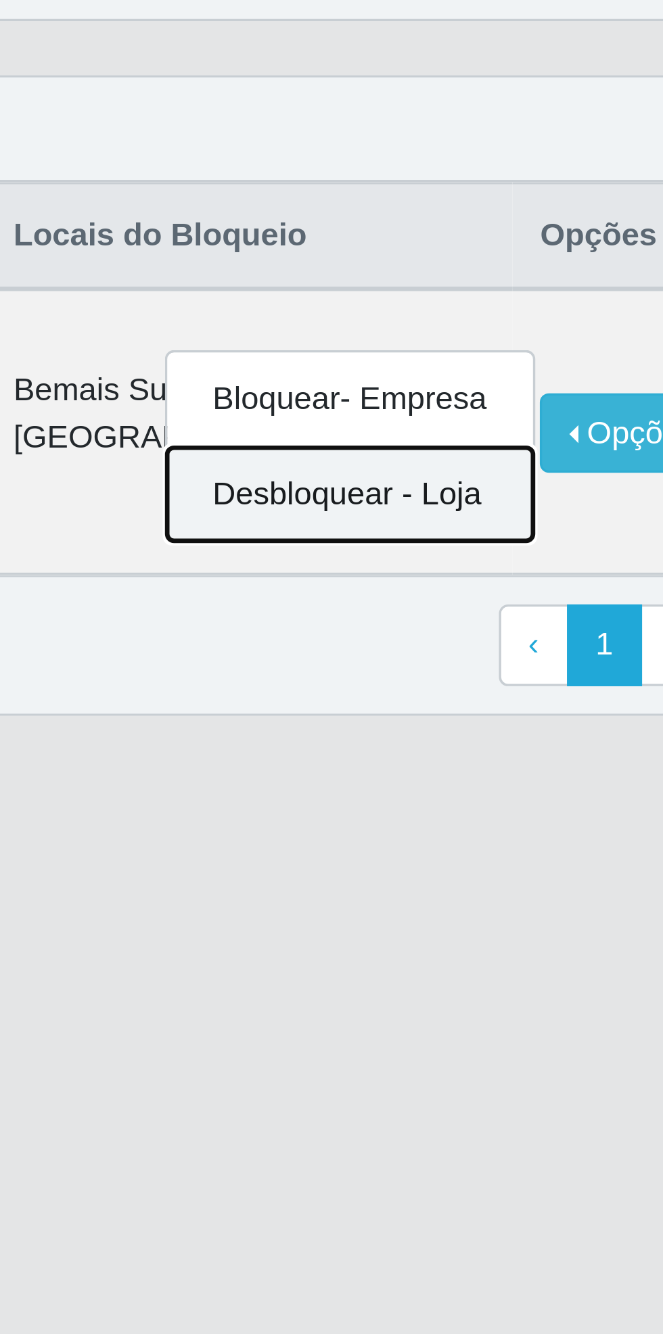
click at [531, 353] on button "Desbloquear - Loja" at bounding box center [521, 362] width 109 height 28
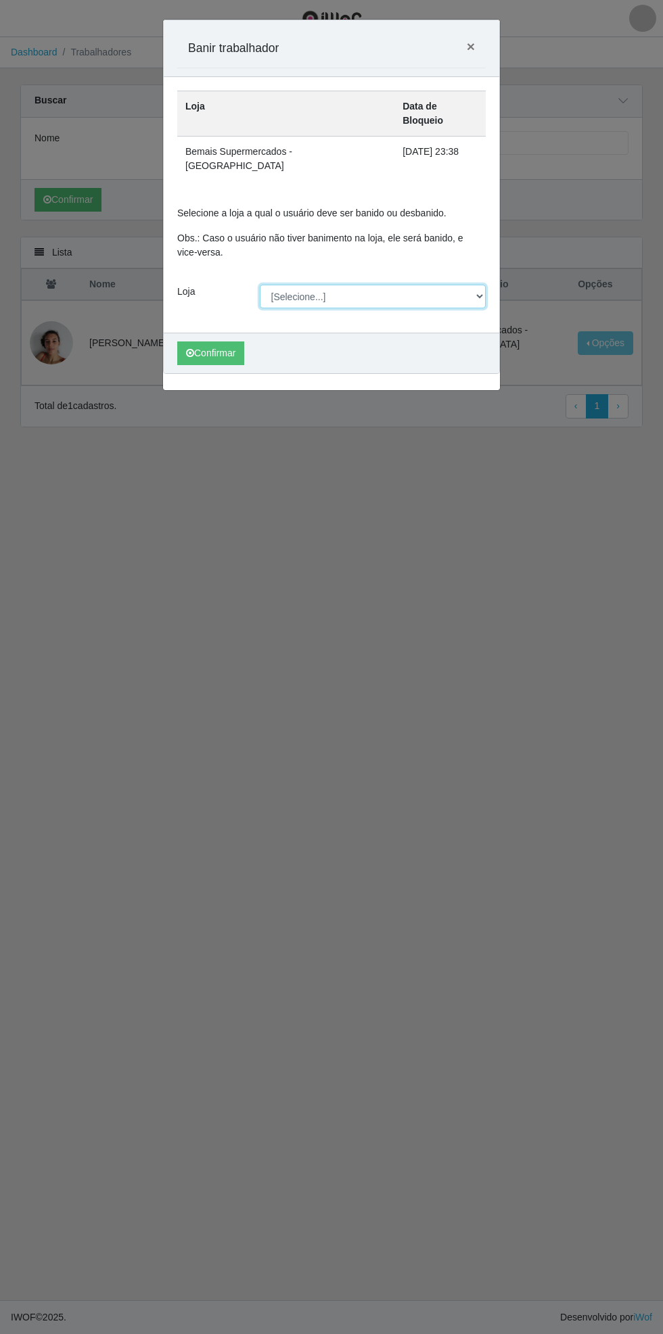
click at [478, 285] on select "[Selecione...] Bemais Supermercados - [GEOGRAPHIC_DATA]" at bounding box center [373, 297] width 227 height 24
select select "250"
click at [260, 285] on select "[Selecione...] Bemais Supermercados - [GEOGRAPHIC_DATA]" at bounding box center [373, 297] width 227 height 24
click at [209, 341] on button "Confirmar" at bounding box center [210, 353] width 67 height 24
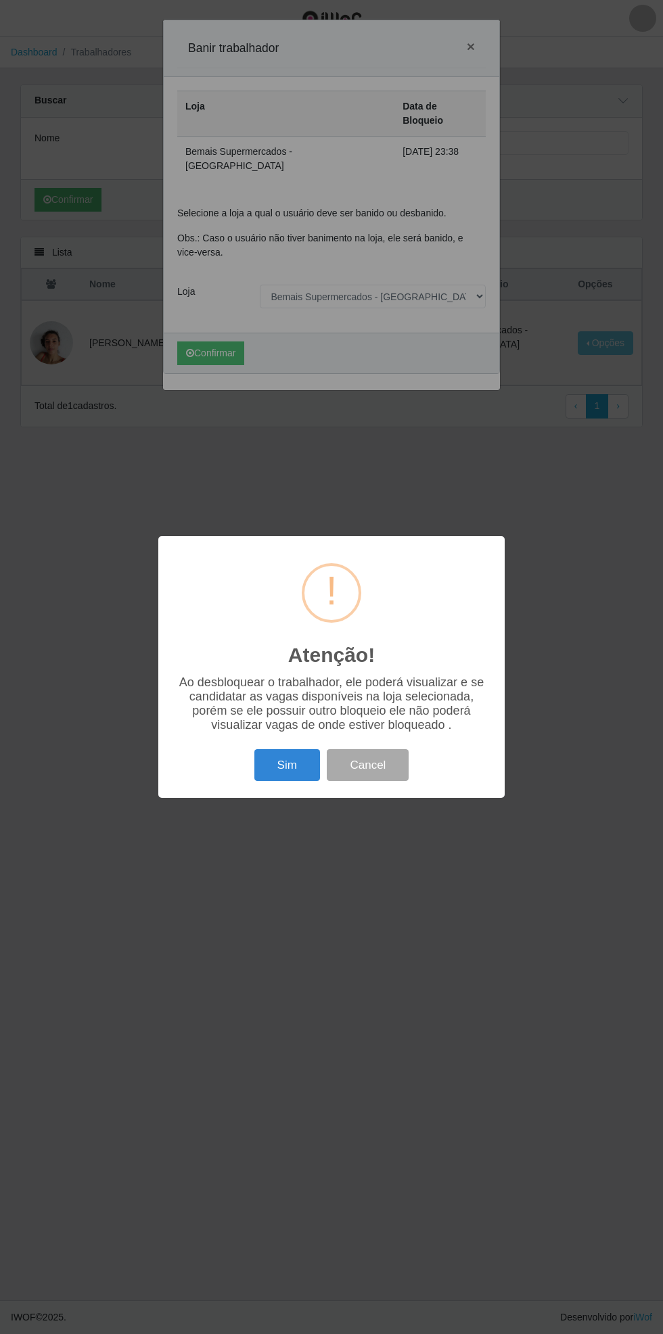
click at [276, 771] on button "Sim" at bounding box center [287, 765] width 66 height 32
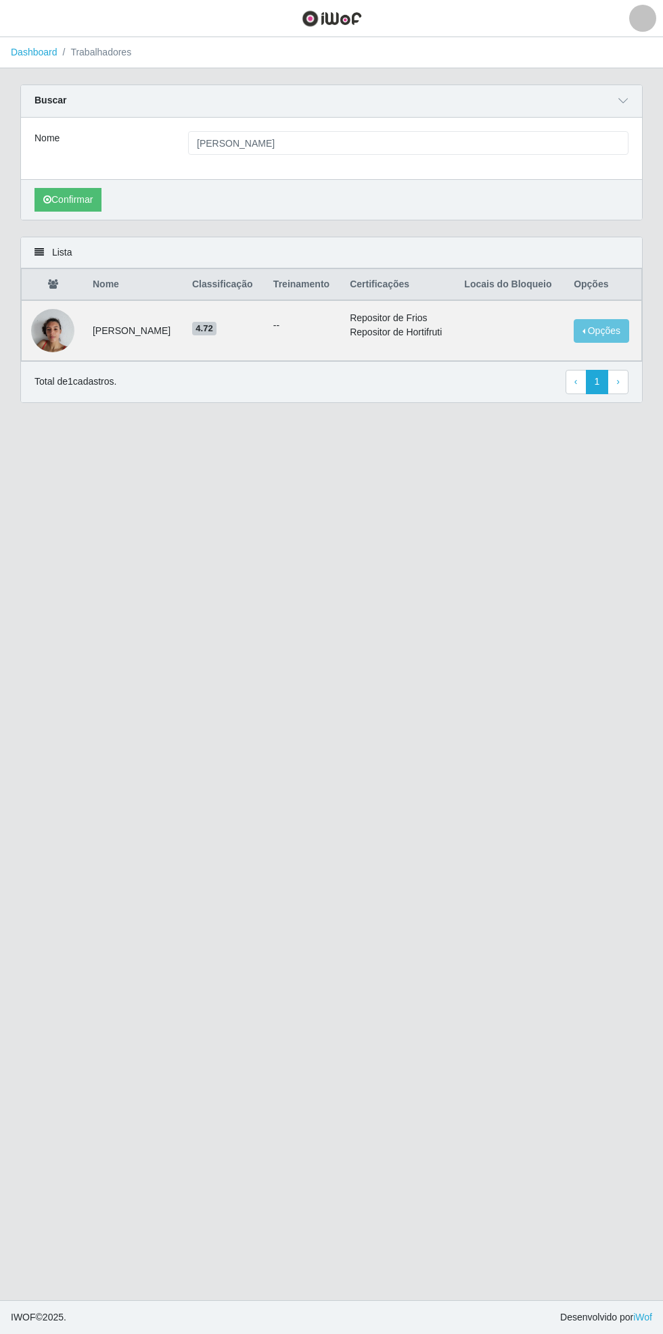
click at [55, 344] on img at bounding box center [52, 330] width 43 height 57
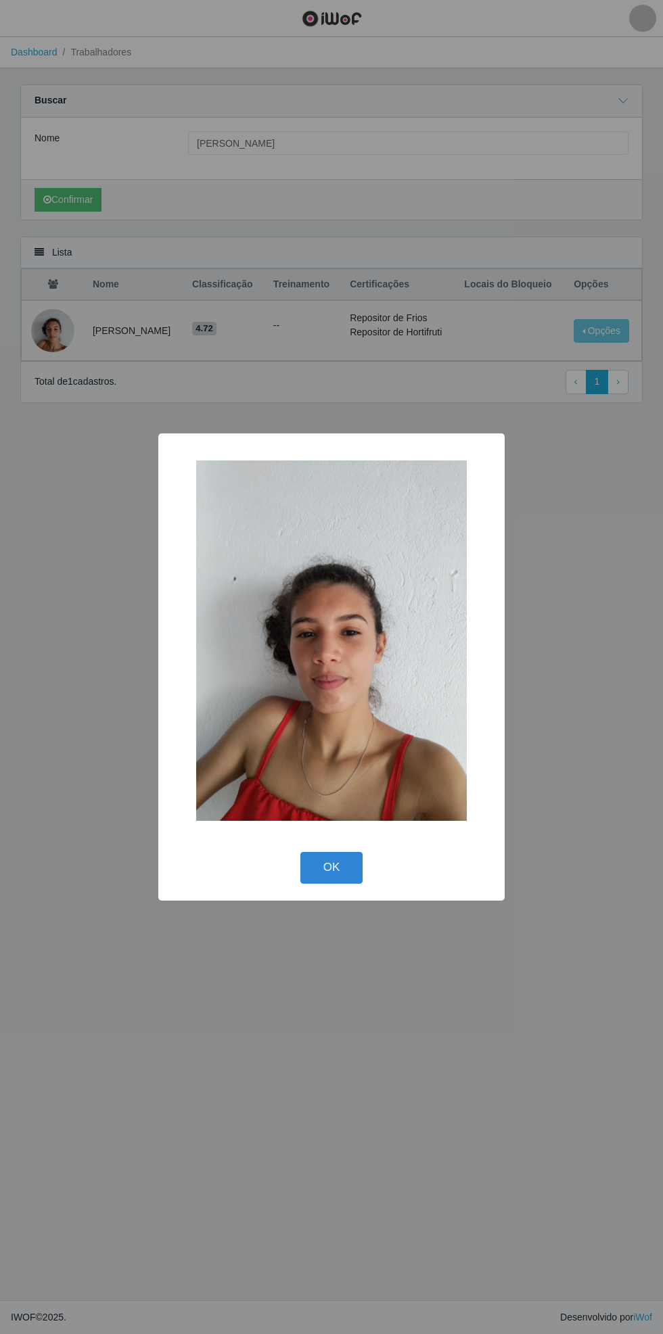
click at [332, 866] on button "OK" at bounding box center [331, 868] width 63 height 32
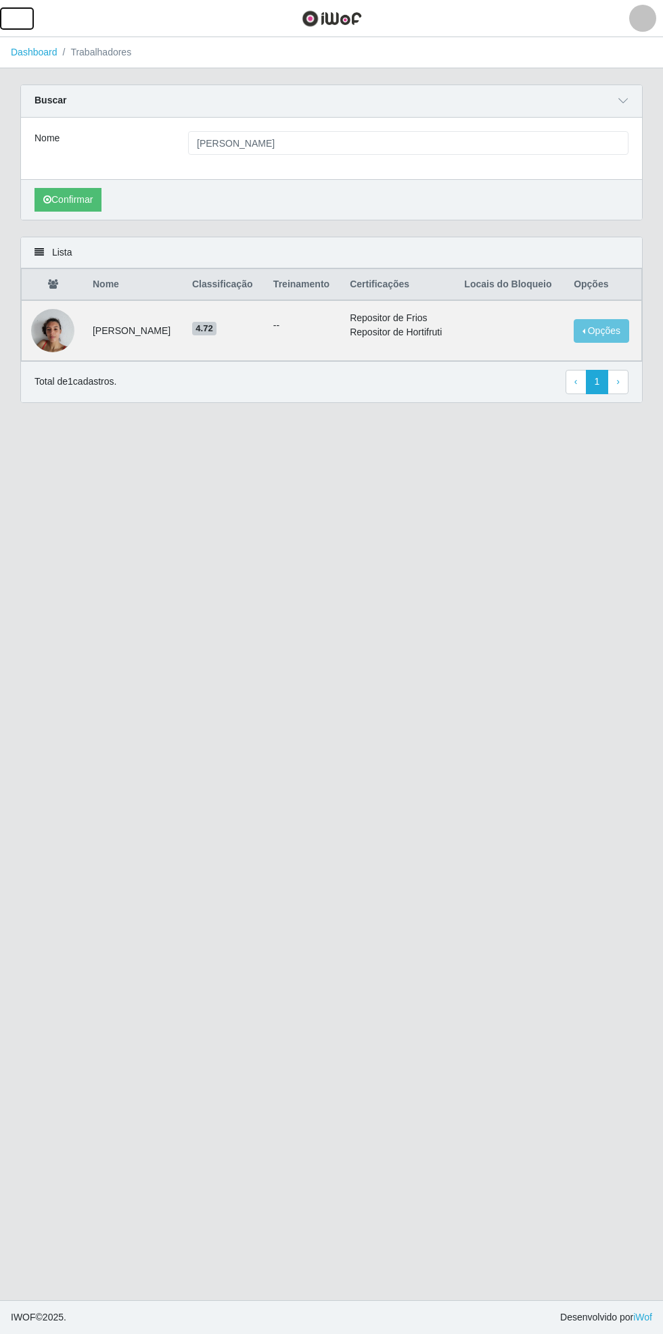
click at [21, 24] on span "button" at bounding box center [17, 19] width 18 height 16
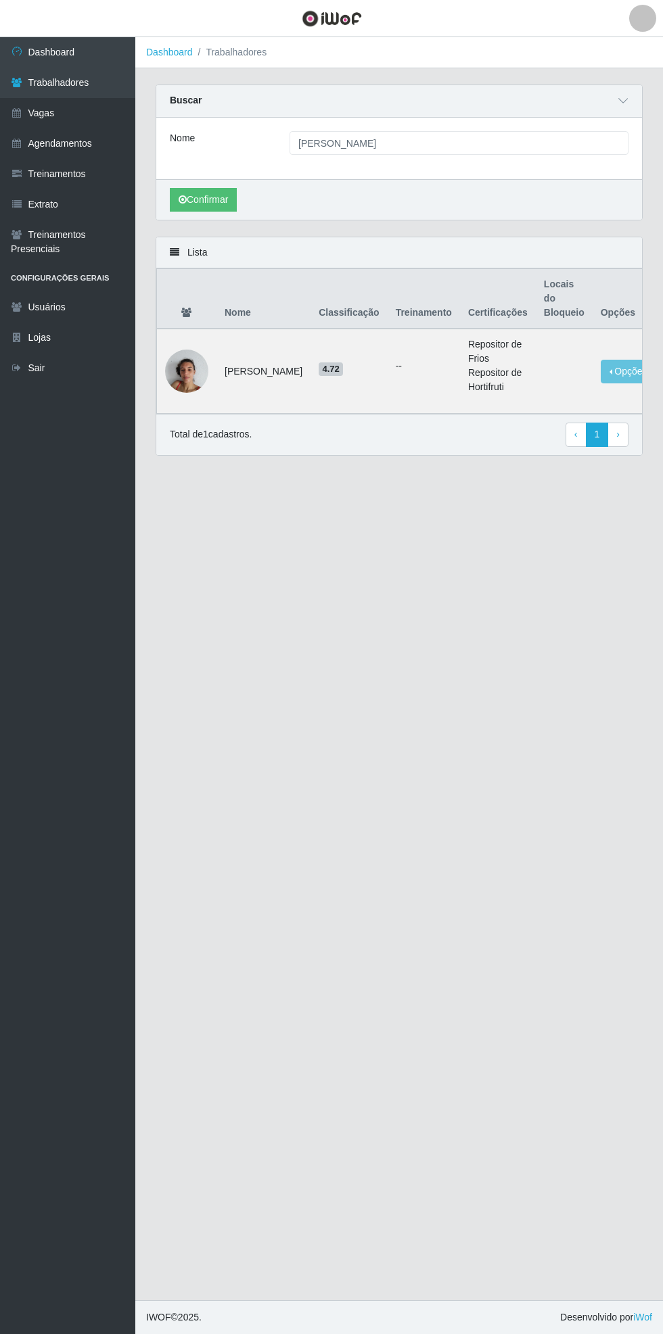
click at [70, 105] on link "Vagas" at bounding box center [67, 113] width 135 height 30
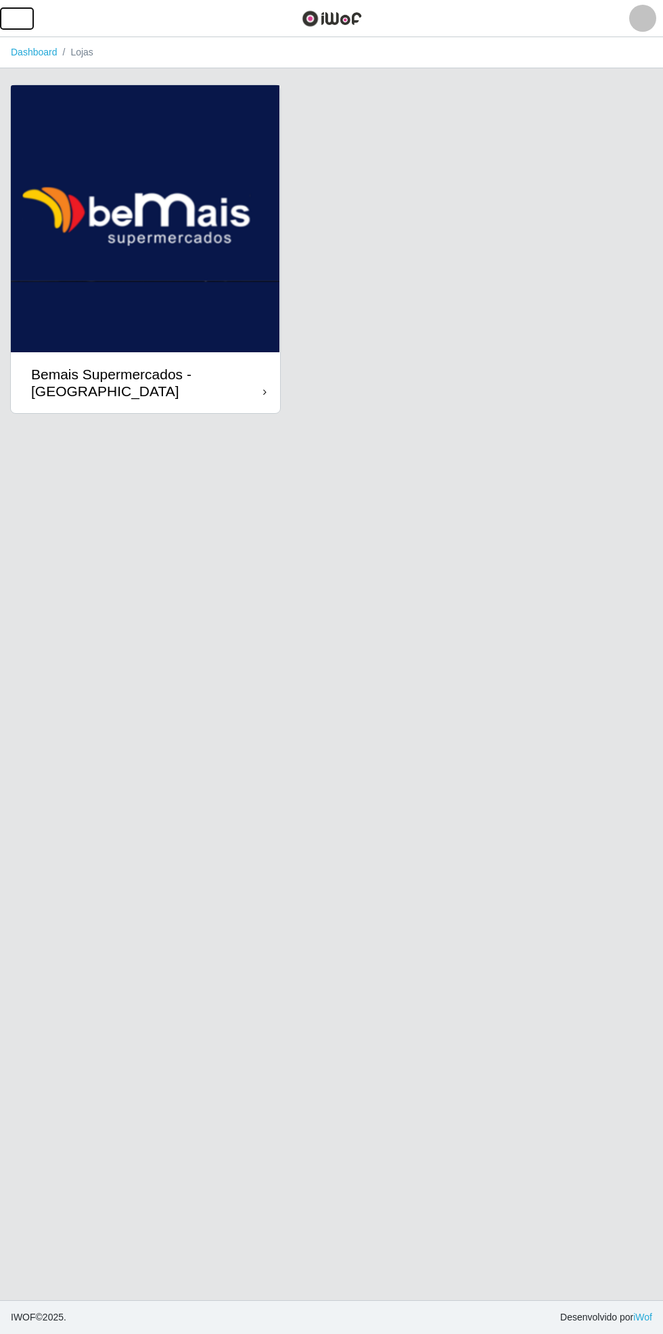
click at [23, 16] on span "button" at bounding box center [17, 19] width 18 height 16
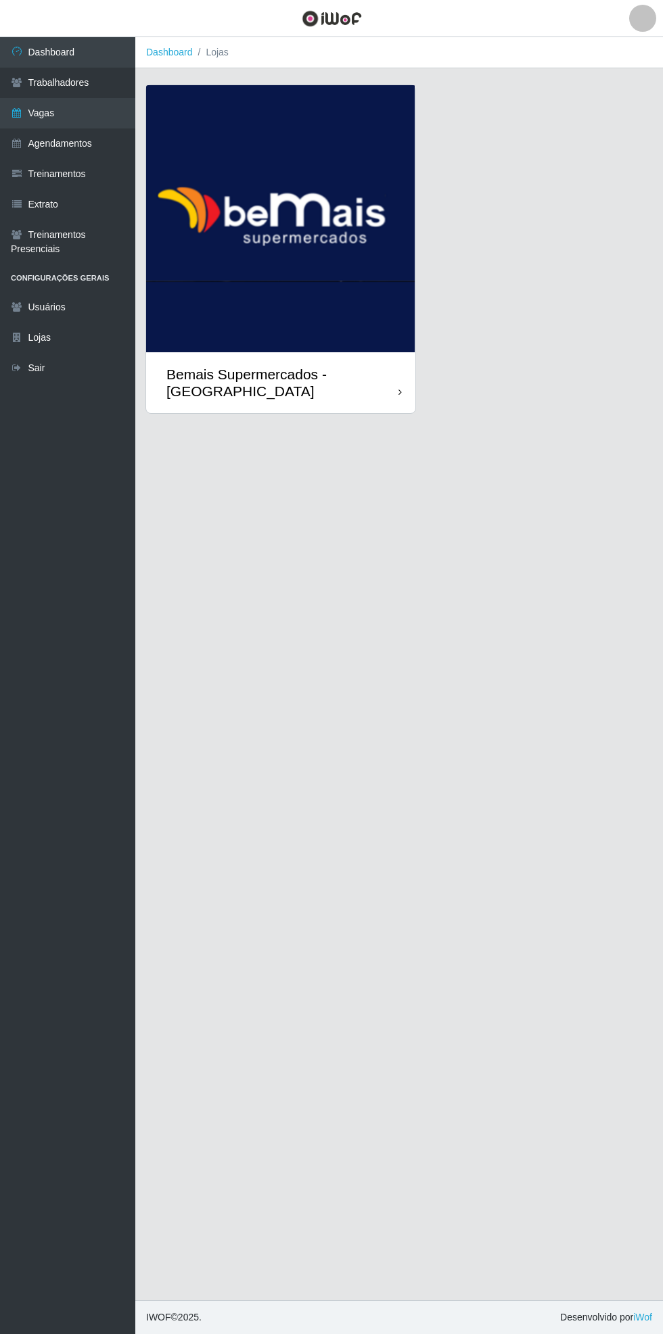
click at [91, 145] on link "Agendamentos" at bounding box center [67, 143] width 135 height 30
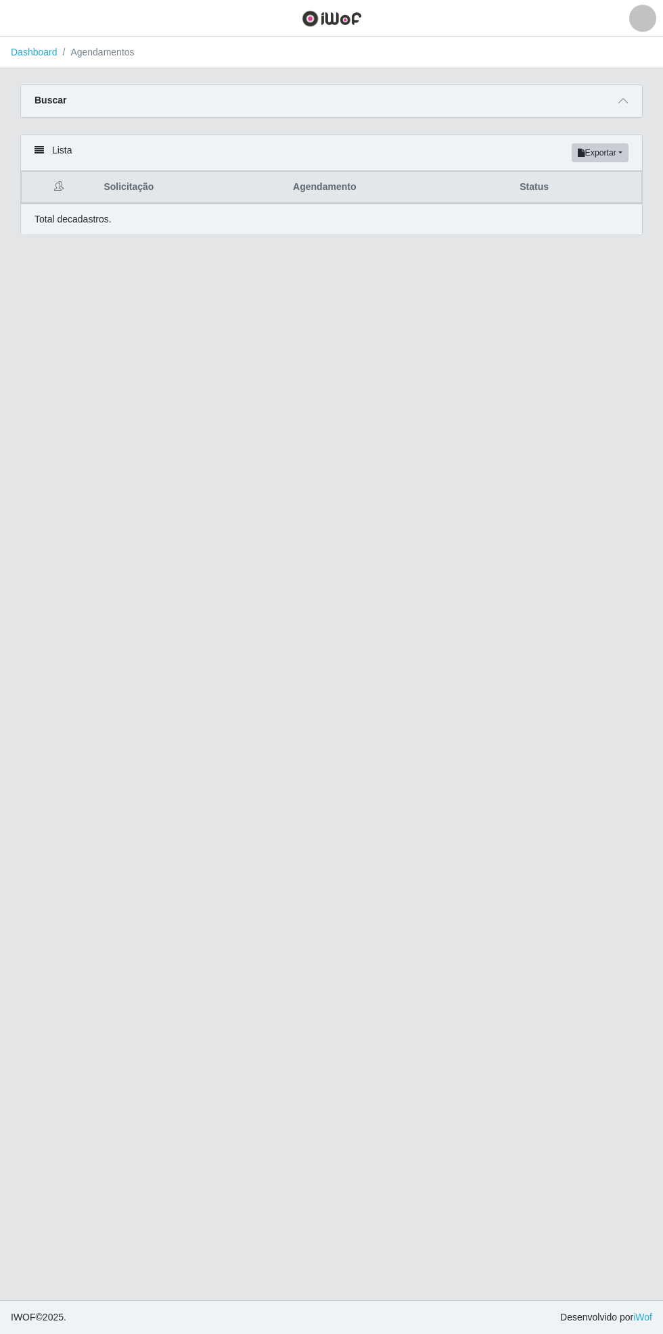
click at [627, 100] on icon at bounding box center [622, 100] width 9 height 9
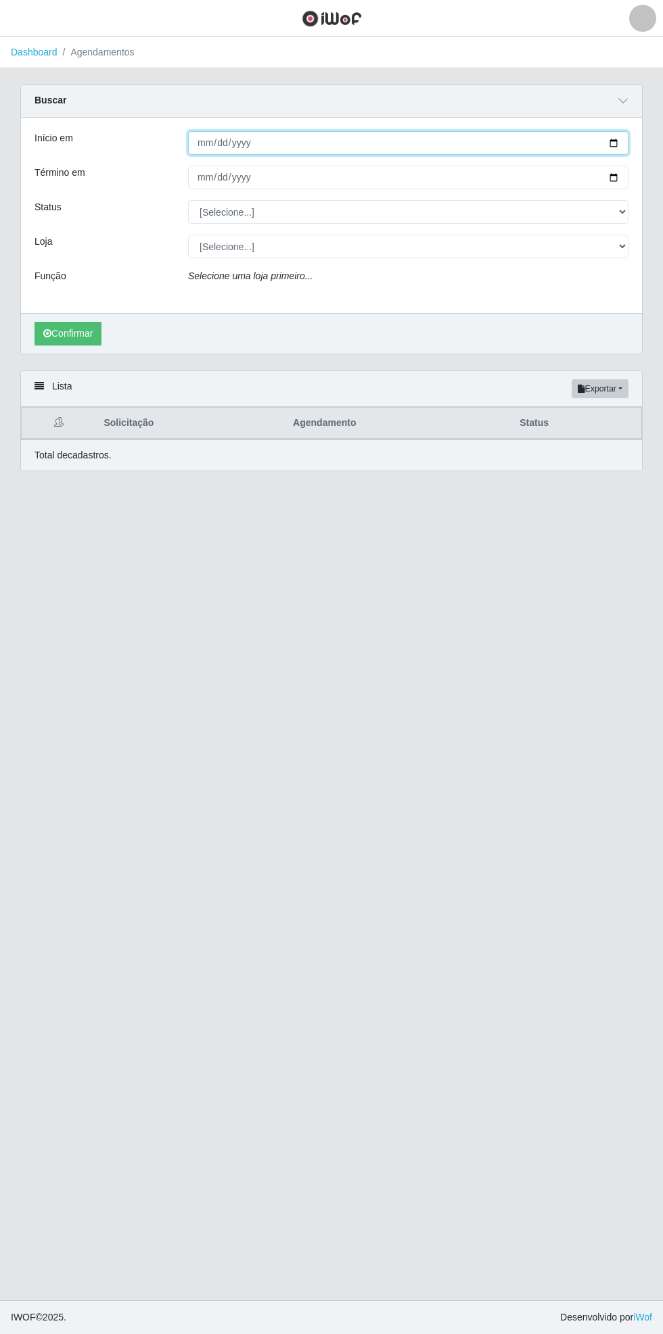
click at [623, 142] on input "Início em" at bounding box center [408, 143] width 440 height 24
type input "[DATE]"
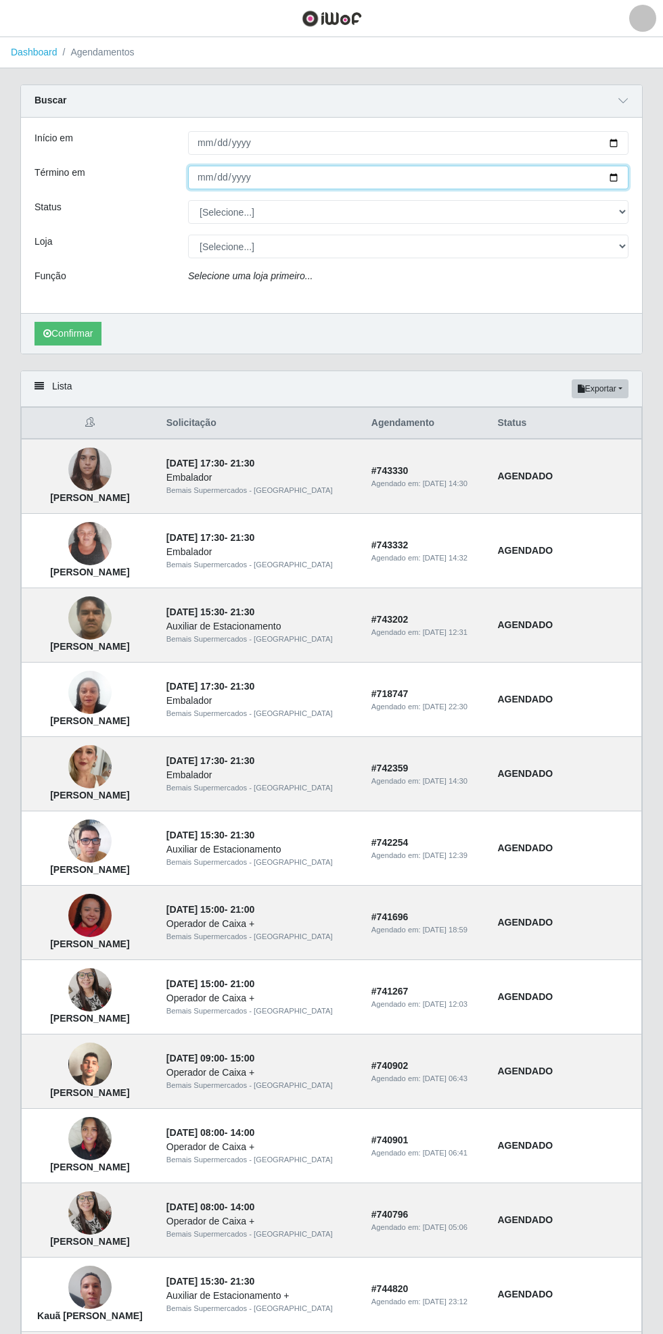
click at [627, 178] on input "Término em" at bounding box center [408, 178] width 440 height 24
type input "[DATE]"
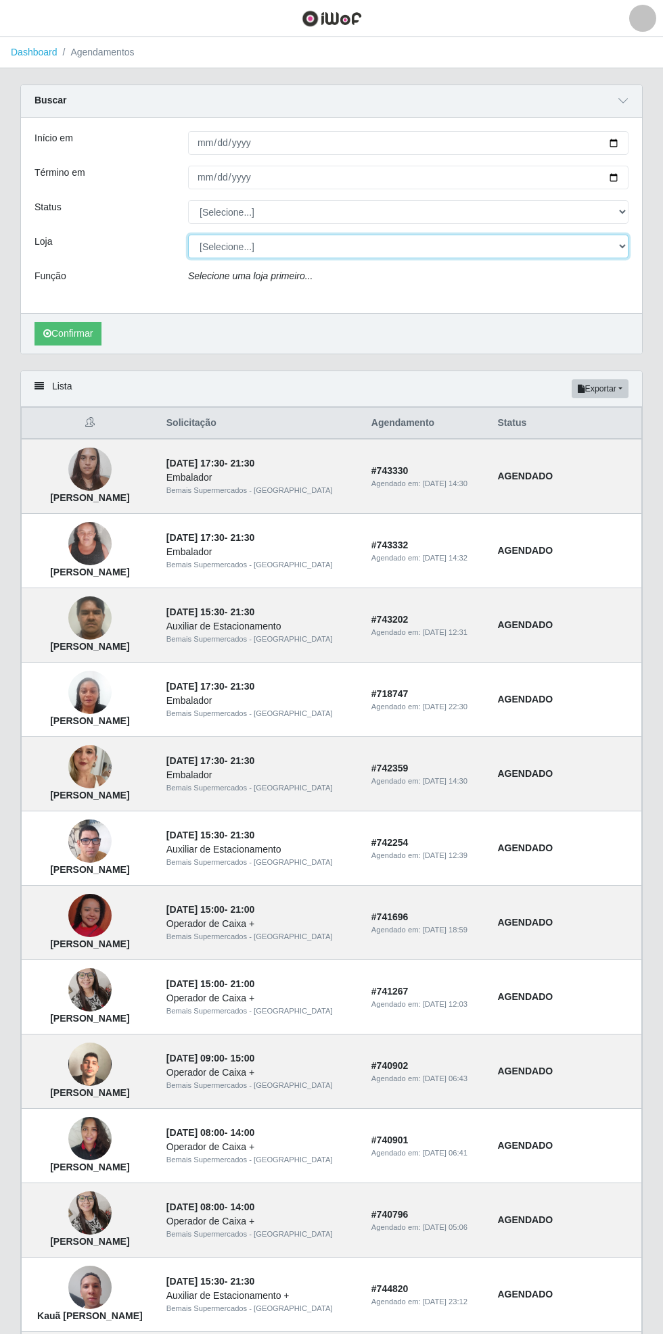
click at [620, 250] on select "[Selecione...] Bemais Supermercados - [GEOGRAPHIC_DATA]" at bounding box center [408, 247] width 440 height 24
select select "250"
click at [188, 235] on select "[Selecione...] Bemais Supermercados - [GEOGRAPHIC_DATA]" at bounding box center [408, 247] width 440 height 24
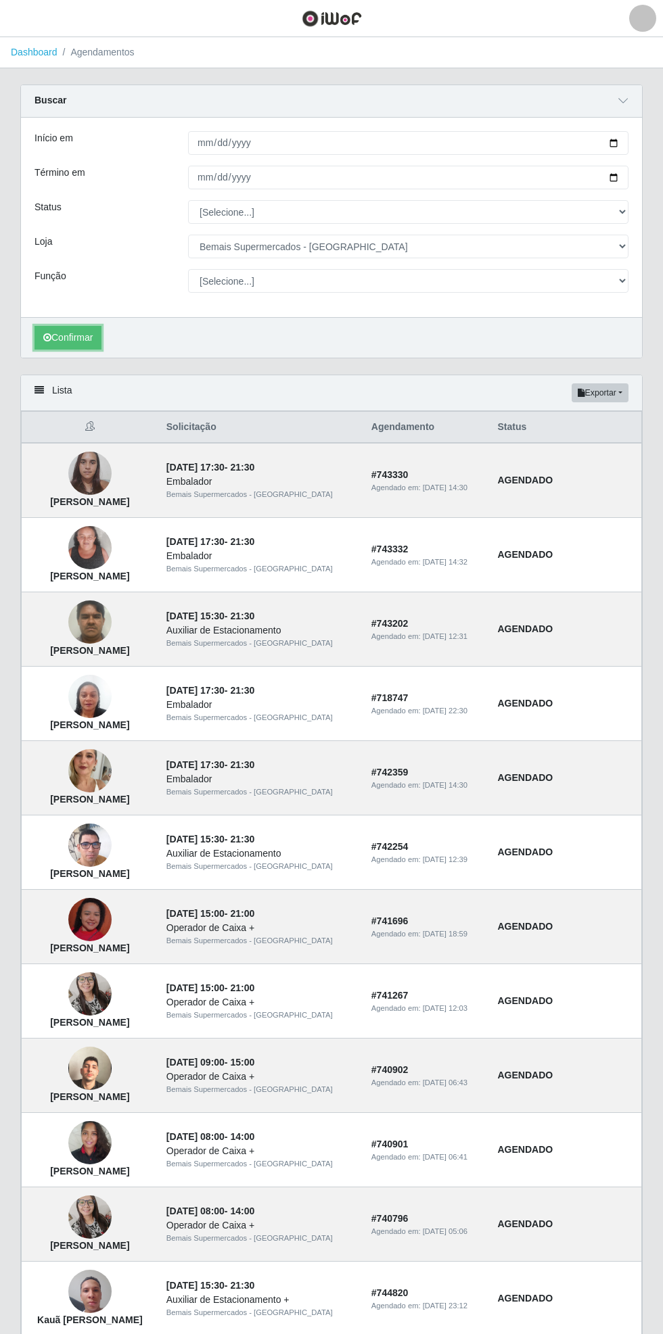
click at [80, 341] on button "Confirmar" at bounding box center [67, 338] width 67 height 24
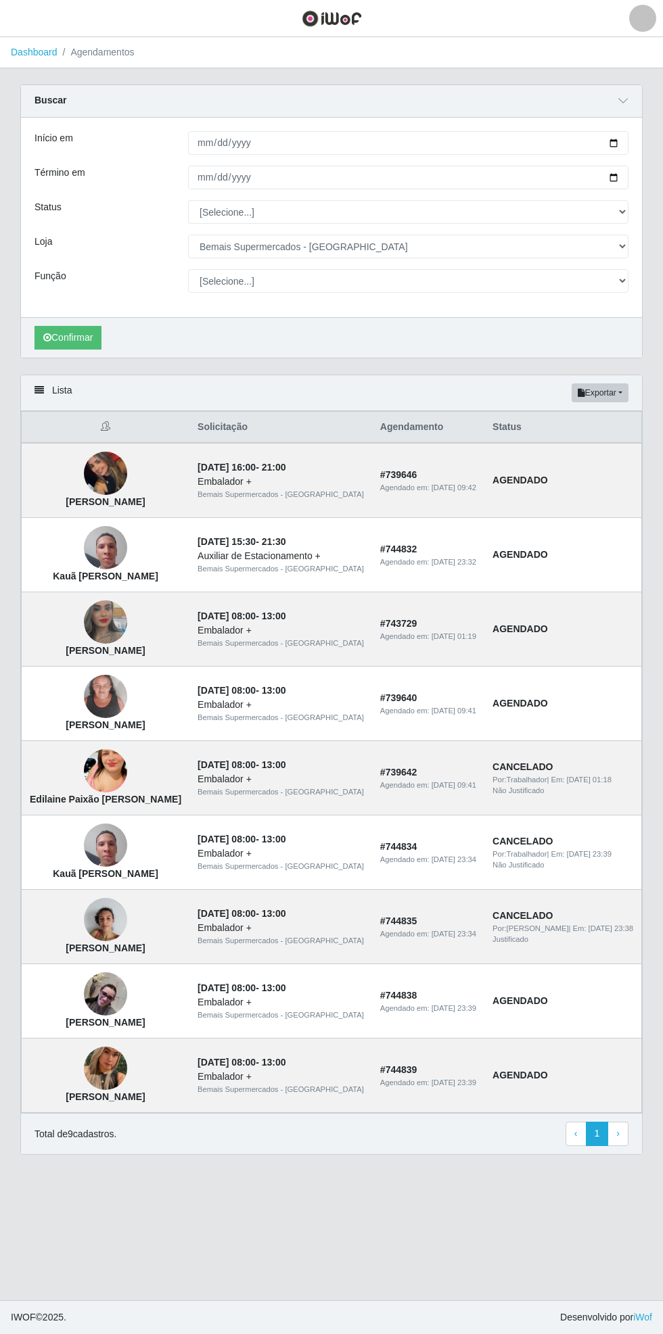
click at [100, 728] on td "[PERSON_NAME]" at bounding box center [106, 704] width 168 height 74
click at [78, 730] on td "[PERSON_NAME]" at bounding box center [106, 704] width 168 height 74
